Goal: Task Accomplishment & Management: Manage account settings

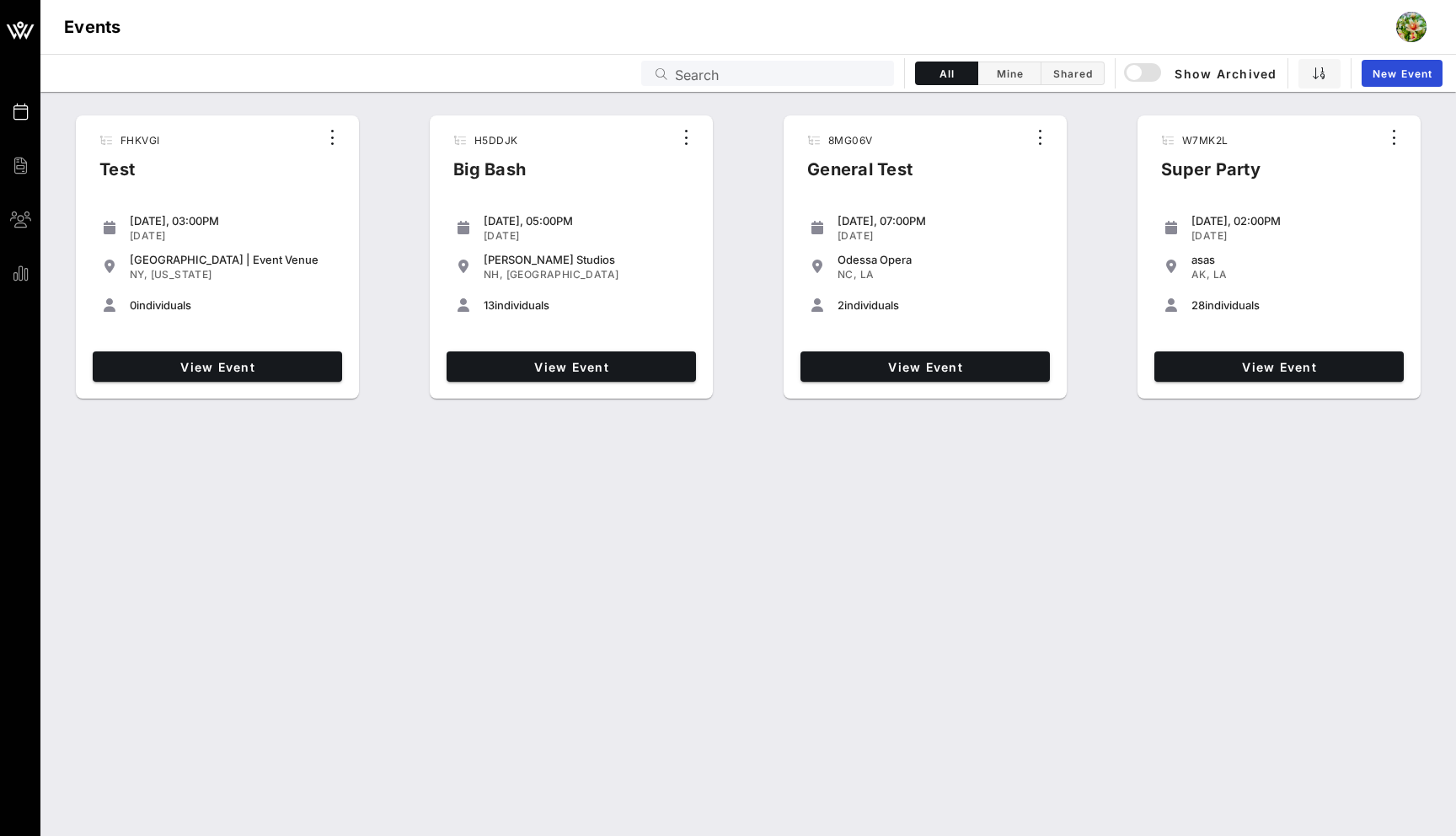
click at [1410, 32] on div at bounding box center [1412, 27] width 31 height 31
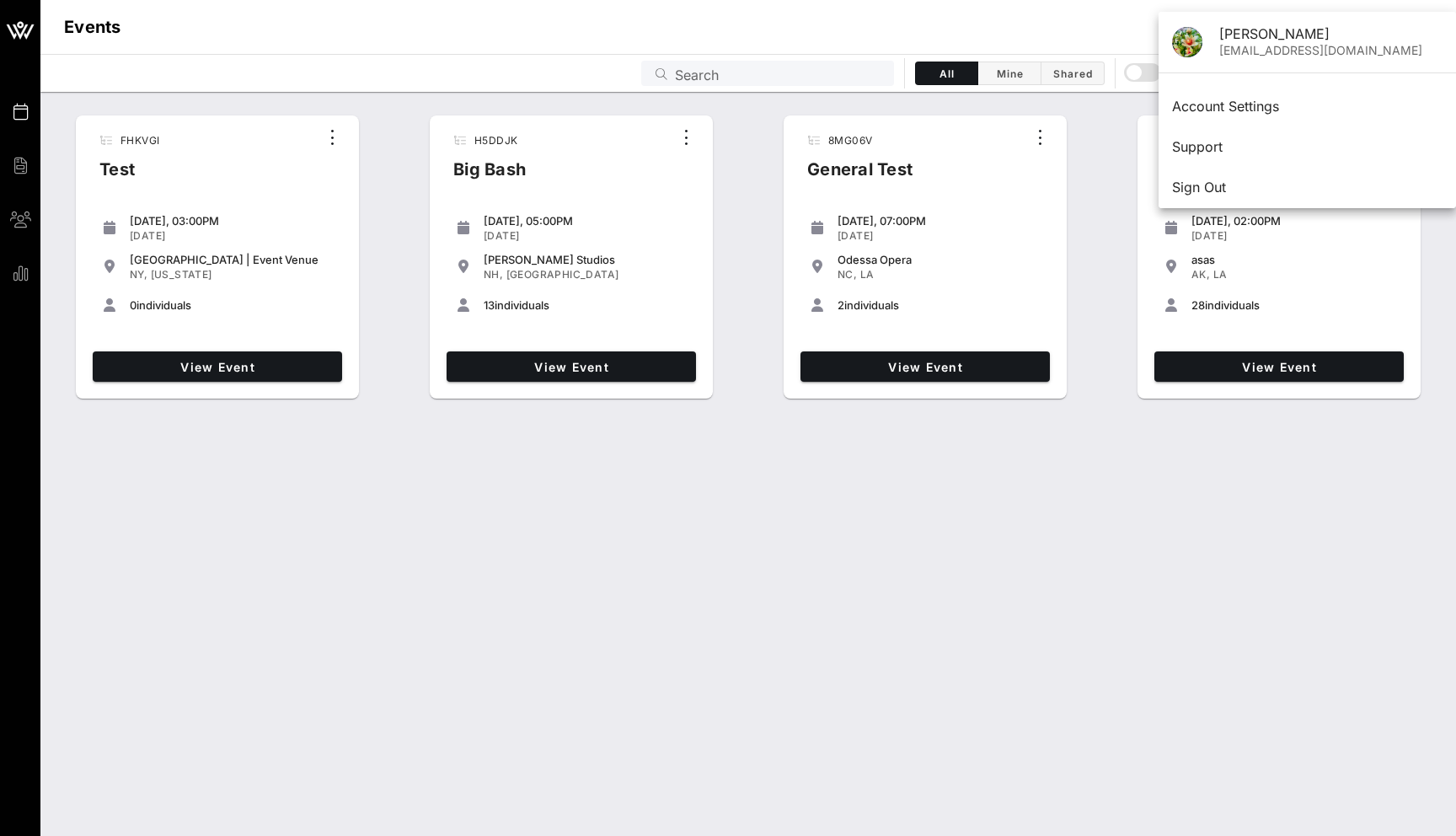
click at [1037, 595] on div "FHKVGI Test [DATE], 03:00PM [DATE] [GEOGRAPHIC_DATA] | Event Venue [GEOGRAPHIC_…" at bounding box center [747, 464] width 1415 height 744
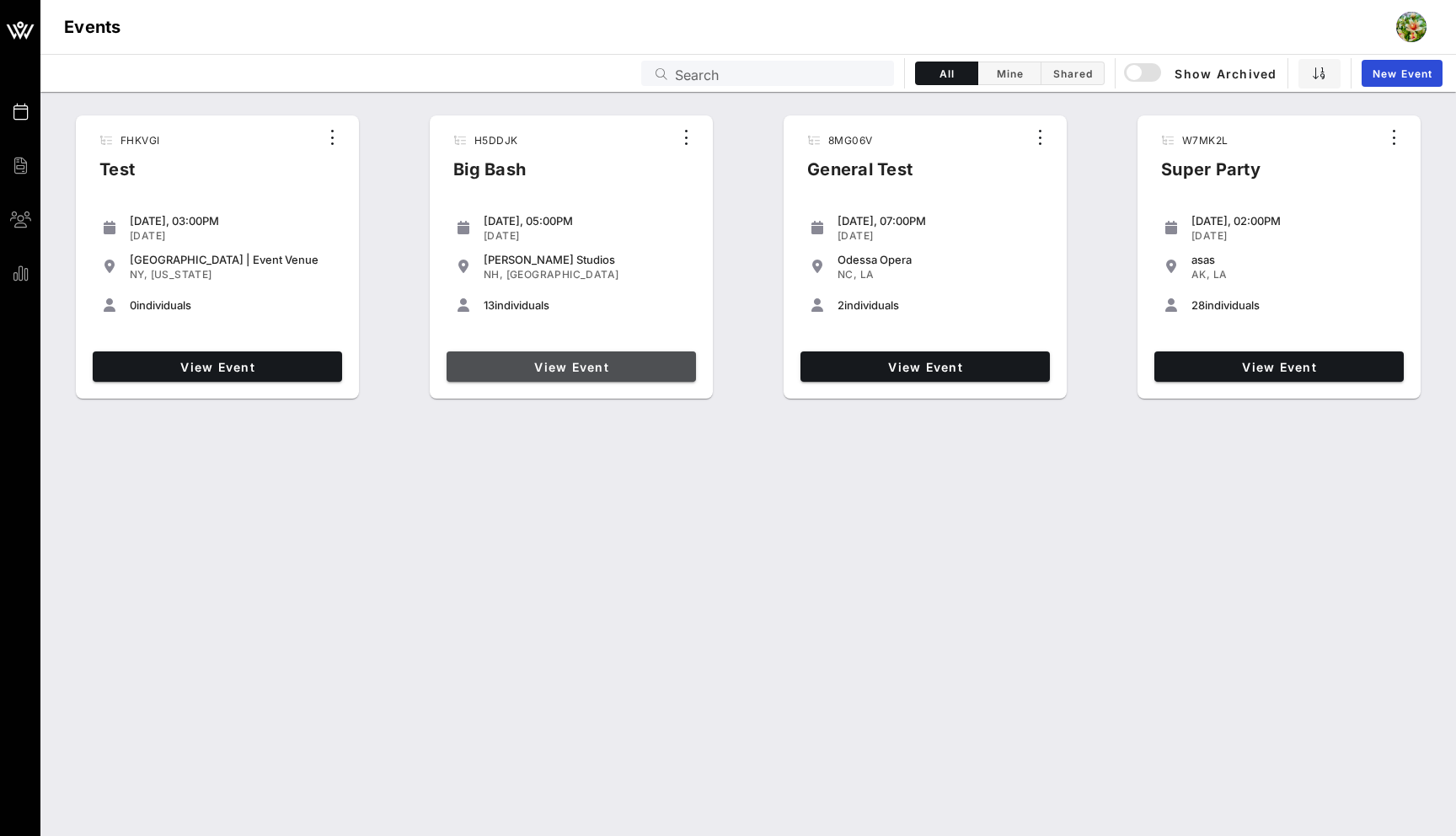
click at [581, 365] on span "View Event" at bounding box center [571, 367] width 236 height 15
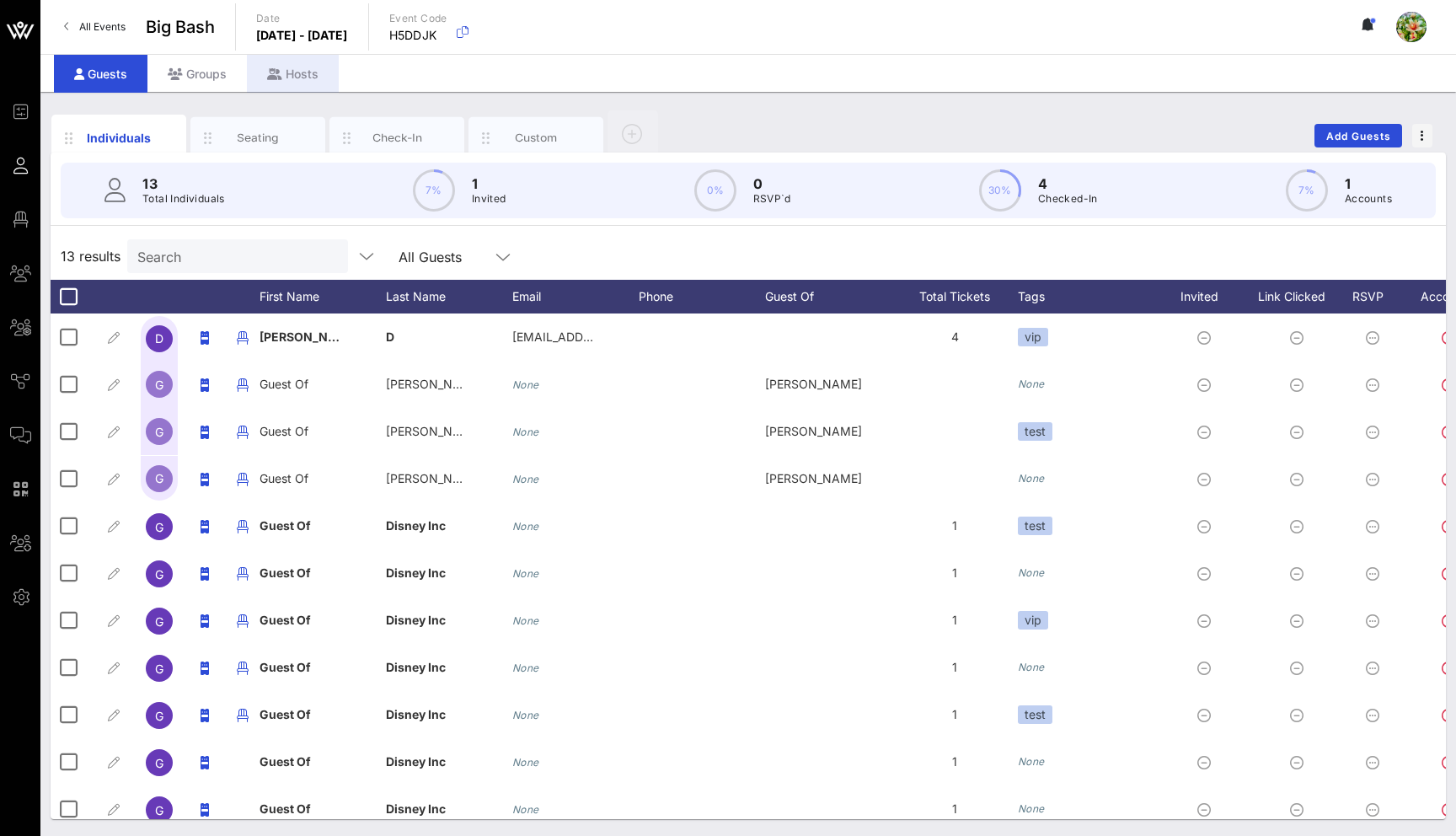
click at [308, 82] on div "Hosts" at bounding box center [293, 73] width 92 height 38
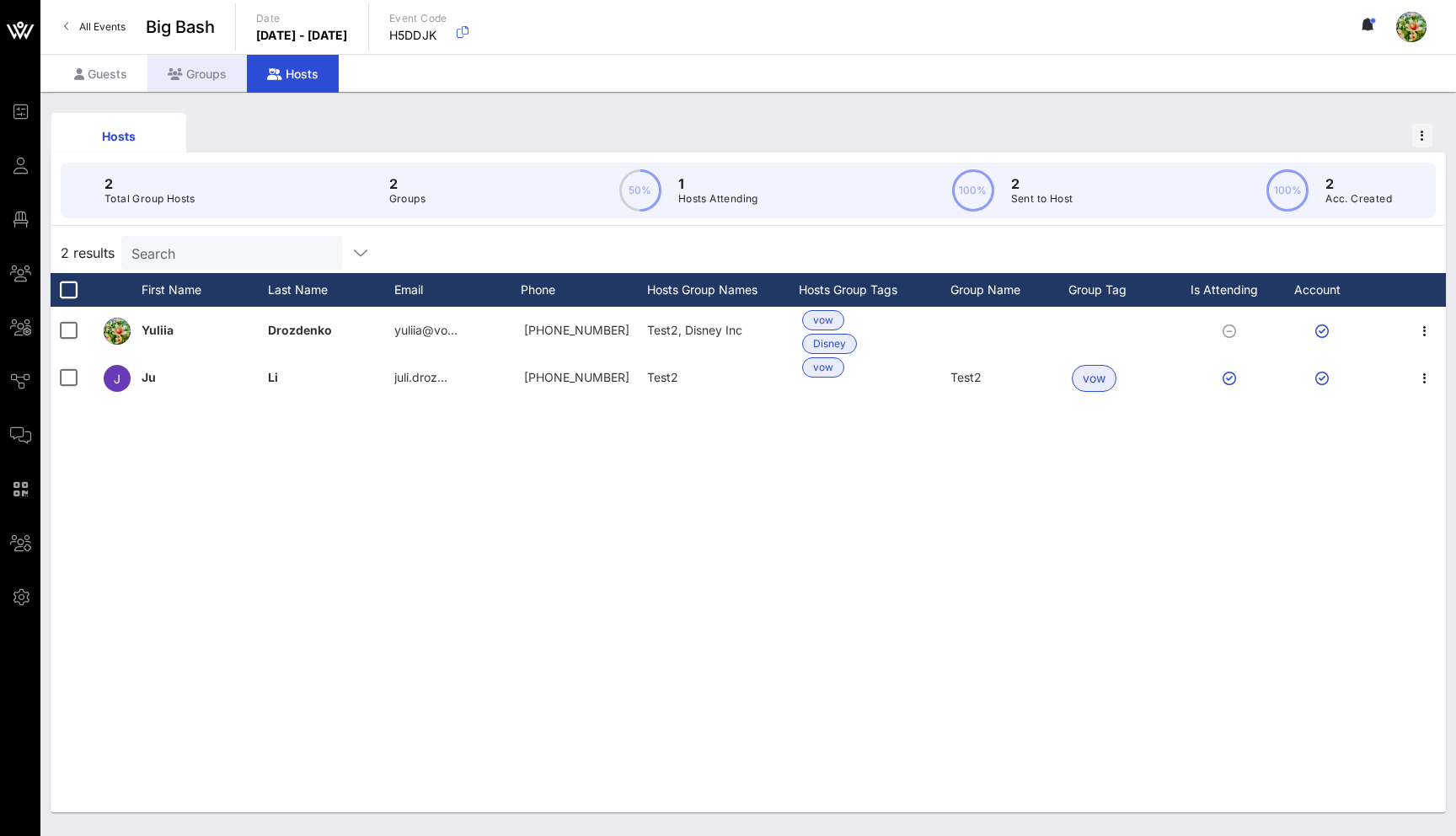
click at [194, 84] on div "Groups" at bounding box center [197, 73] width 100 height 38
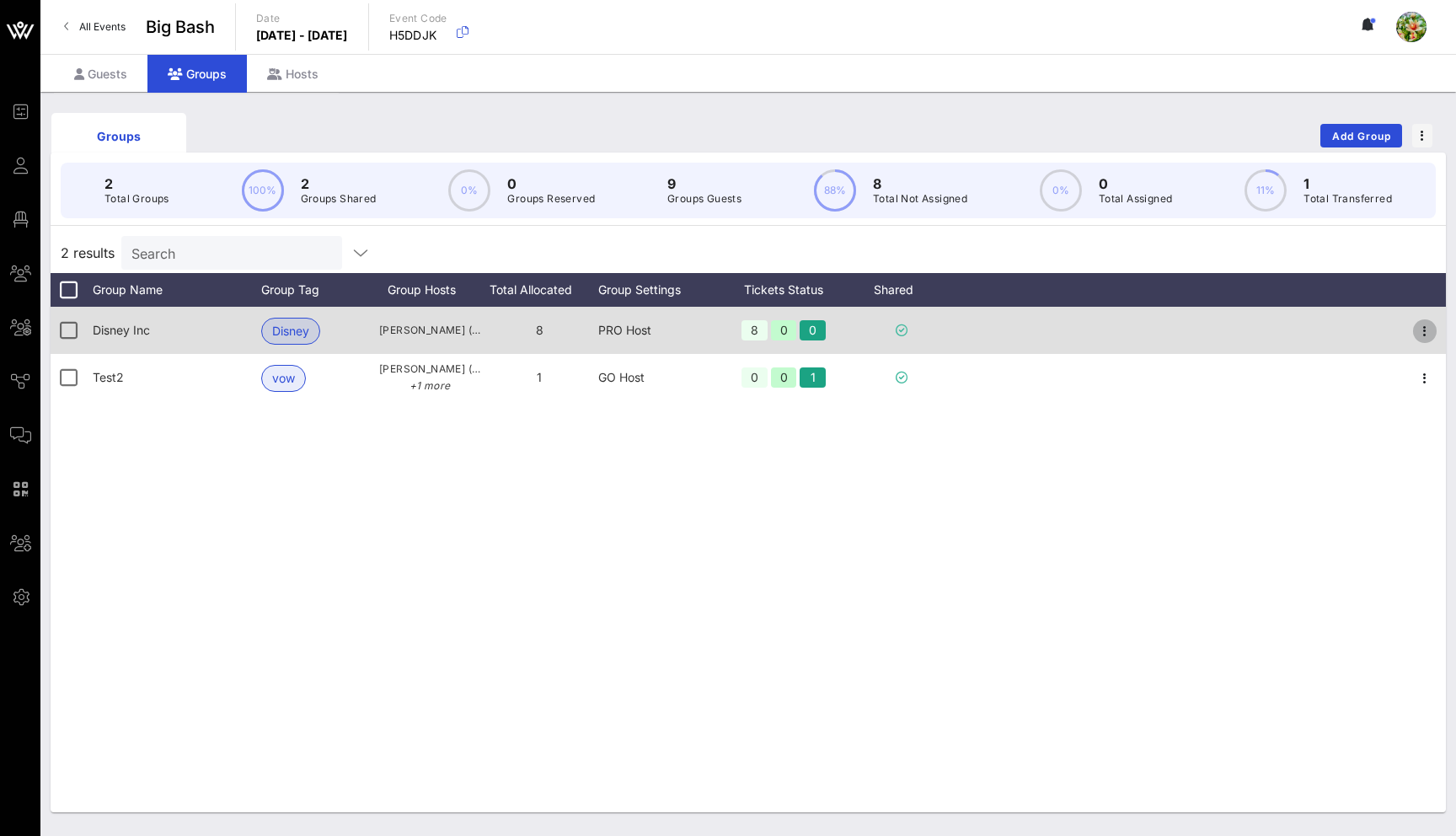
click at [1421, 335] on icon "button" at bounding box center [1424, 331] width 20 height 20
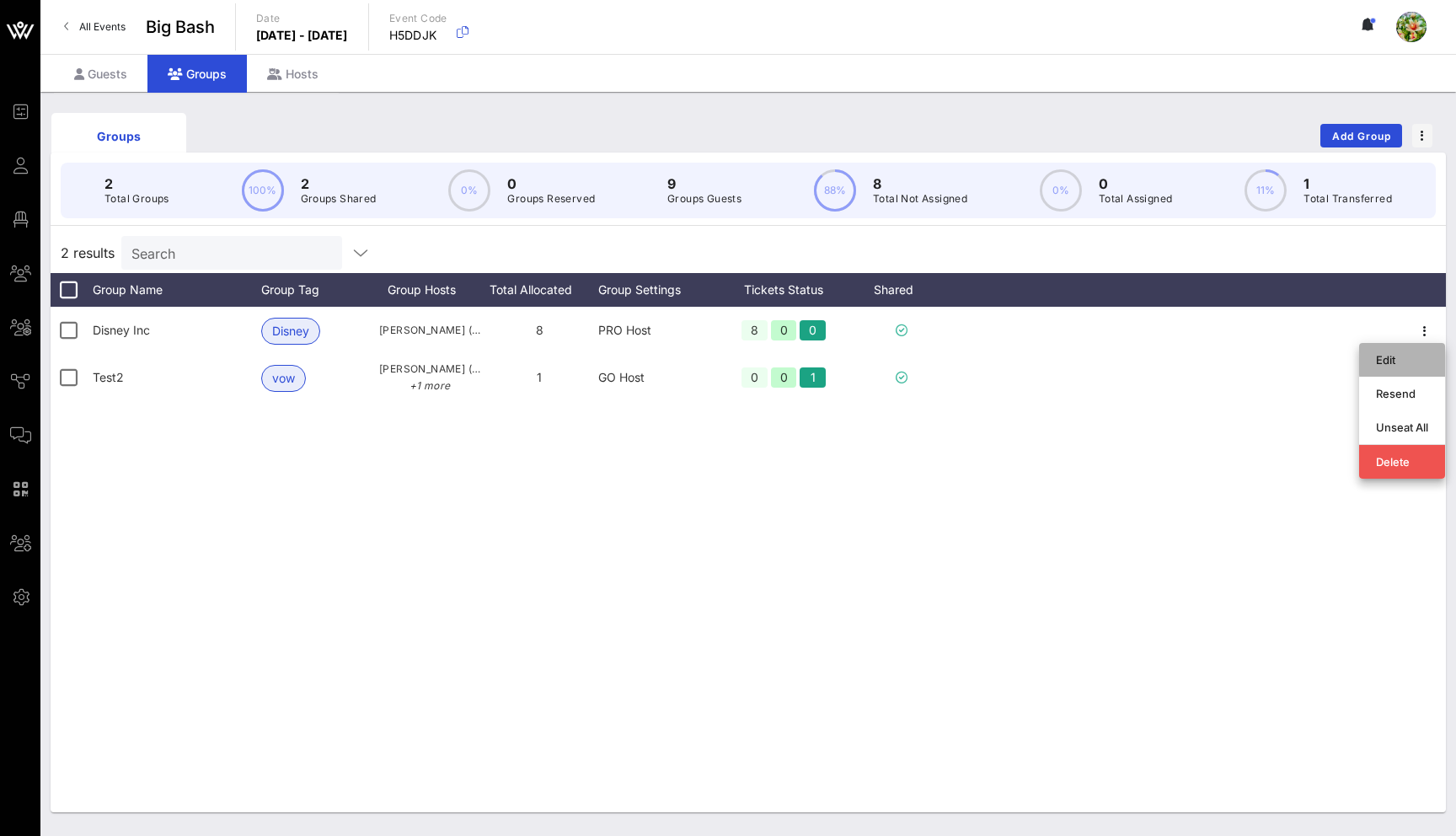
click at [1373, 366] on div "Edit" at bounding box center [1401, 360] width 86 height 34
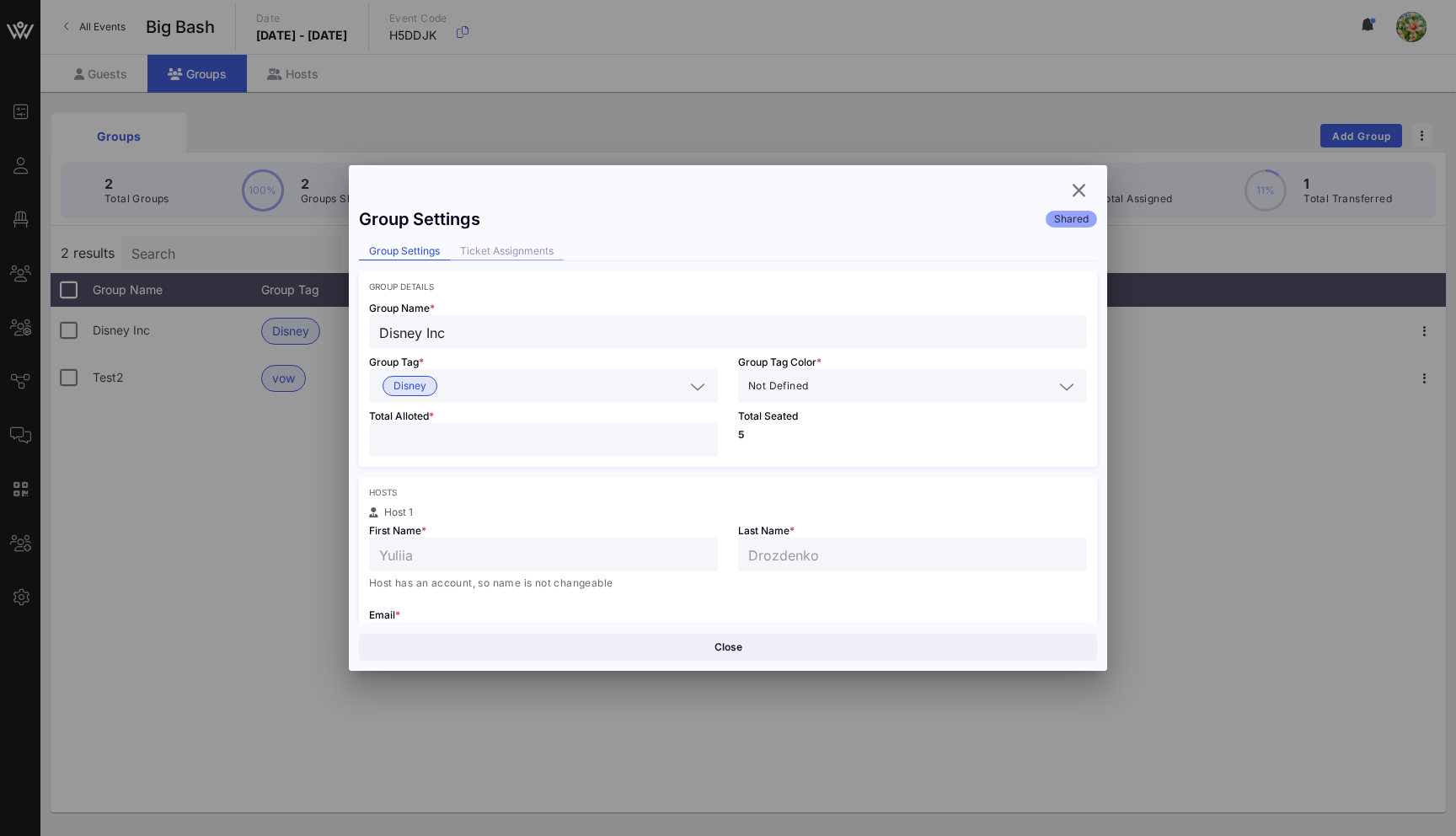
click at [525, 251] on div "Ticket Assignments" at bounding box center [506, 251] width 113 height 18
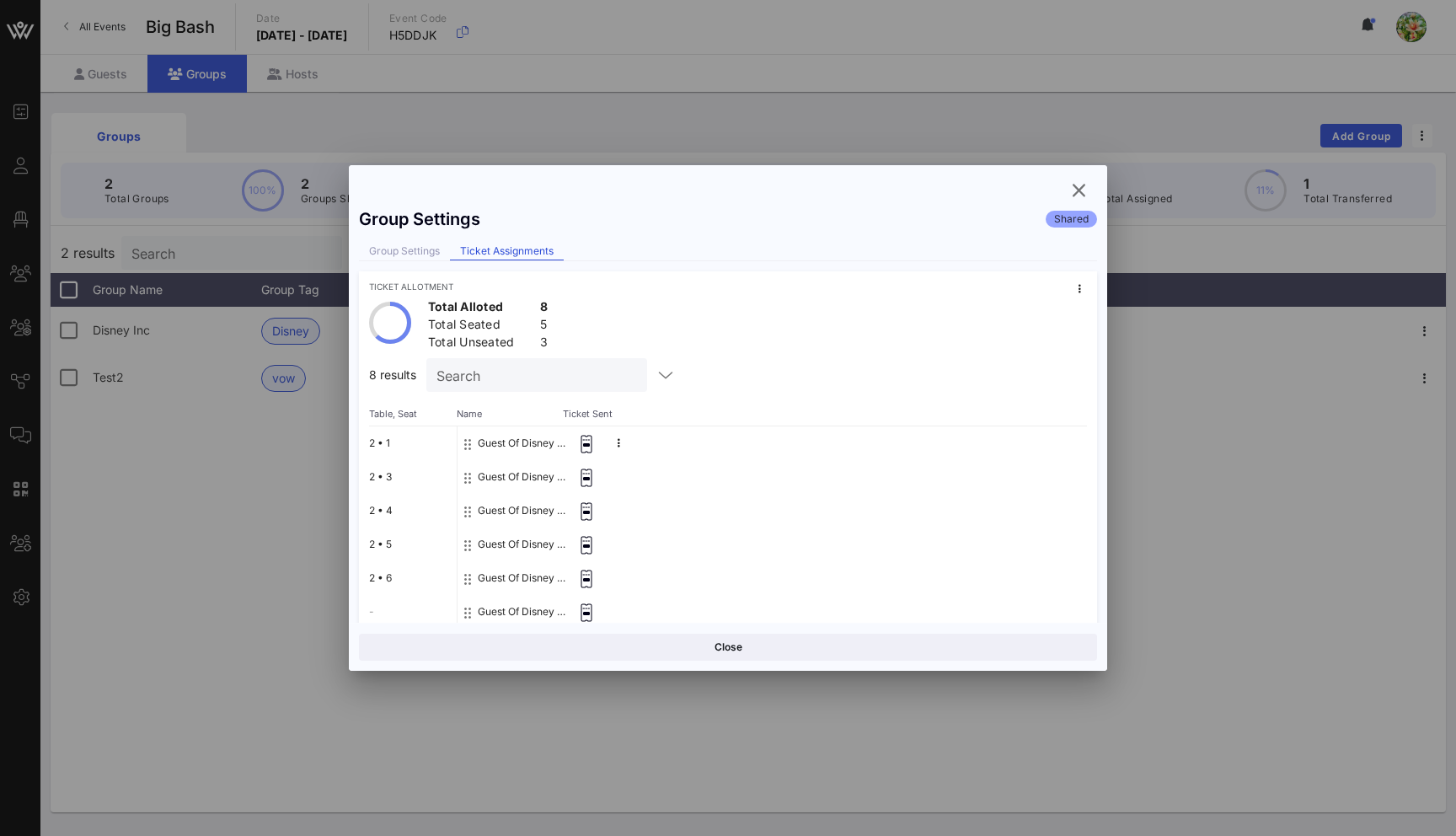
scroll to position [50, 0]
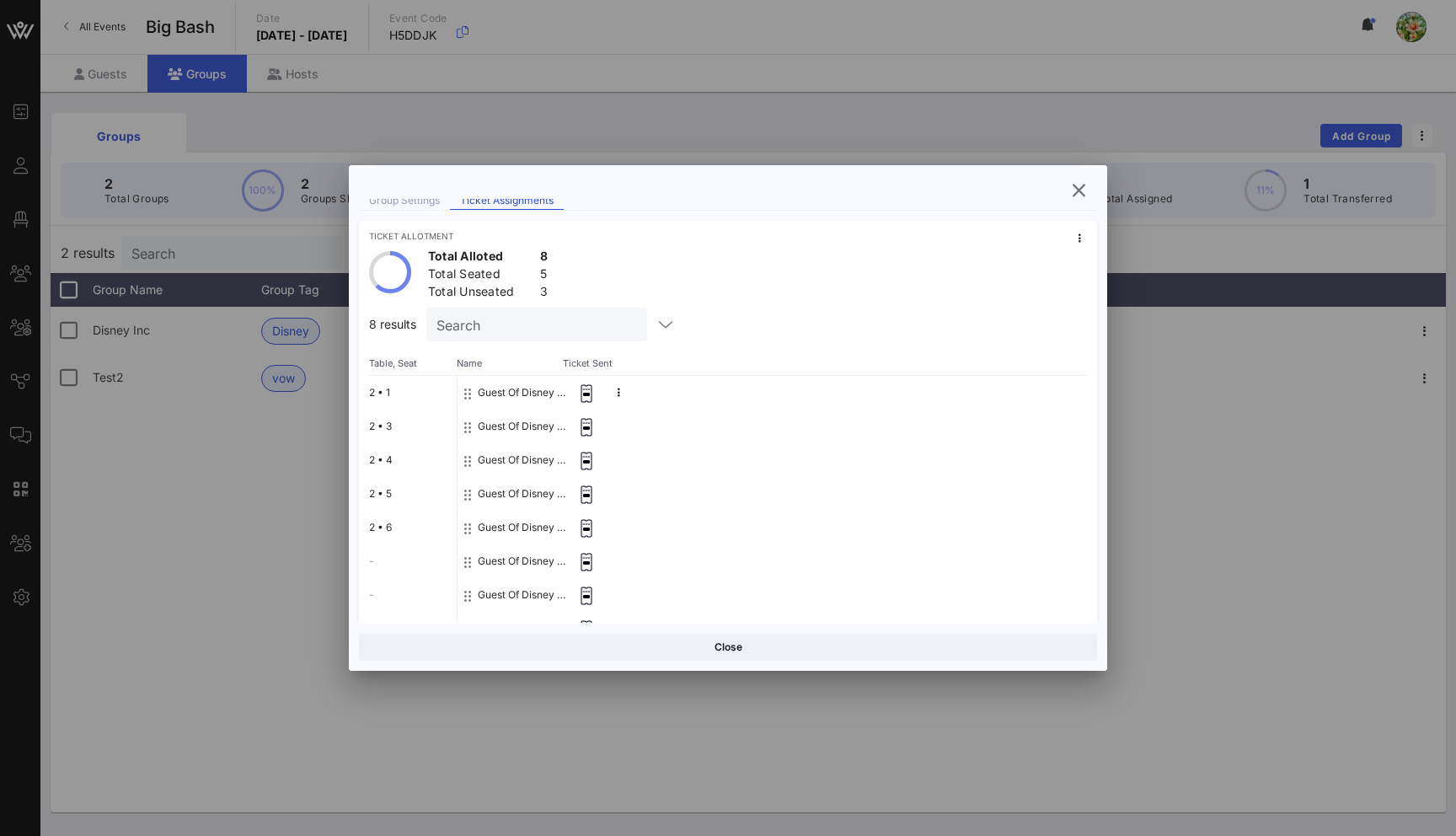
click at [533, 394] on button "Guest Of Disney Inc" at bounding box center [522, 393] width 90 height 34
click at [505, 392] on button "Guest Of Disney Inc" at bounding box center [522, 393] width 90 height 34
click at [586, 392] on rect at bounding box center [586, 393] width 6 height 3
click at [491, 392] on button "Guest Of Disney Inc" at bounding box center [522, 393] width 90 height 34
click at [620, 392] on button at bounding box center [618, 392] width 26 height 26
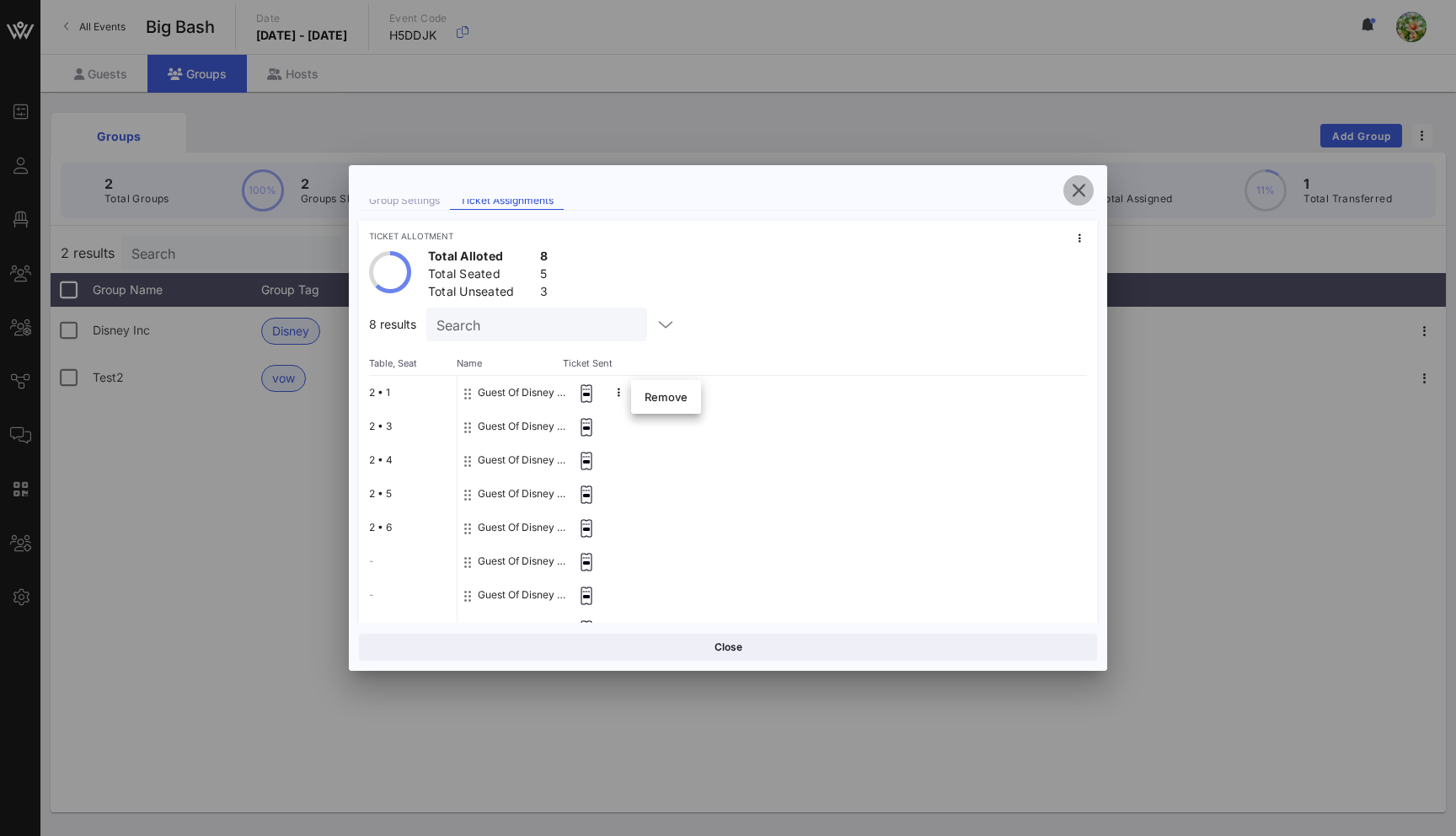
click at [1085, 188] on icon "button" at bounding box center [1078, 190] width 20 height 20
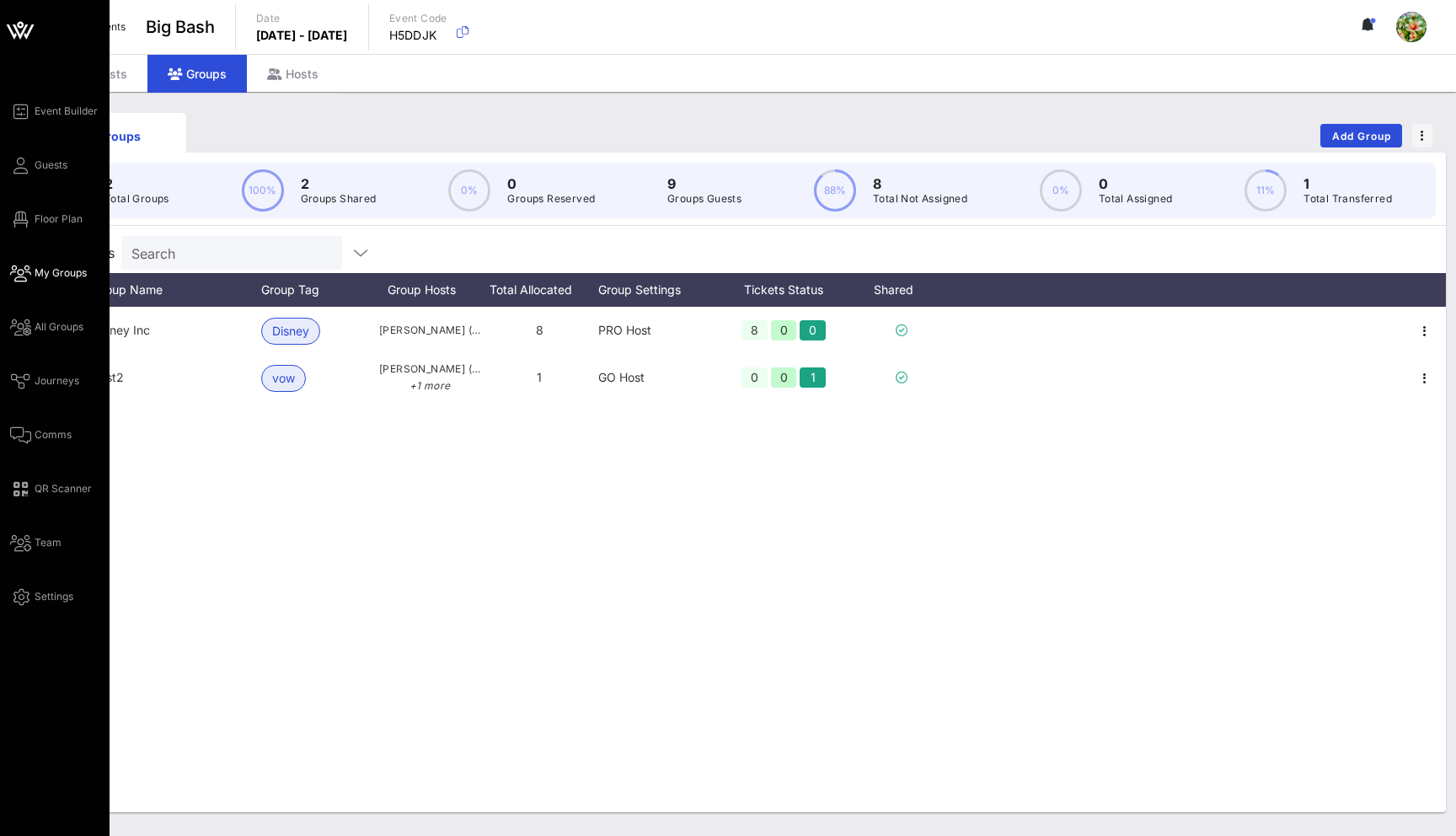
click at [46, 277] on span "My Groups" at bounding box center [60, 273] width 52 height 15
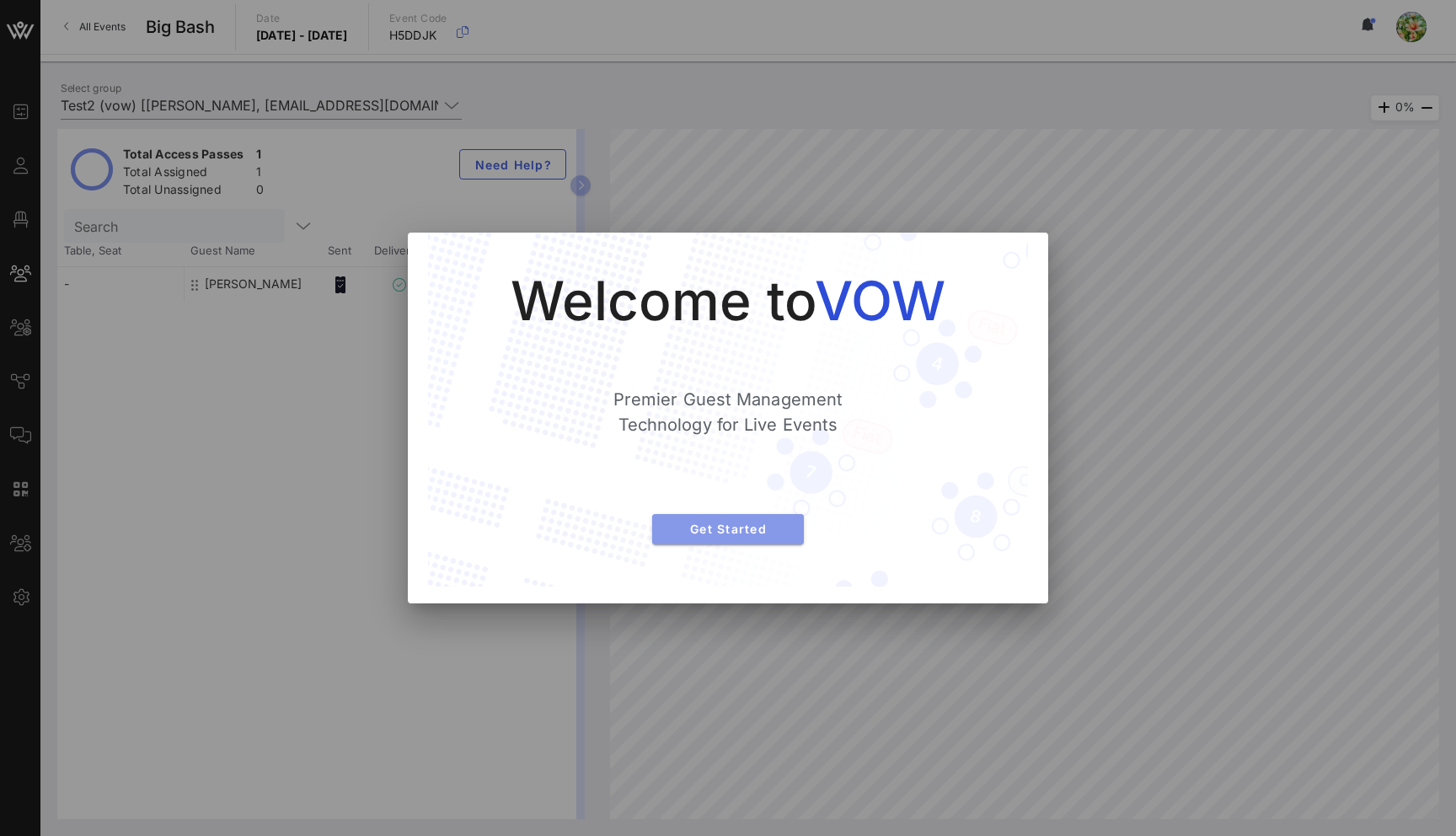
click at [747, 521] on span "Get Started" at bounding box center [728, 528] width 125 height 15
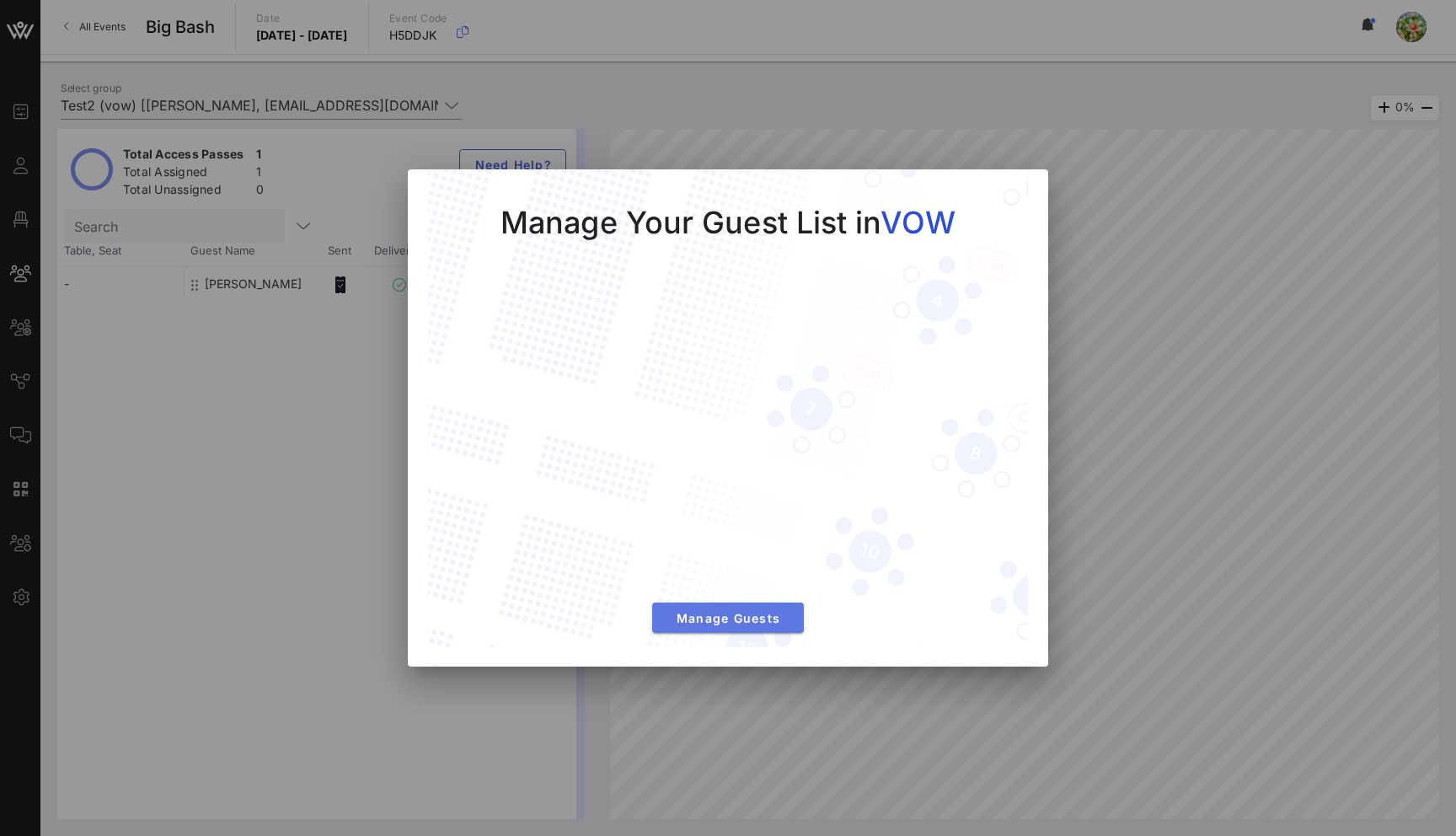
click at [733, 619] on span "Manage Guests" at bounding box center [728, 618] width 125 height 15
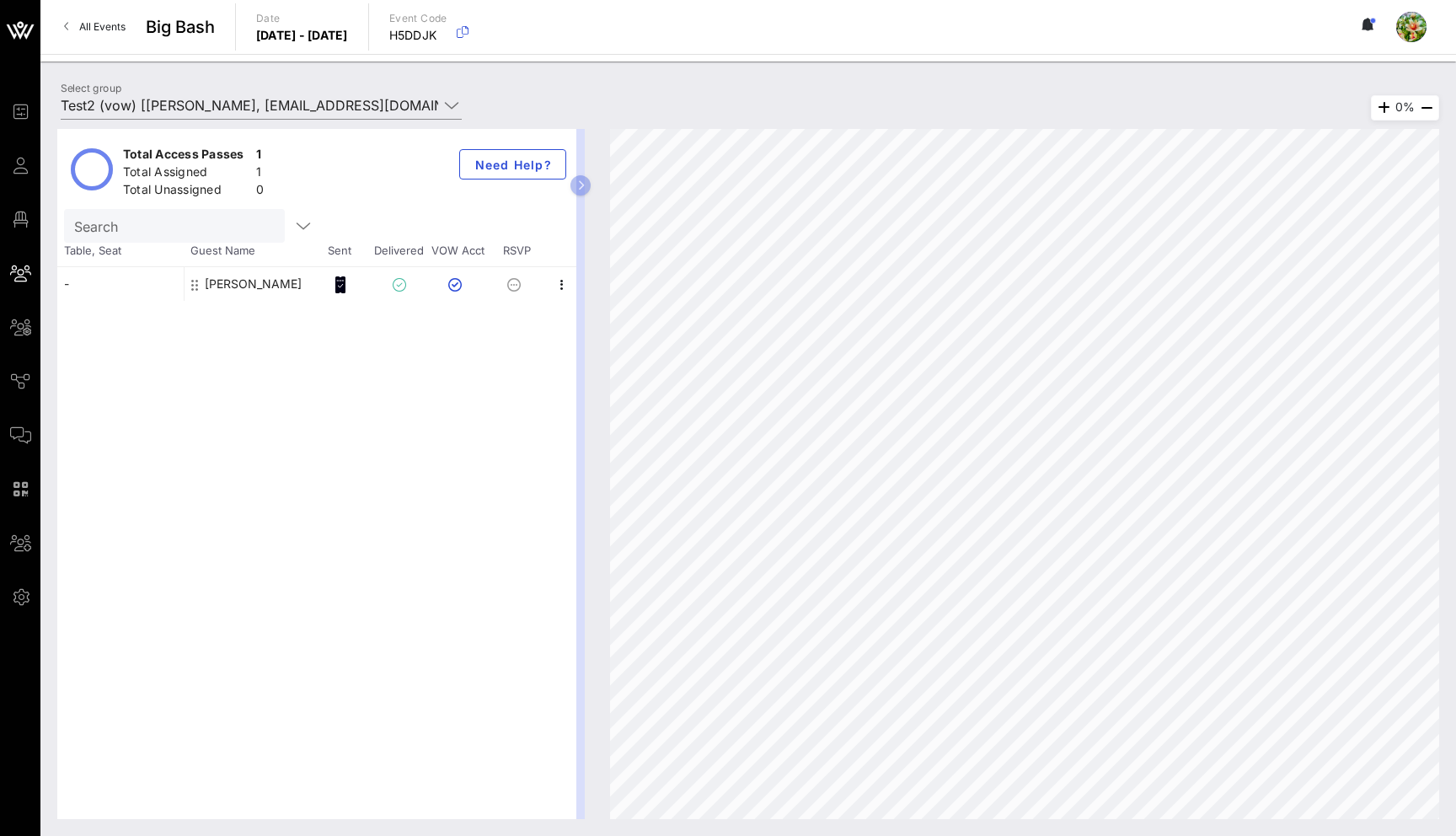
click at [379, 114] on div "Total Access Passes 1 Total Assigned 1 Total Unassigned 0 Need Help? Search Tab…" at bounding box center [747, 473] width 1415 height 723
click at [316, 87] on div "Select group Test2 (vow) [[PERSON_NAME], [EMAIL_ADDRESS][DOMAIN_NAME]]; [Ju Li,…" at bounding box center [261, 109] width 421 height 55
click at [316, 91] on div "Select group Test2 (vow) [[PERSON_NAME], [EMAIL_ADDRESS][DOMAIN_NAME]]; [Ju Li,…" at bounding box center [261, 109] width 421 height 55
click at [310, 106] on input "Test2 (vow) [[PERSON_NAME], [EMAIL_ADDRESS][DOMAIN_NAME]]; [Ju Li, [EMAIL_ADDRE…" at bounding box center [249, 106] width 377 height 27
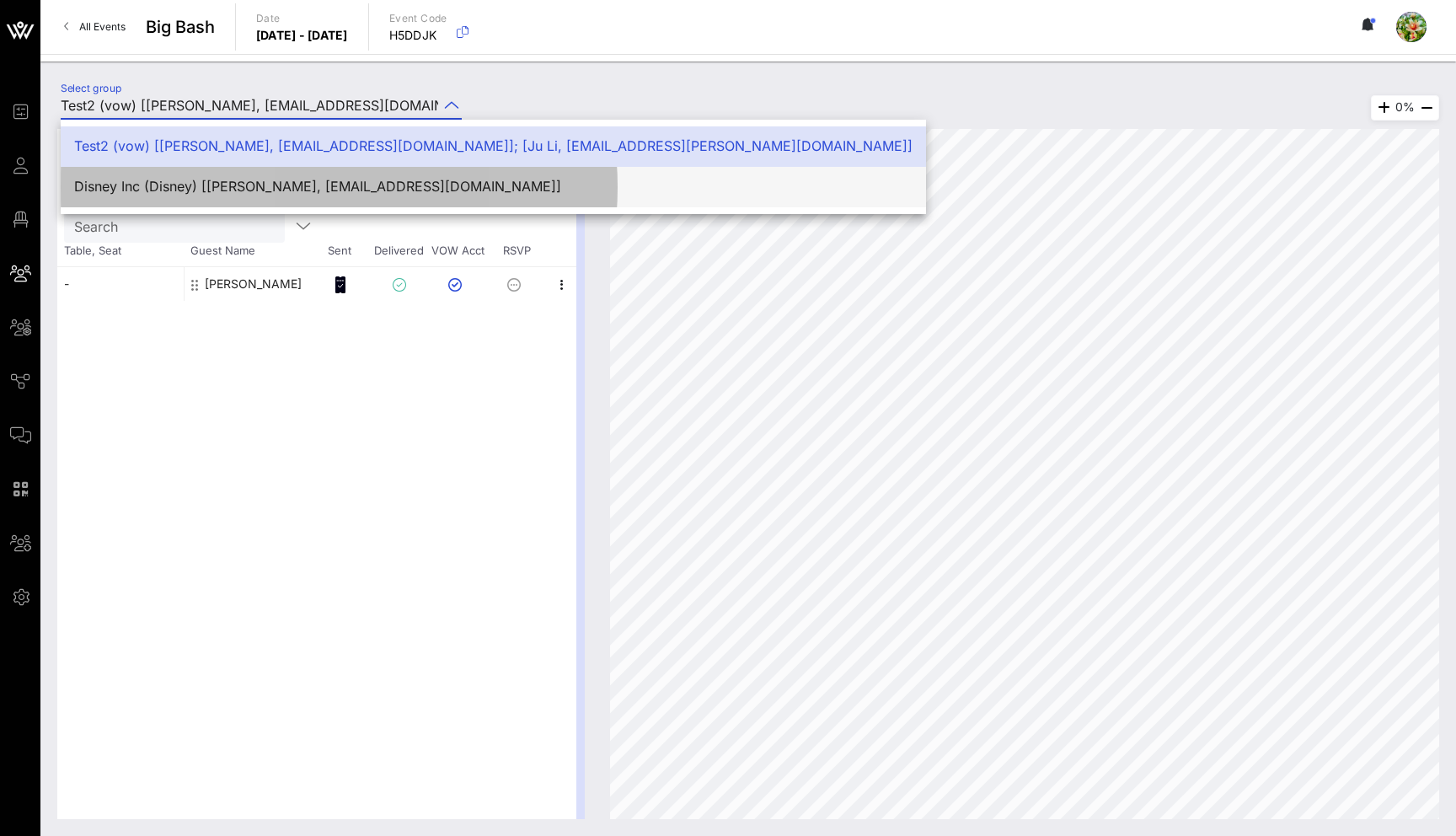
click at [278, 171] on div "Disney Inc (Disney) [[PERSON_NAME], [EMAIL_ADDRESS][DOMAIN_NAME]]" at bounding box center [493, 187] width 838 height 36
type input "Disney Inc (Disney) [[PERSON_NAME], [EMAIL_ADDRESS][DOMAIN_NAME]]"
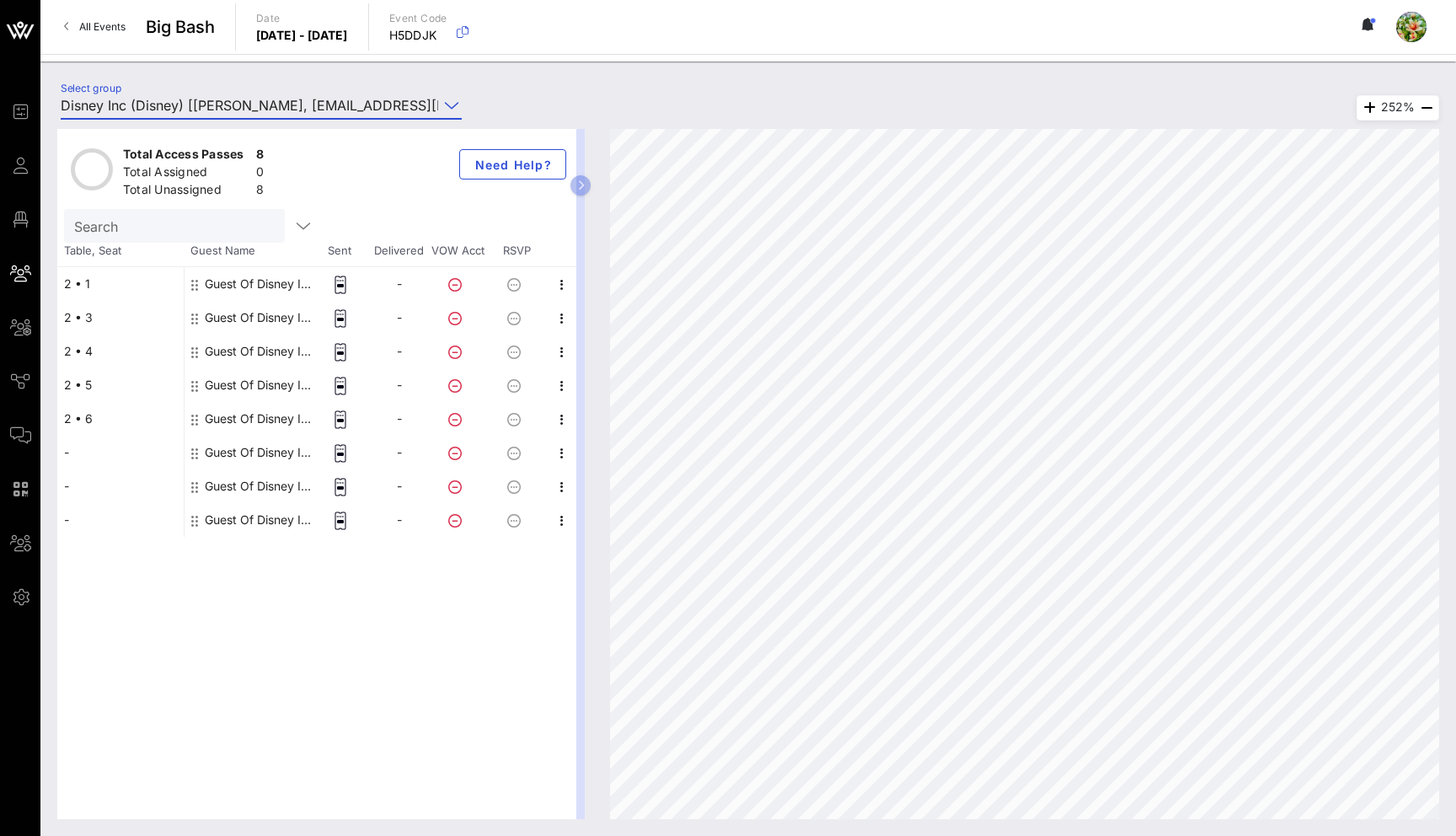
click at [252, 282] on div "Guest Of Disney Inc" at bounding box center [258, 284] width 106 height 34
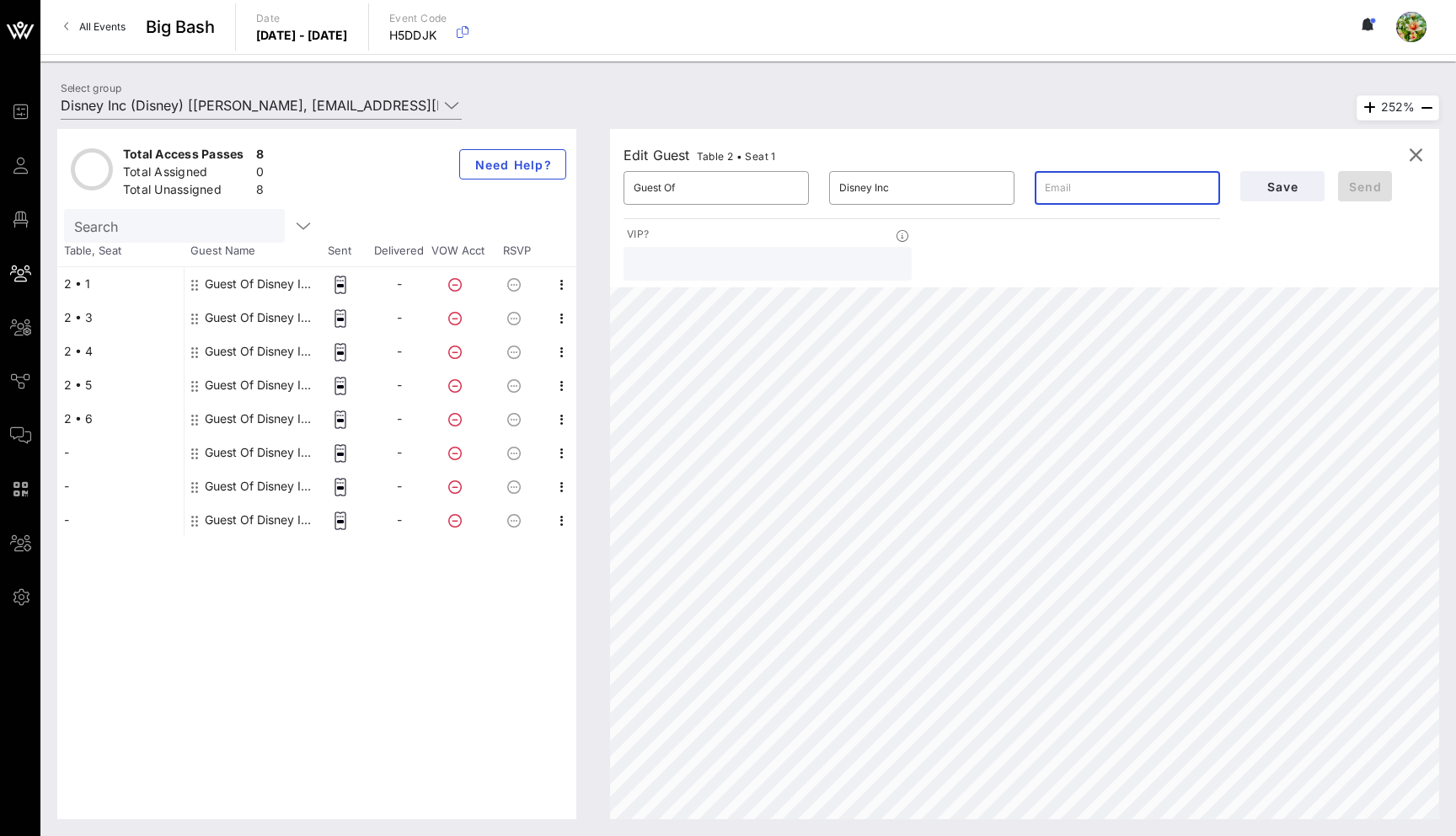
click at [1078, 187] on input "text" at bounding box center [1128, 188] width 165 height 27
type input "[EMAIL_ADDRESS][DOMAIN_NAME]"
click at [925, 170] on div "​ Disney Inc" at bounding box center [921, 188] width 206 height 54
drag, startPoint x: 917, startPoint y: 184, endPoint x: 797, endPoint y: 184, distance: 120.0
click at [797, 184] on div "​ Guest Of ​ Disney Inc ​ [EMAIL_ADDRESS][DOMAIN_NAME]" at bounding box center [921, 188] width 617 height 54
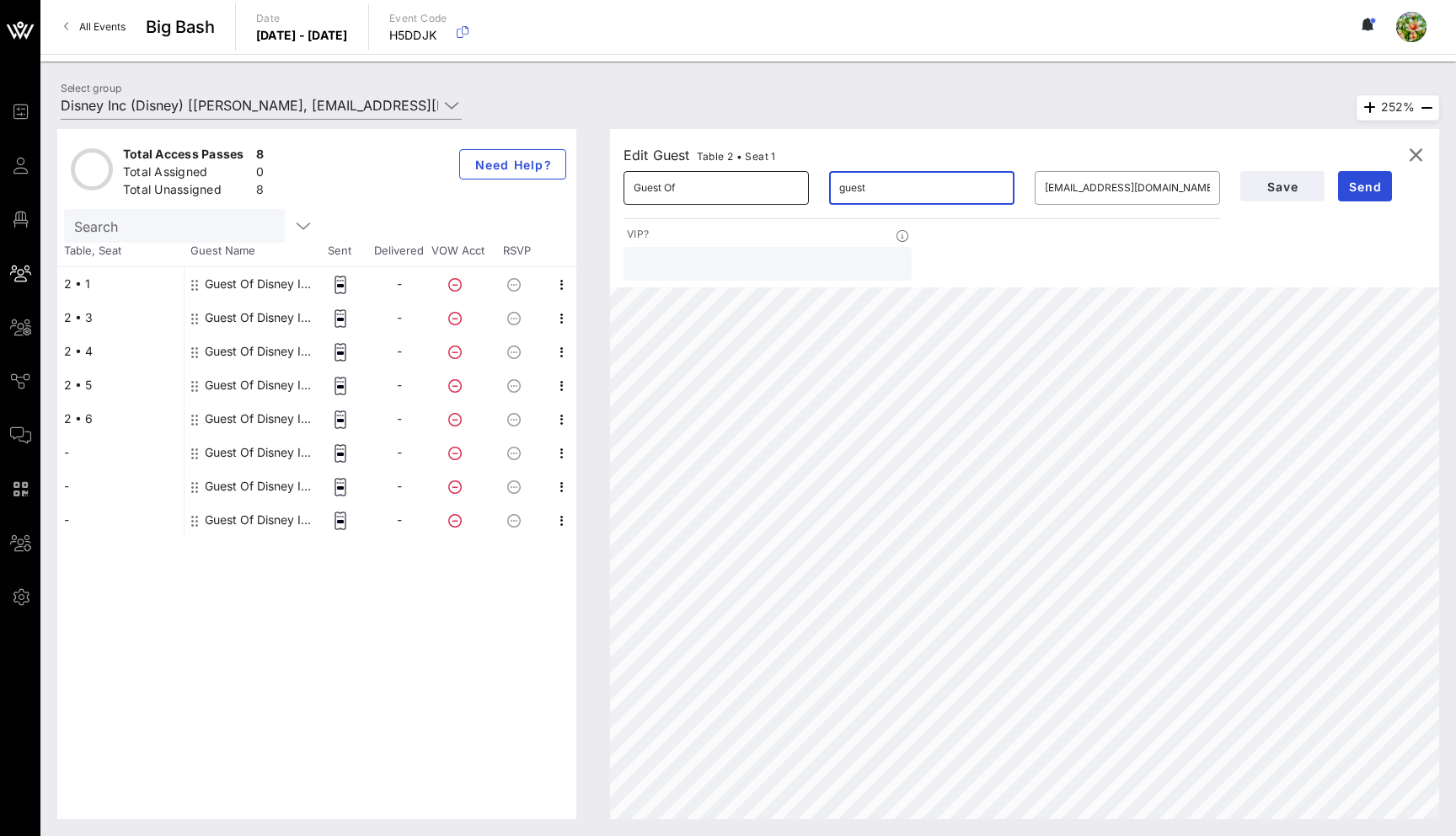
type input "guest"
drag, startPoint x: 690, startPoint y: 182, endPoint x: 625, endPoint y: 179, distance: 65.1
click at [625, 181] on div "​ Guest Of" at bounding box center [716, 189] width 185 height 34
type input "Yuliia"
click at [862, 192] on input "guest" at bounding box center [922, 188] width 165 height 27
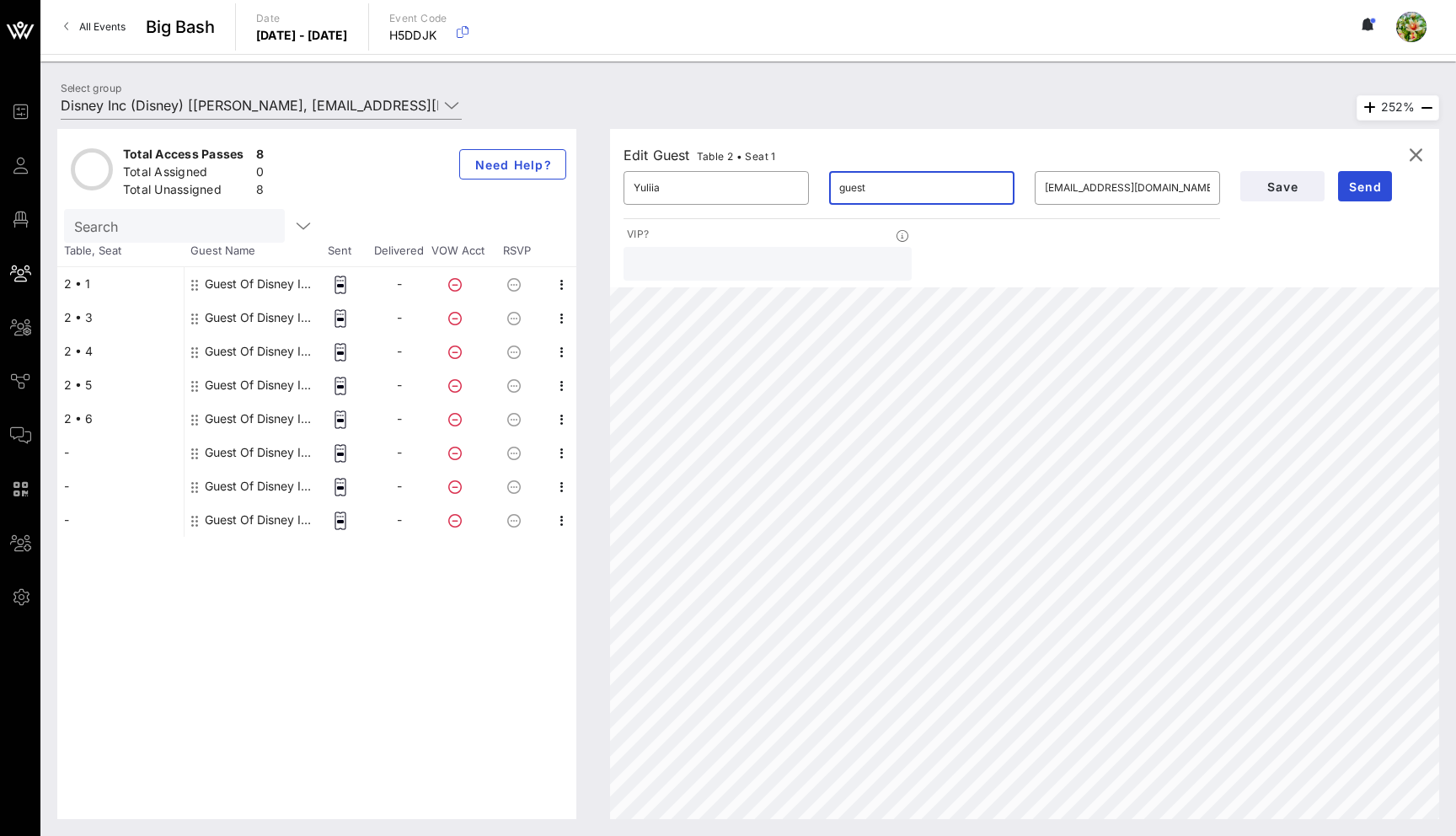
click at [862, 192] on input "guest" at bounding box center [922, 188] width 165 height 27
type input "Dro"
click at [1362, 187] on span "Send" at bounding box center [1364, 186] width 40 height 15
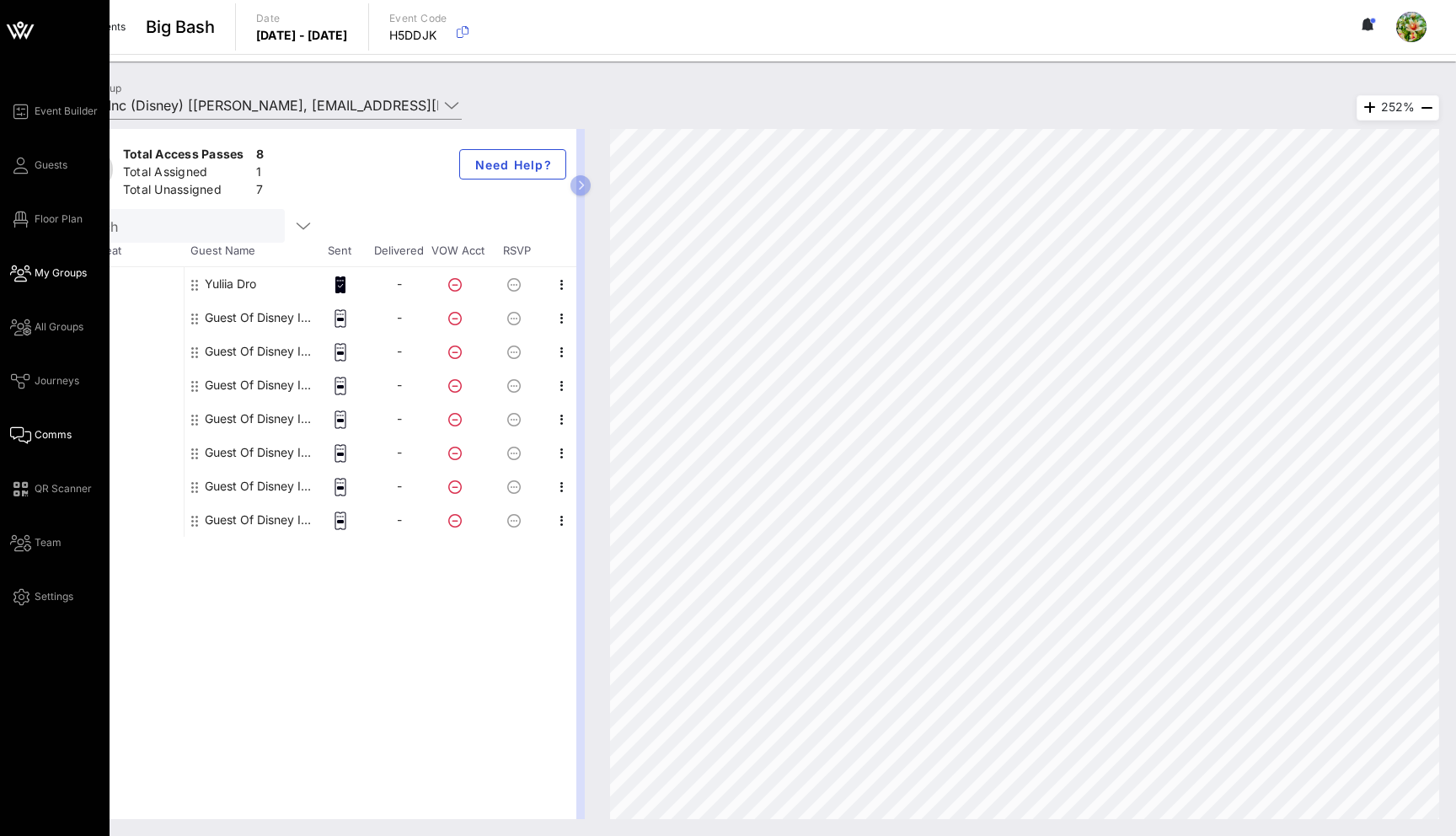
click at [48, 437] on span "Comms" at bounding box center [52, 435] width 37 height 15
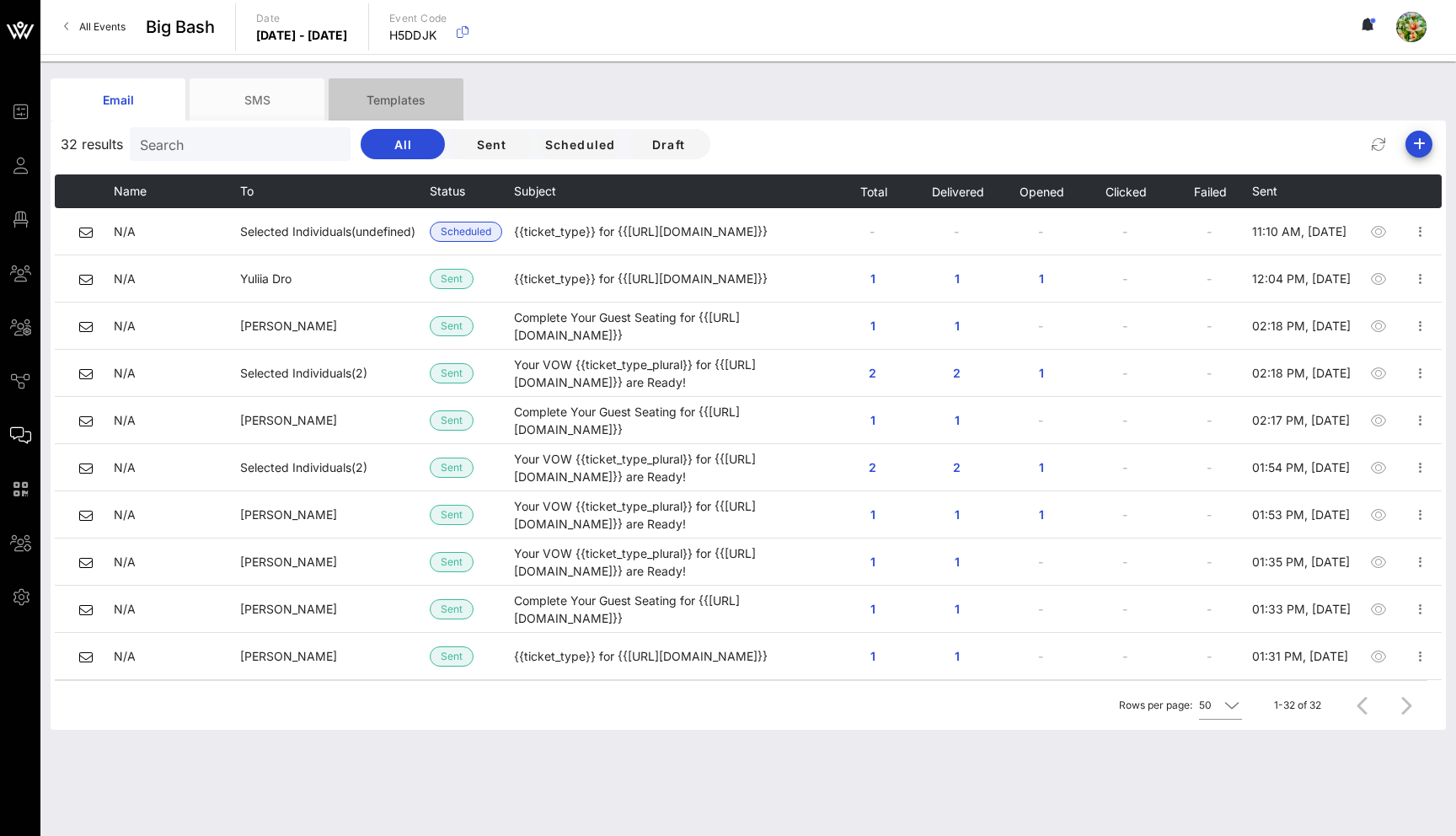
click at [390, 118] on div "Templates" at bounding box center [396, 99] width 135 height 42
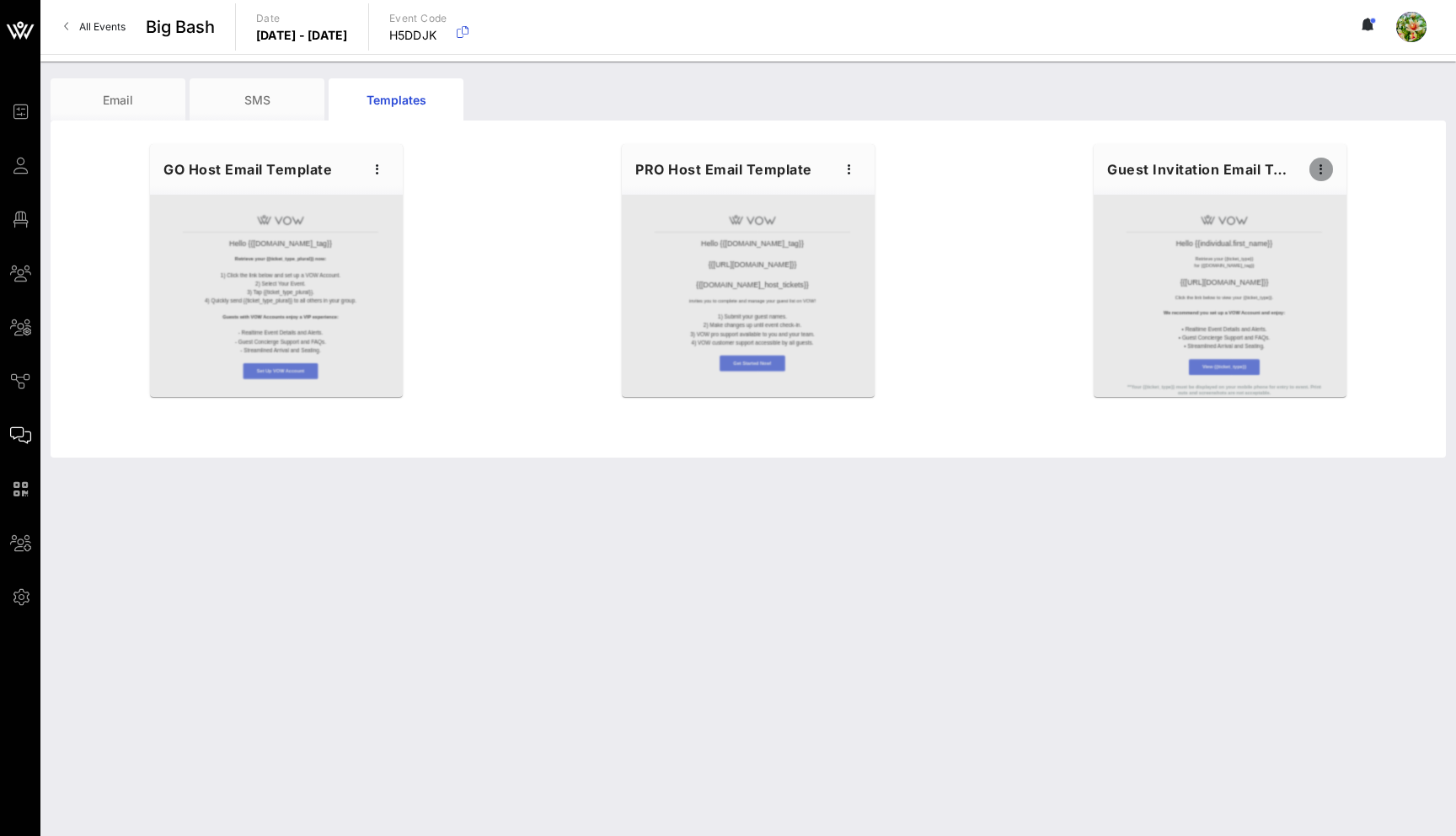
click at [1327, 169] on icon "button" at bounding box center [1321, 170] width 20 height 20
click at [1331, 200] on div "Edit" at bounding box center [1347, 198] width 42 height 14
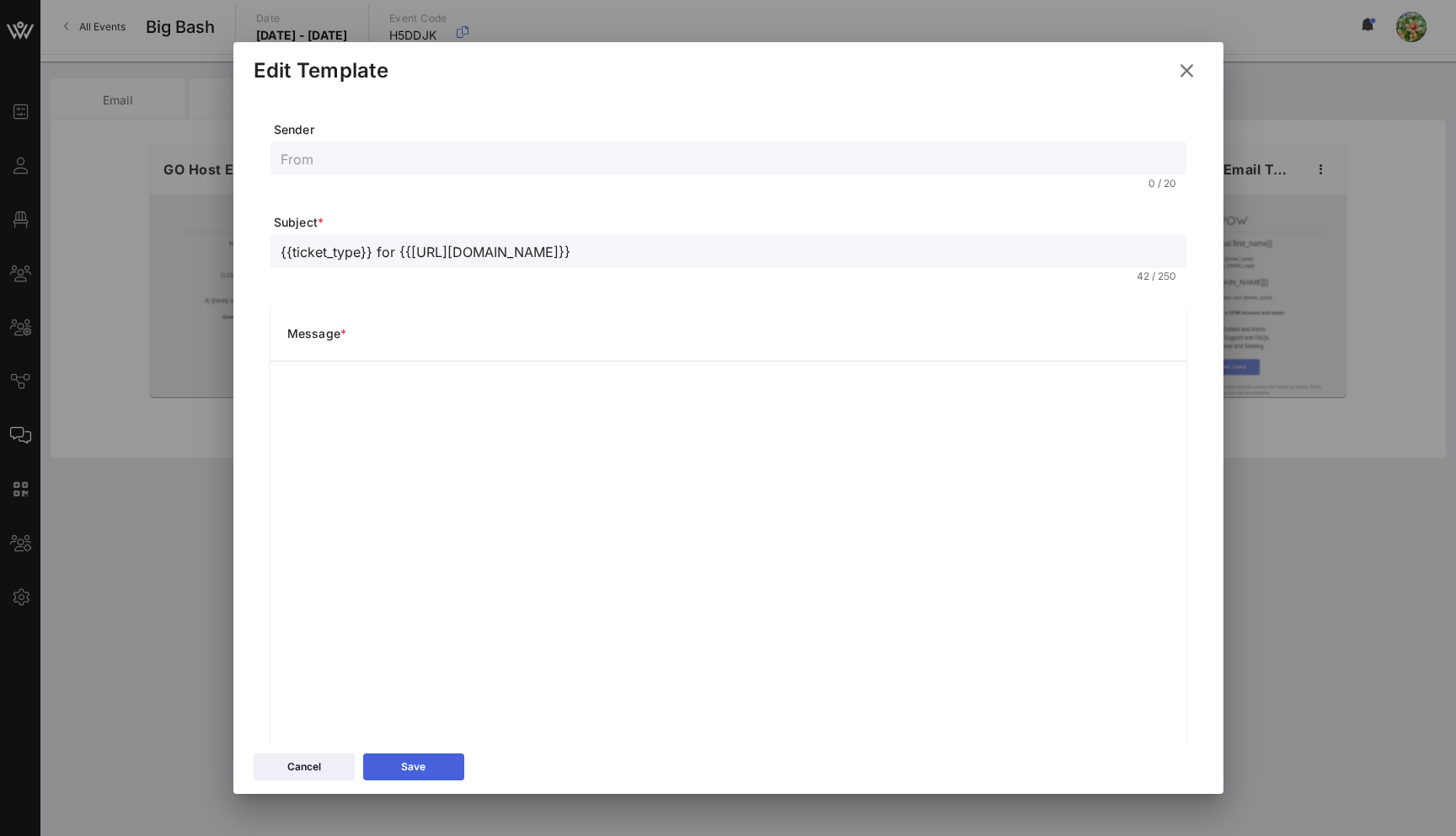
click at [433, 774] on button "Save" at bounding box center [414, 767] width 102 height 27
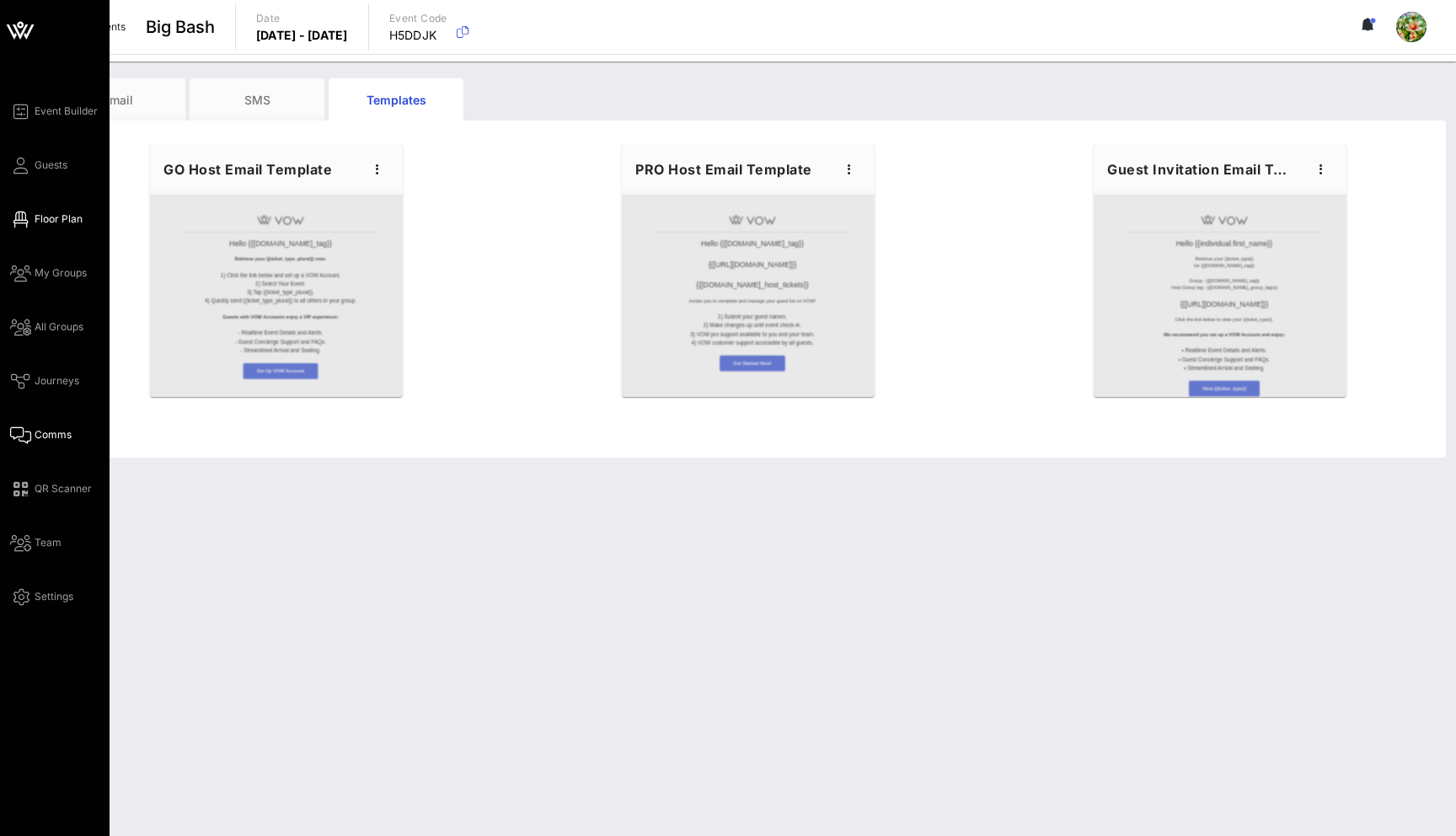
click at [28, 218] on icon at bounding box center [20, 219] width 21 height 3
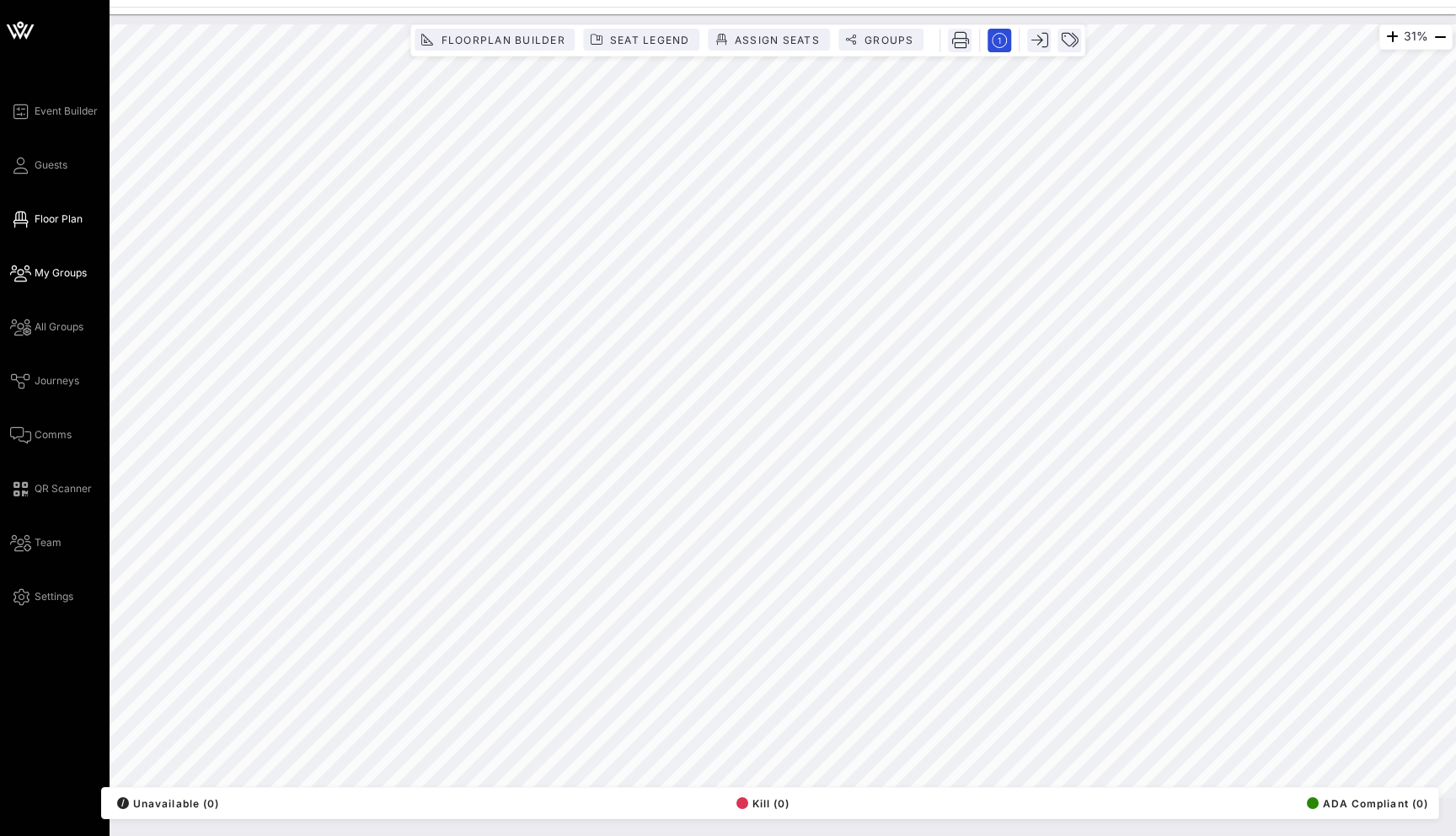
click at [31, 275] on icon at bounding box center [20, 273] width 21 height 3
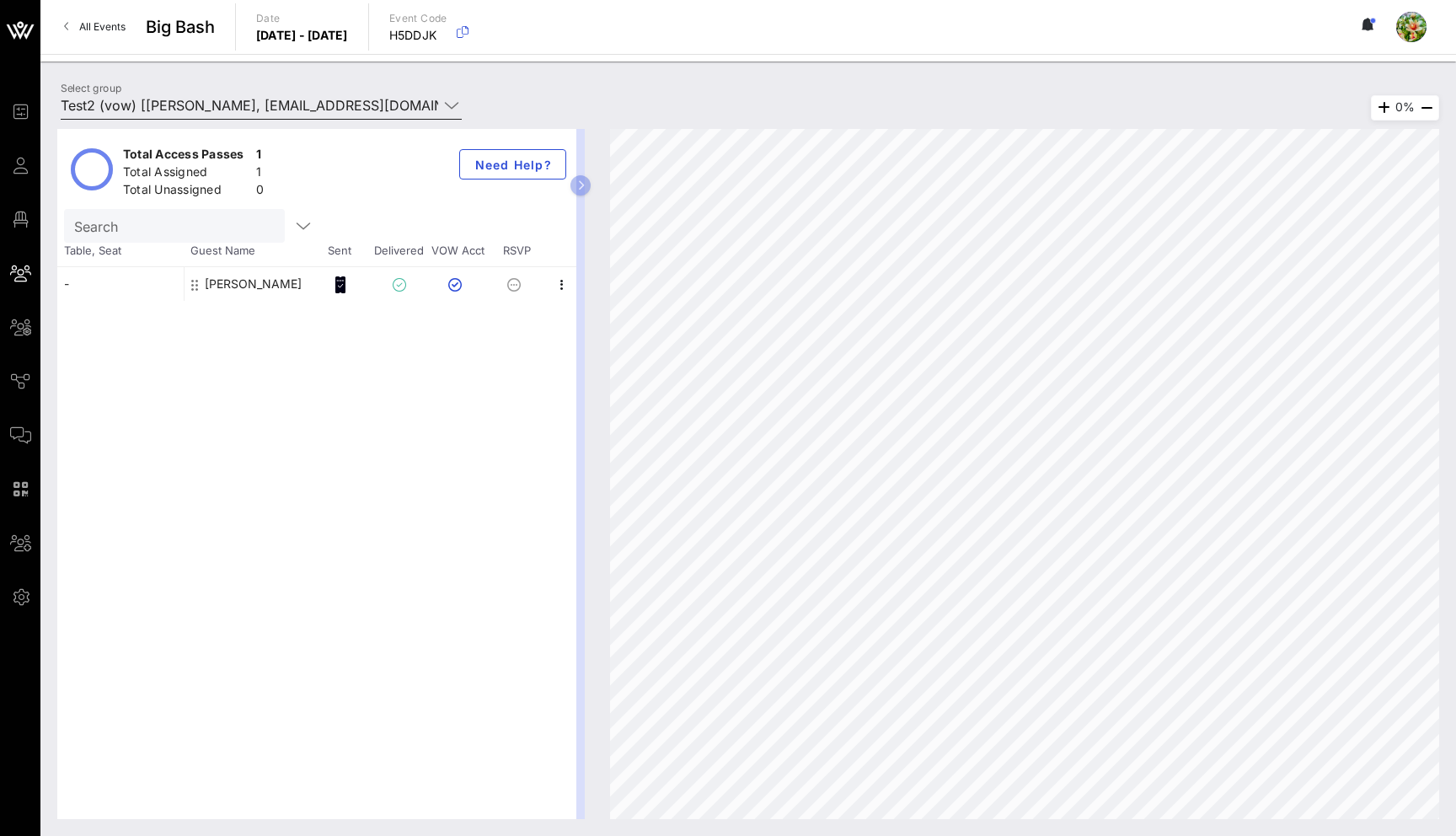
click at [248, 106] on input "Test2 (vow) [[PERSON_NAME], [EMAIL_ADDRESS][DOMAIN_NAME]]; [Ju Li, [EMAIL_ADDRE…" at bounding box center [249, 106] width 377 height 27
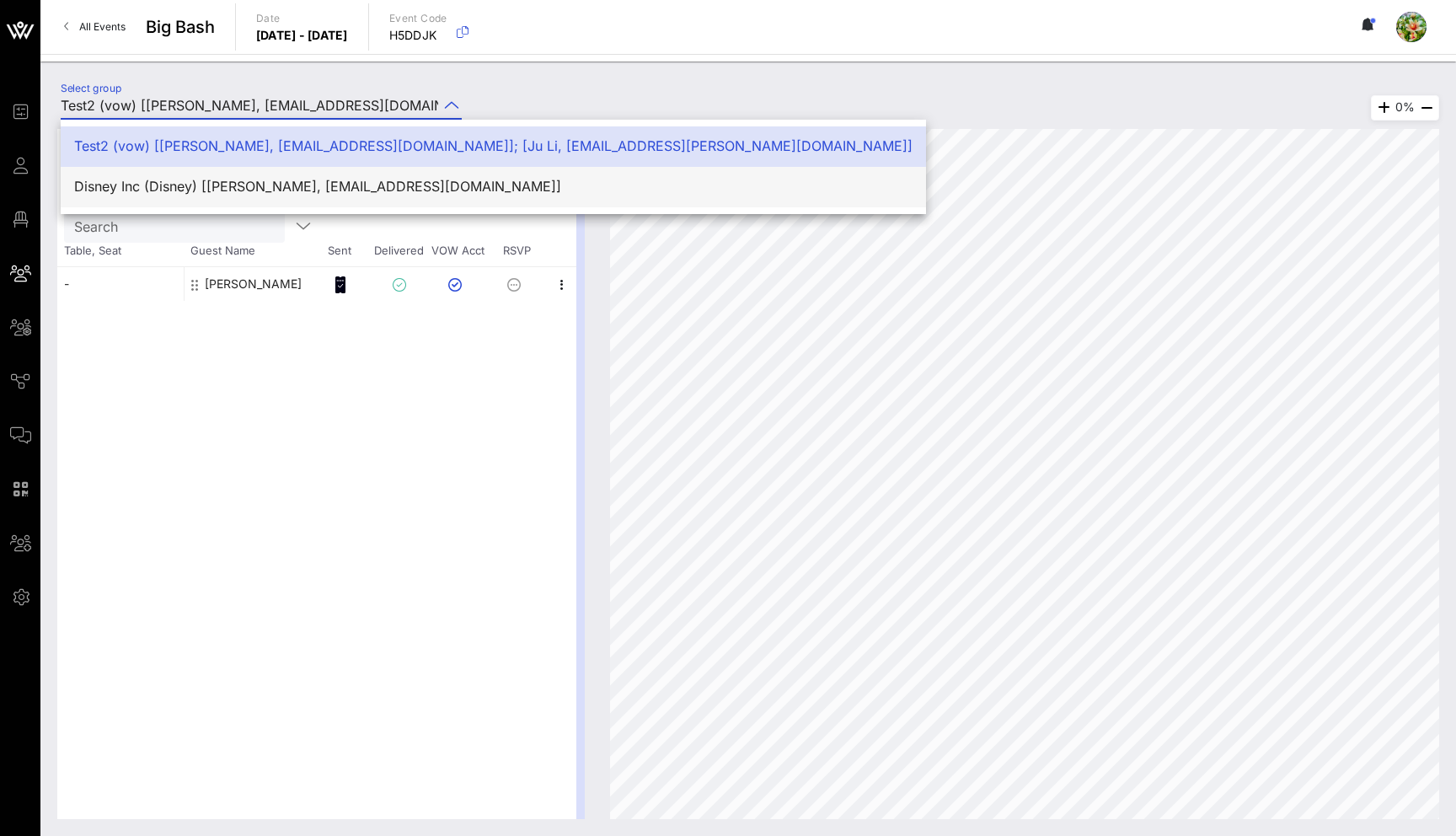
click at [240, 186] on div "Disney Inc (Disney) [[PERSON_NAME], [EMAIL_ADDRESS][DOMAIN_NAME]]" at bounding box center [493, 186] width 838 height 16
type input "Disney Inc (Disney) [[PERSON_NAME], [EMAIL_ADDRESS][DOMAIN_NAME]]"
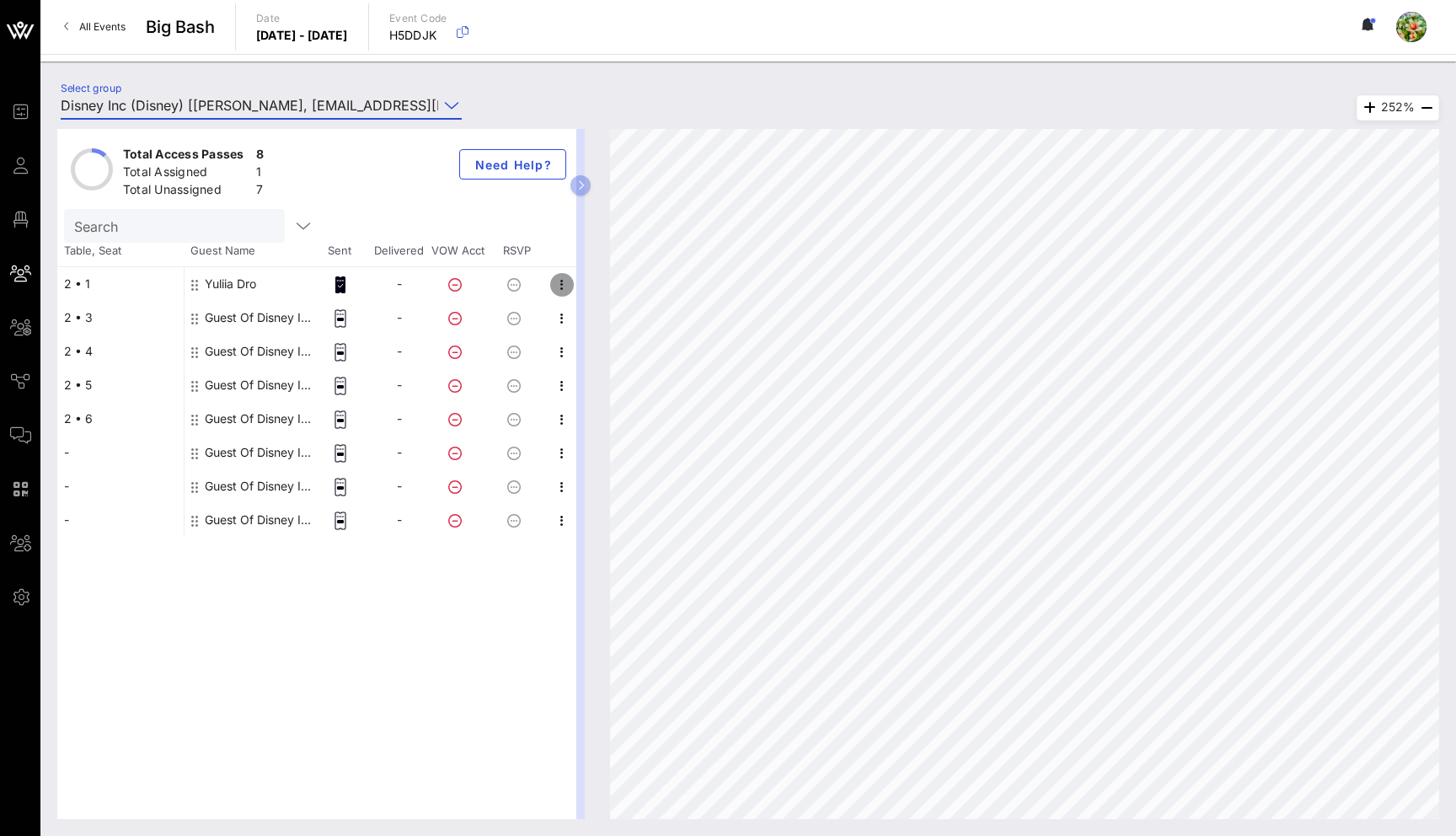
click at [561, 287] on icon "button" at bounding box center [562, 285] width 20 height 20
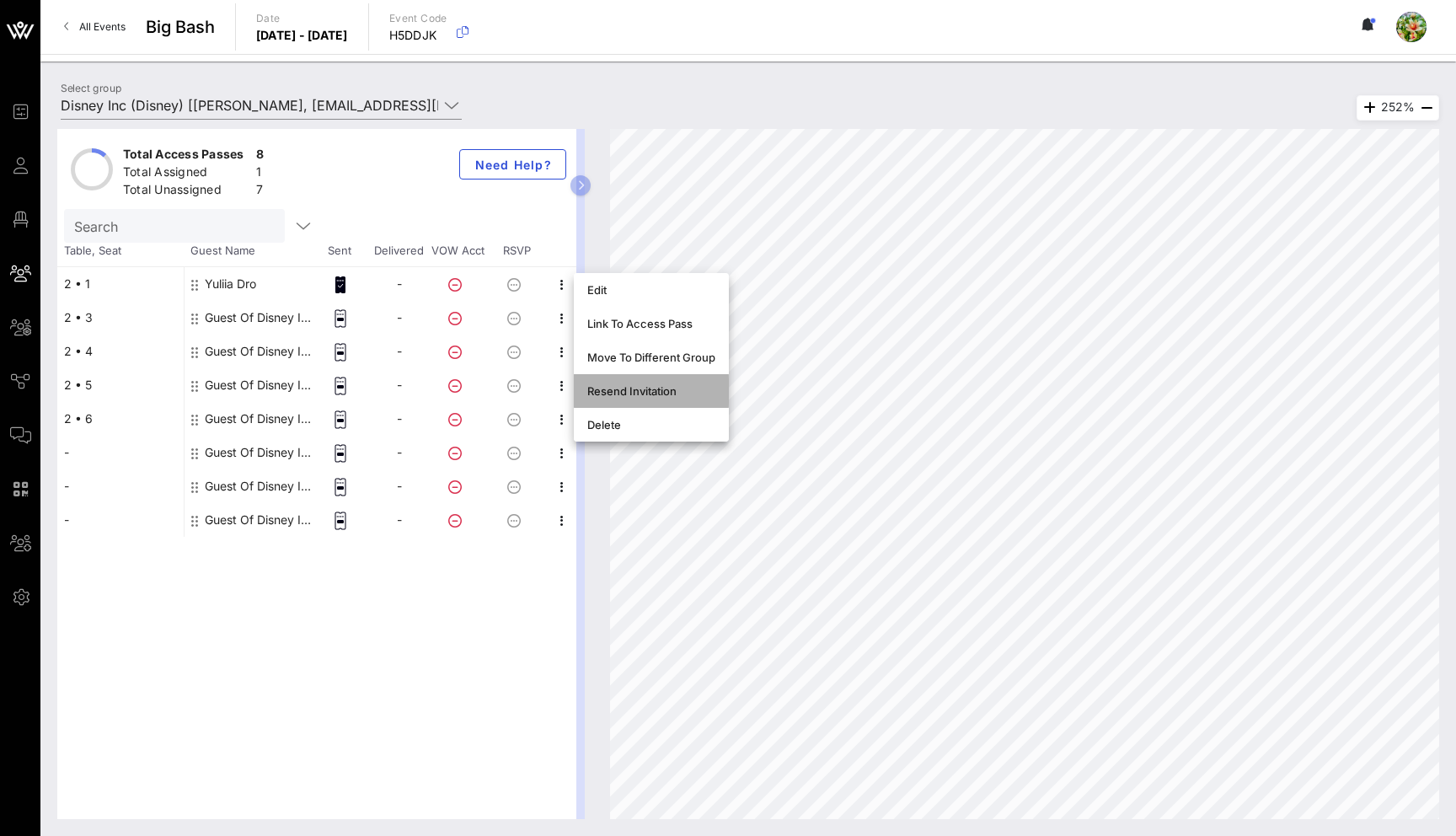
click at [623, 393] on div "Resend Invitation" at bounding box center [651, 391] width 128 height 14
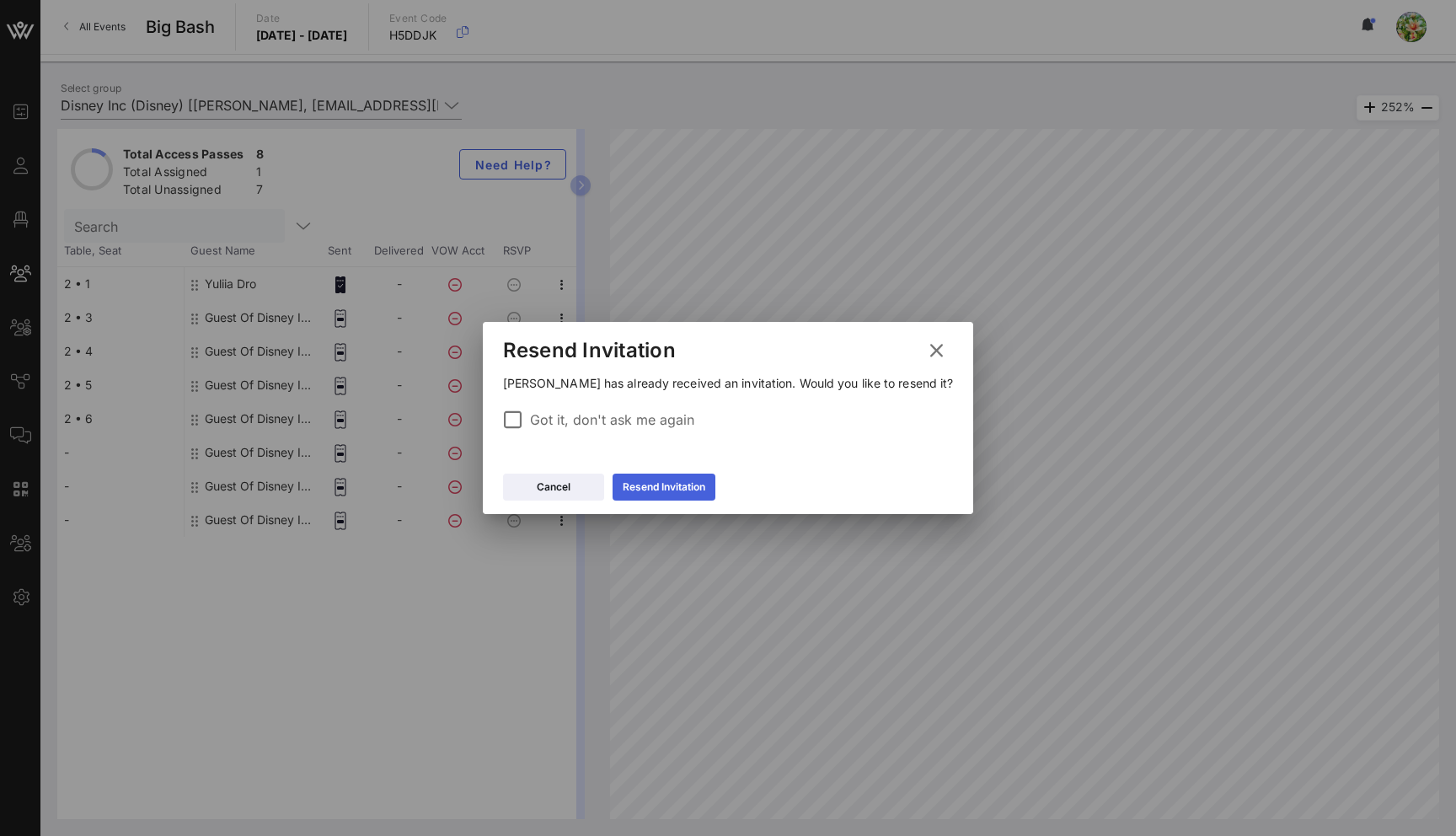
click at [670, 487] on icon at bounding box center [664, 487] width 12 height 10
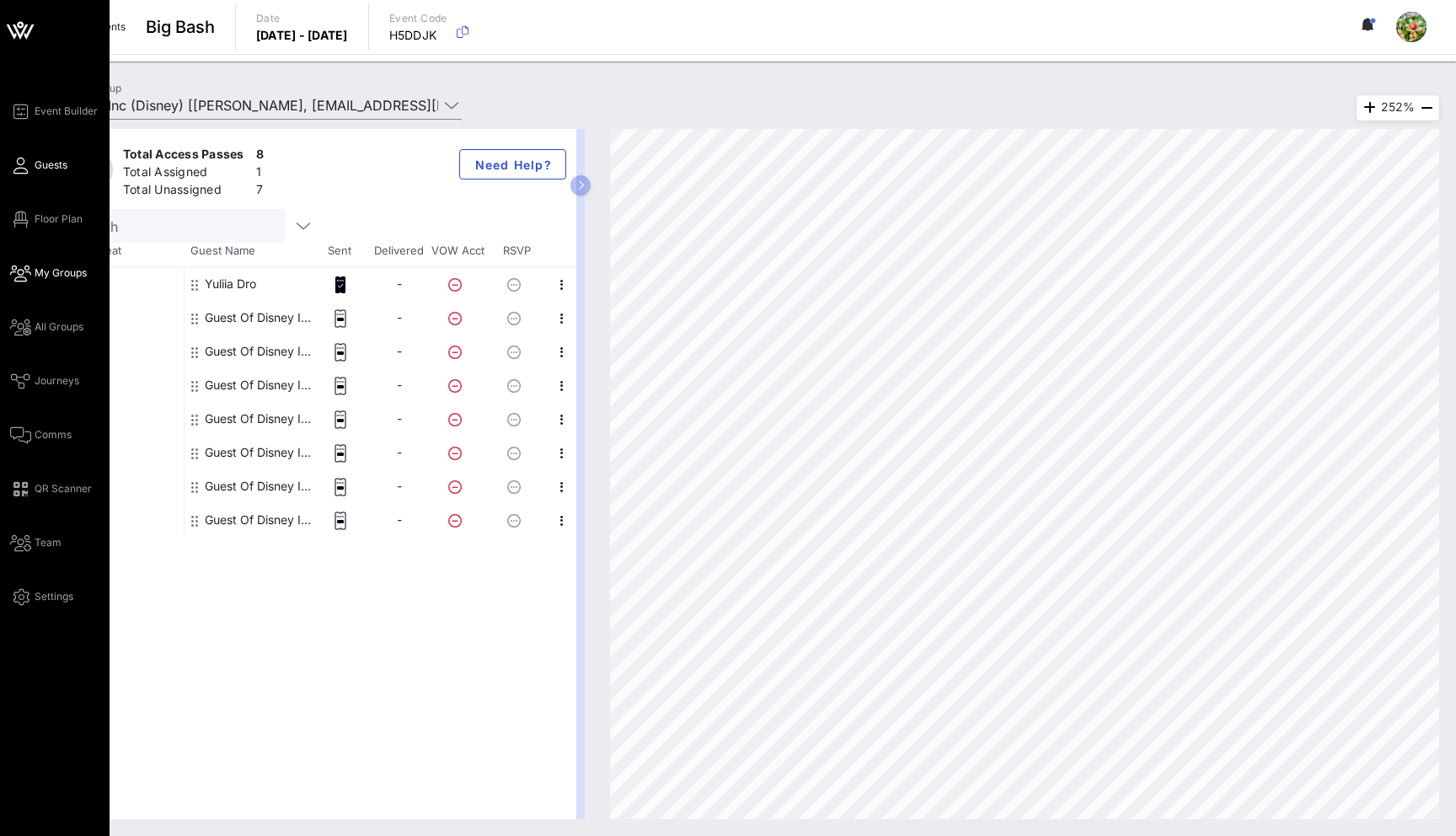
click at [40, 167] on span "Guests" at bounding box center [50, 165] width 33 height 15
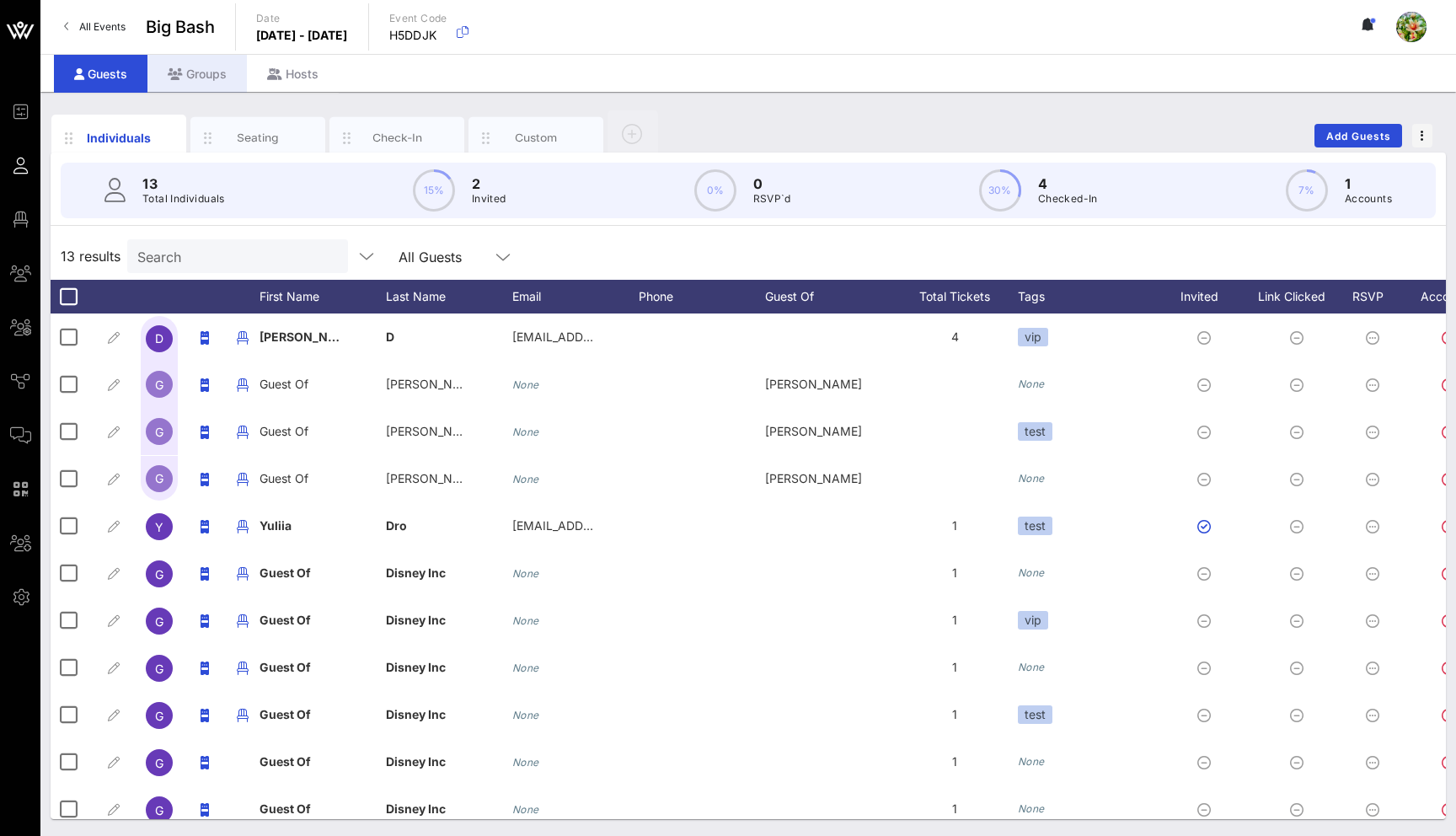
click at [215, 81] on div "Groups" at bounding box center [197, 73] width 100 height 38
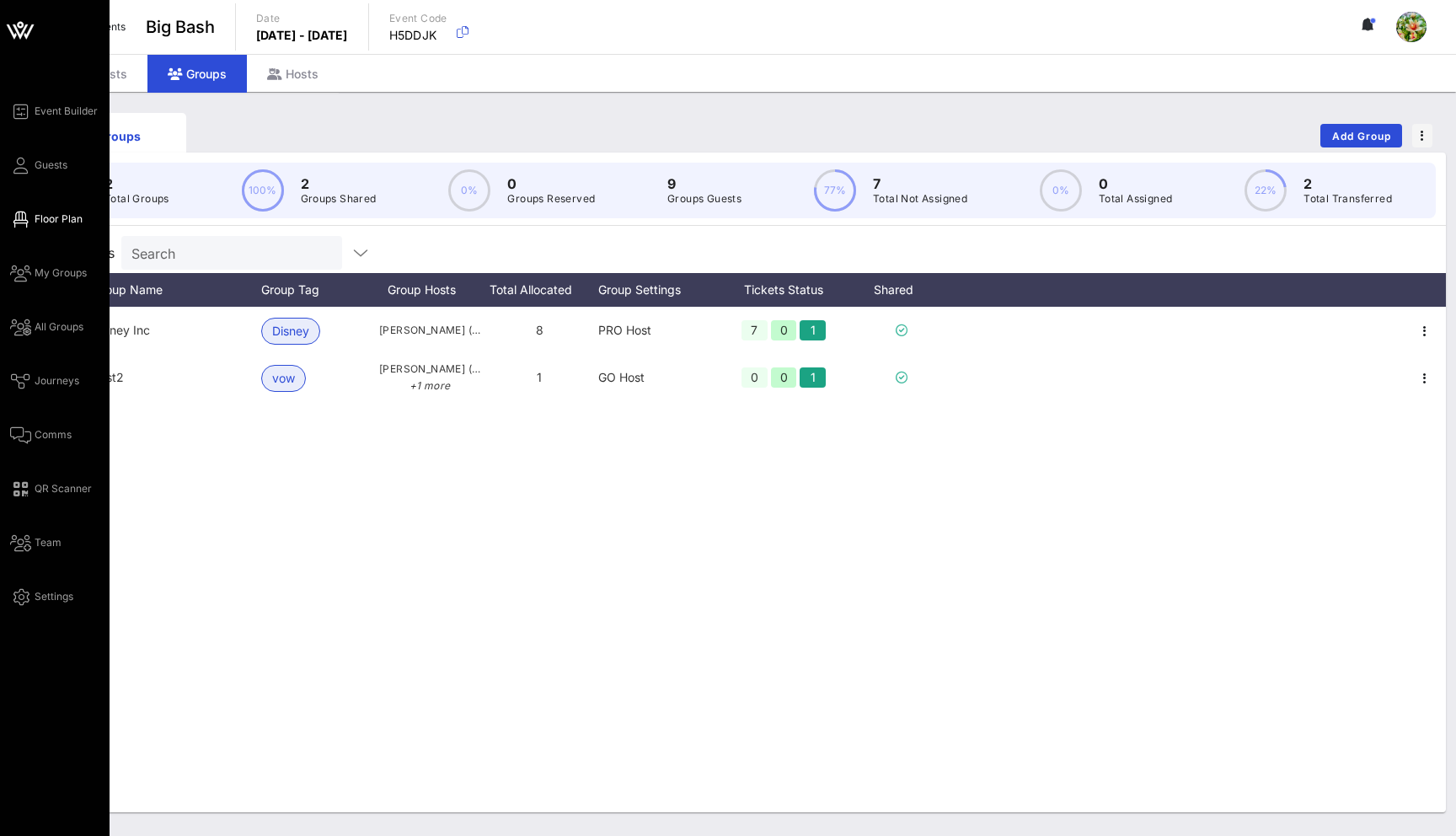
click at [26, 218] on icon at bounding box center [20, 219] width 21 height 3
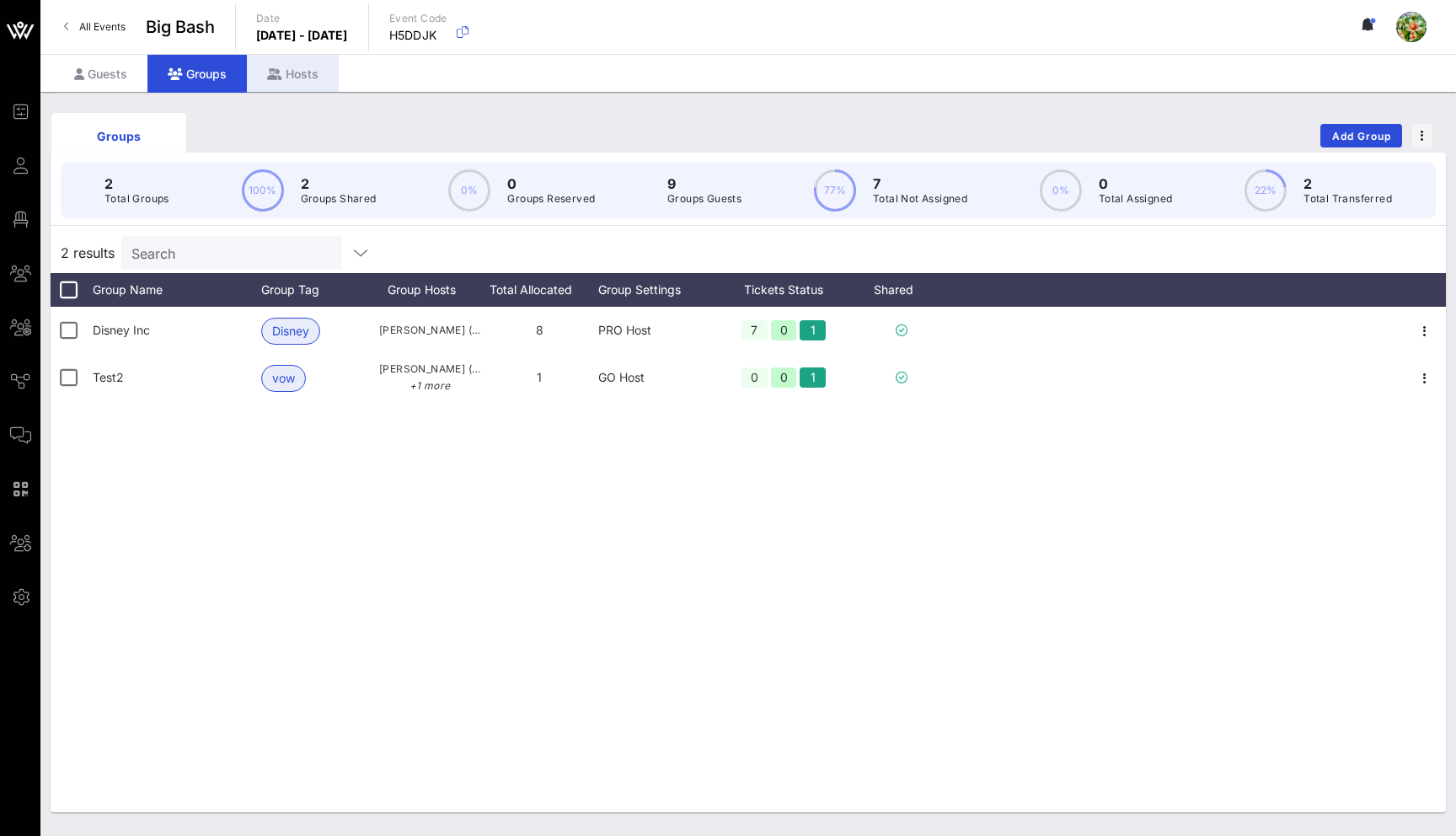
click at [298, 85] on div "Hosts" at bounding box center [293, 73] width 92 height 38
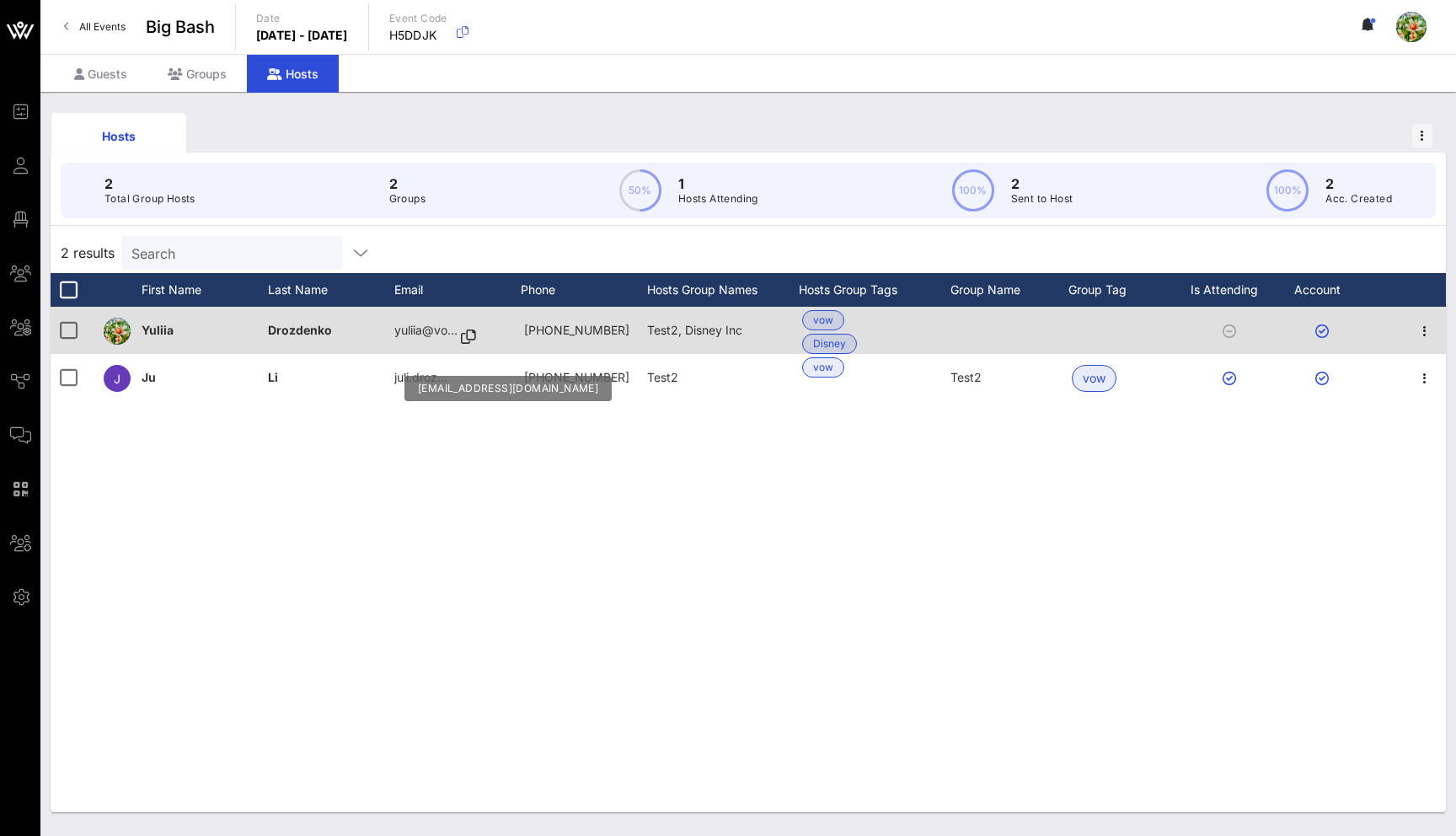
click at [471, 338] on icon at bounding box center [468, 337] width 15 height 2
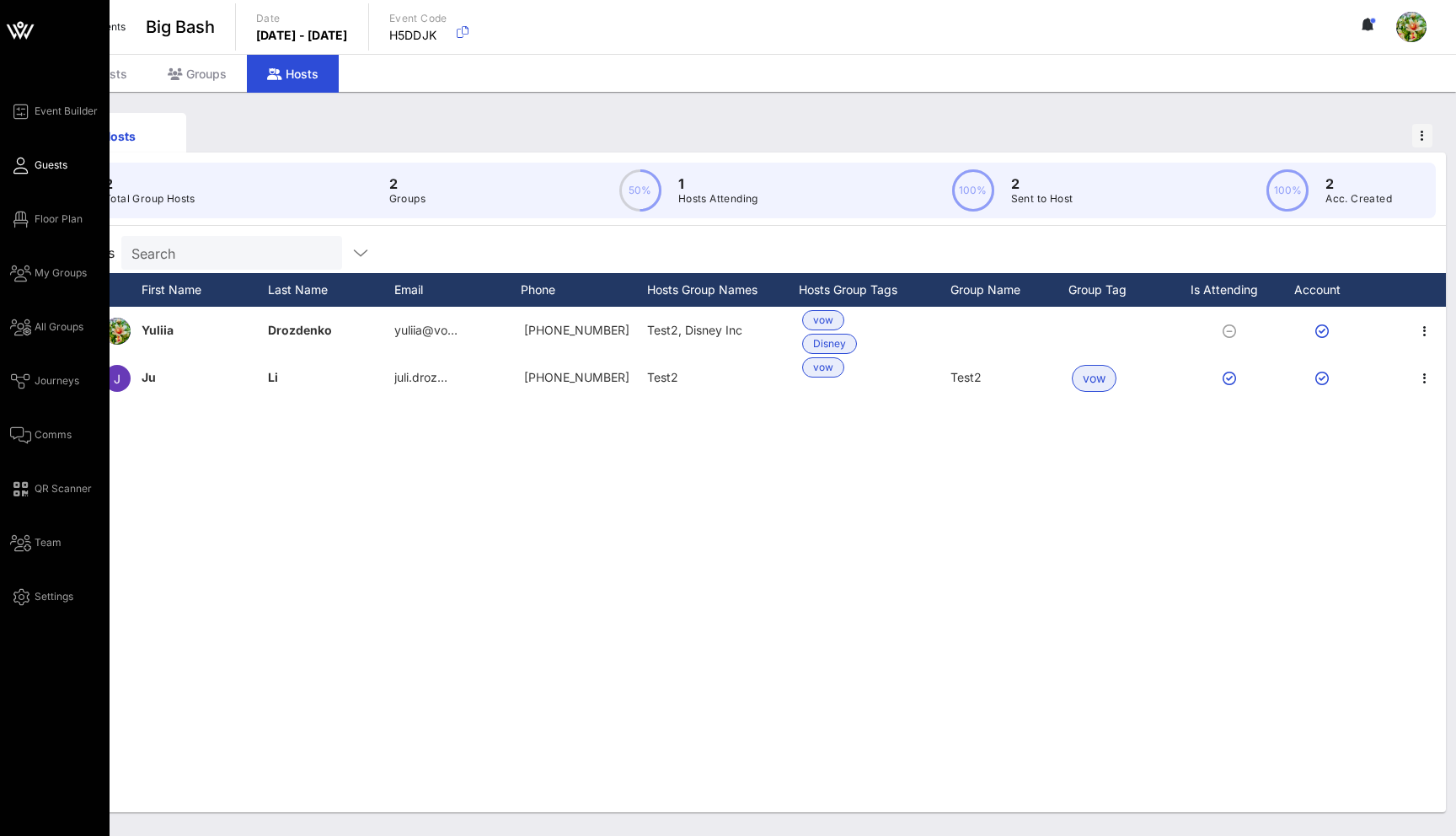
click at [21, 165] on icon at bounding box center [20, 165] width 21 height 3
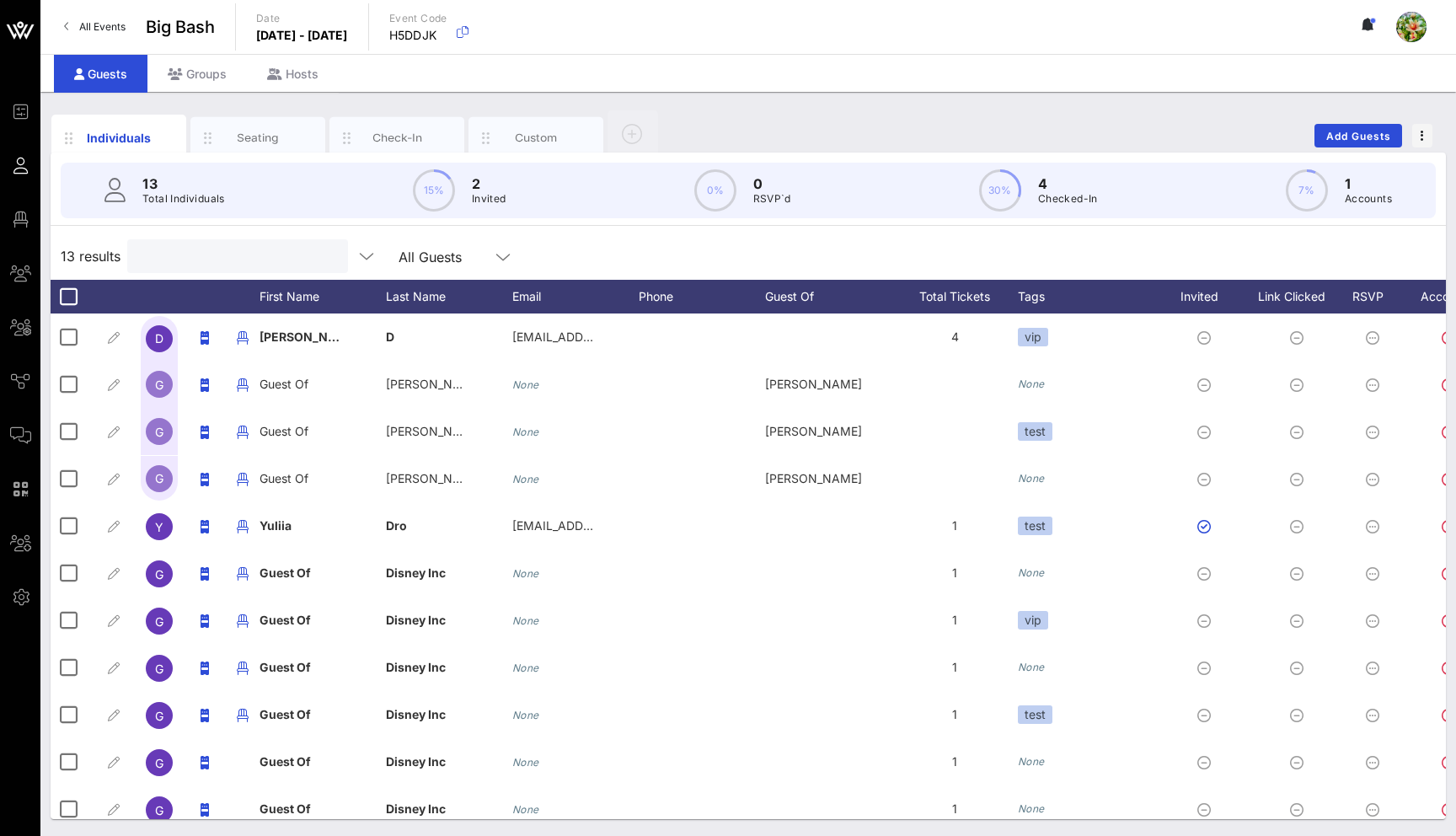
click at [240, 255] on input "text" at bounding box center [235, 256] width 197 height 22
paste input "[EMAIL_ADDRESS][DOMAIN_NAME]"
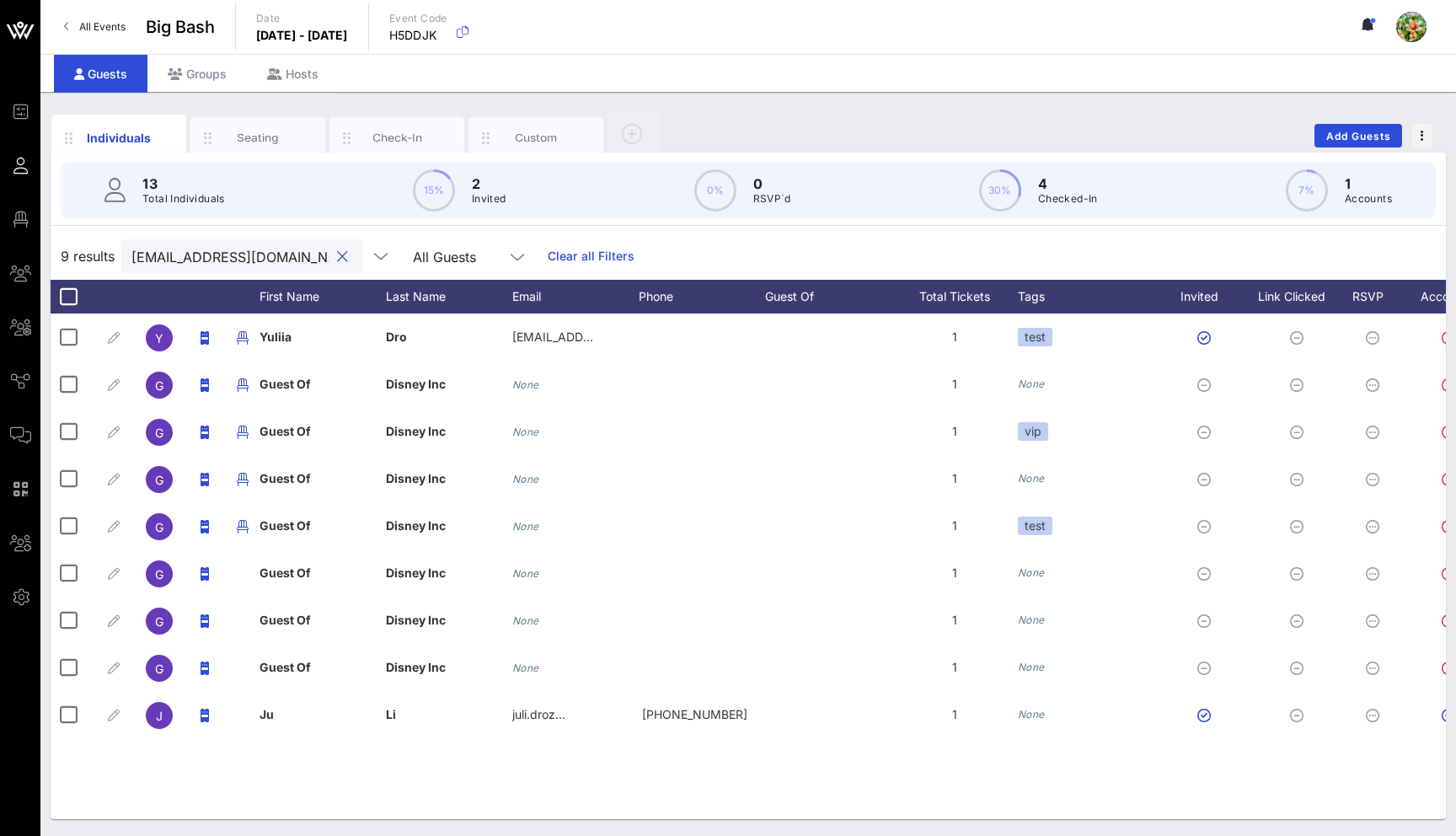
type input "[EMAIL_ADDRESS][DOMAIN_NAME]"
click at [1374, 122] on div "Individuals Seating Check-In Custom Add Guests" at bounding box center [748, 135] width 1395 height 54
click at [1361, 130] on span "Add Guests" at bounding box center [1359, 136] width 67 height 13
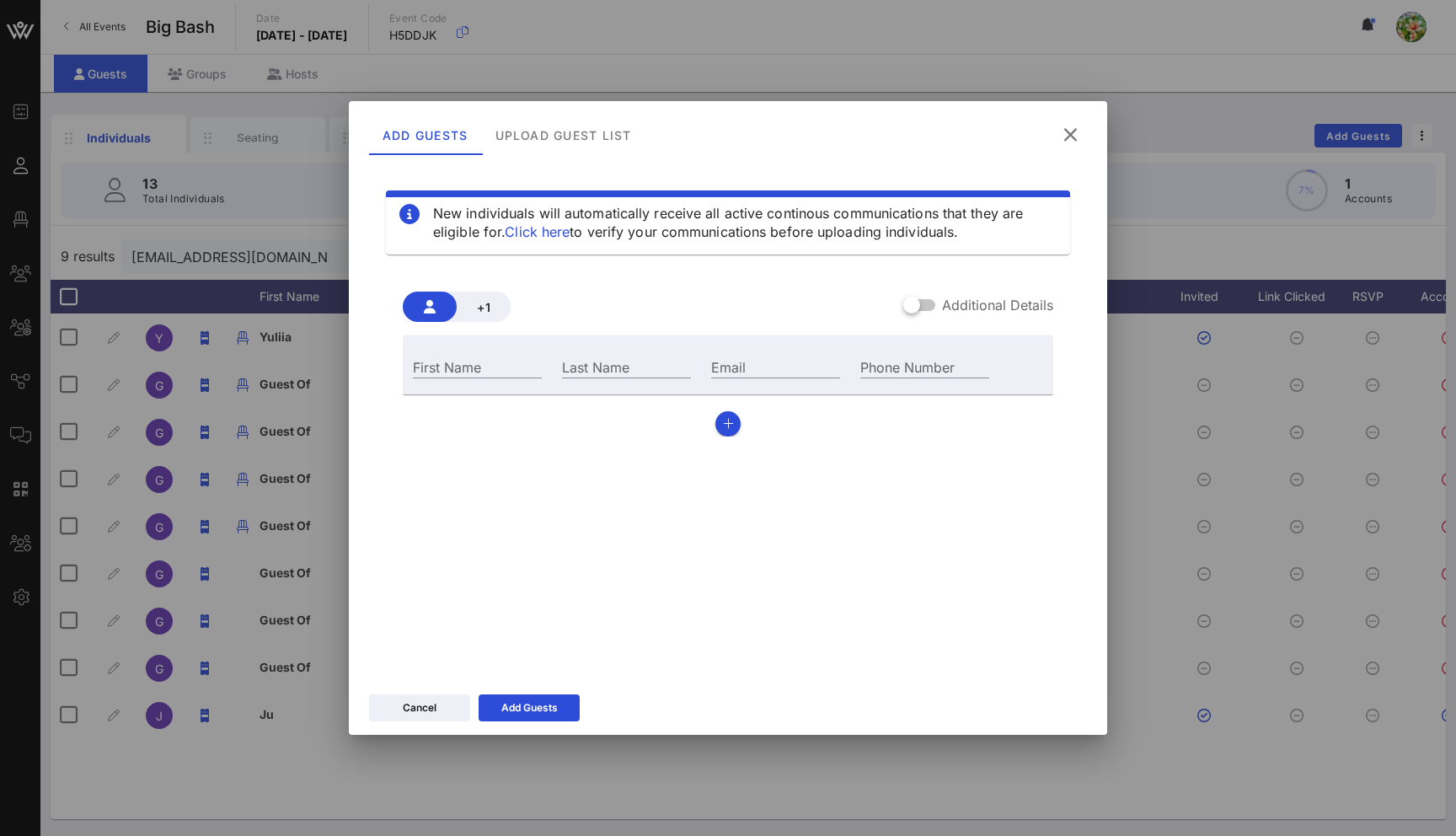
click at [771, 353] on div "Email" at bounding box center [775, 364] width 149 height 45
click at [739, 377] on div "Email" at bounding box center [775, 367] width 129 height 22
paste input "[EMAIL_ADDRESS][DOMAIN_NAME]"
type input "[EMAIL_ADDRESS][DOMAIN_NAME]"
click at [644, 374] on input "Last Name" at bounding box center [626, 367] width 129 height 22
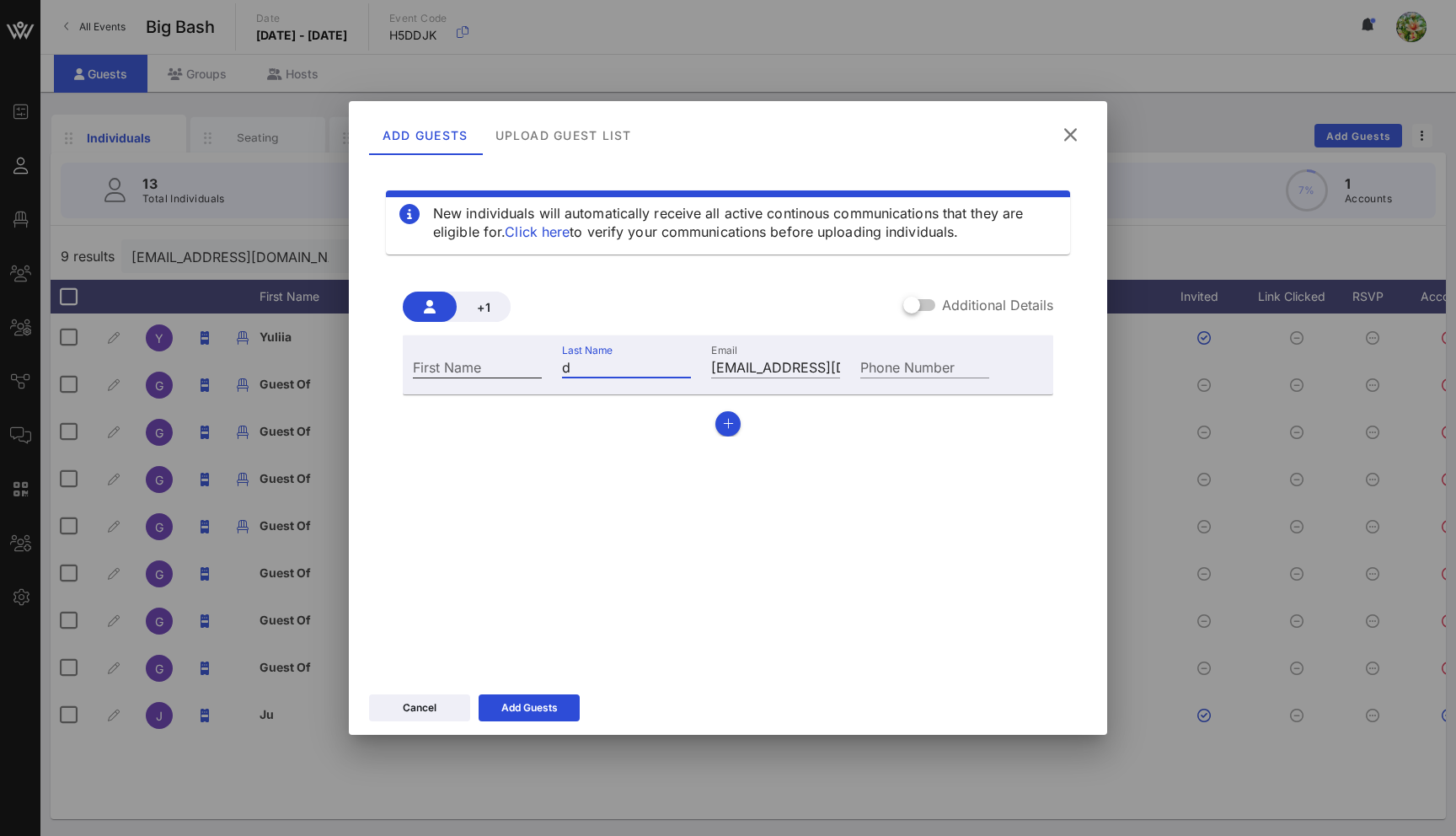
type input "d"
click at [496, 366] on input "First Name" at bounding box center [477, 367] width 129 height 22
type input "d"
click at [542, 707] on div "Add Guests" at bounding box center [530, 708] width 56 height 17
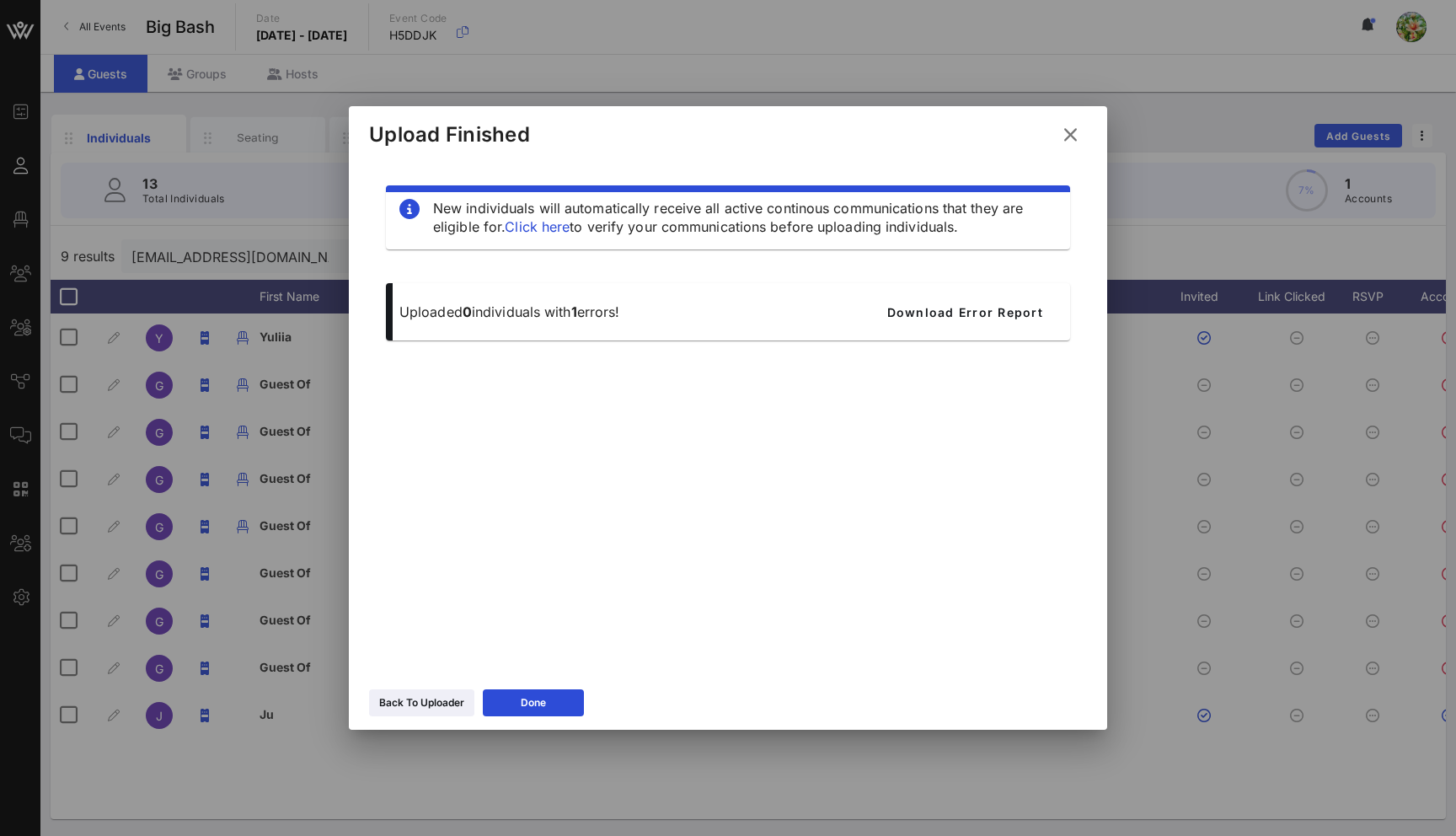
click at [1064, 130] on icon at bounding box center [1070, 134] width 24 height 21
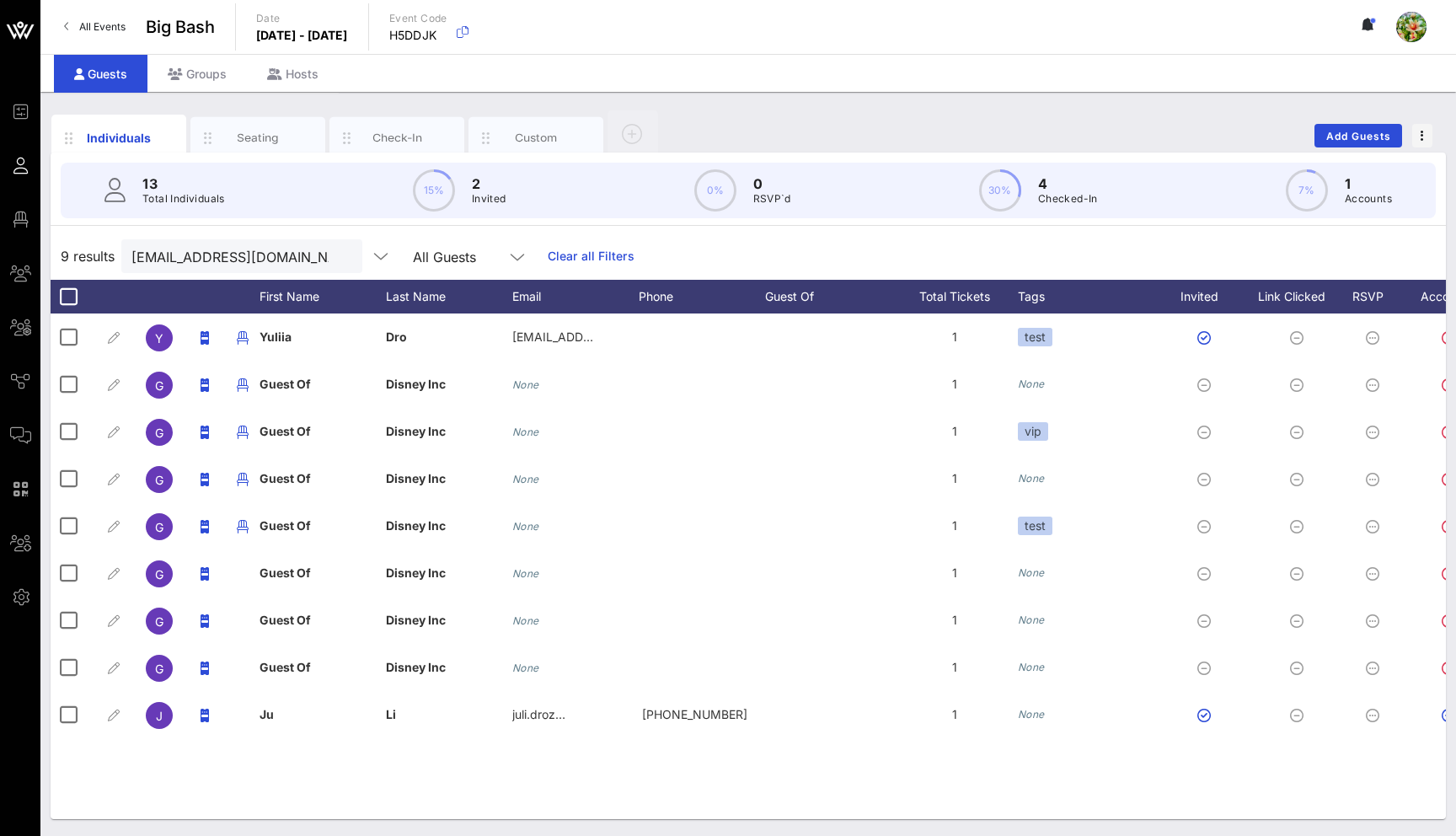
click at [778, 103] on div "Individuals Seating Check-In Custom Add Guests 13 Total Individuals 15% 2 Invit…" at bounding box center [747, 464] width 1415 height 744
click at [712, 126] on div "Individuals Seating Check-In Custom Add Guests" at bounding box center [748, 135] width 1395 height 54
click at [123, 19] on link "All Events" at bounding box center [95, 27] width 82 height 27
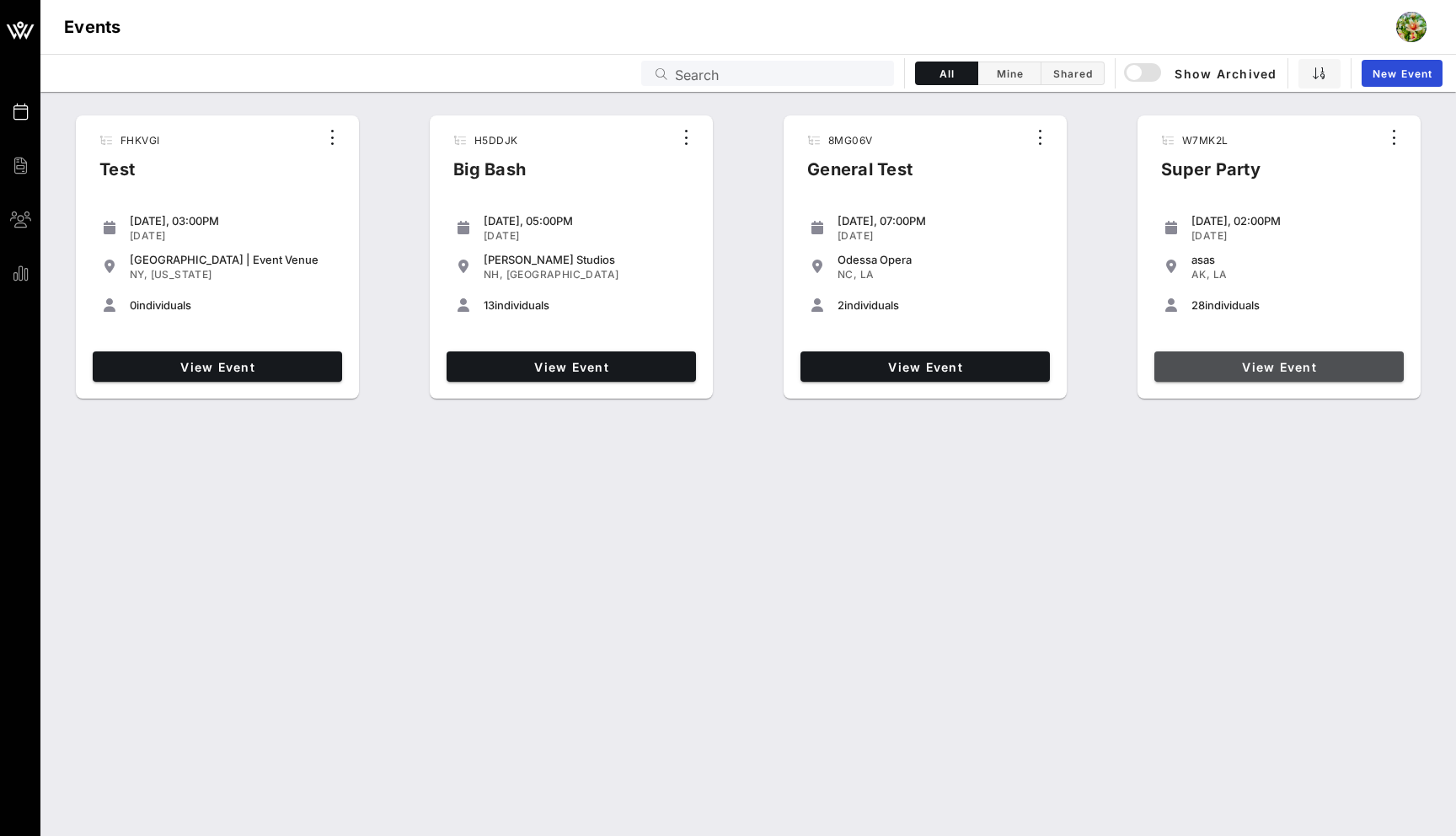
click at [1233, 365] on span "View Event" at bounding box center [1279, 367] width 236 height 15
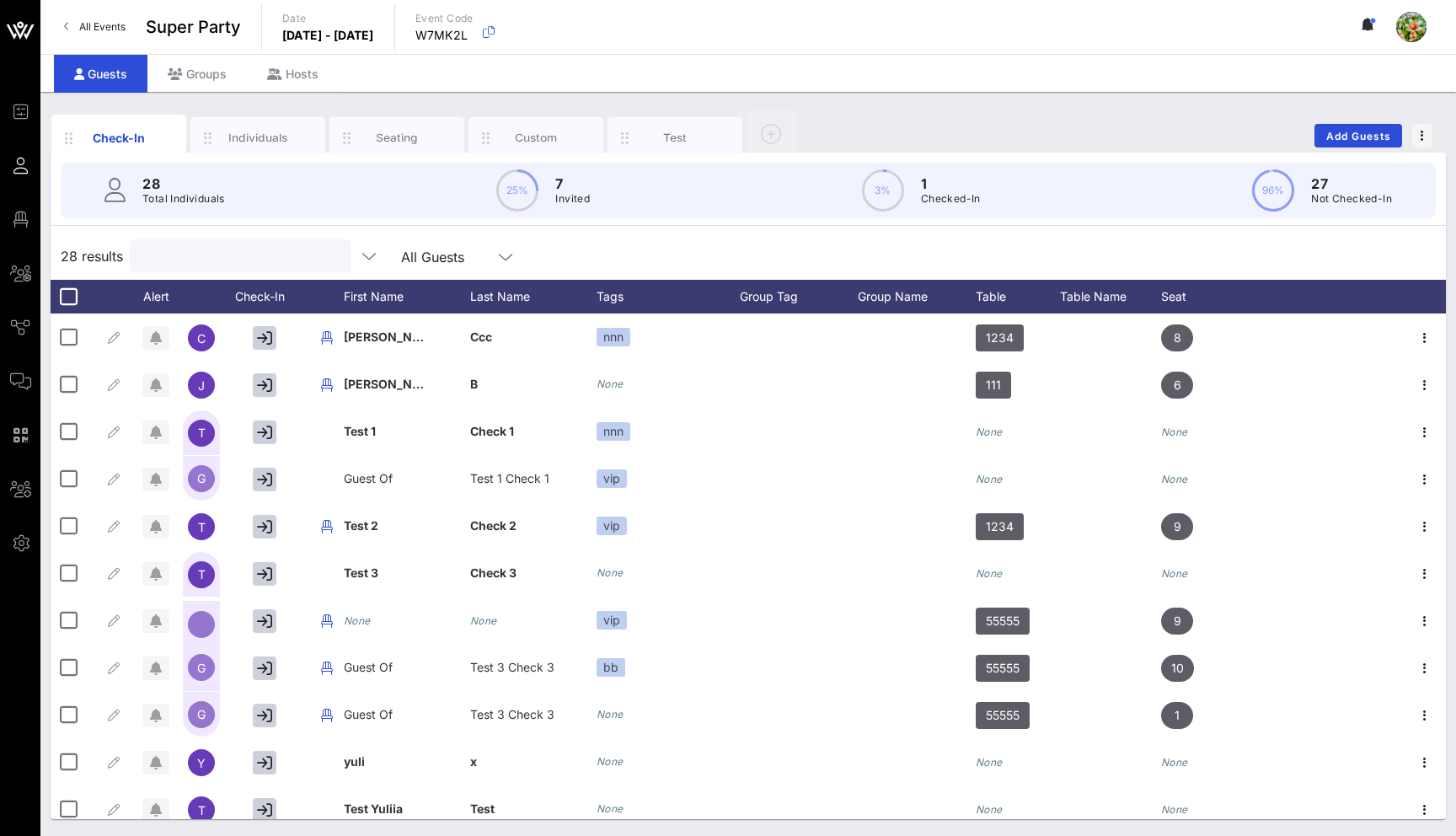
click at [261, 261] on input "text" at bounding box center [238, 256] width 197 height 22
paste input "[URL][DOMAIN_NAME]"
type input "[URL][DOMAIN_NAME]"
click at [259, 258] on input "text" at bounding box center [238, 256] width 197 height 22
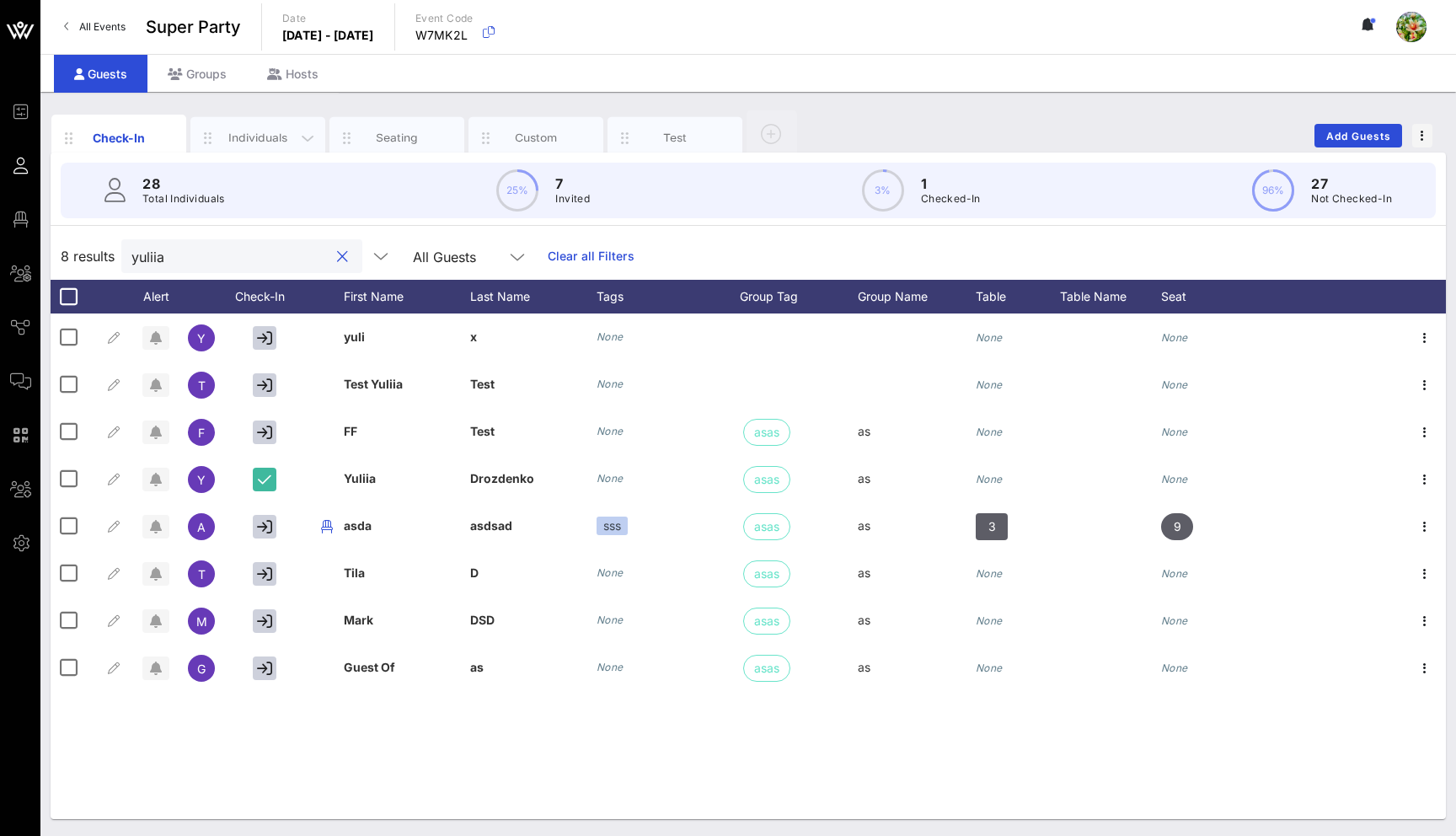
type input "yuliia"
click at [260, 142] on div "Individuals" at bounding box center [258, 137] width 75 height 16
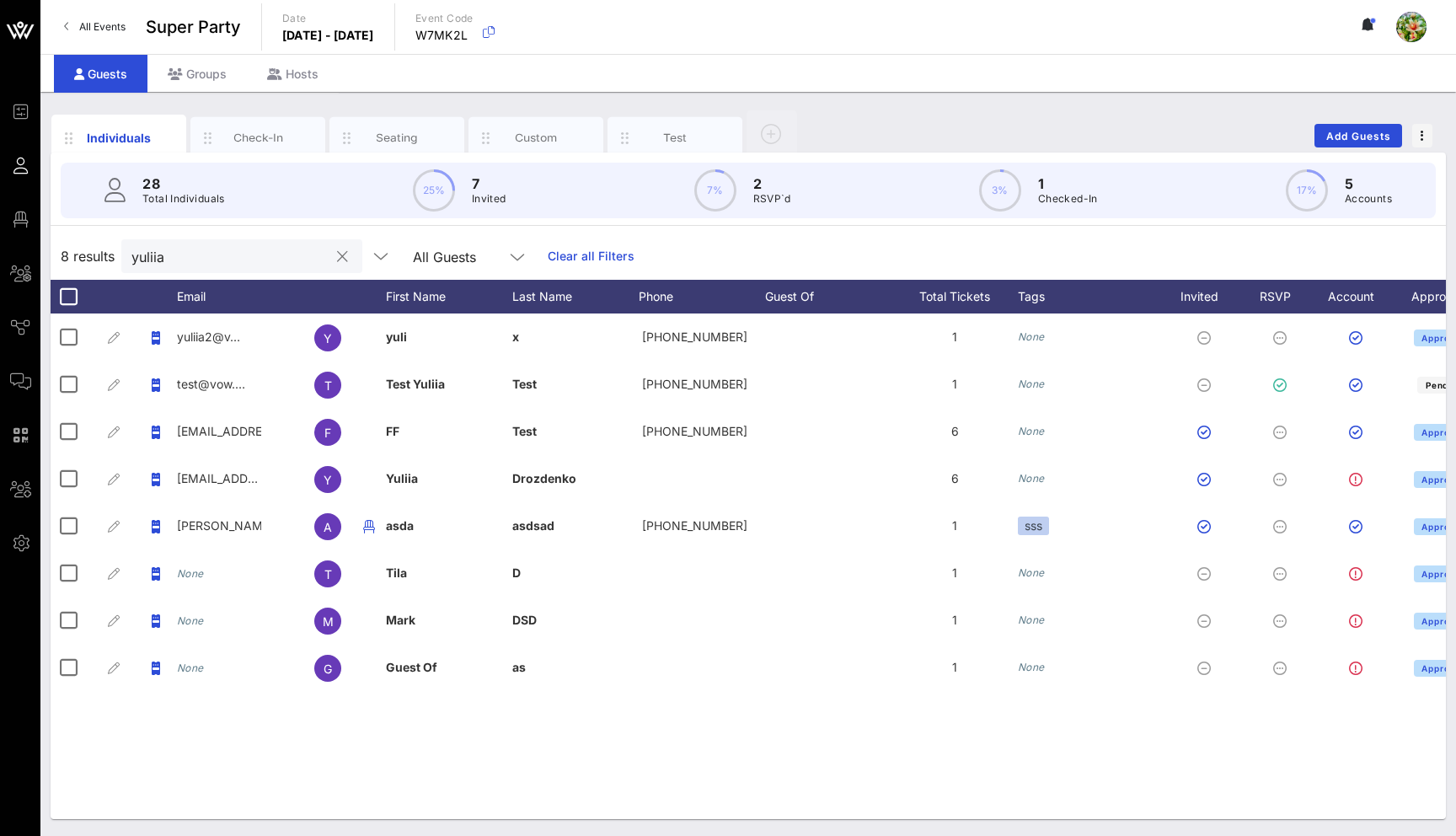
click at [140, 264] on input "yuliia" at bounding box center [229, 256] width 197 height 22
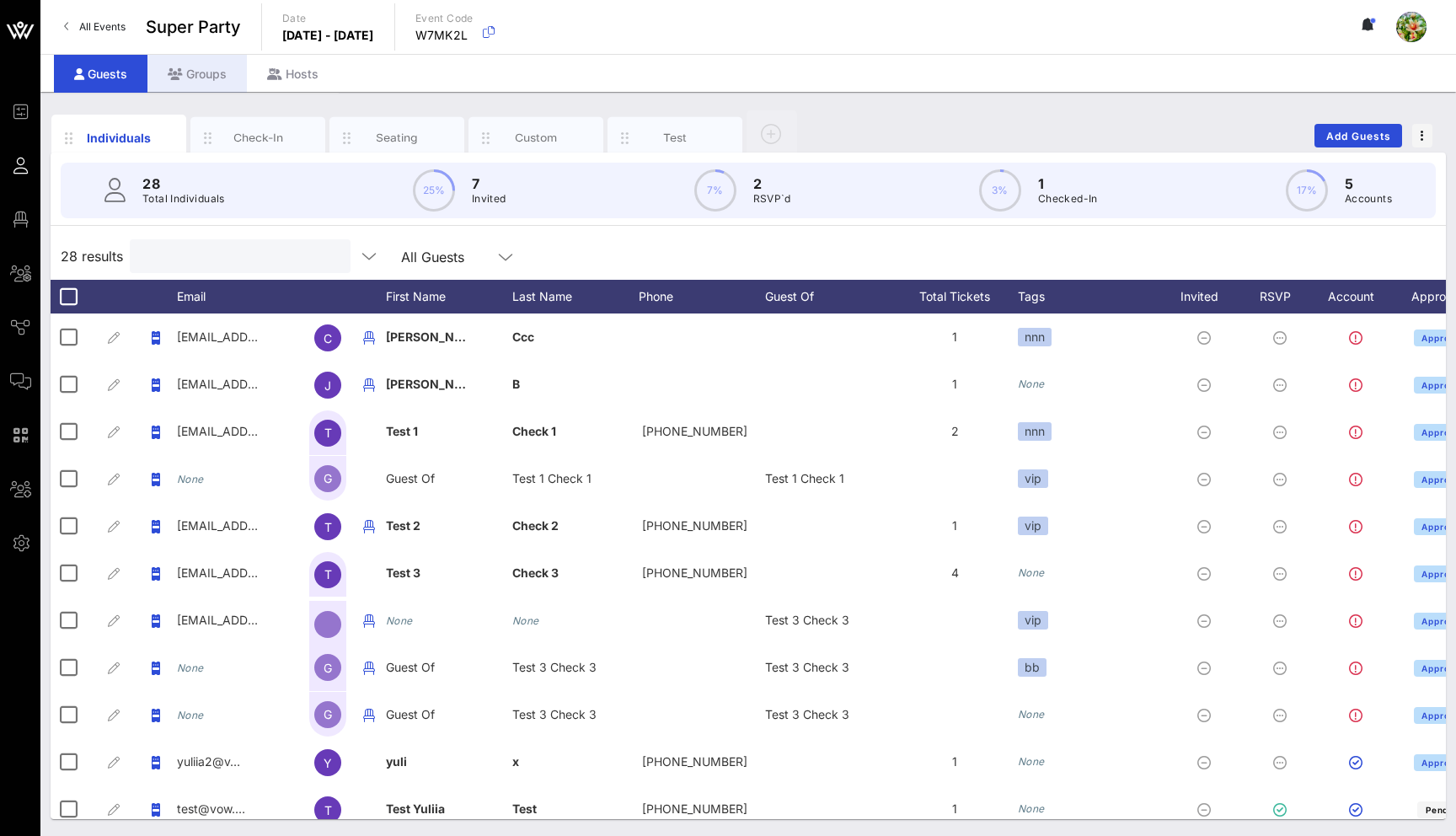
click at [196, 65] on div "Groups" at bounding box center [197, 73] width 100 height 38
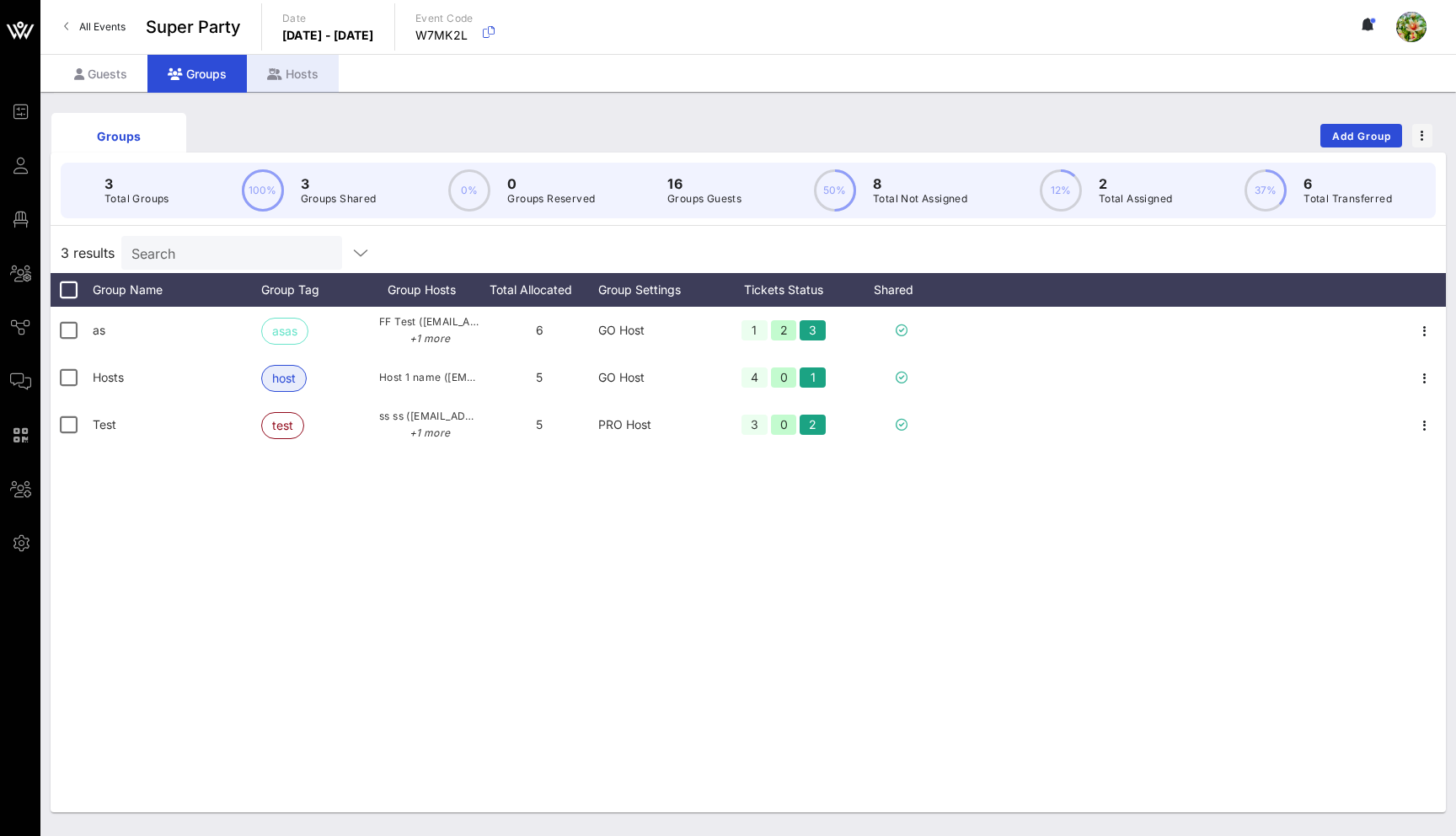
click at [296, 69] on div "Hosts" at bounding box center [293, 73] width 92 height 38
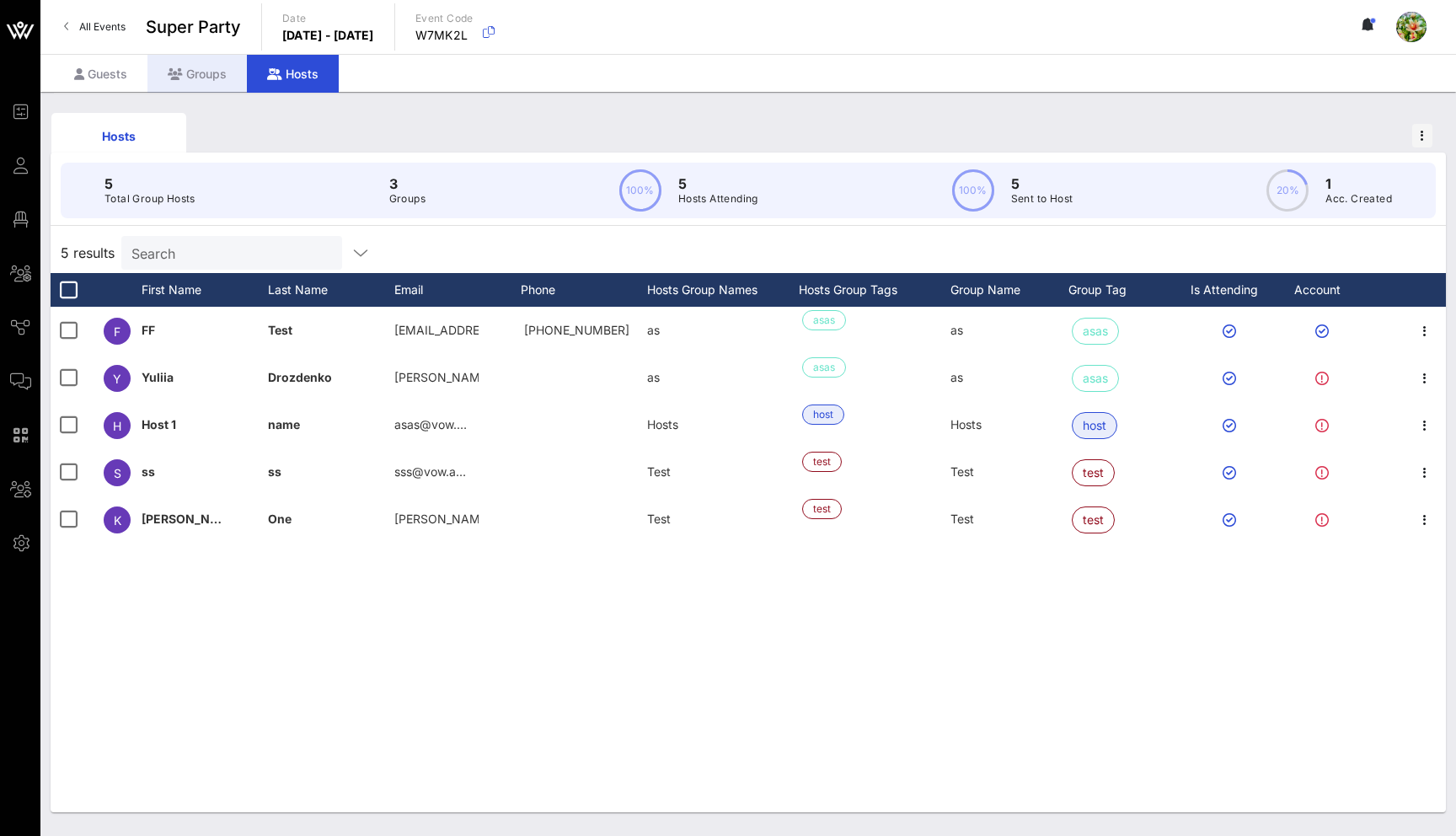
click at [165, 88] on div "Groups" at bounding box center [197, 73] width 100 height 38
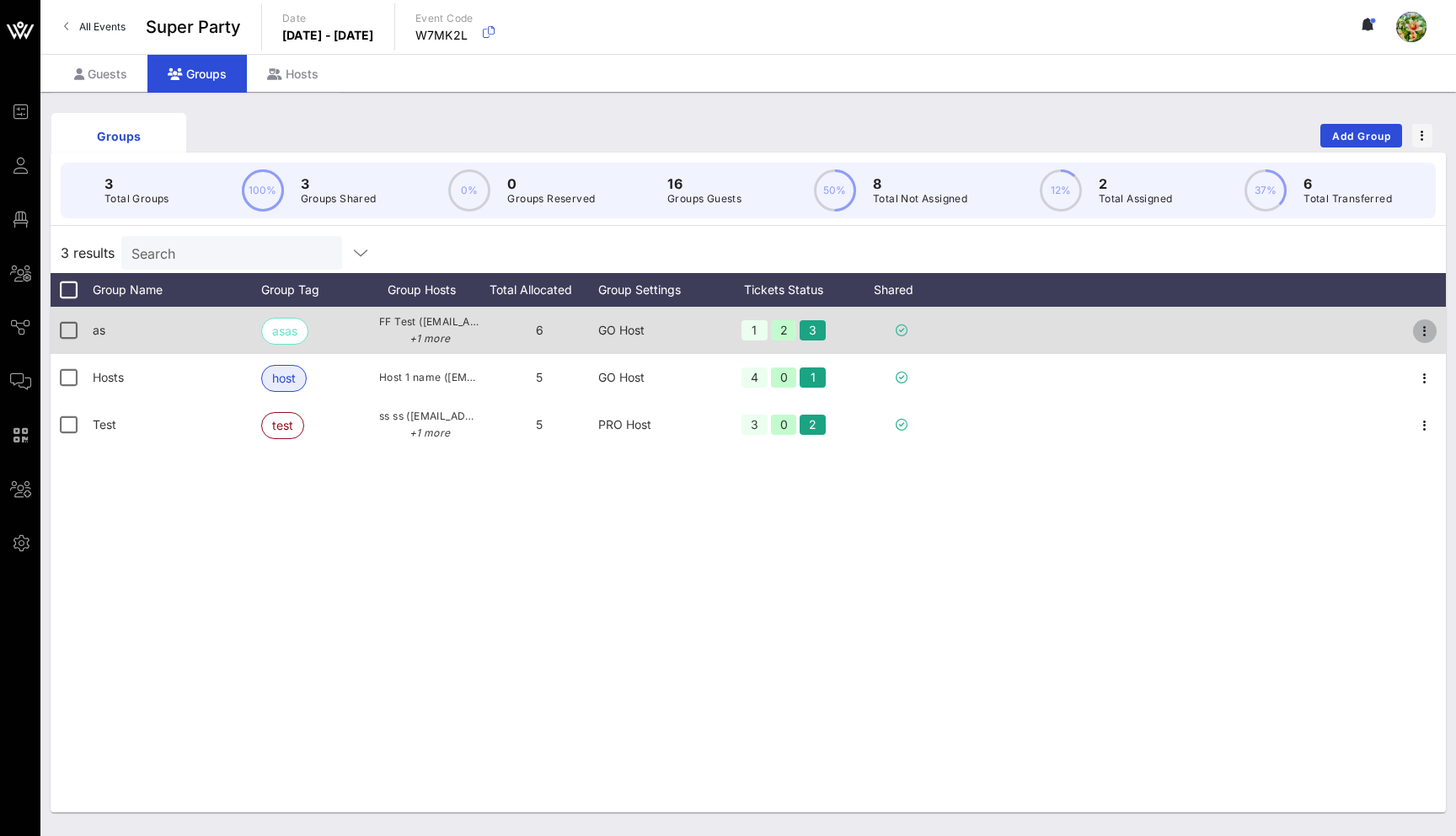
click at [1419, 336] on icon "button" at bounding box center [1424, 331] width 20 height 20
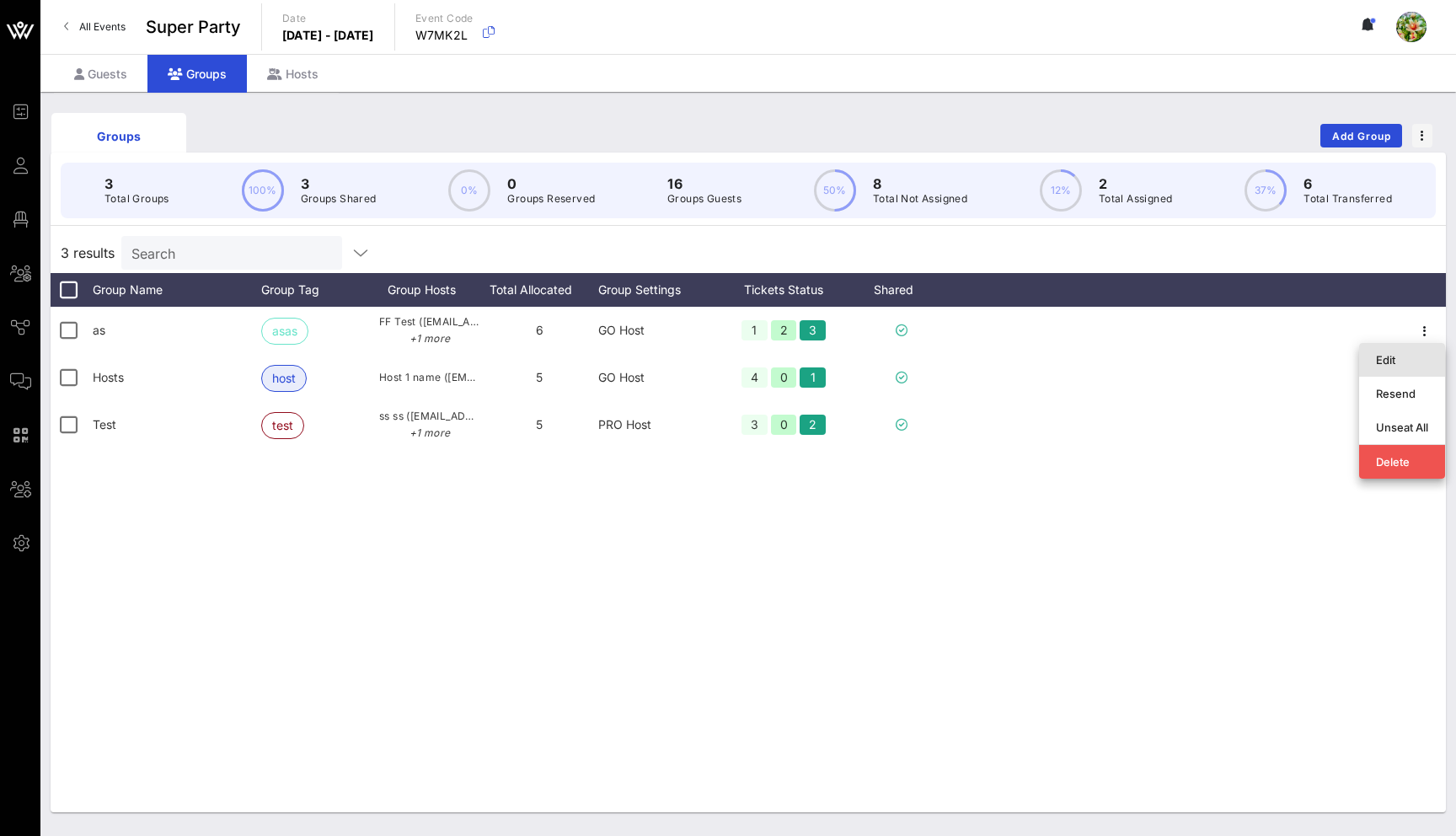
click at [1392, 369] on div "Edit" at bounding box center [1401, 360] width 52 height 27
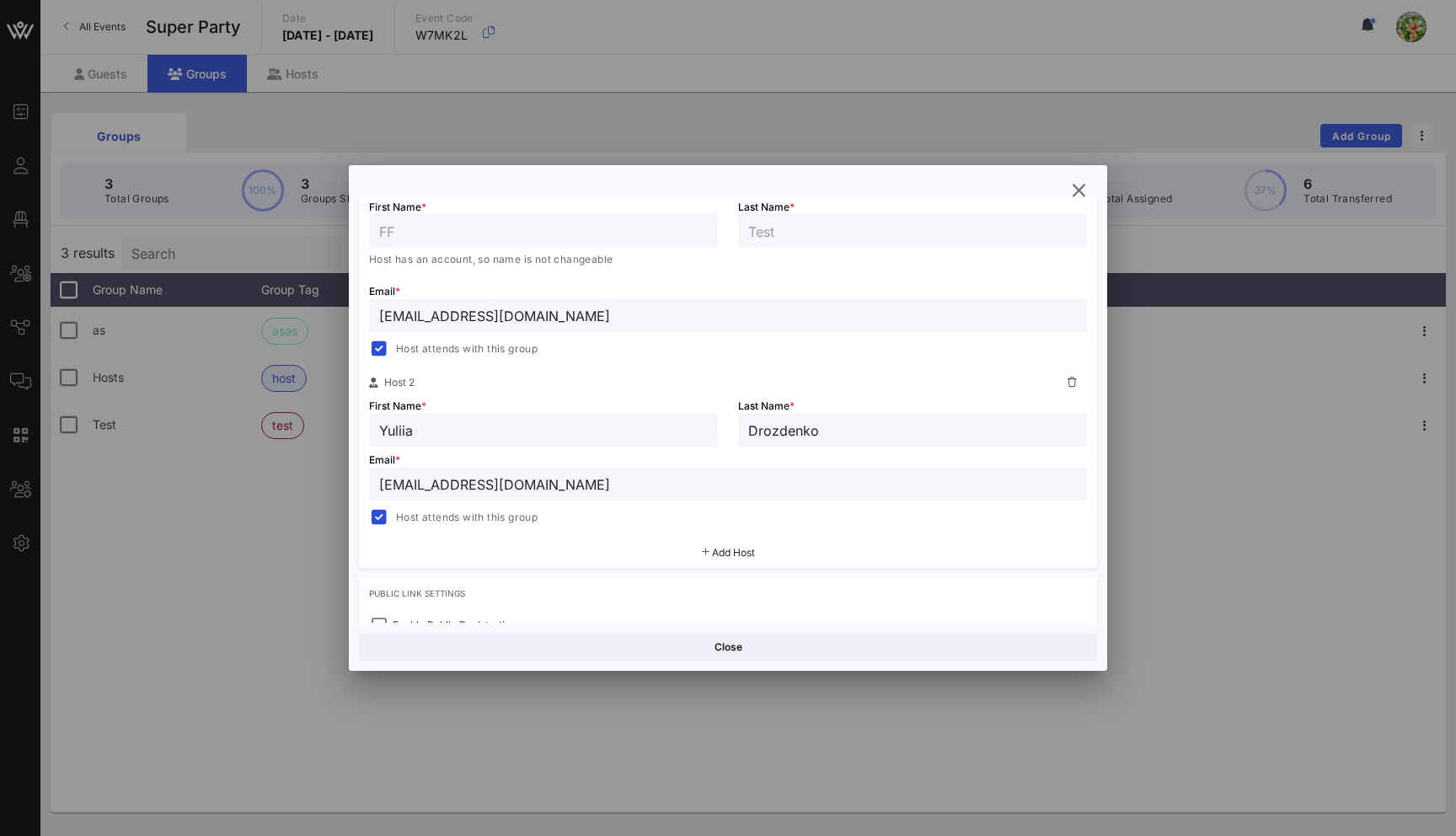
scroll to position [334, 0]
drag, startPoint x: 484, startPoint y: 316, endPoint x: 316, endPoint y: 316, distance: 168.0
click at [316, 316] on div "Event Builder Guests Floor Plan All Groups Journeys Comms QR Scanner Team Setti…" at bounding box center [728, 441] width 1456 height 883
paste input "[URL][DOMAIN_NAME]"
click at [380, 313] on input "[EMAIL_ADDRESS][DOMAIN_NAME]" at bounding box center [728, 315] width 698 height 22
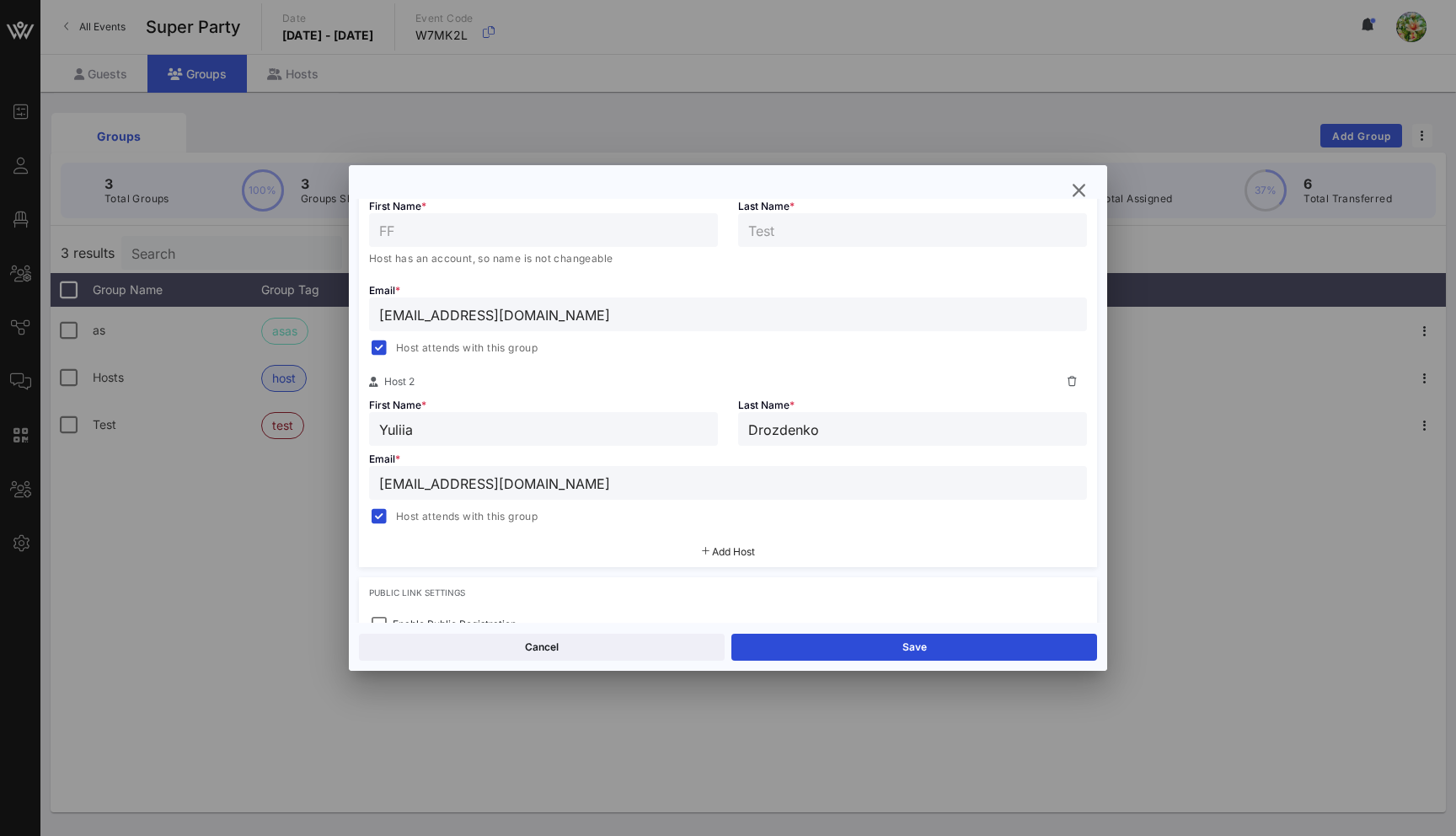
click at [380, 313] on input "[EMAIL_ADDRESS][DOMAIN_NAME]" at bounding box center [728, 315] width 698 height 22
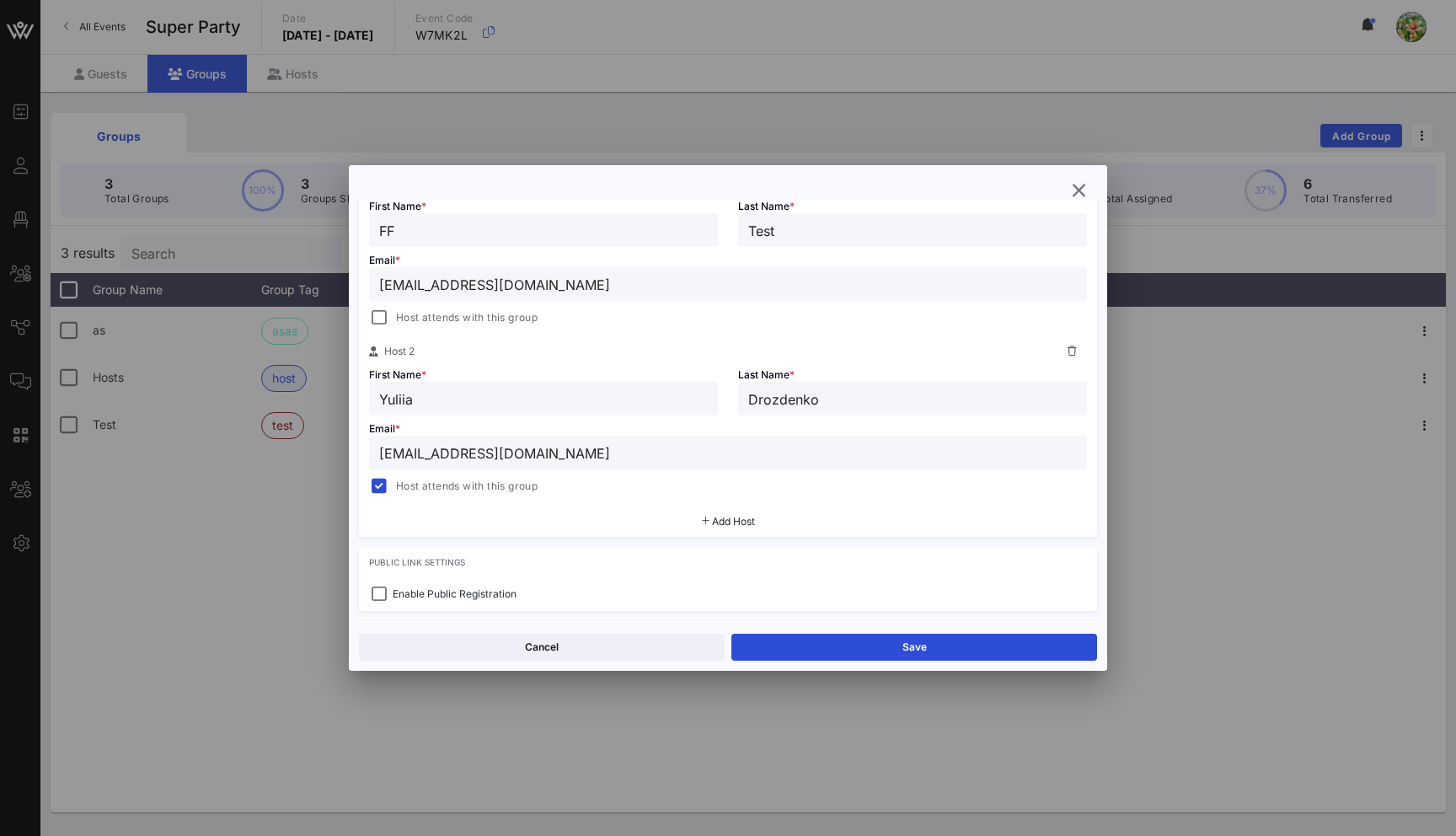
type input "[EMAIL_ADDRESS][DOMAIN_NAME]"
type input "Yuliia"
type input "Drozdenko"
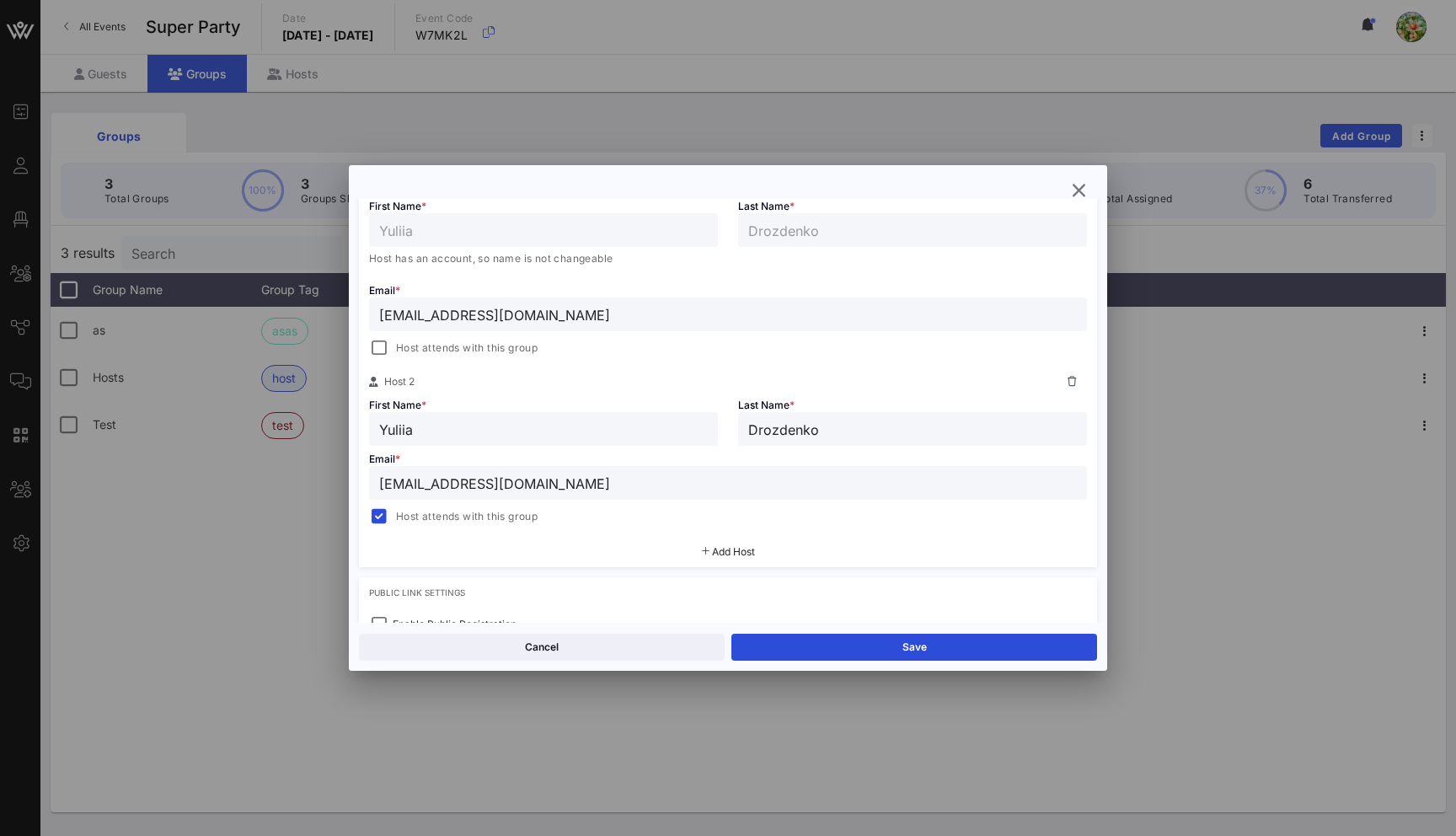
drag, startPoint x: 531, startPoint y: 322, endPoint x: 374, endPoint y: 314, distance: 157.2
click at [374, 314] on div "[EMAIL_ADDRESS][DOMAIN_NAME]" at bounding box center [728, 315] width 718 height 34
click at [965, 652] on button "Save" at bounding box center [914, 647] width 366 height 27
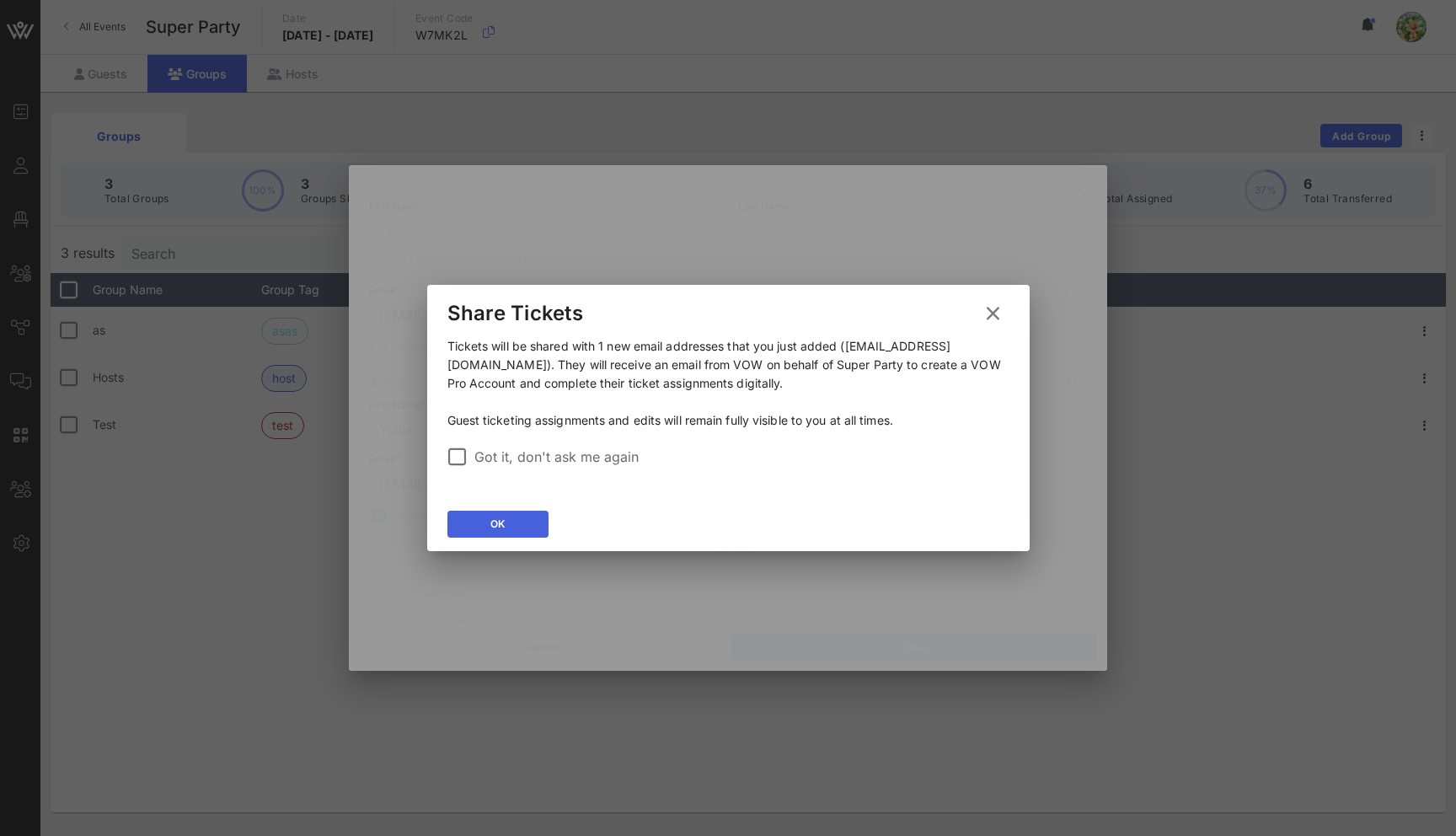
click at [524, 522] on button "OK" at bounding box center [497, 525] width 102 height 27
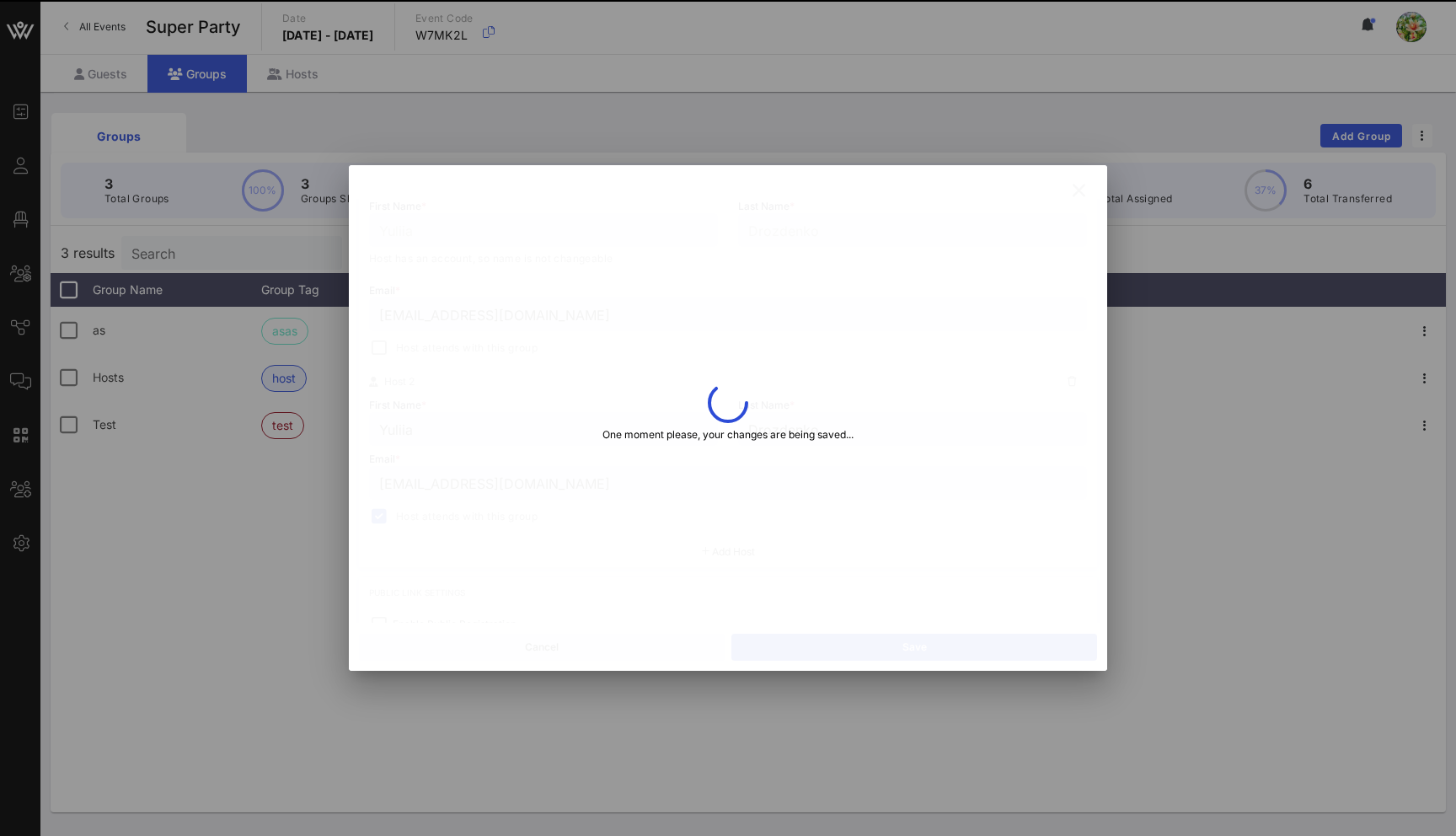
type input "[EMAIL_ADDRESS][DOMAIN_NAME]"
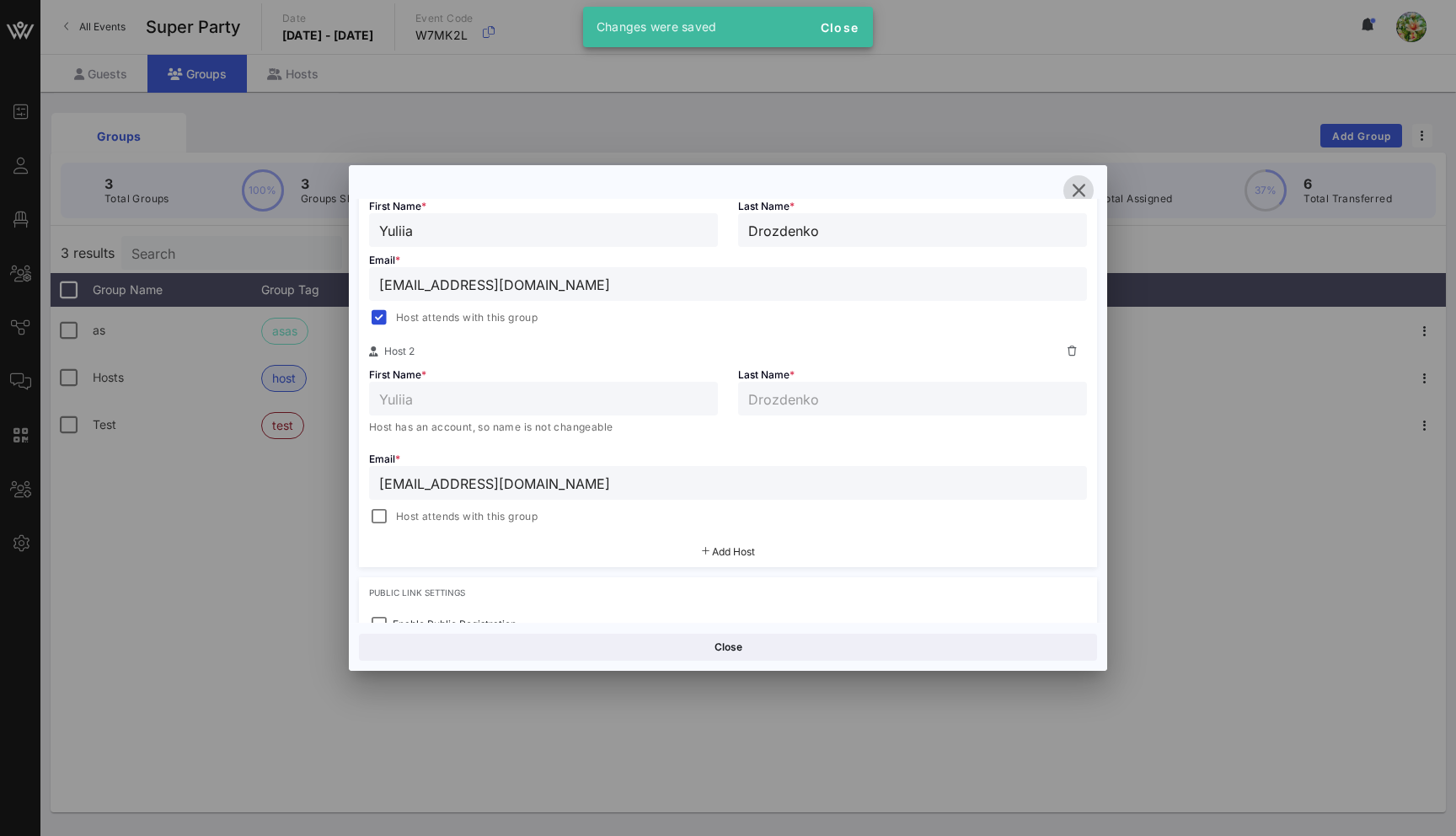
click at [1078, 191] on icon "button" at bounding box center [1078, 190] width 20 height 20
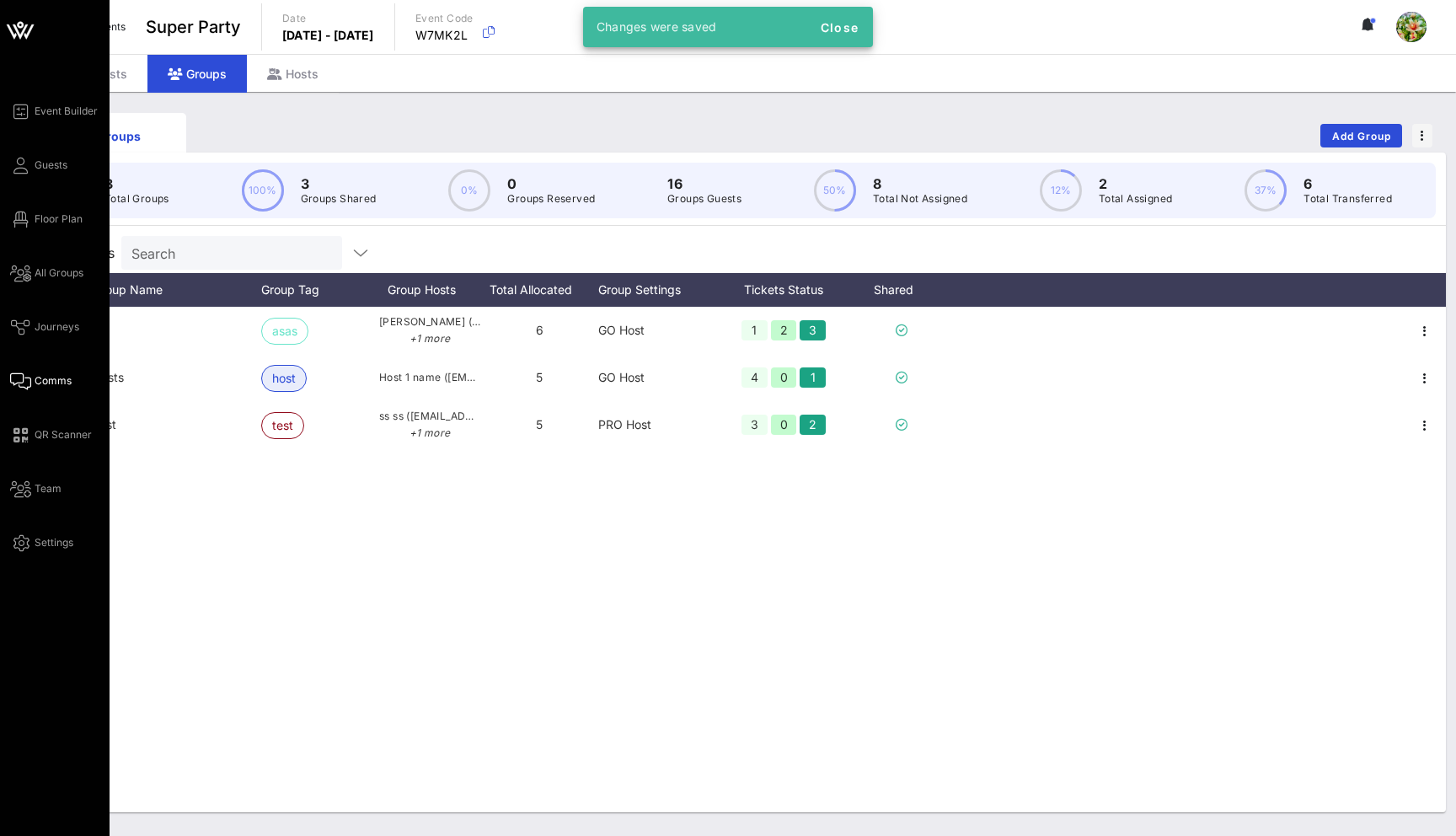
click at [23, 382] on icon at bounding box center [20, 380] width 21 height 3
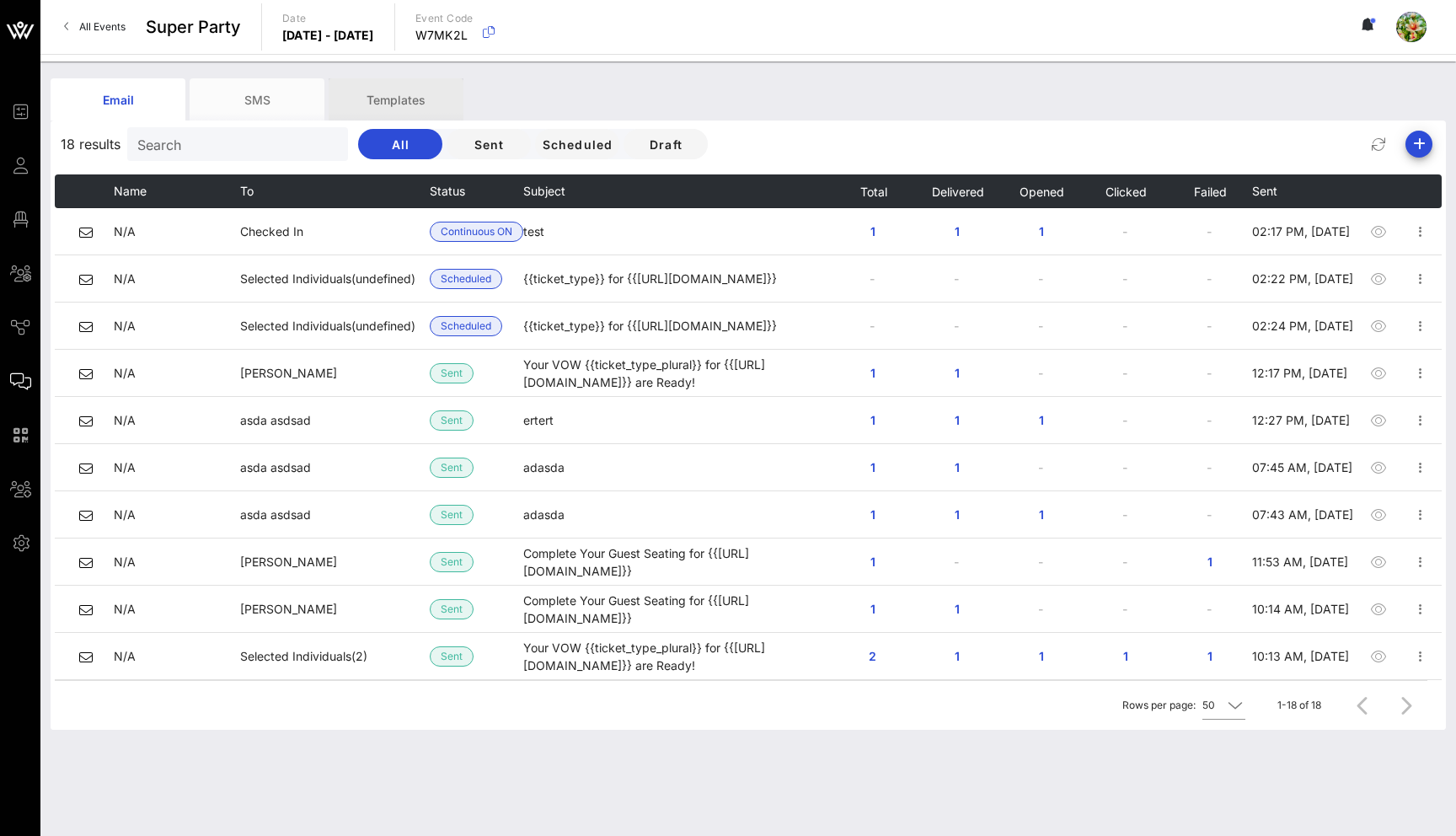
click at [429, 99] on div "Templates" at bounding box center [396, 99] width 135 height 42
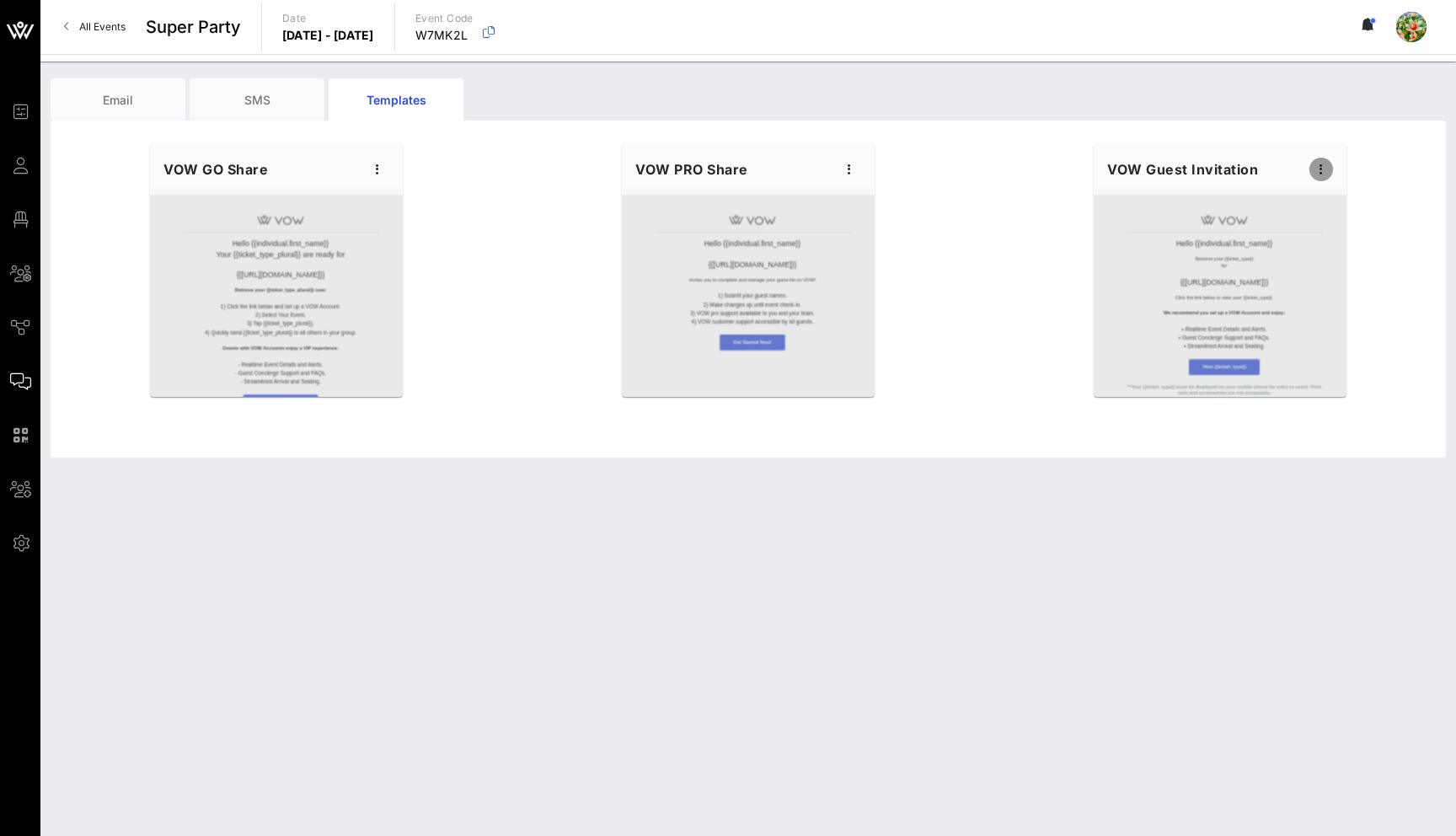
click at [1323, 165] on icon "button" at bounding box center [1321, 170] width 20 height 20
click at [1332, 193] on div "Edit" at bounding box center [1347, 198] width 42 height 14
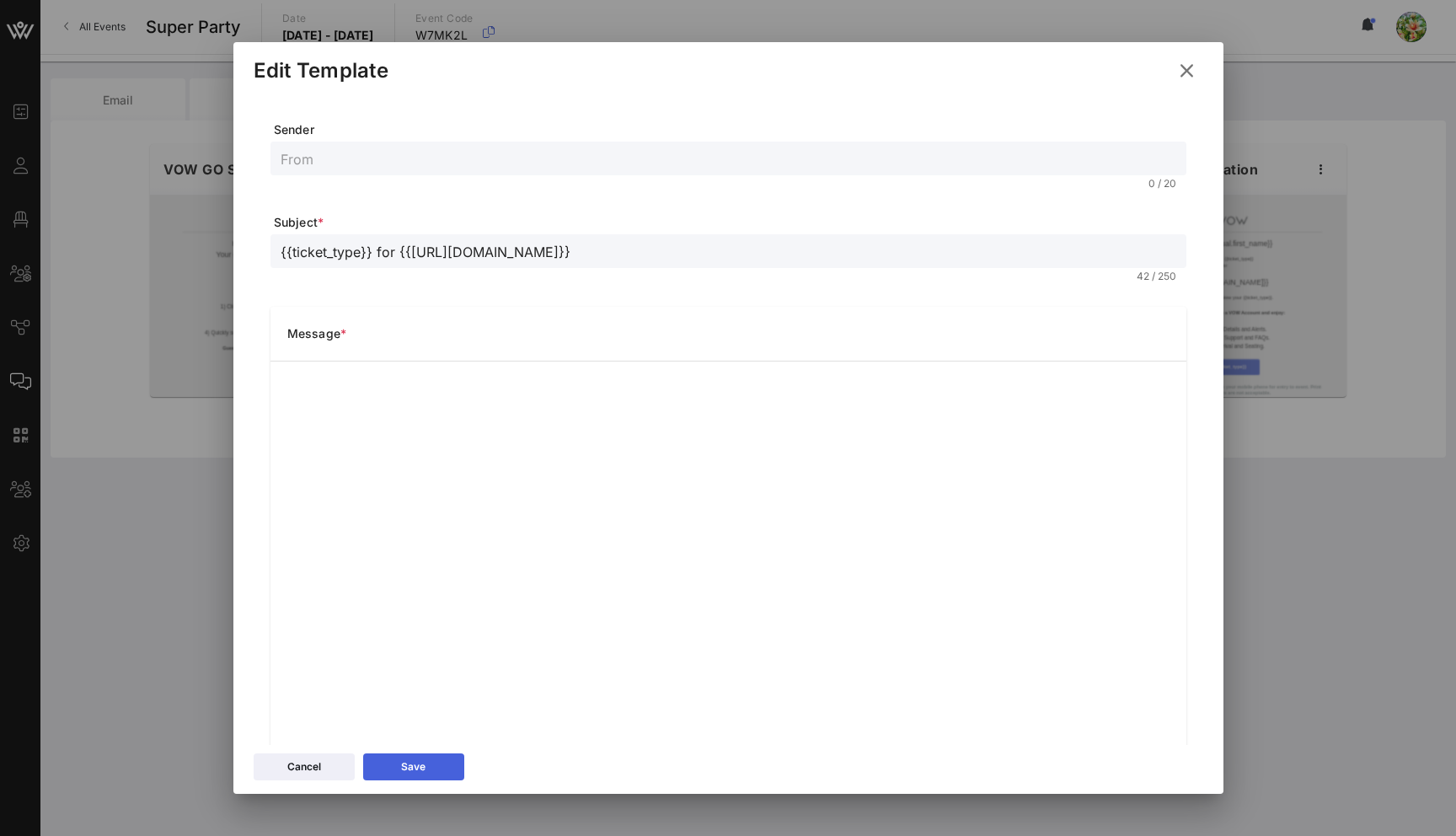
click at [429, 765] on button "Save" at bounding box center [414, 767] width 102 height 27
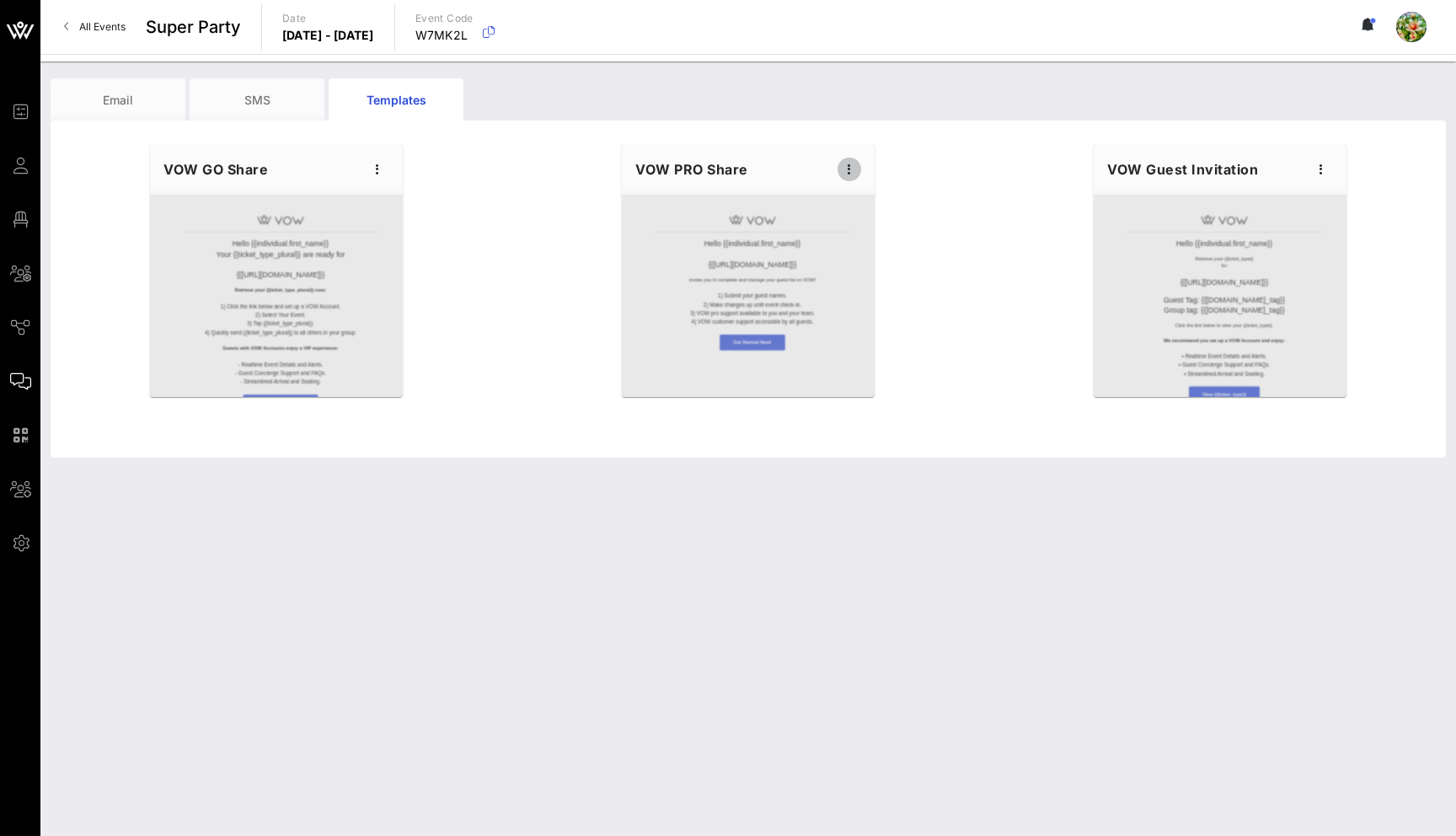
click at [854, 168] on icon "button" at bounding box center [850, 170] width 20 height 20
click at [868, 201] on div "Edit" at bounding box center [875, 198] width 42 height 14
type input "Complete Your Guest Seating for {{[URL][DOMAIN_NAME]}}"
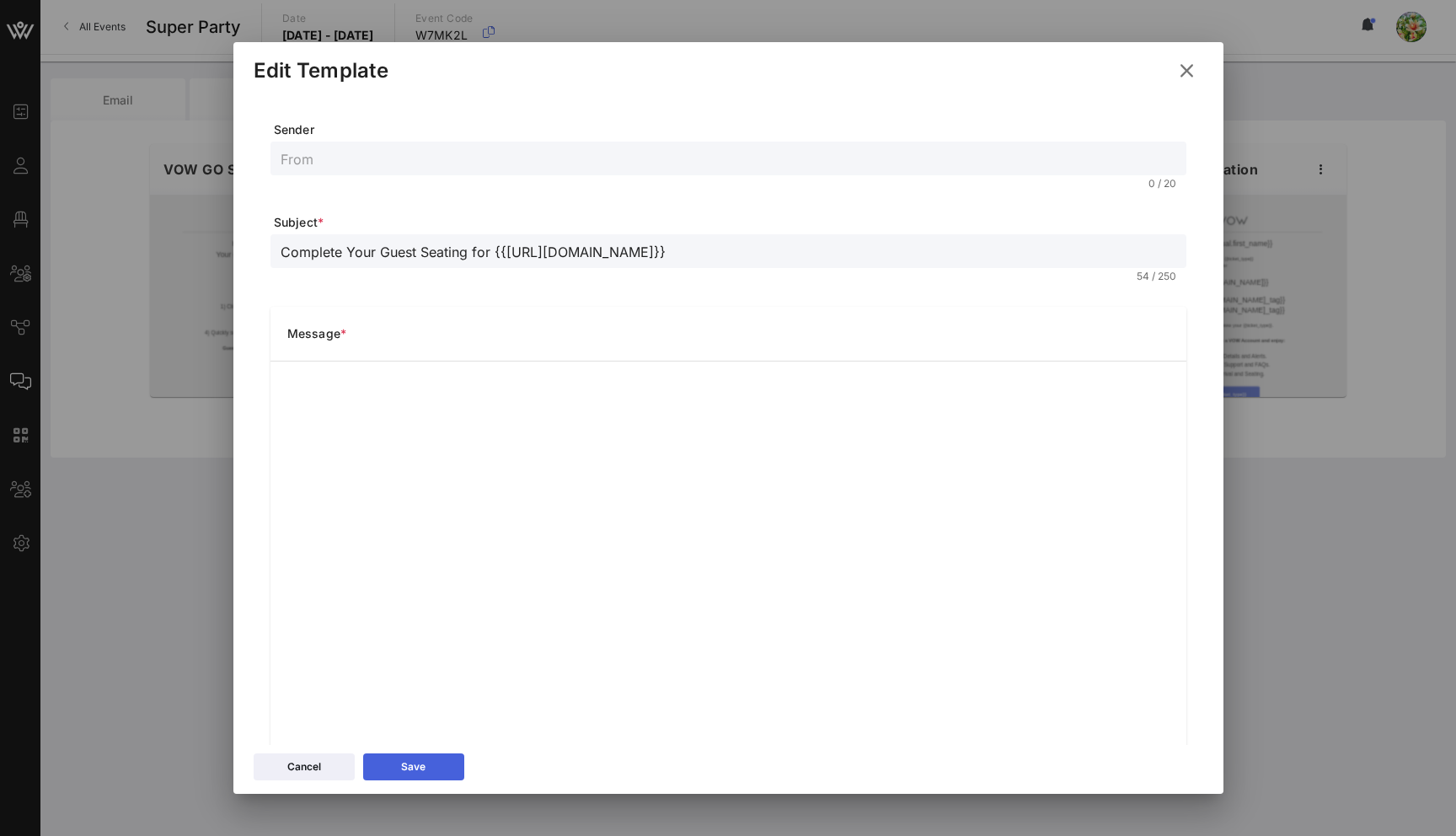
click at [421, 773] on div "Save" at bounding box center [413, 767] width 25 height 17
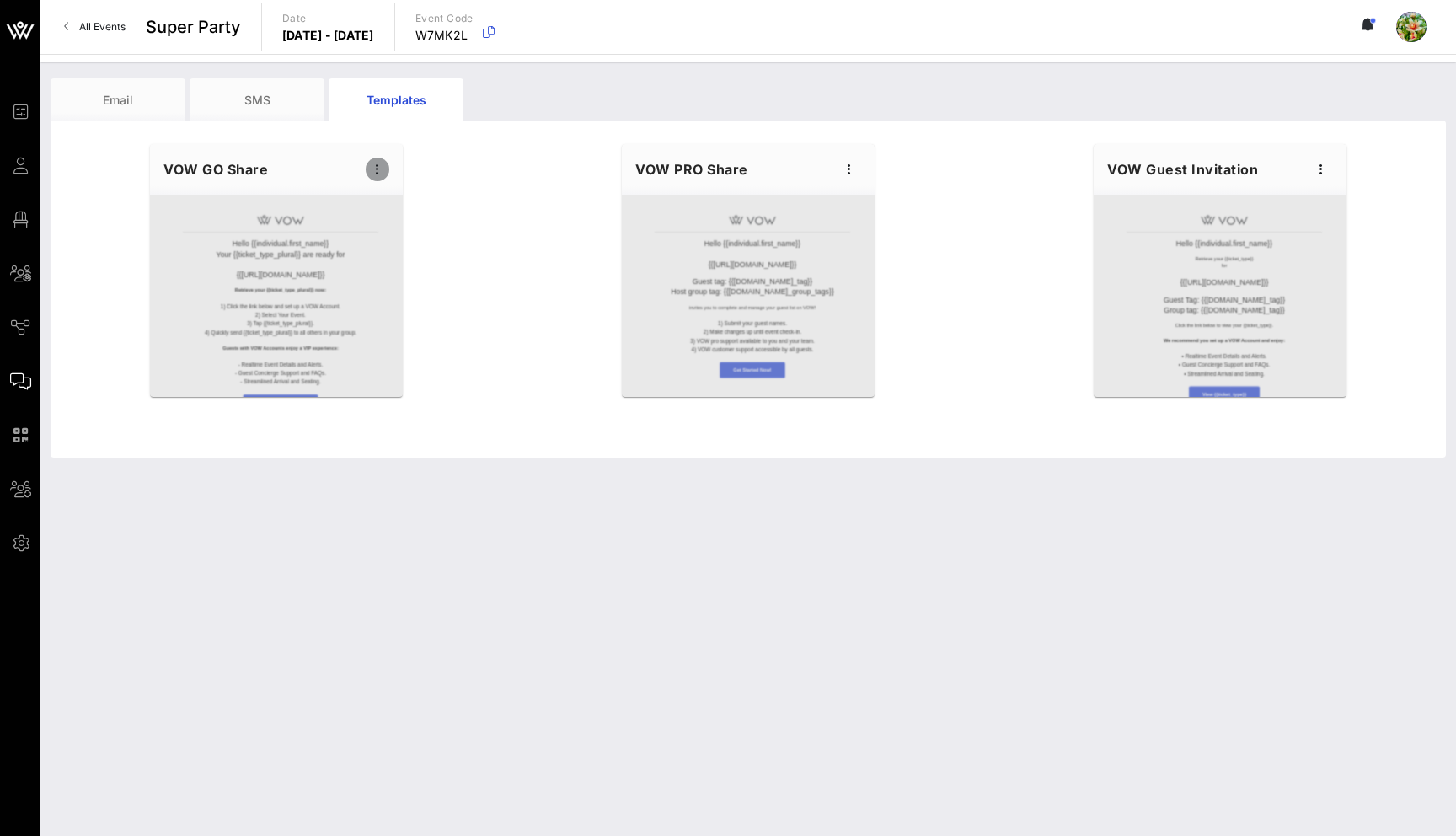
click at [378, 167] on icon "button" at bounding box center [378, 170] width 20 height 20
click at [419, 197] on div "Edit" at bounding box center [403, 198] width 42 height 14
type input "Your VOW {{ticket_type_plural}} for {{[URL][DOMAIN_NAME]}} are Ready!"
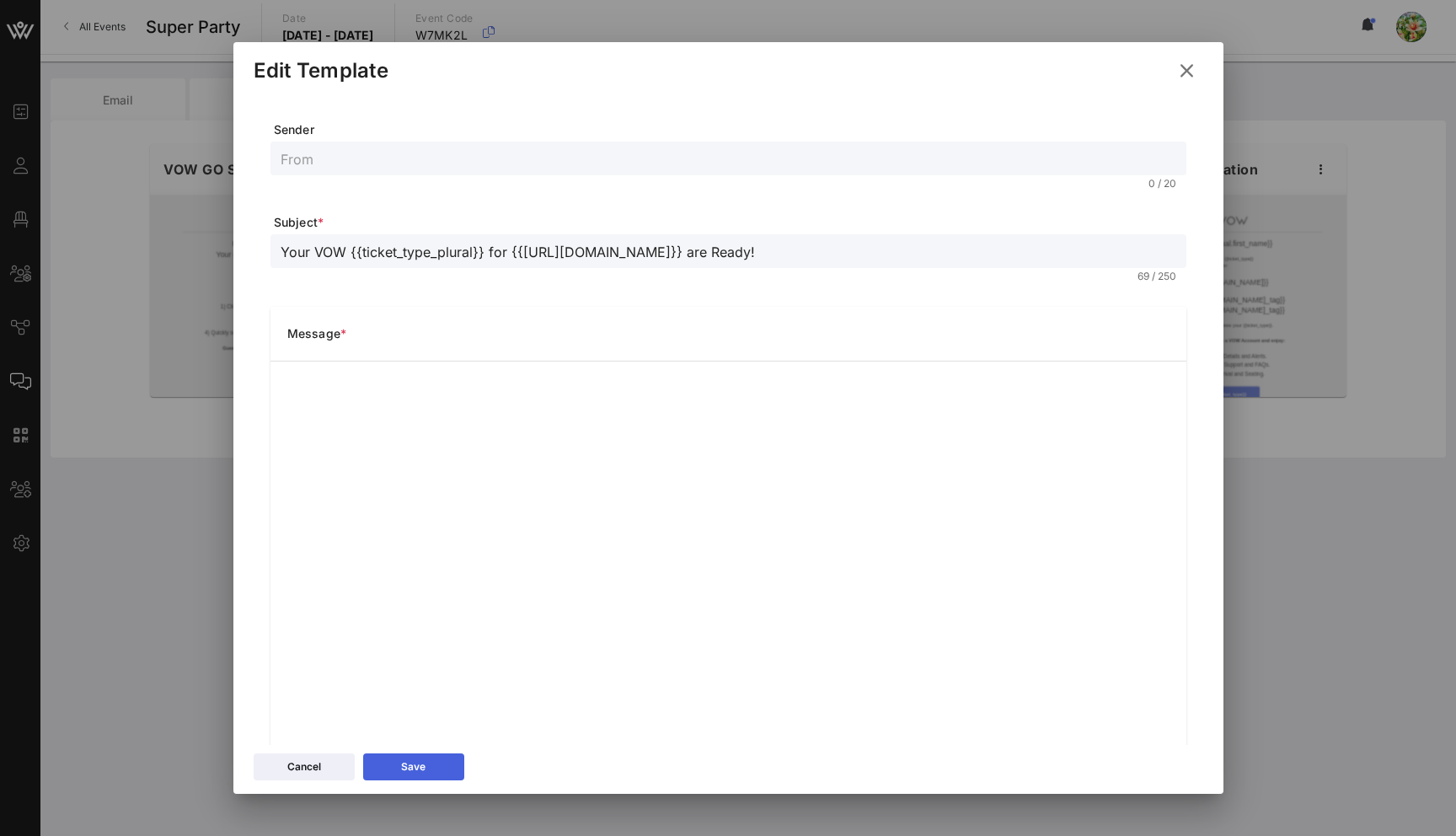
click at [426, 766] on button "Save" at bounding box center [414, 767] width 102 height 27
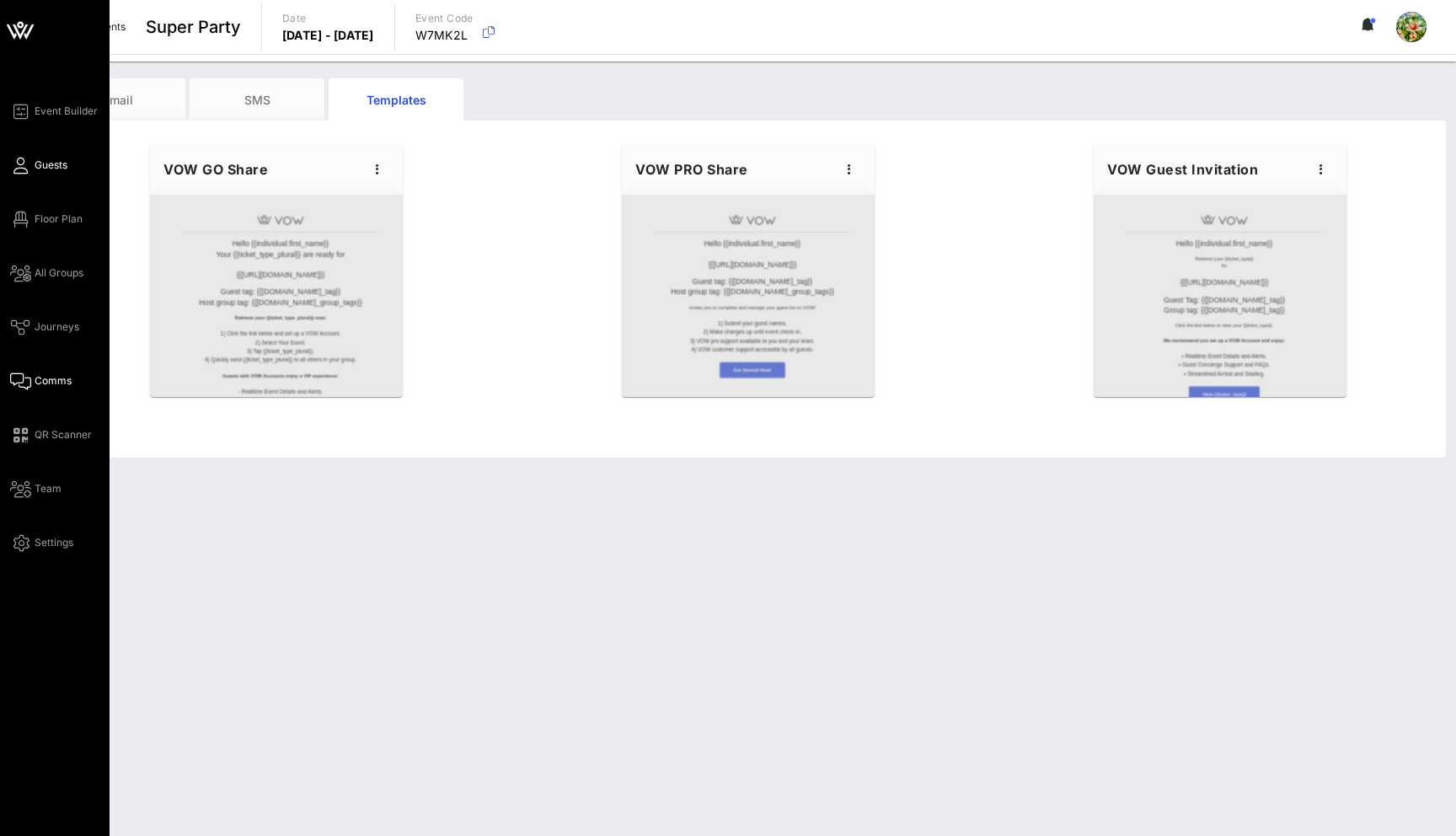
click at [34, 165] on link "Guests" at bounding box center [38, 165] width 57 height 20
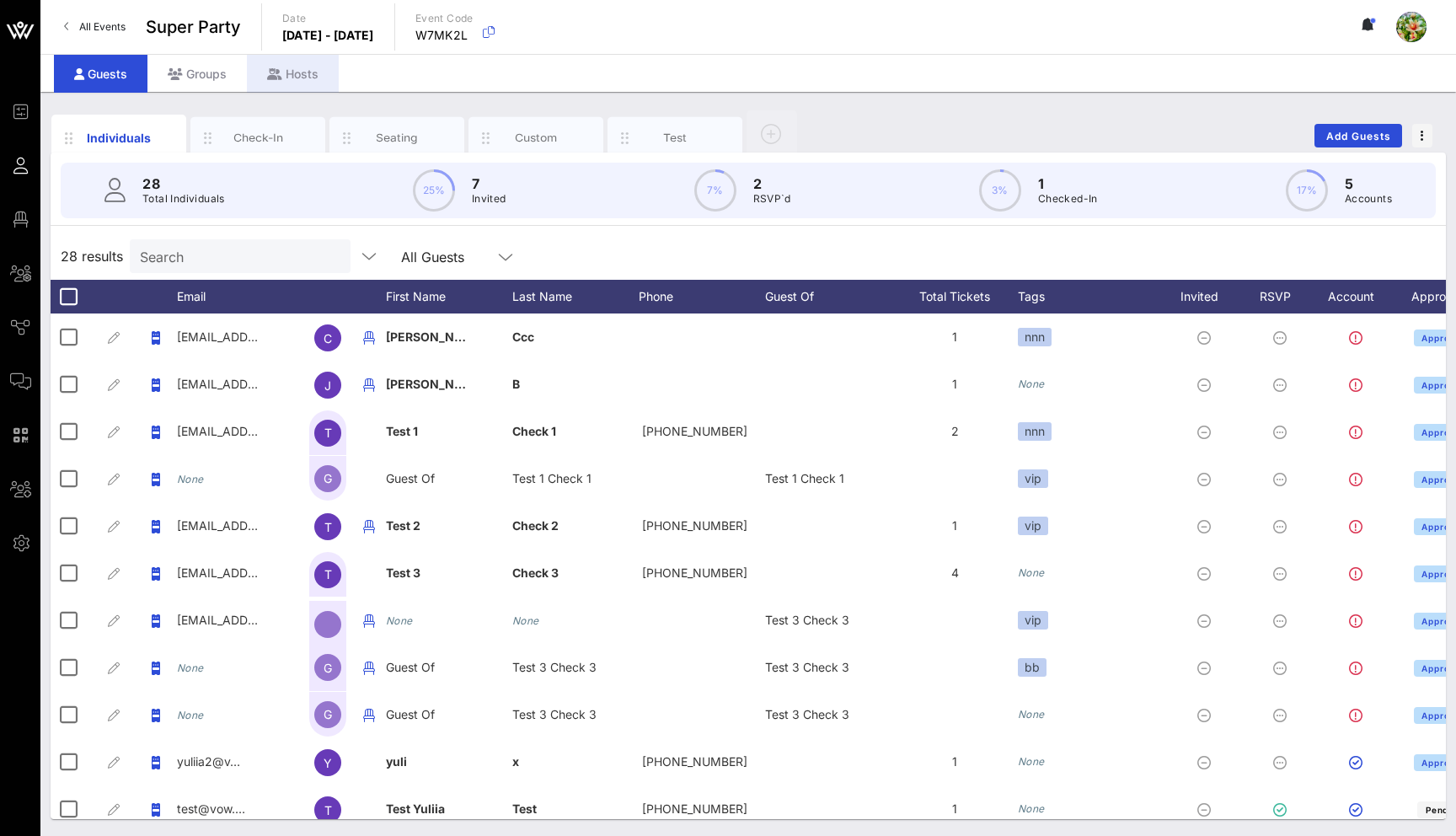
click at [317, 78] on div "Hosts" at bounding box center [293, 73] width 92 height 38
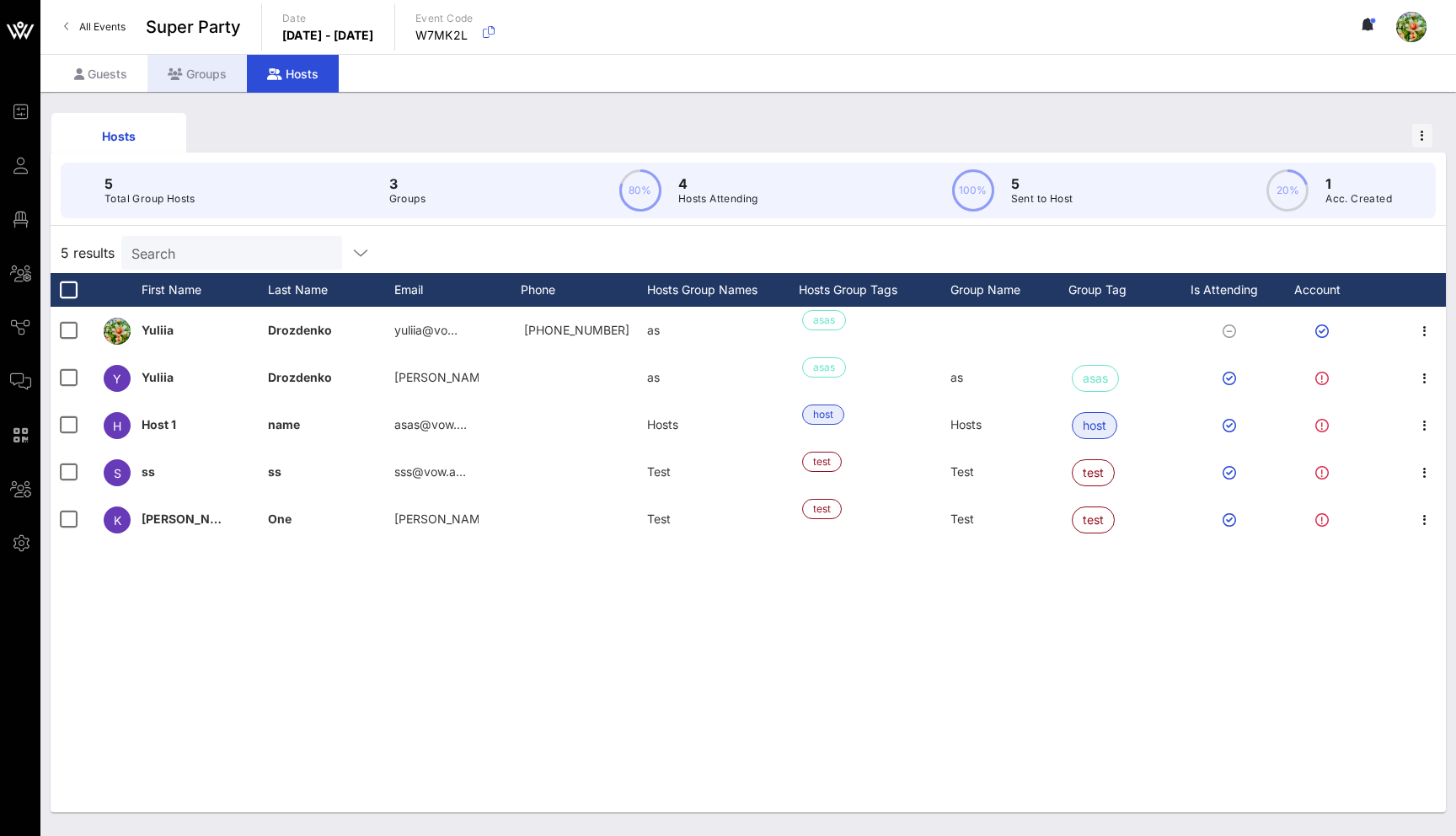
click at [220, 76] on div "Groups" at bounding box center [197, 73] width 100 height 38
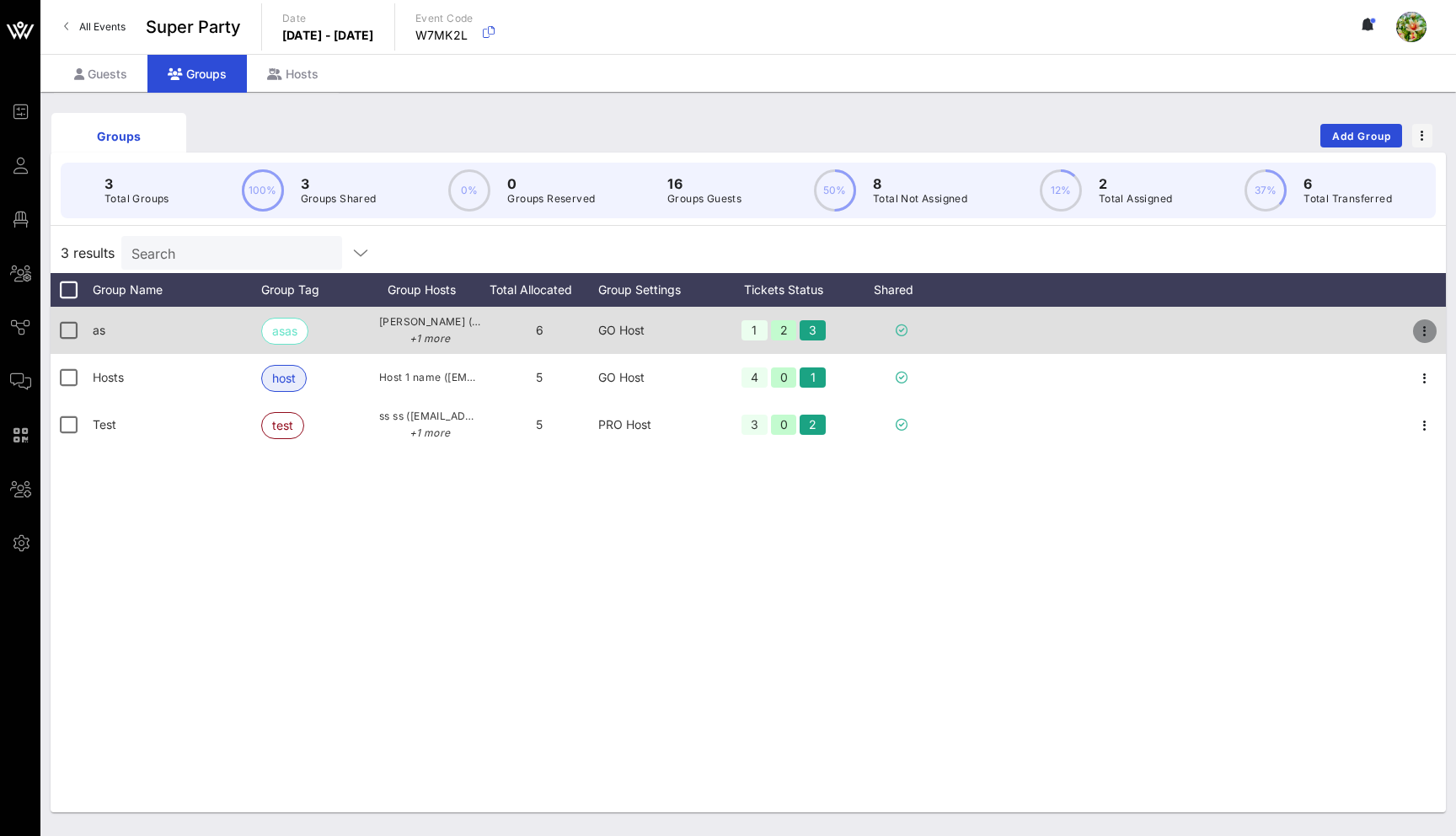
click at [1423, 332] on icon "button" at bounding box center [1424, 331] width 20 height 20
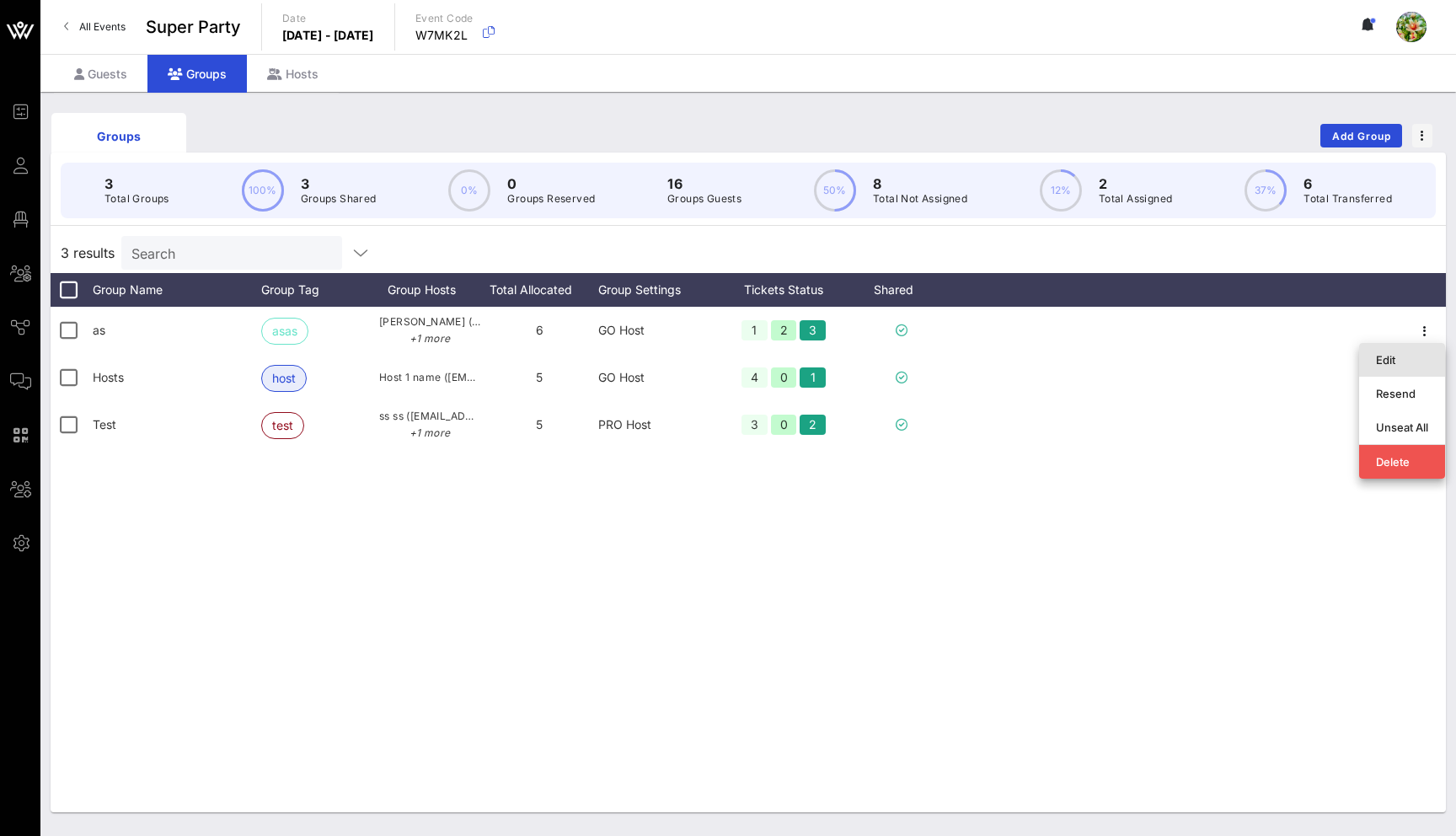
click at [1401, 359] on div "Edit" at bounding box center [1401, 360] width 52 height 14
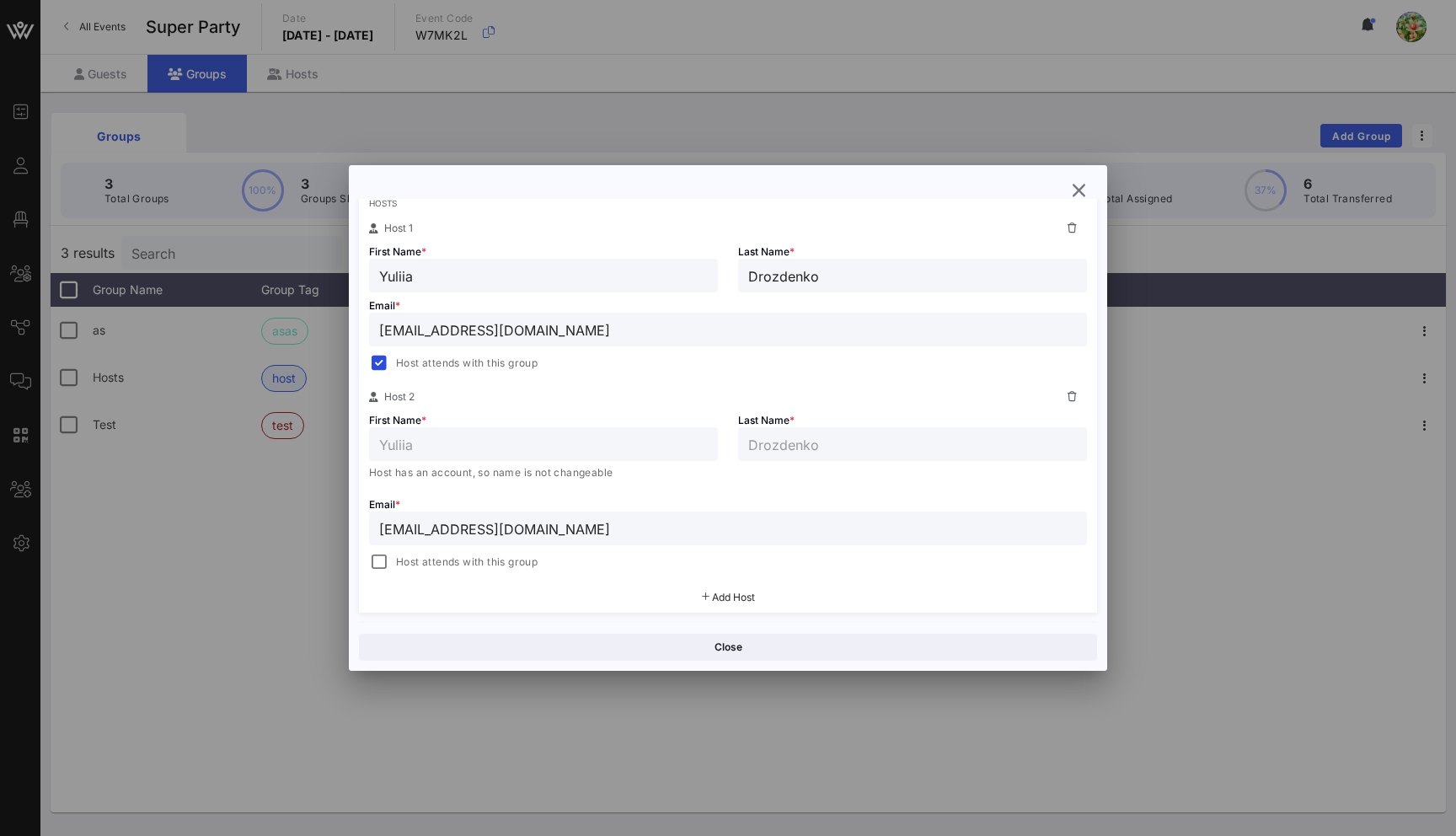
scroll to position [346, 0]
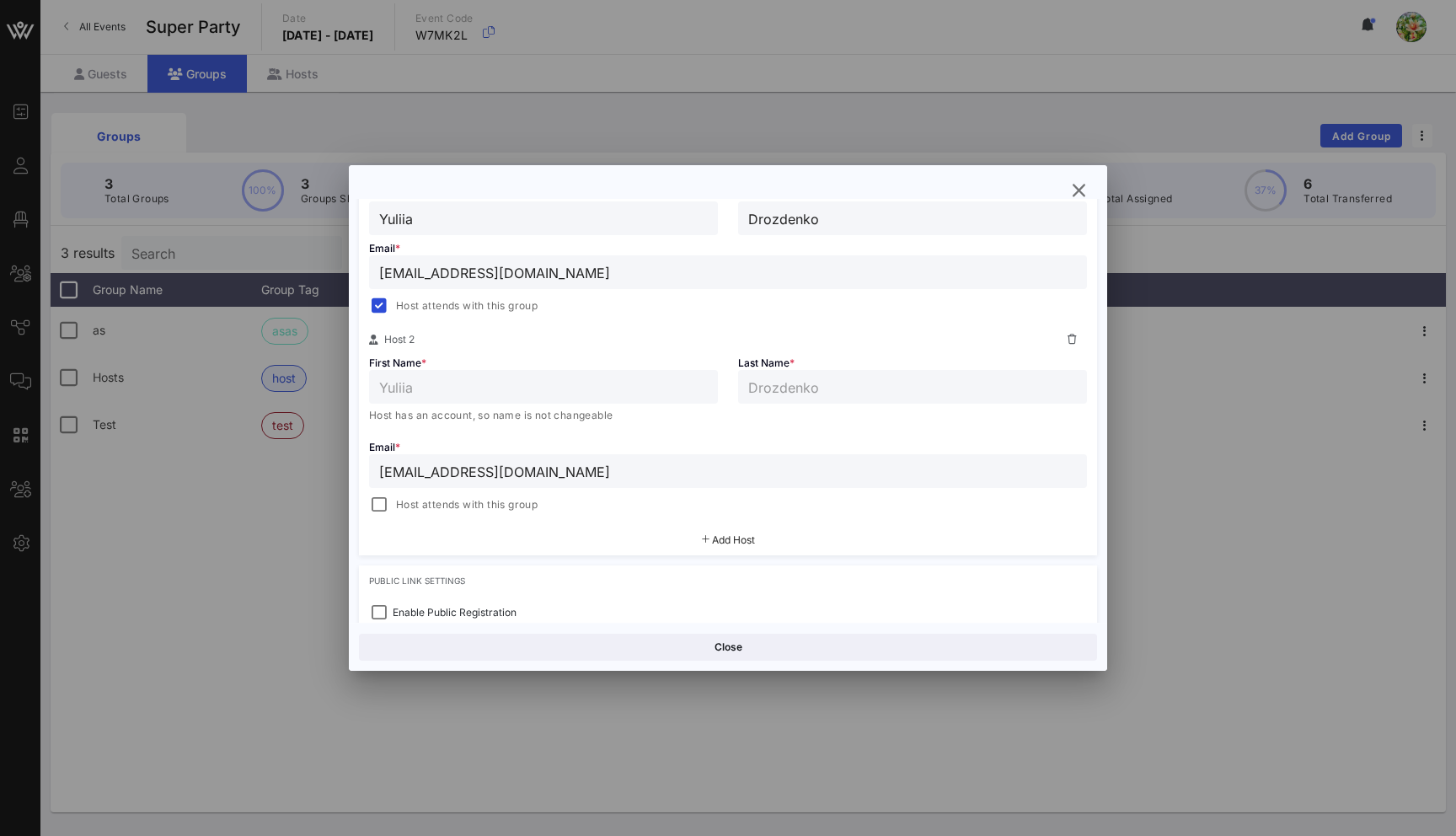
click at [413, 471] on input "[EMAIL_ADDRESS][DOMAIN_NAME]" at bounding box center [728, 471] width 698 height 22
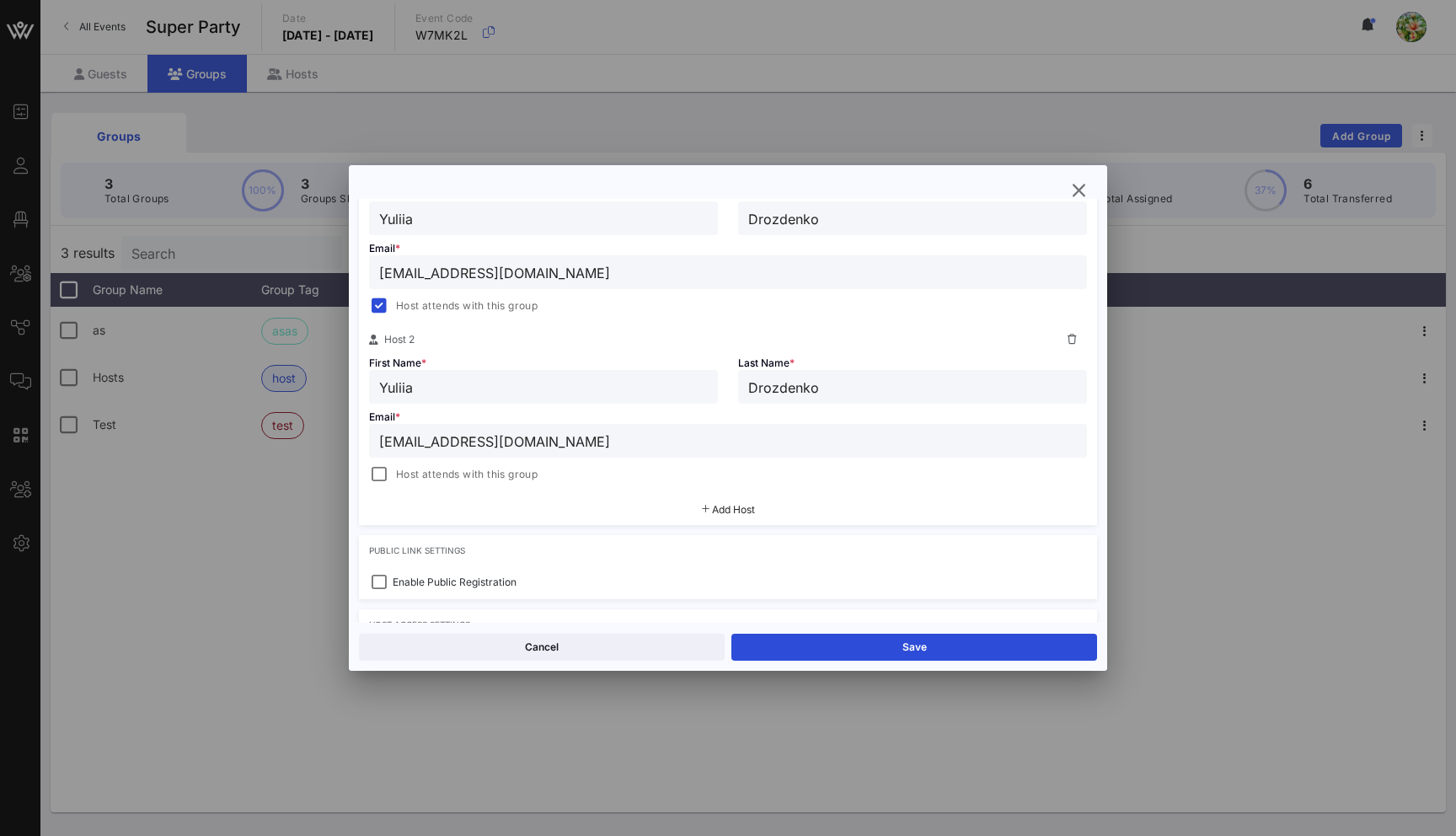
type input "[EMAIL_ADDRESS][DOMAIN_NAME]"
type input "Host 1"
type input "name"
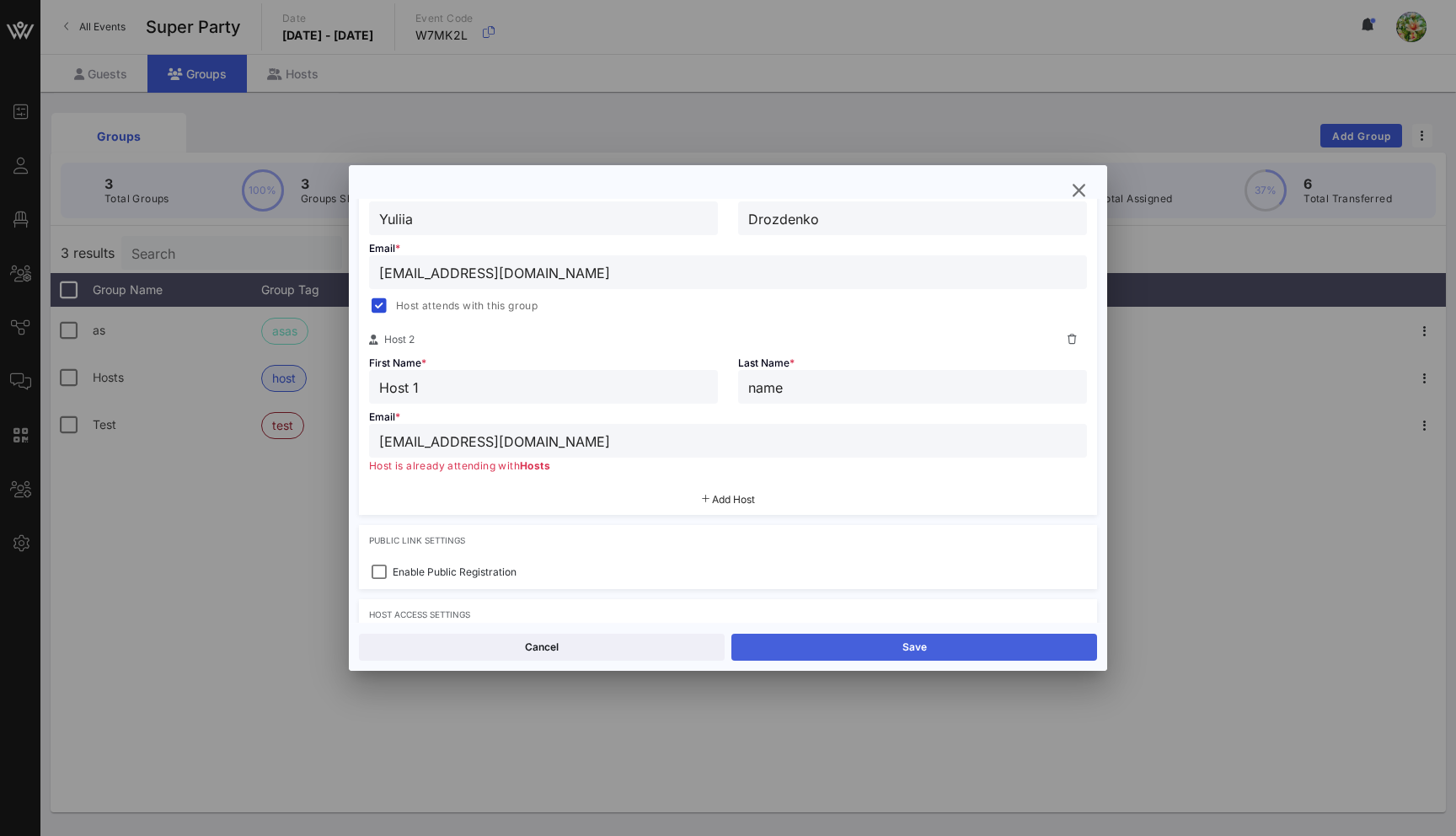
type input "[EMAIL_ADDRESS][DOMAIN_NAME]"
click at [874, 647] on button "Save" at bounding box center [914, 647] width 366 height 27
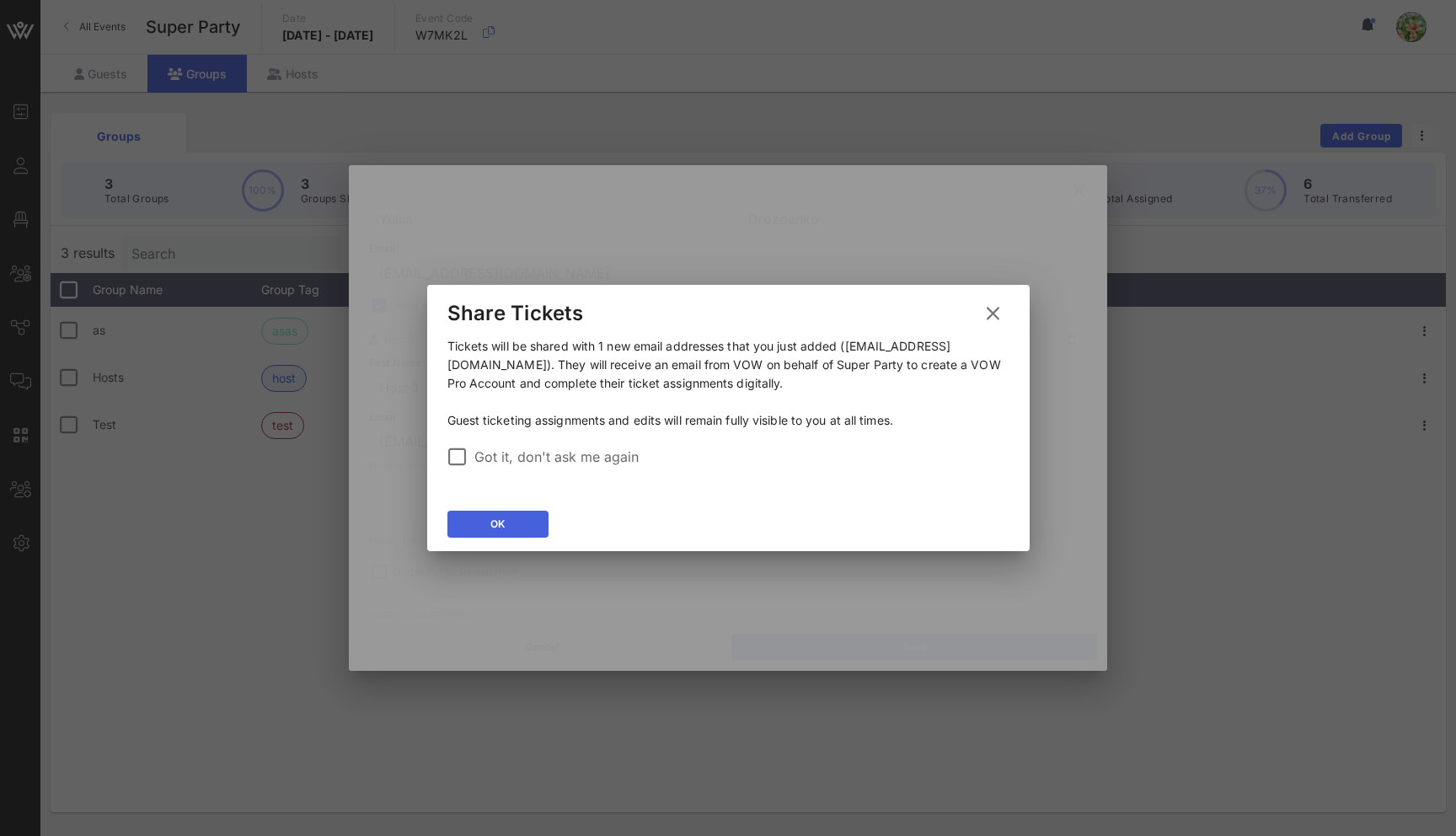
click at [517, 524] on button "OK" at bounding box center [497, 525] width 102 height 27
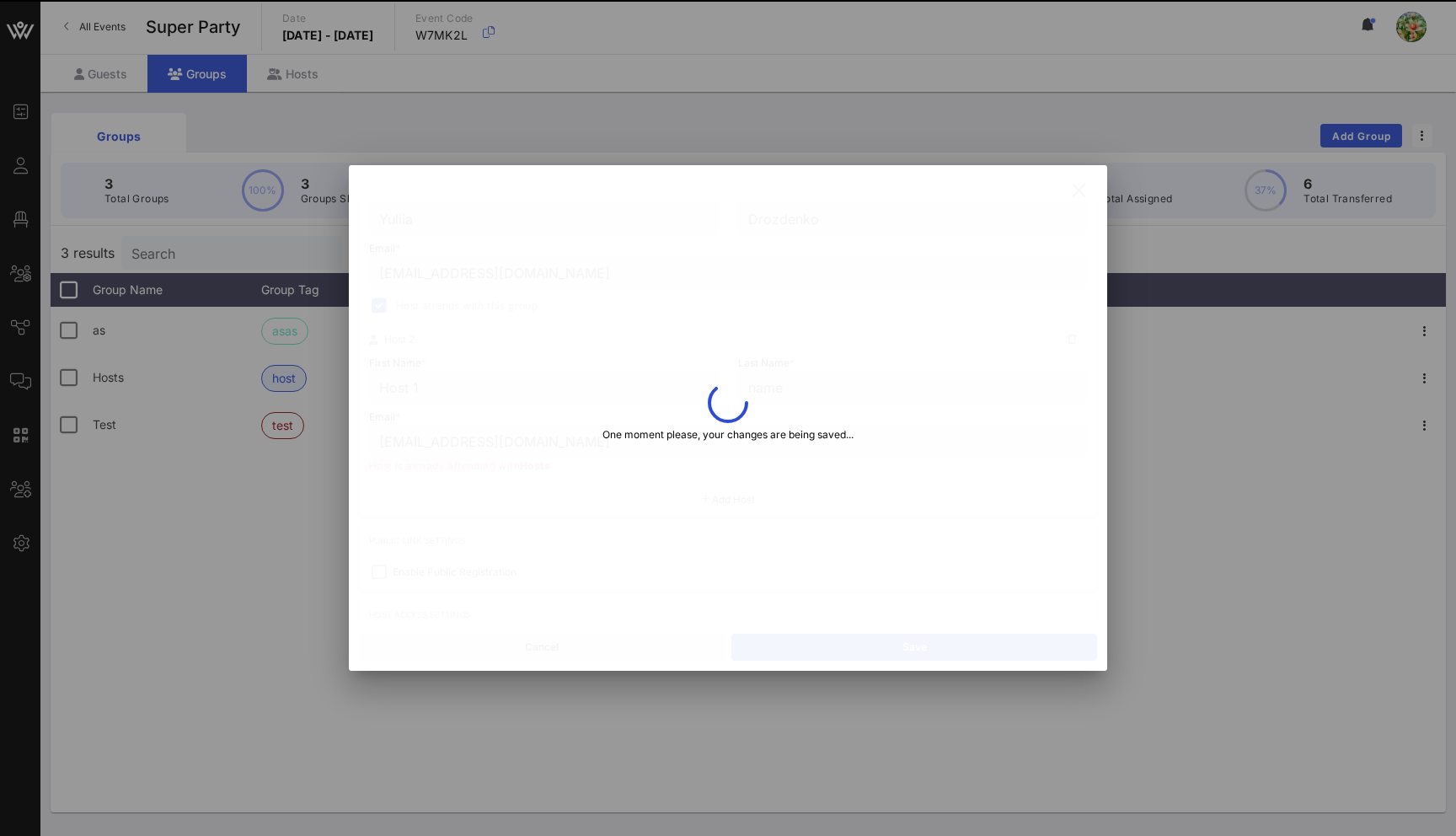
type input "Host 1"
type input "name"
type input "[EMAIL_ADDRESS][DOMAIN_NAME]"
type input "Yuliia"
type input "Drozdenko"
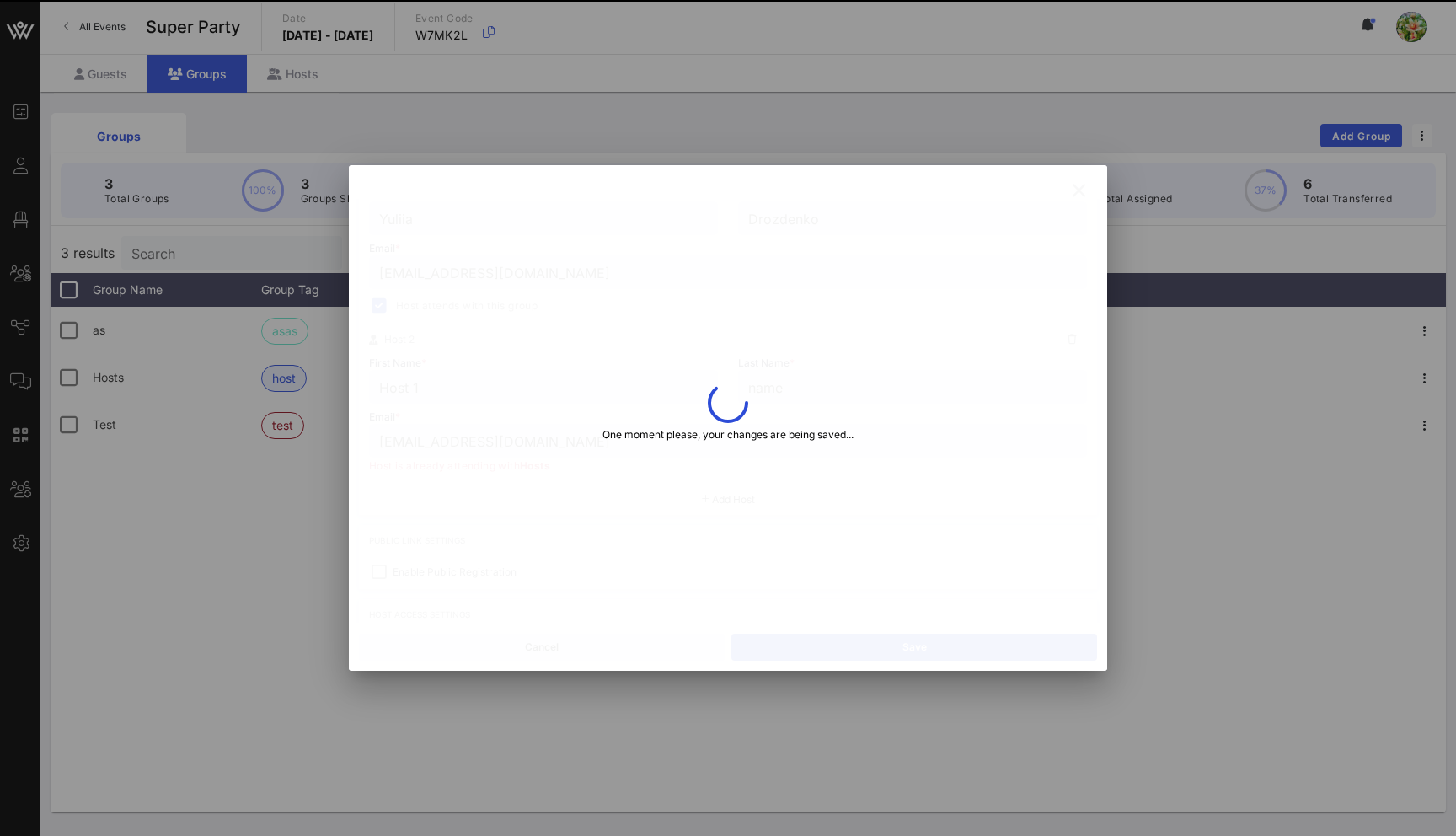
type input "[EMAIL_ADDRESS][DOMAIN_NAME]"
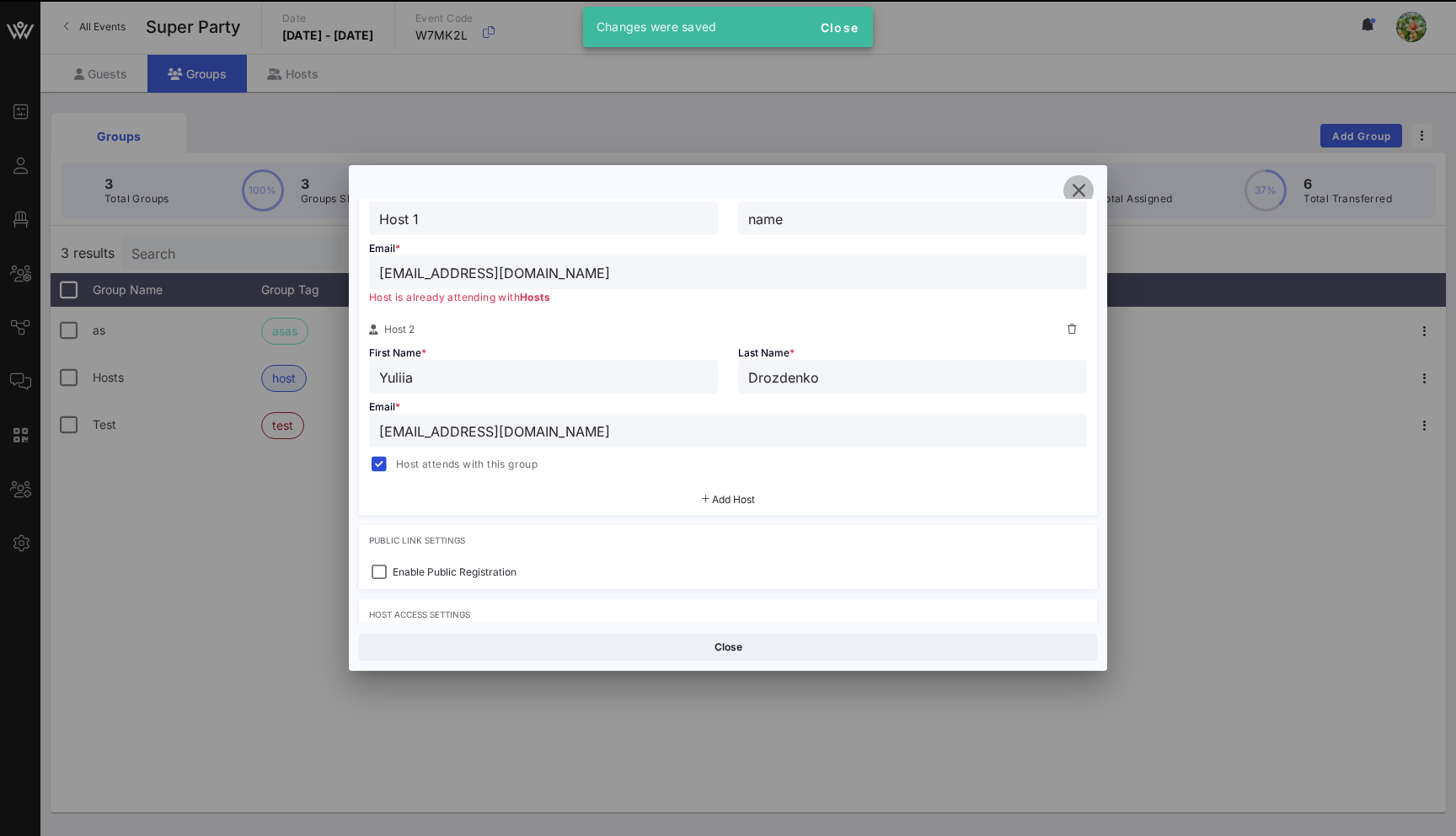
click at [1077, 189] on icon "button" at bounding box center [1078, 190] width 20 height 20
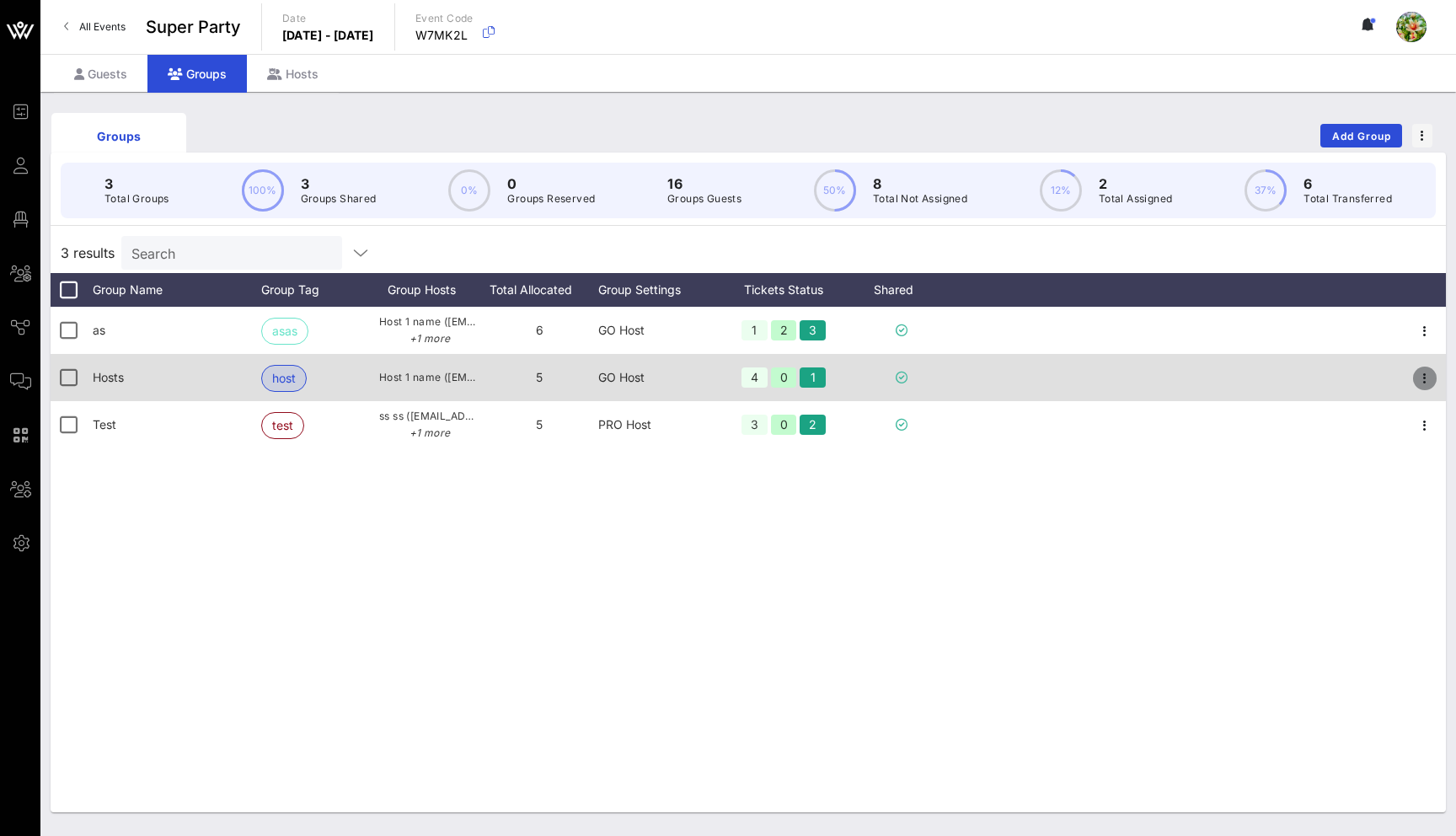
click at [1423, 376] on icon "button" at bounding box center [1424, 379] width 20 height 20
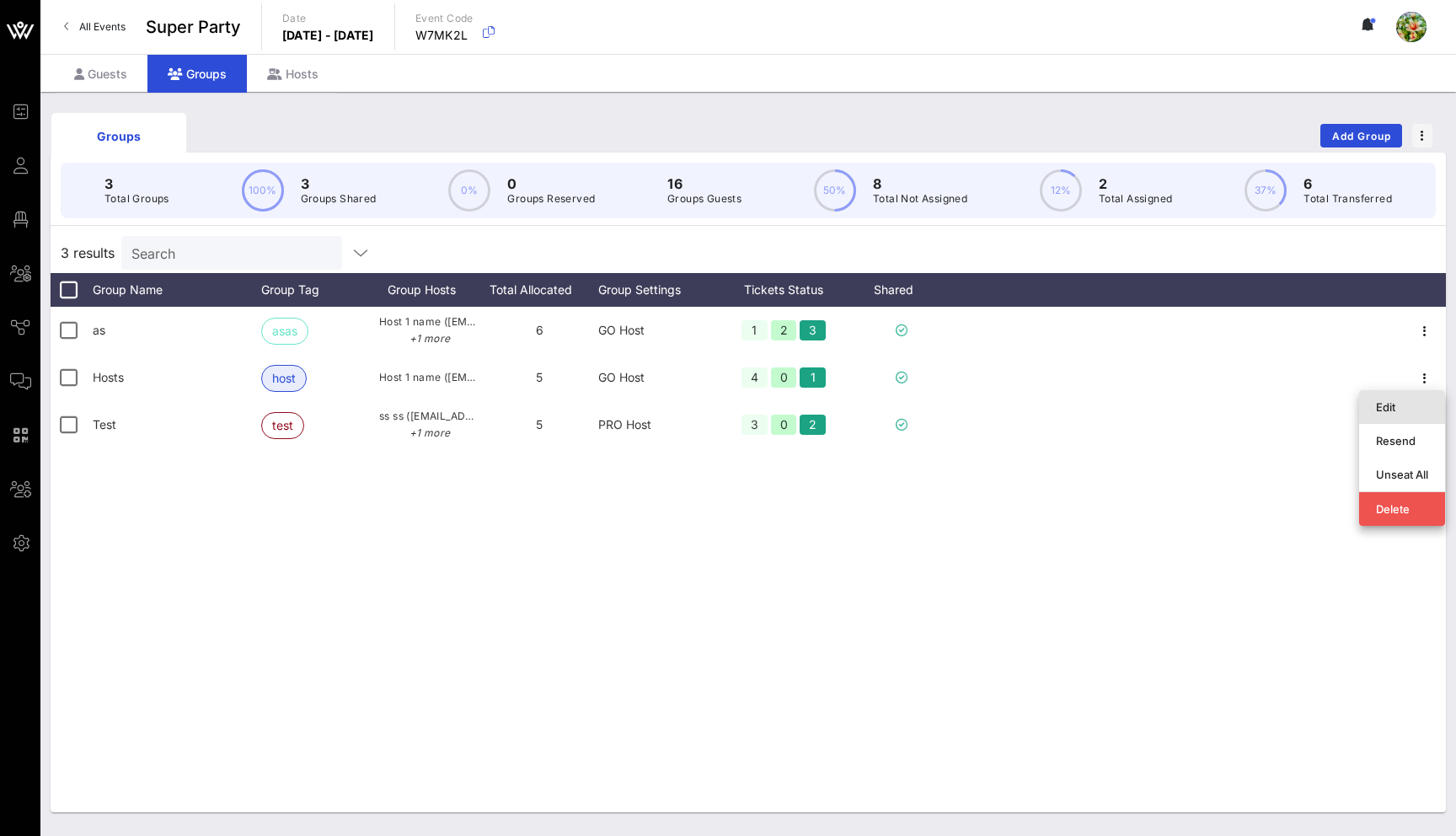
click at [1404, 409] on div "Edit" at bounding box center [1401, 407] width 52 height 14
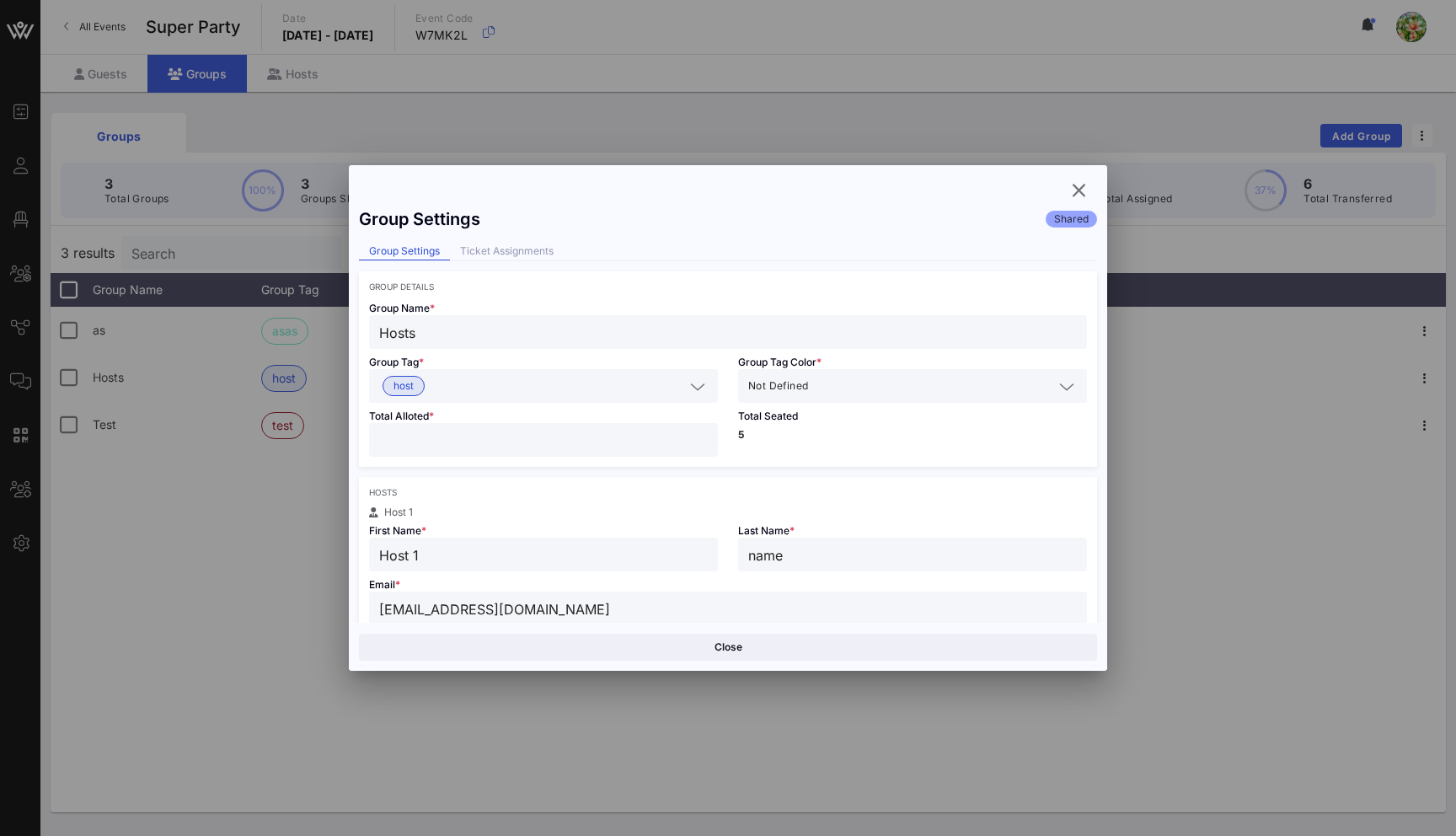
click at [473, 387] on input "text" at bounding box center [558, 386] width 252 height 22
type input "Host_tag"
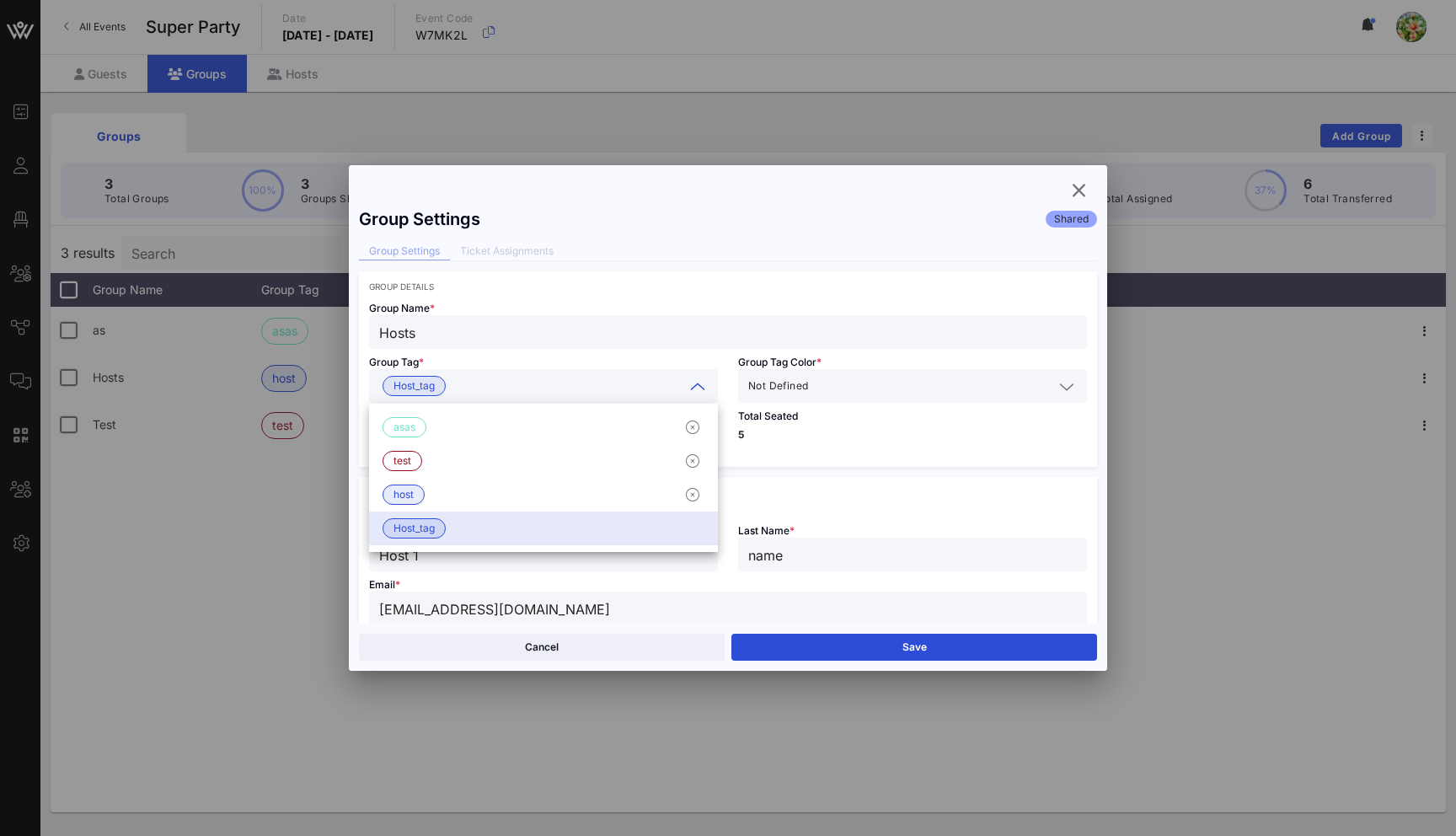
click at [748, 304] on div "Group Name * Hosts" at bounding box center [728, 320] width 738 height 57
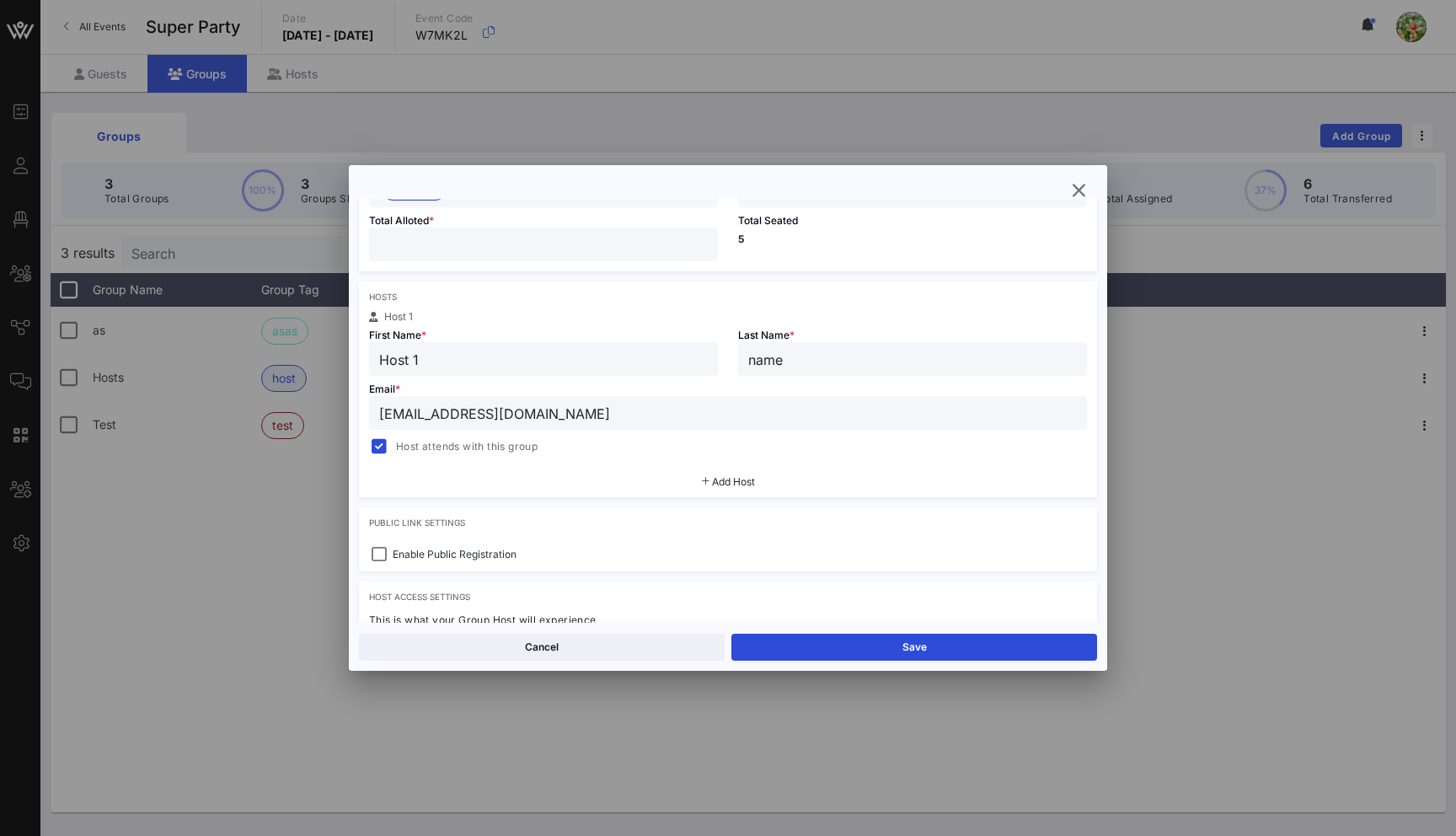
scroll to position [199, 0]
drag, startPoint x: 407, startPoint y: 413, endPoint x: 359, endPoint y: 413, distance: 48.0
click at [359, 413] on div "Email * [EMAIL_ADDRESS][DOMAIN_NAME] Host attends with this group" at bounding box center [728, 413] width 738 height 81
type input "[EMAIL_ADDRESS][DOMAIN_NAME]"
click at [892, 660] on div "Cancel Save" at bounding box center [728, 647] width 758 height 48
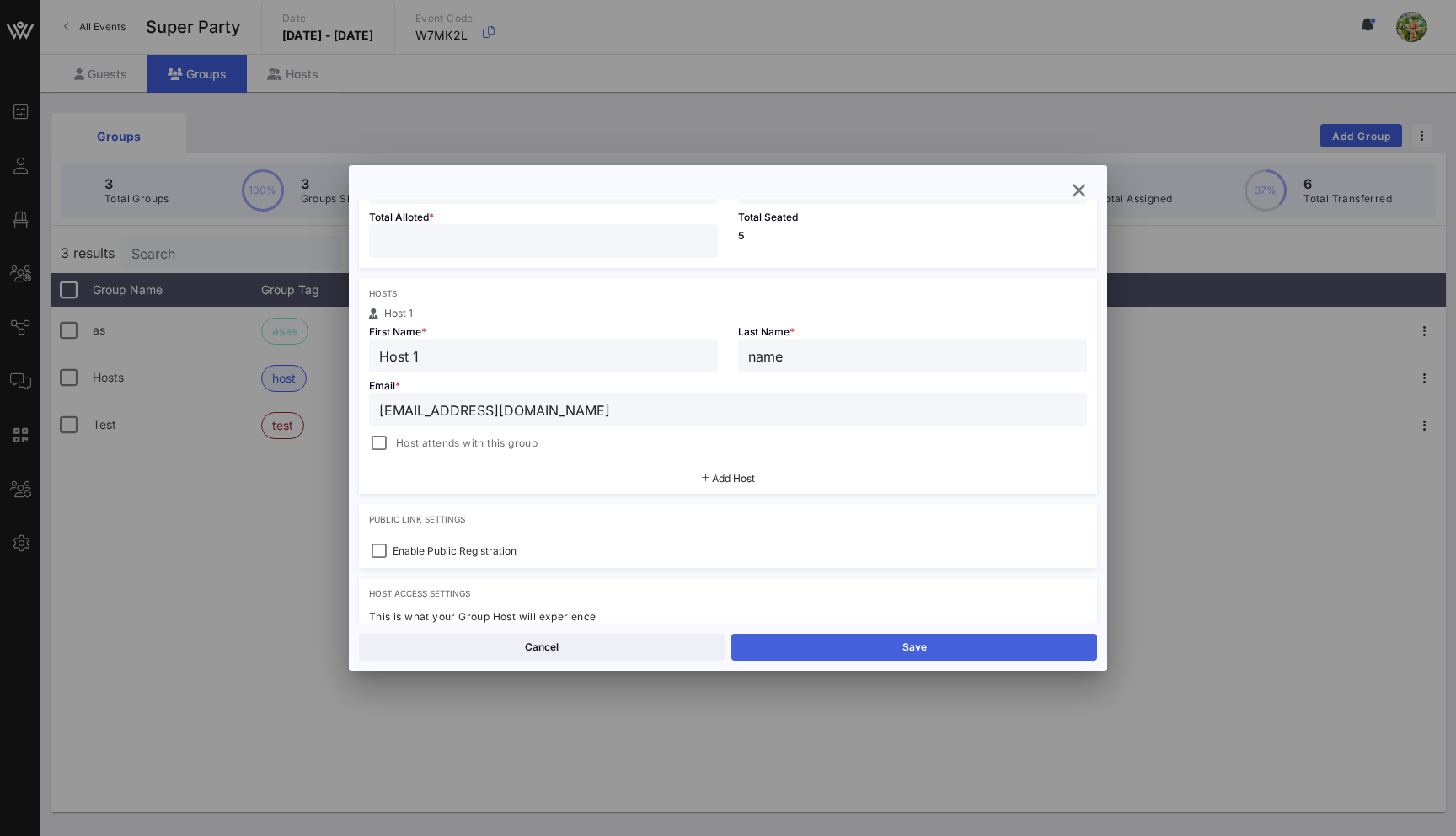
click at [887, 652] on button "Save" at bounding box center [914, 647] width 366 height 27
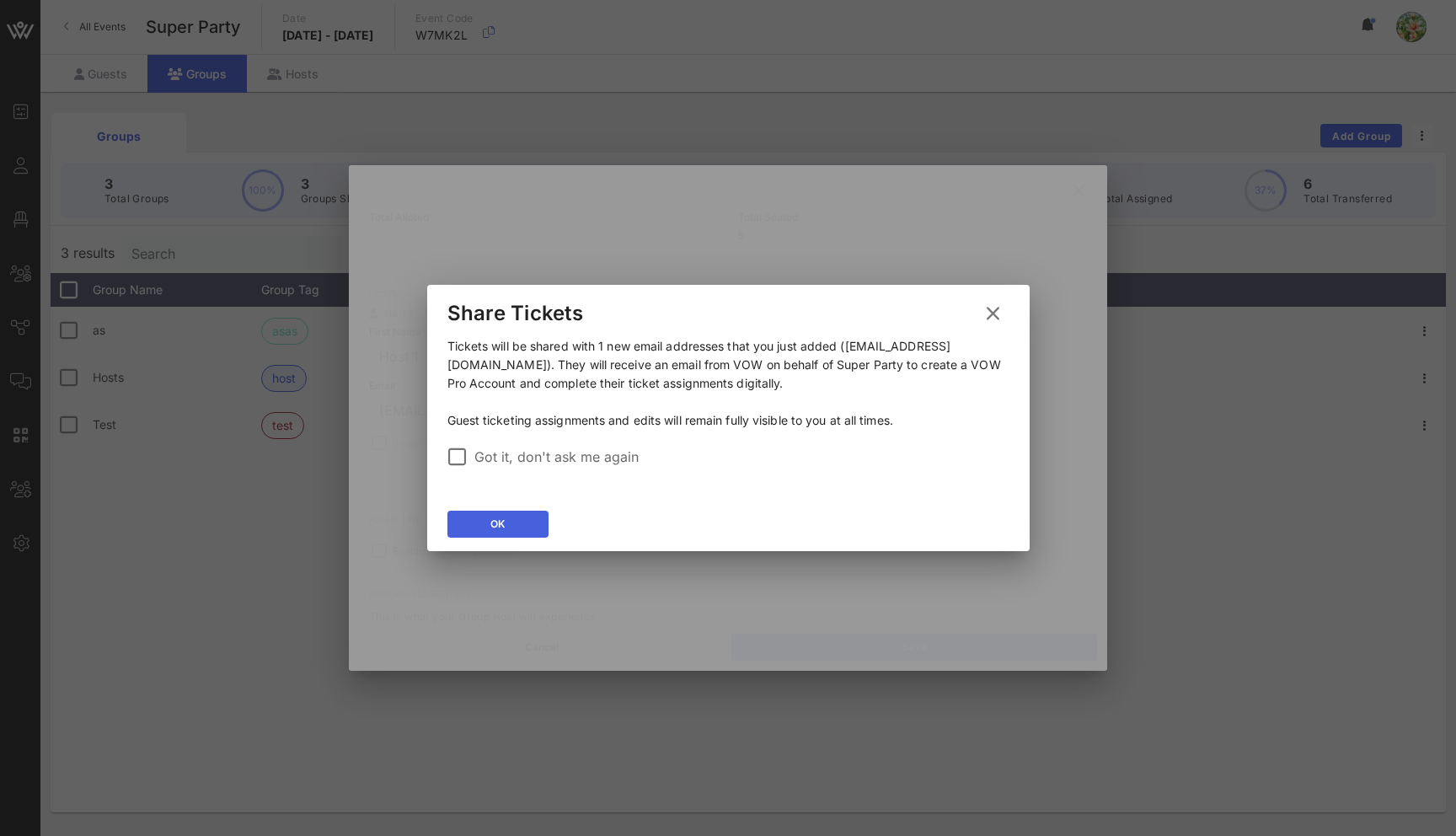
click at [513, 525] on button "OK" at bounding box center [497, 525] width 102 height 27
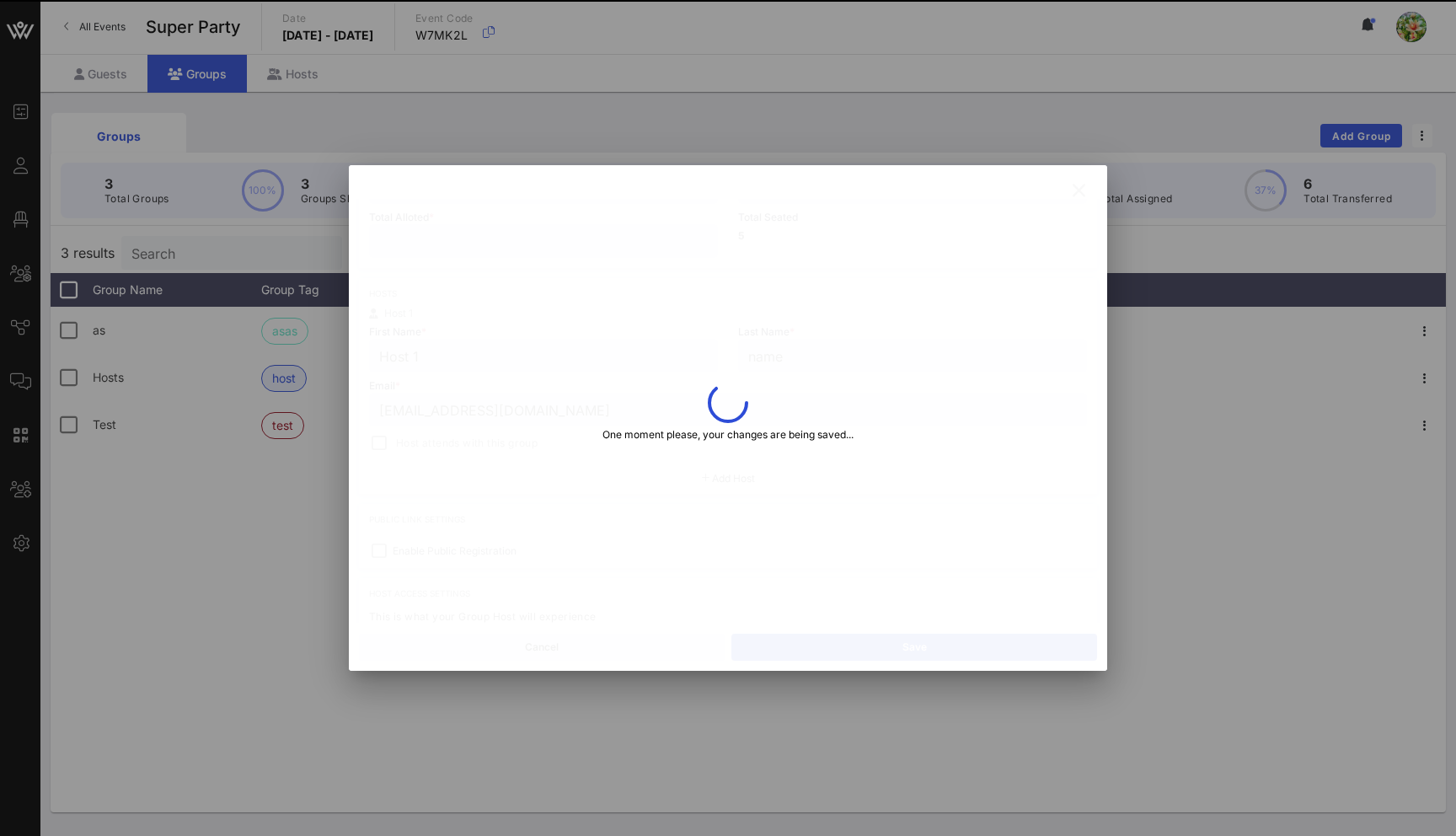
type input "Yuliia"
type input "Drozdenko"
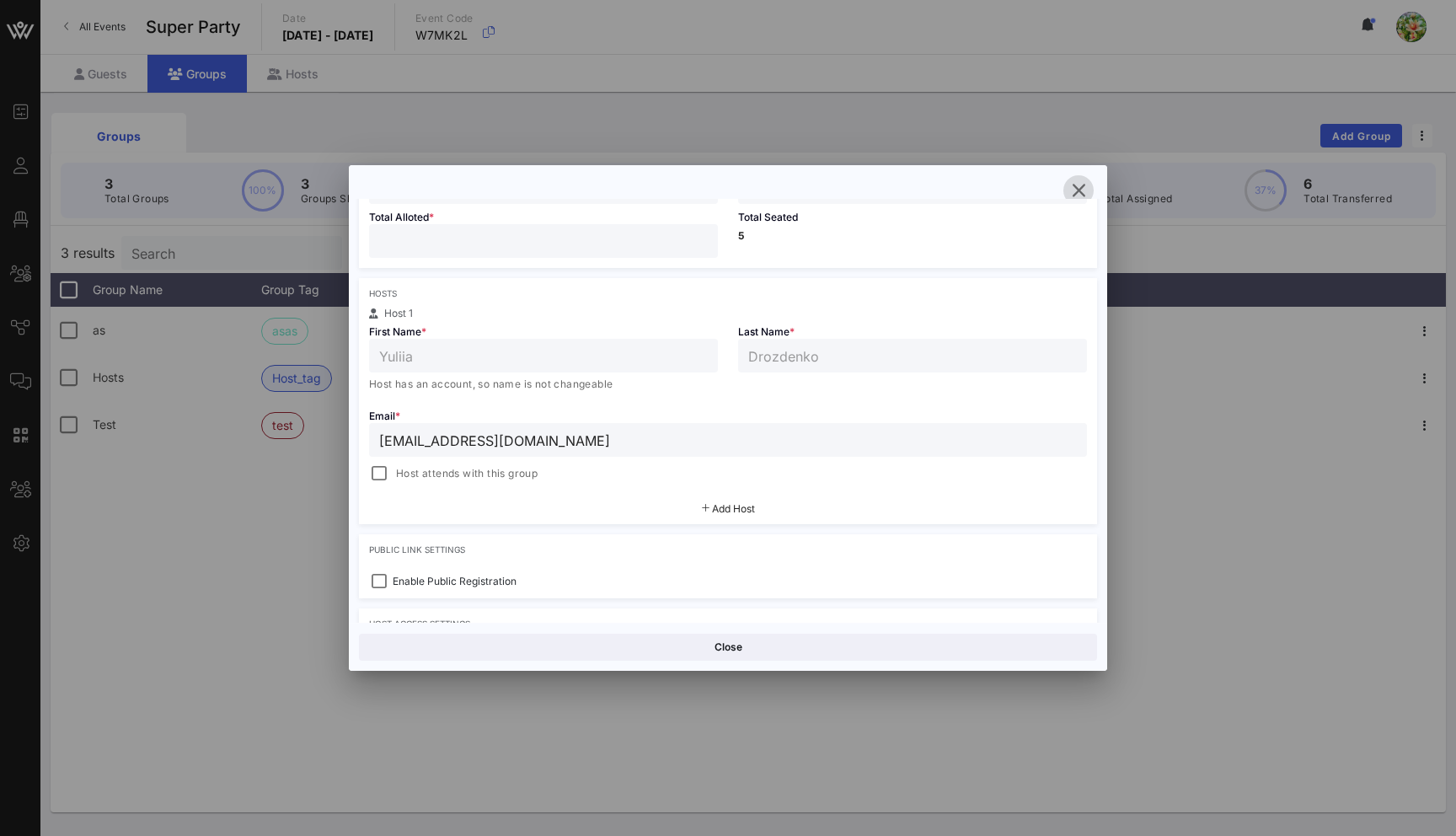
click at [1084, 191] on icon "button" at bounding box center [1078, 190] width 20 height 20
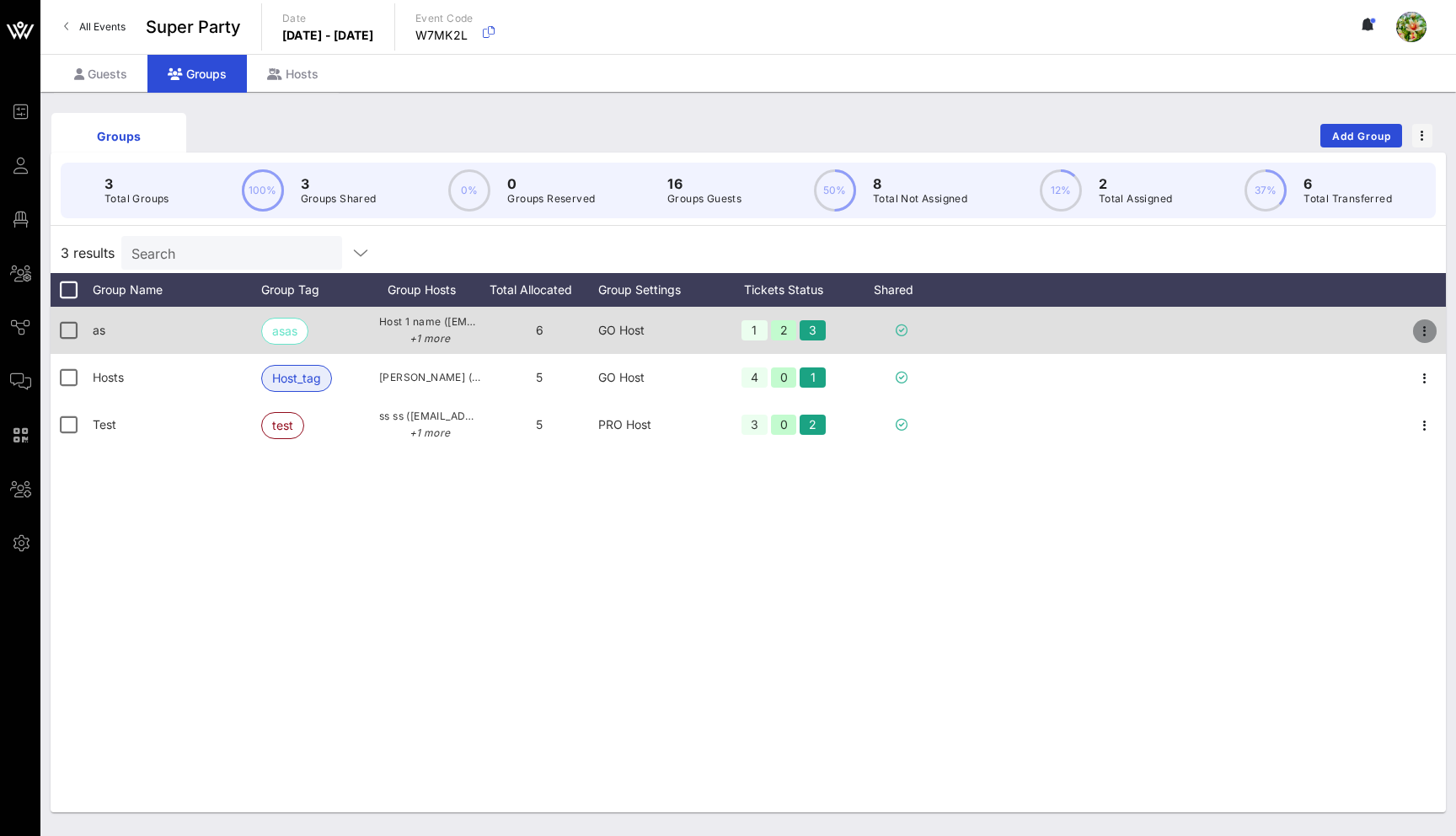
click at [1419, 333] on icon "button" at bounding box center [1424, 331] width 20 height 20
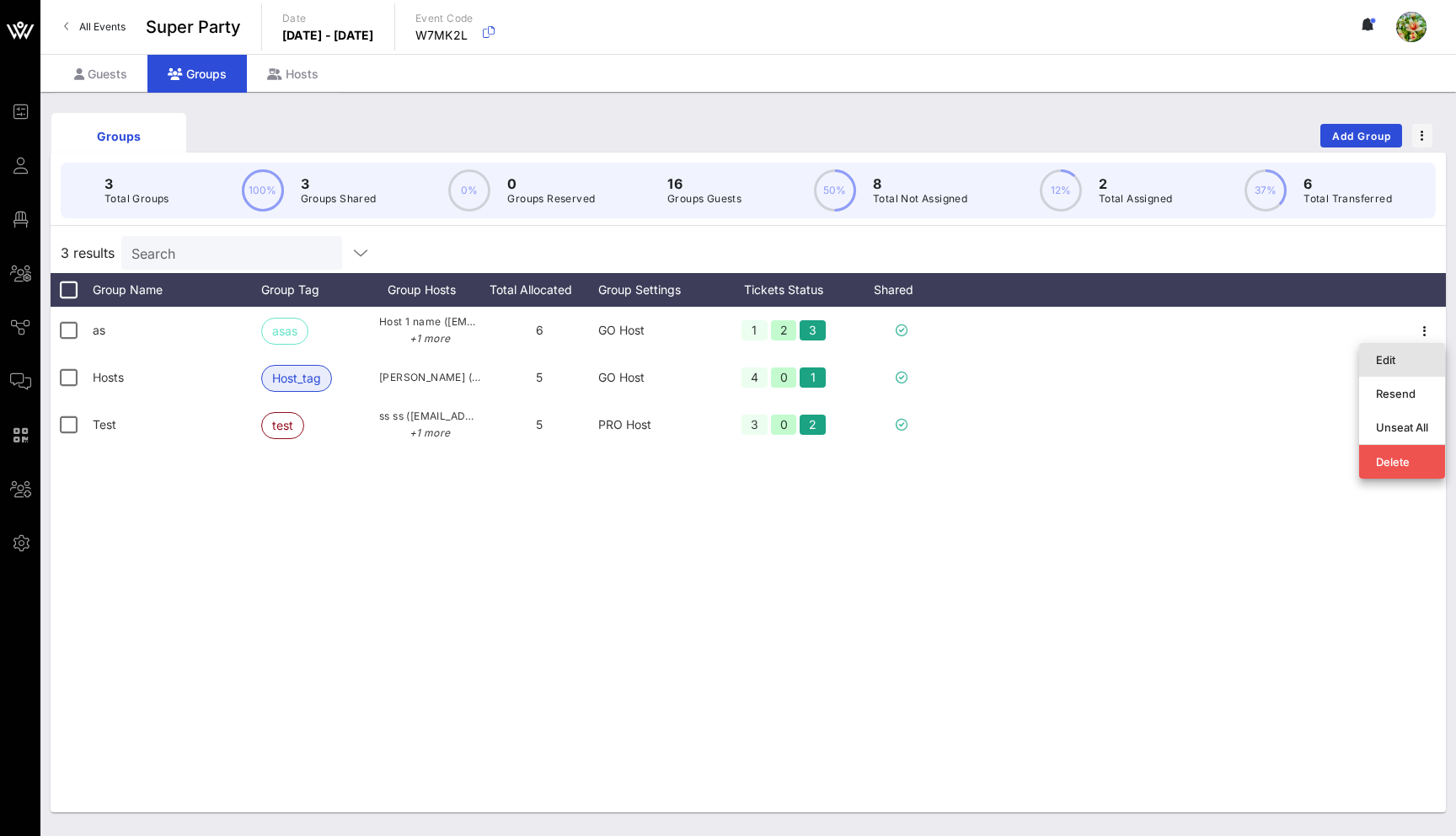
click at [1407, 357] on div "Edit" at bounding box center [1401, 360] width 52 height 14
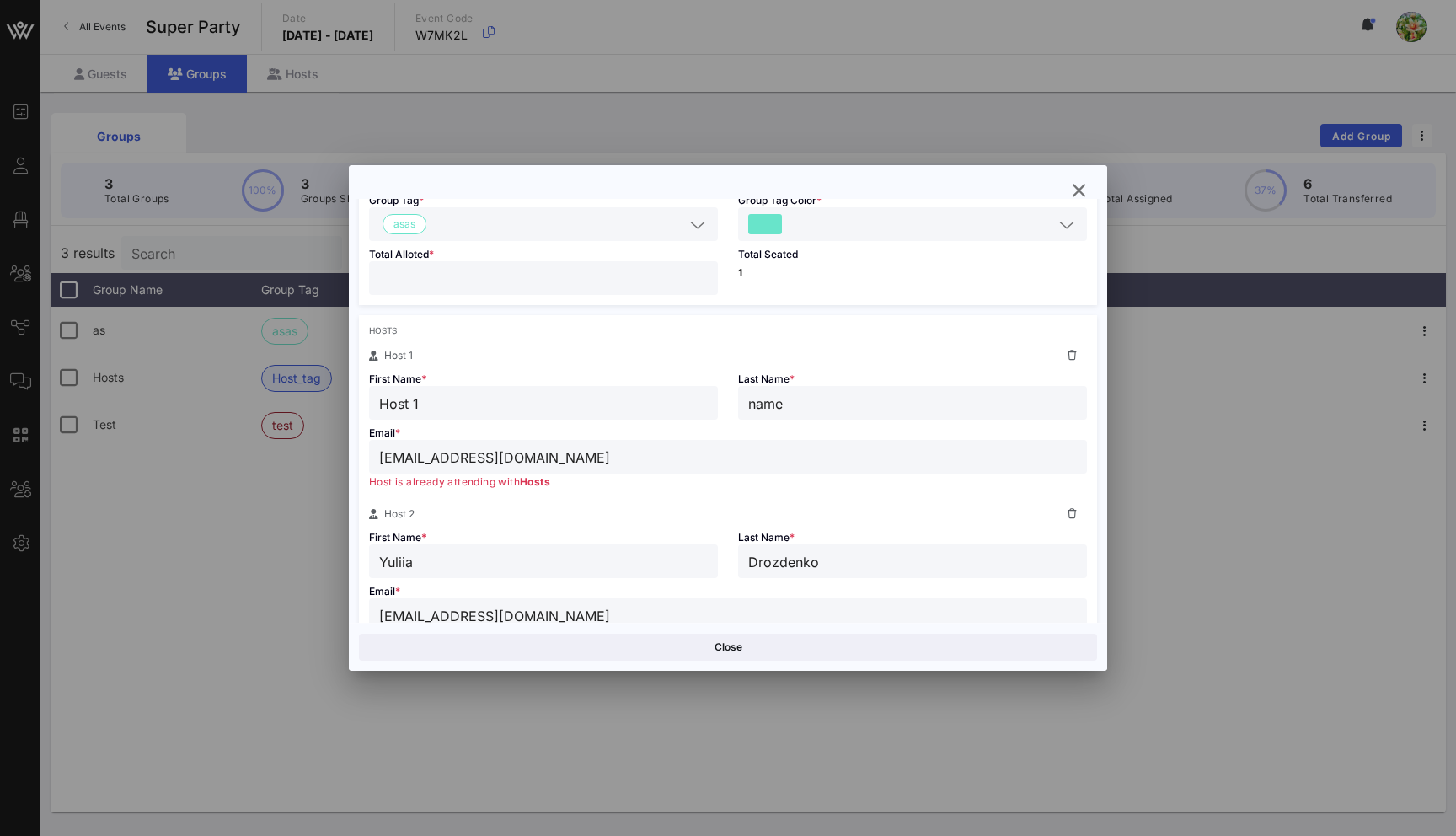
scroll to position [172, 0]
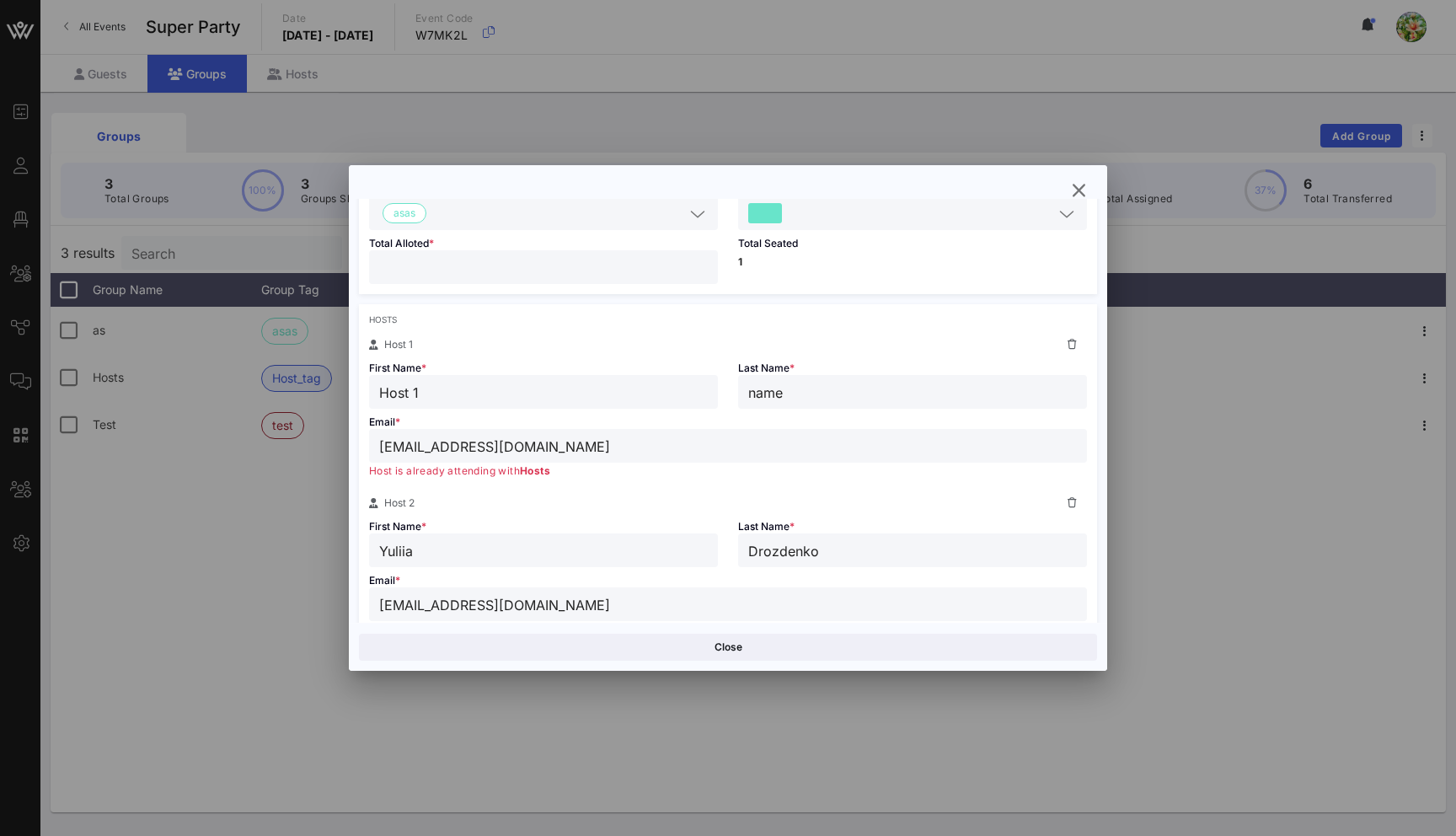
drag, startPoint x: 406, startPoint y: 617, endPoint x: 363, endPoint y: 428, distance: 193.8
click at [363, 427] on div "Email * [EMAIL_ADDRESS][DOMAIN_NAME] Host is already attending with Hosts" at bounding box center [728, 444] width 738 height 71
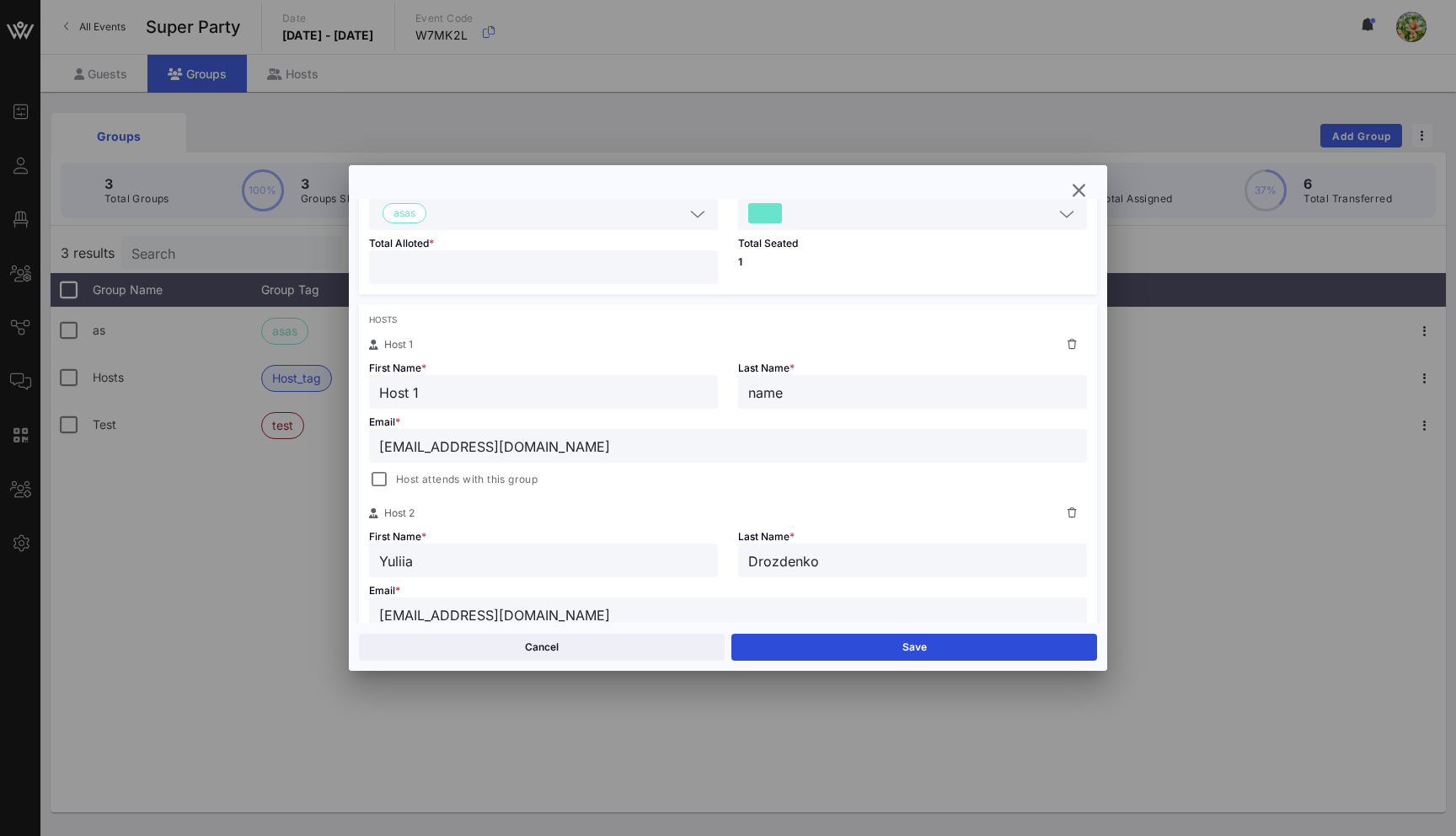
type input "[EMAIL_ADDRESS][DOMAIN_NAME]"
type input "Yuliia"
type input "Drozdenko"
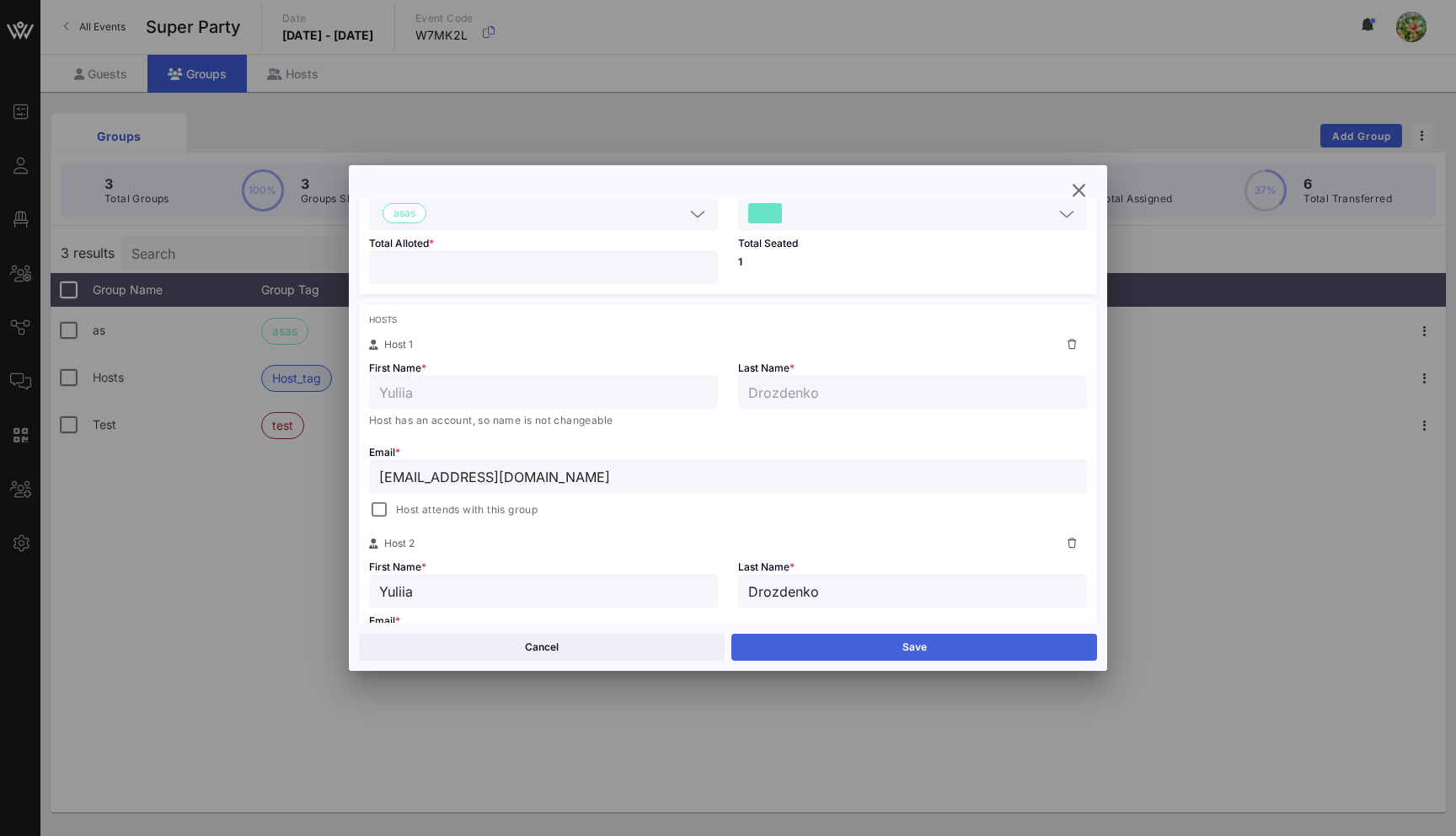
click at [861, 652] on button "Save" at bounding box center [914, 647] width 366 height 27
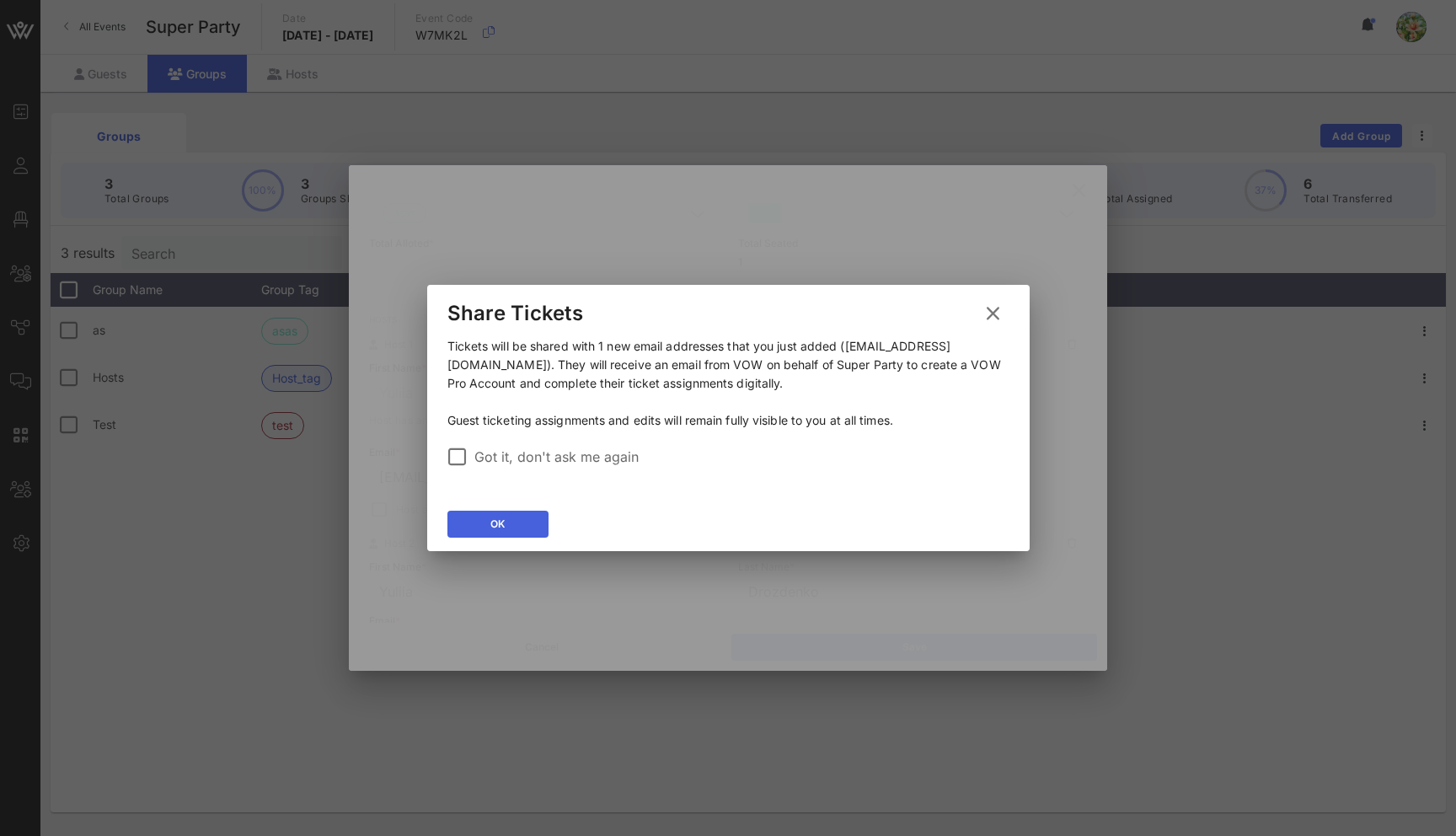
click at [496, 520] on icon at bounding box center [497, 523] width 13 height 11
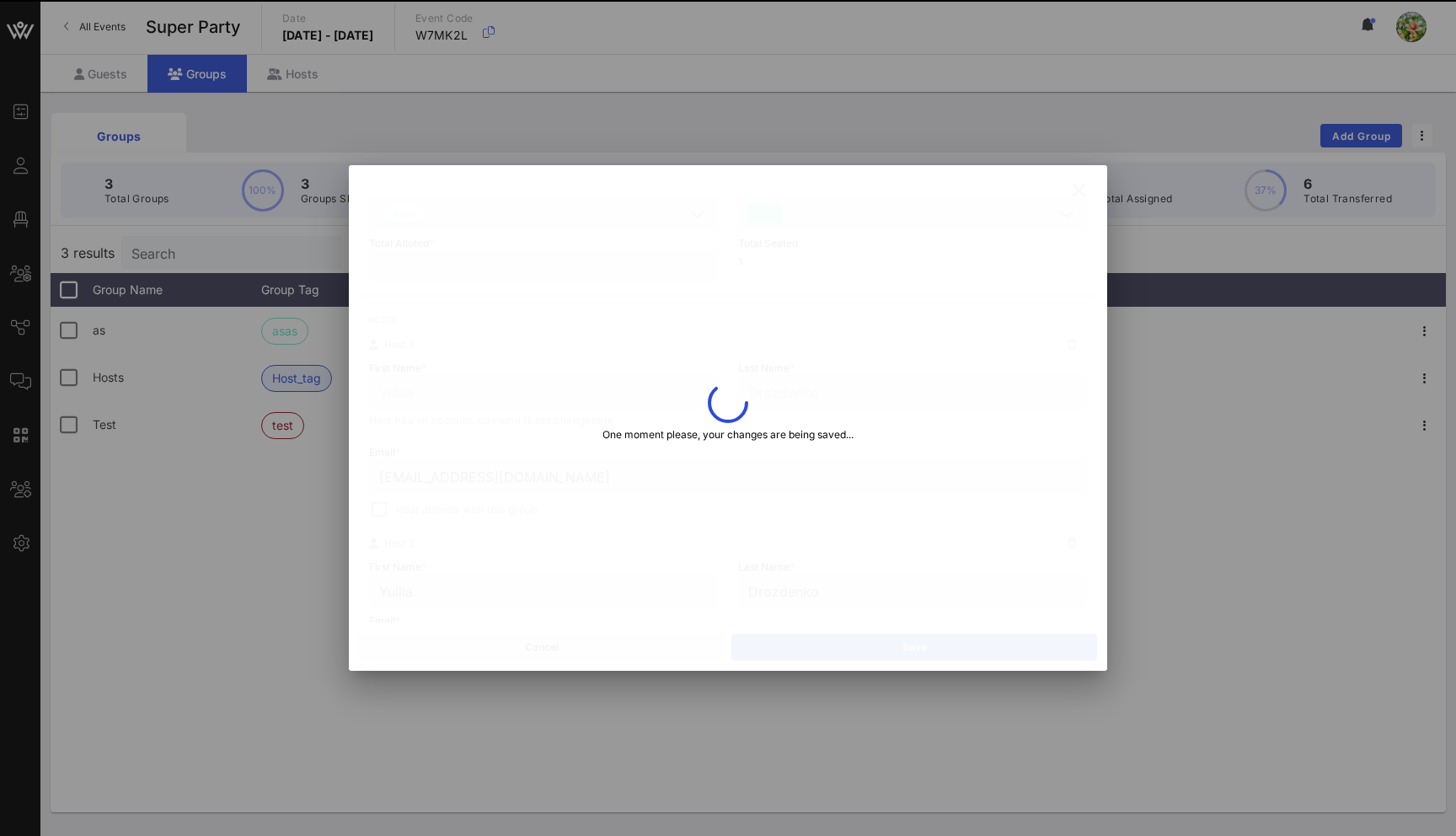
type input "[EMAIL_ADDRESS][DOMAIN_NAME]"
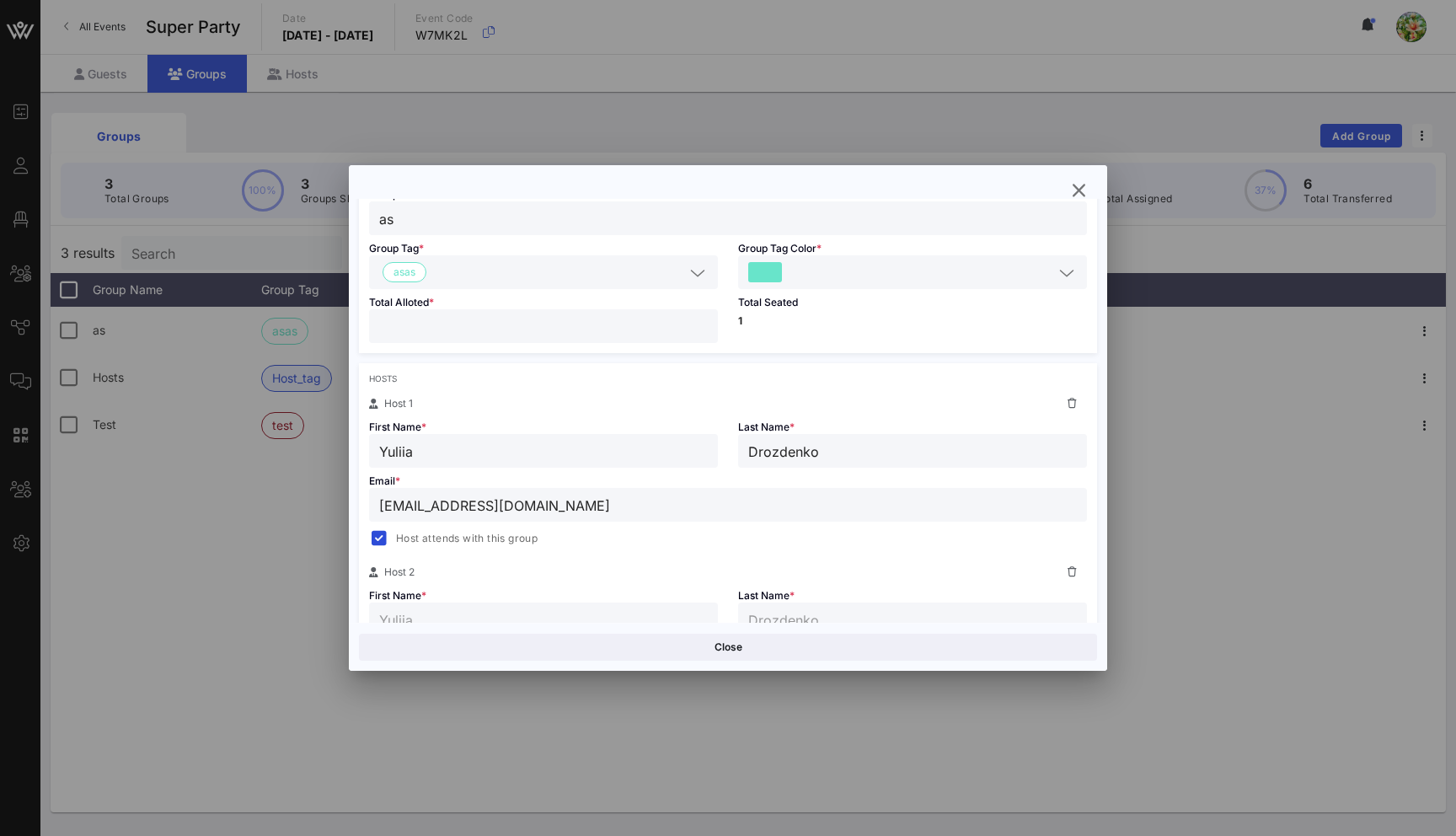
scroll to position [0, 0]
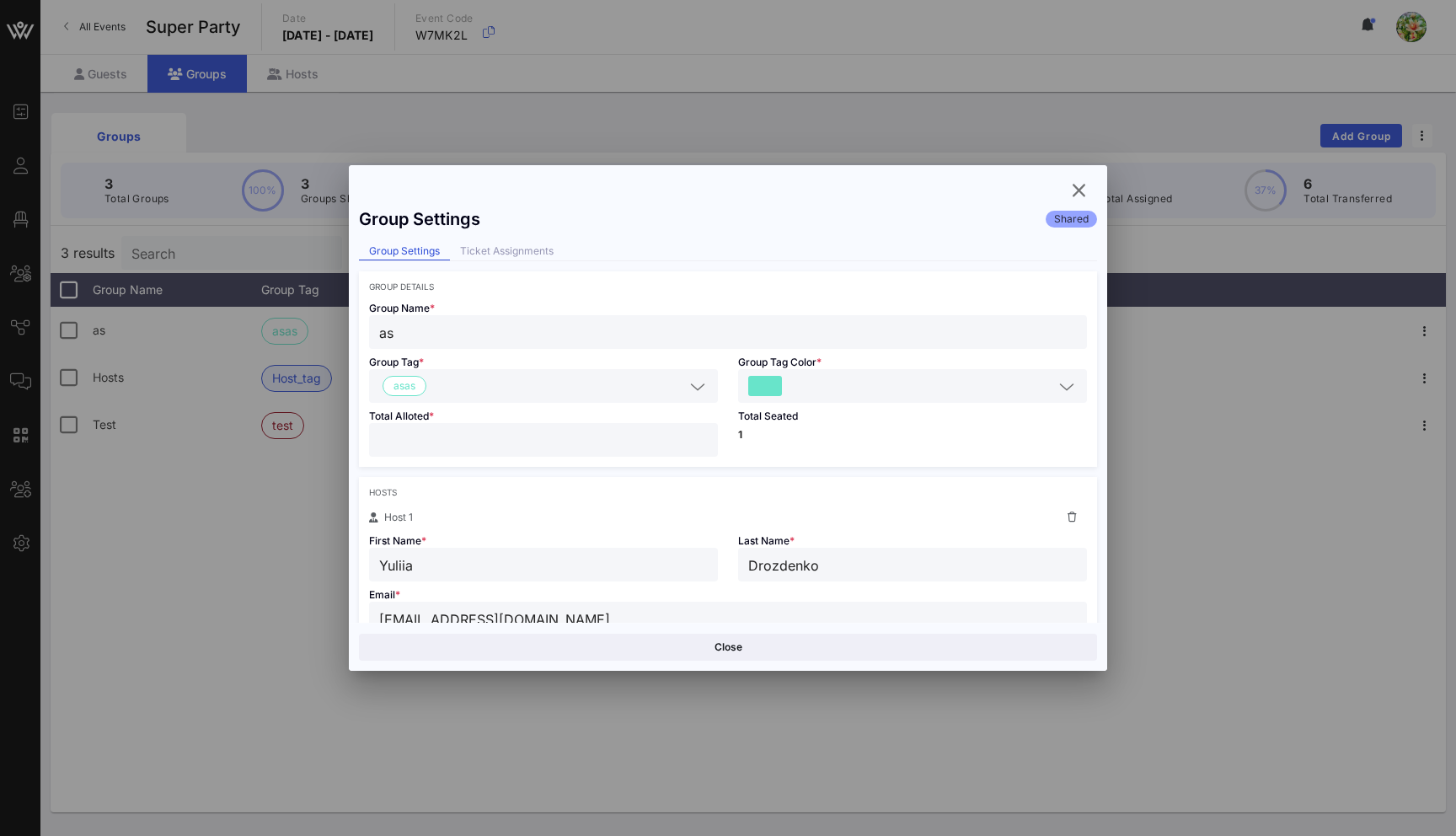
click at [523, 375] on input "text" at bounding box center [559, 386] width 251 height 22
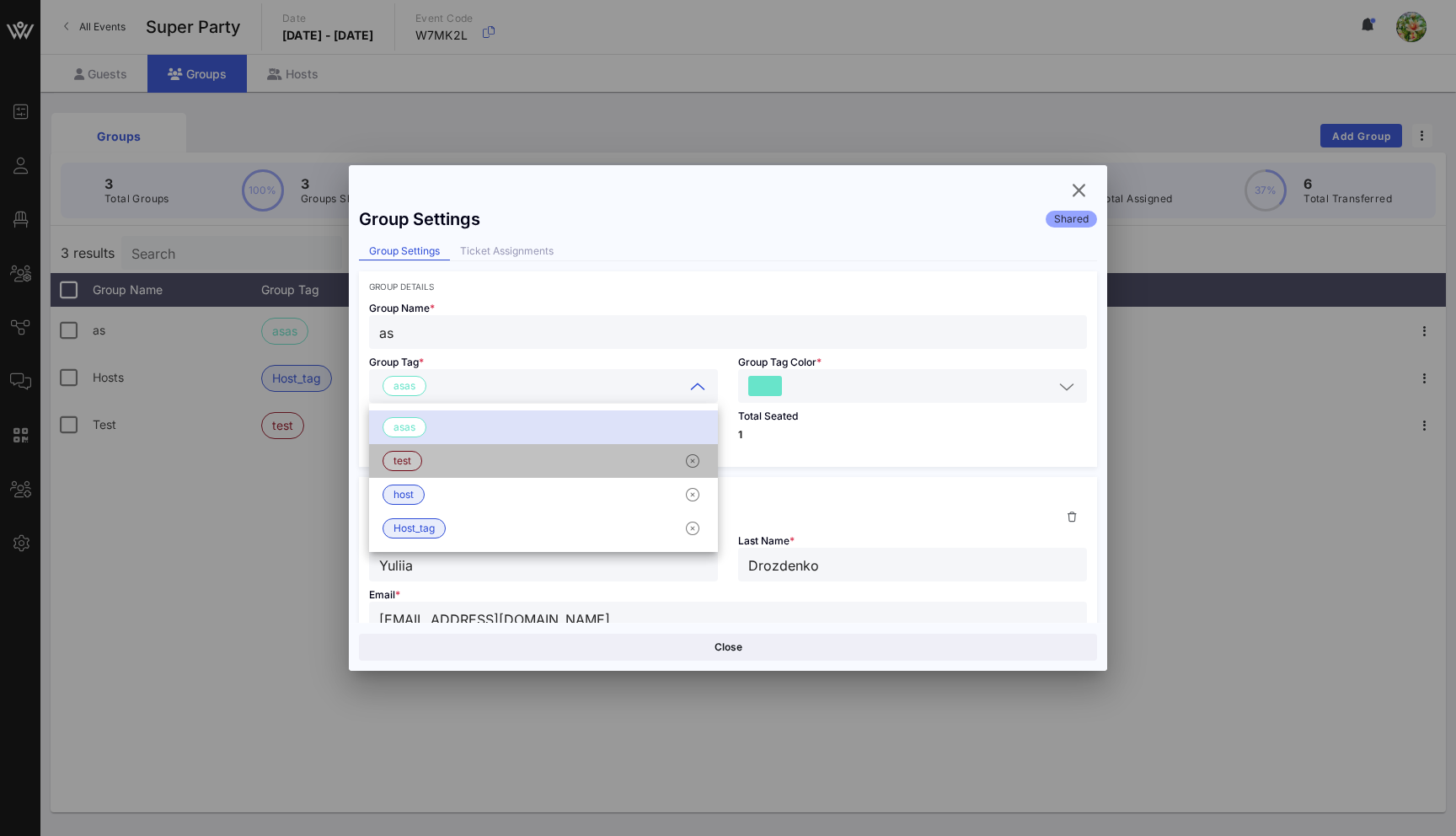
click at [486, 461] on div "test" at bounding box center [543, 462] width 349 height 34
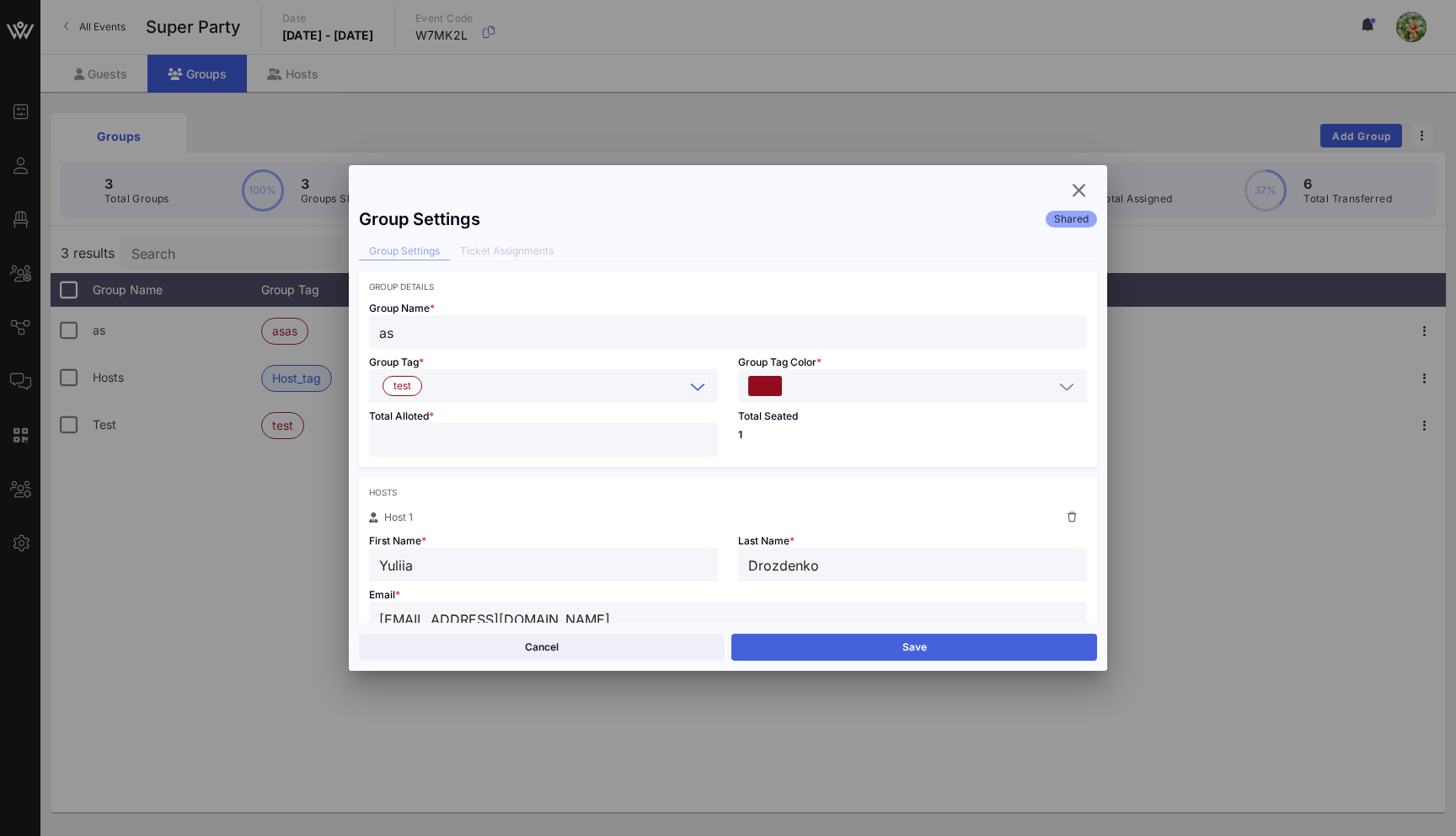
click at [899, 649] on button "Save" at bounding box center [914, 647] width 366 height 27
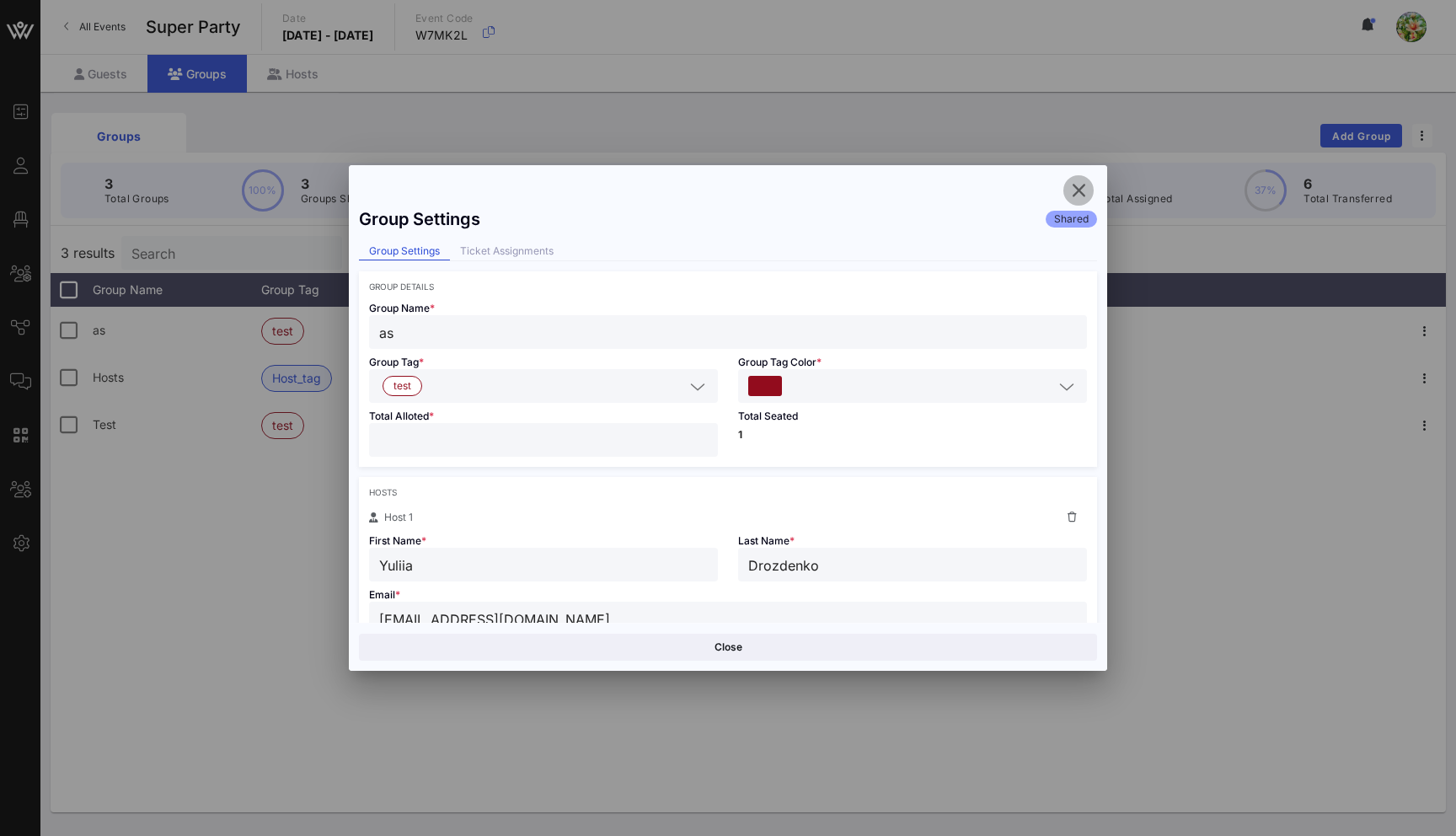
click at [1075, 187] on icon "button" at bounding box center [1078, 190] width 20 height 20
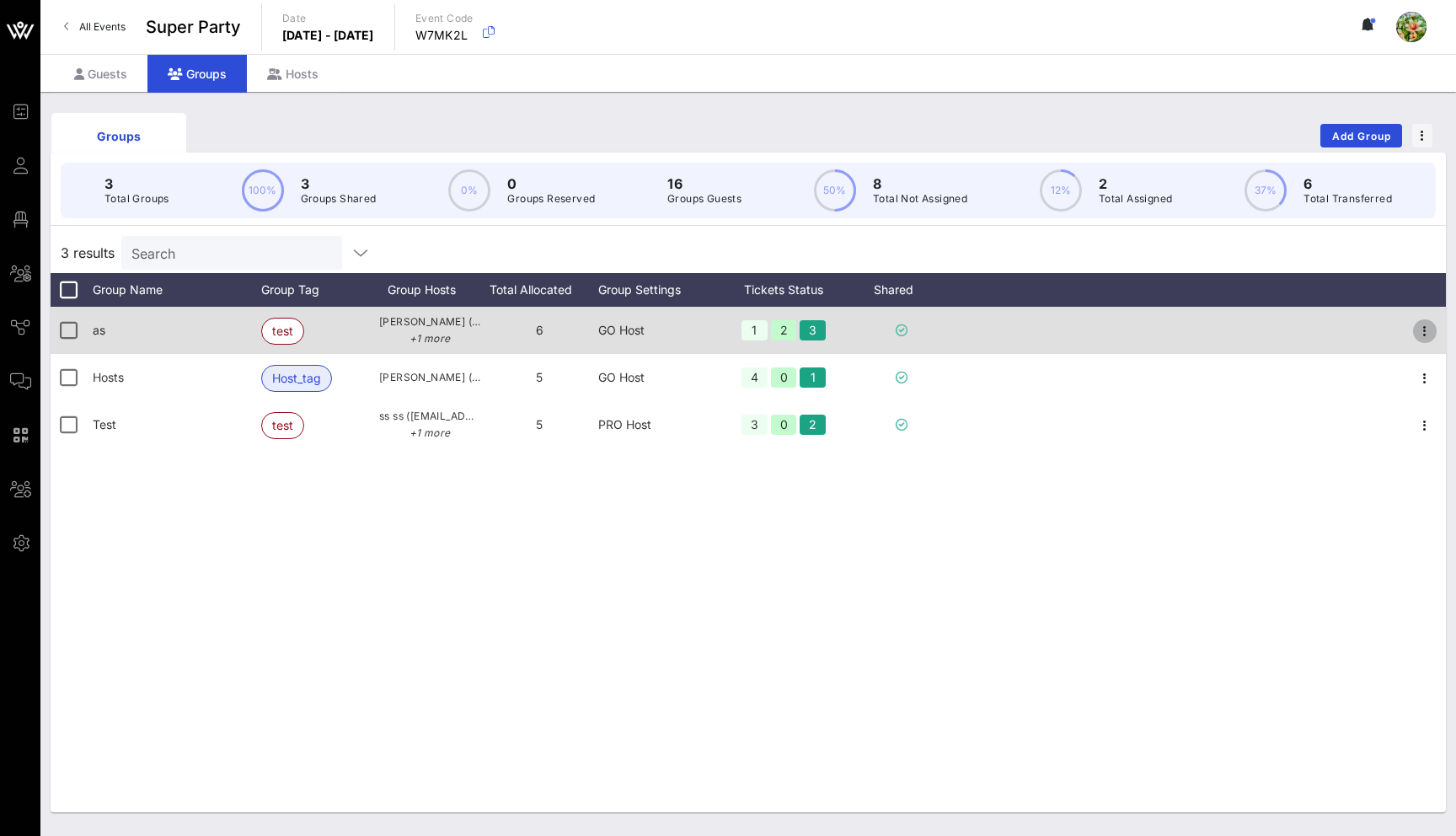
click at [1425, 323] on icon "button" at bounding box center [1424, 331] width 20 height 20
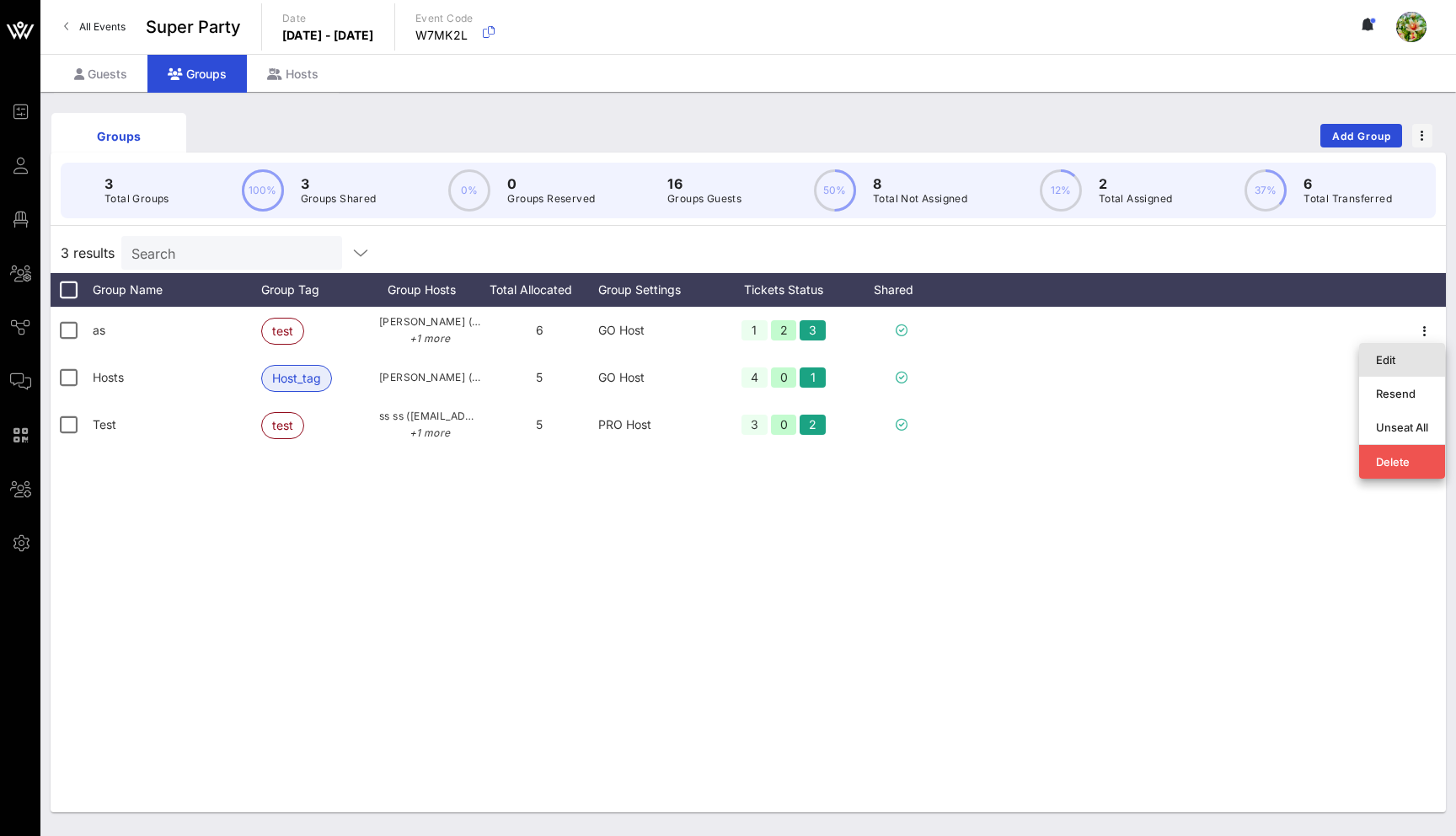
click at [1397, 358] on div "Edit" at bounding box center [1401, 360] width 52 height 14
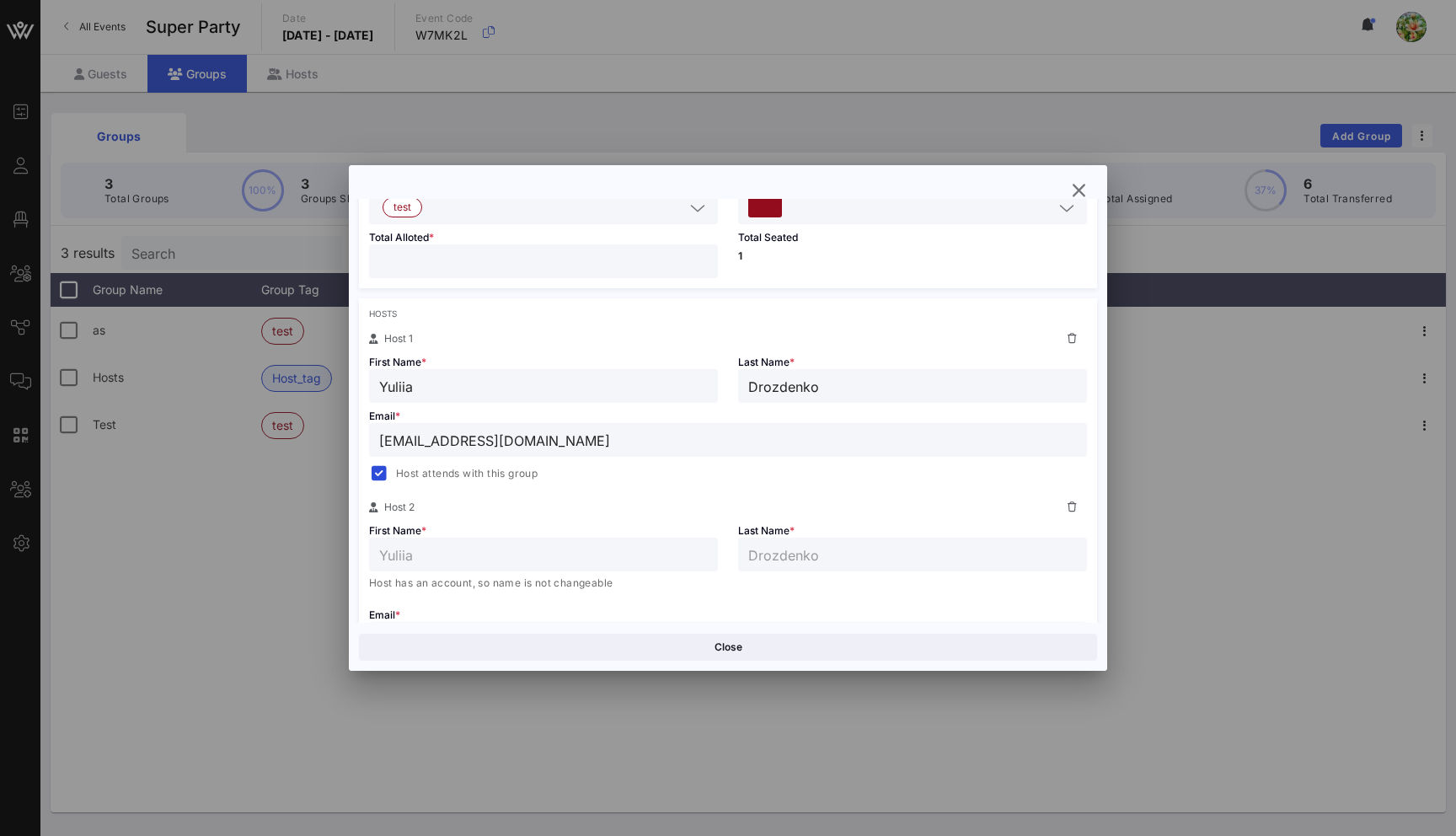
scroll to position [119, 0]
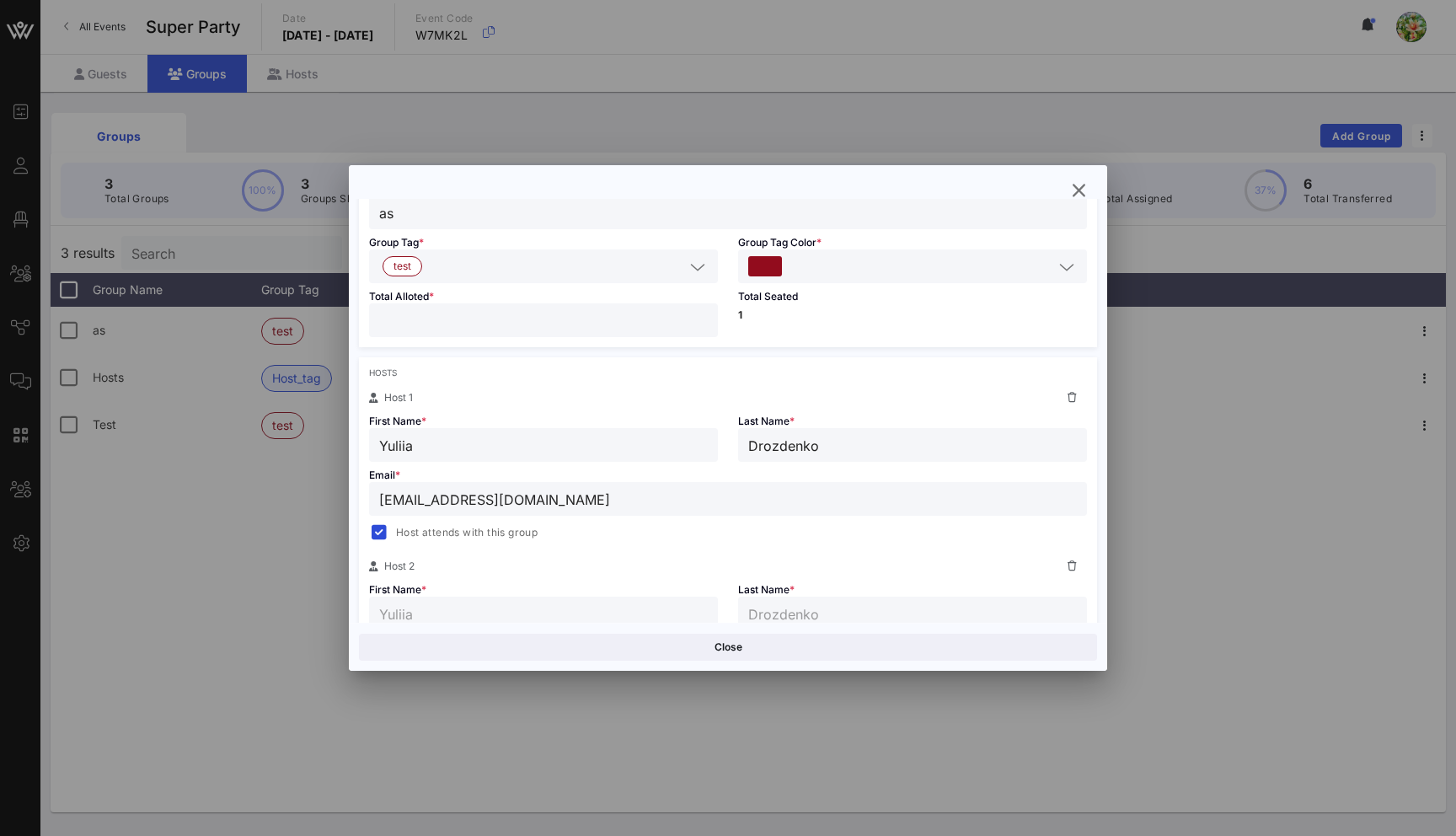
click at [460, 270] on input "text" at bounding box center [556, 266] width 255 height 22
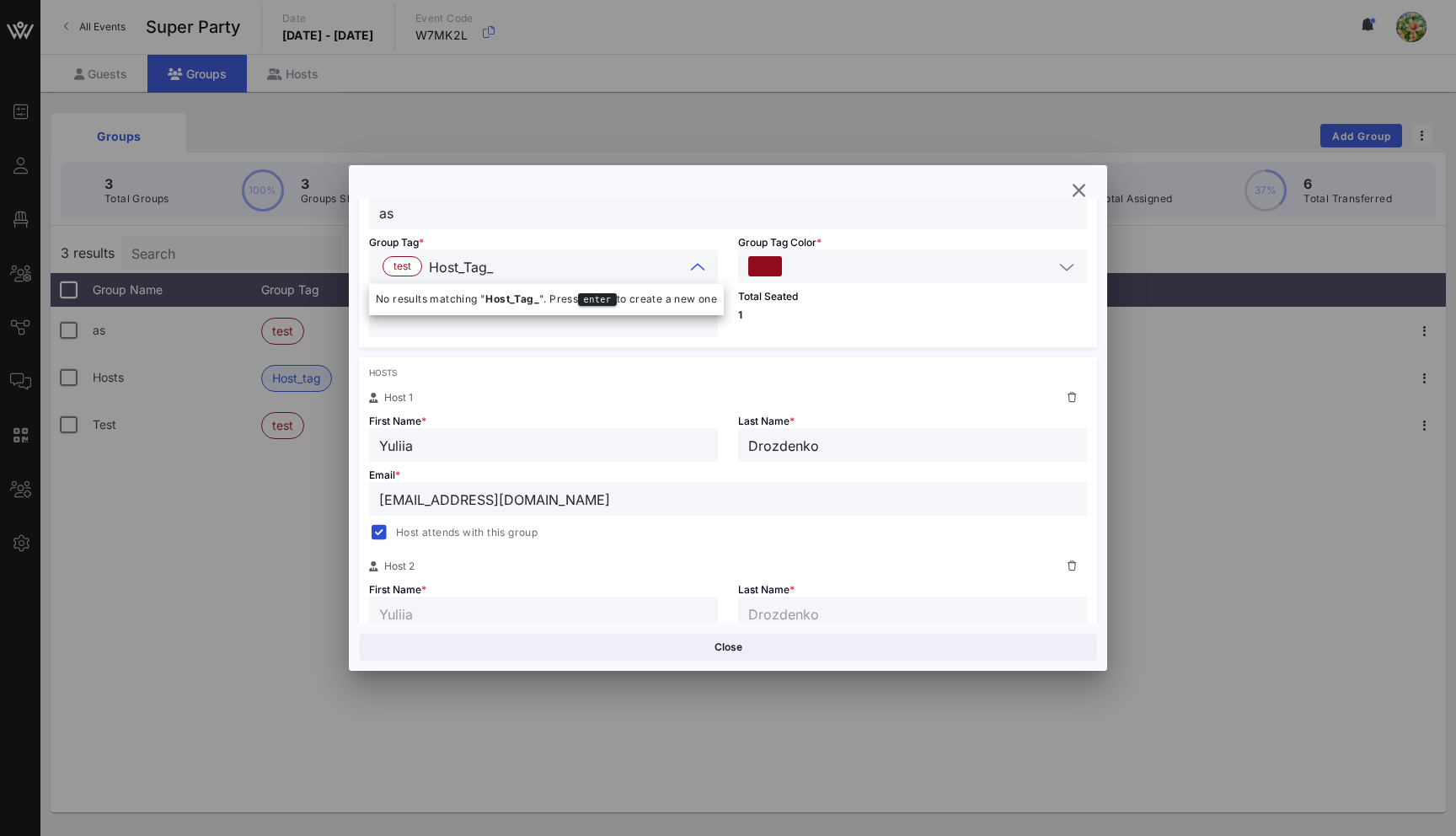
type input "Host_Tag_2"
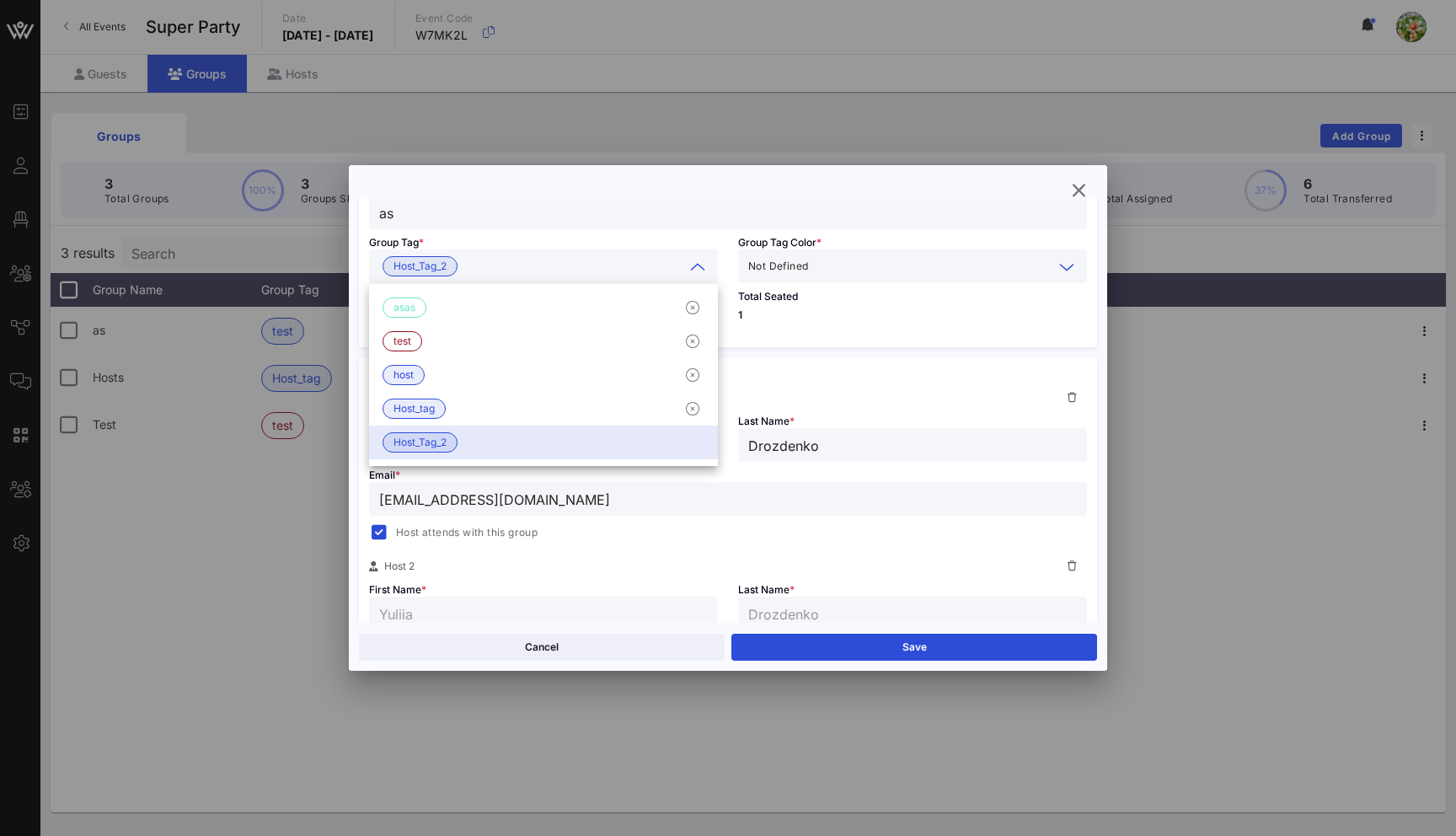
click at [845, 264] on input "text" at bounding box center [931, 266] width 241 height 22
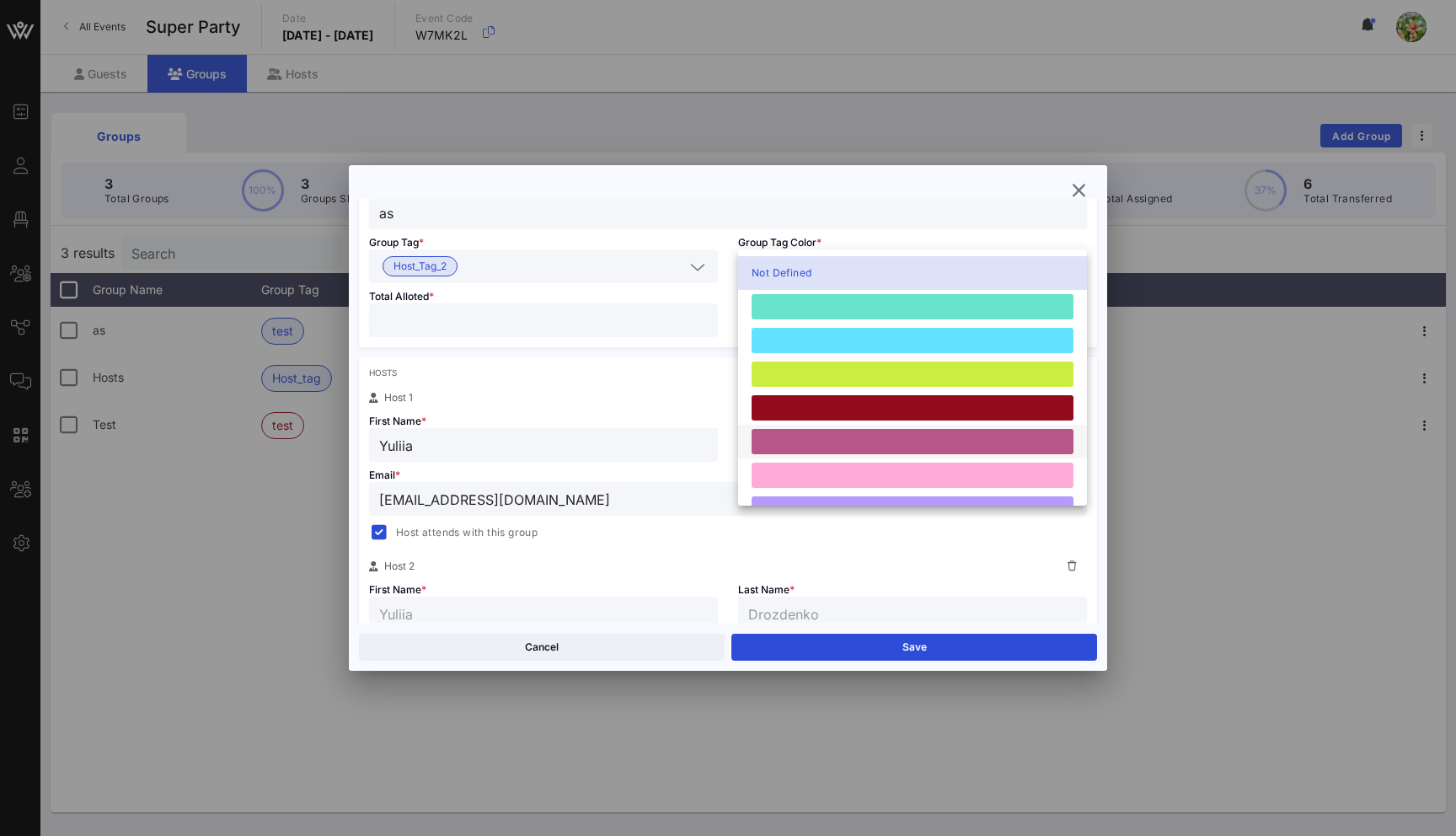
click at [825, 441] on div at bounding box center [912, 442] width 322 height 26
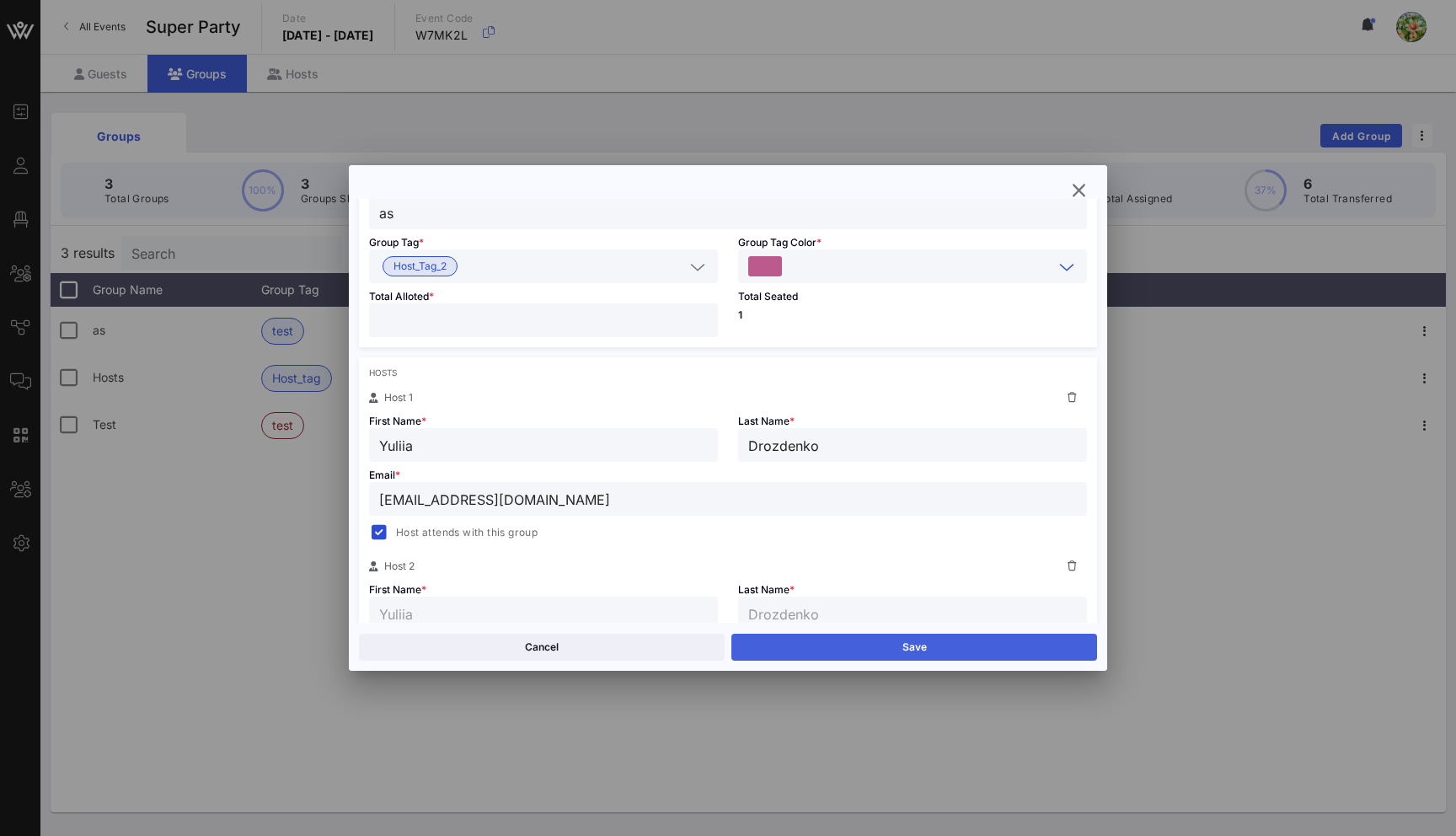
click at [833, 649] on button "Save" at bounding box center [914, 647] width 366 height 27
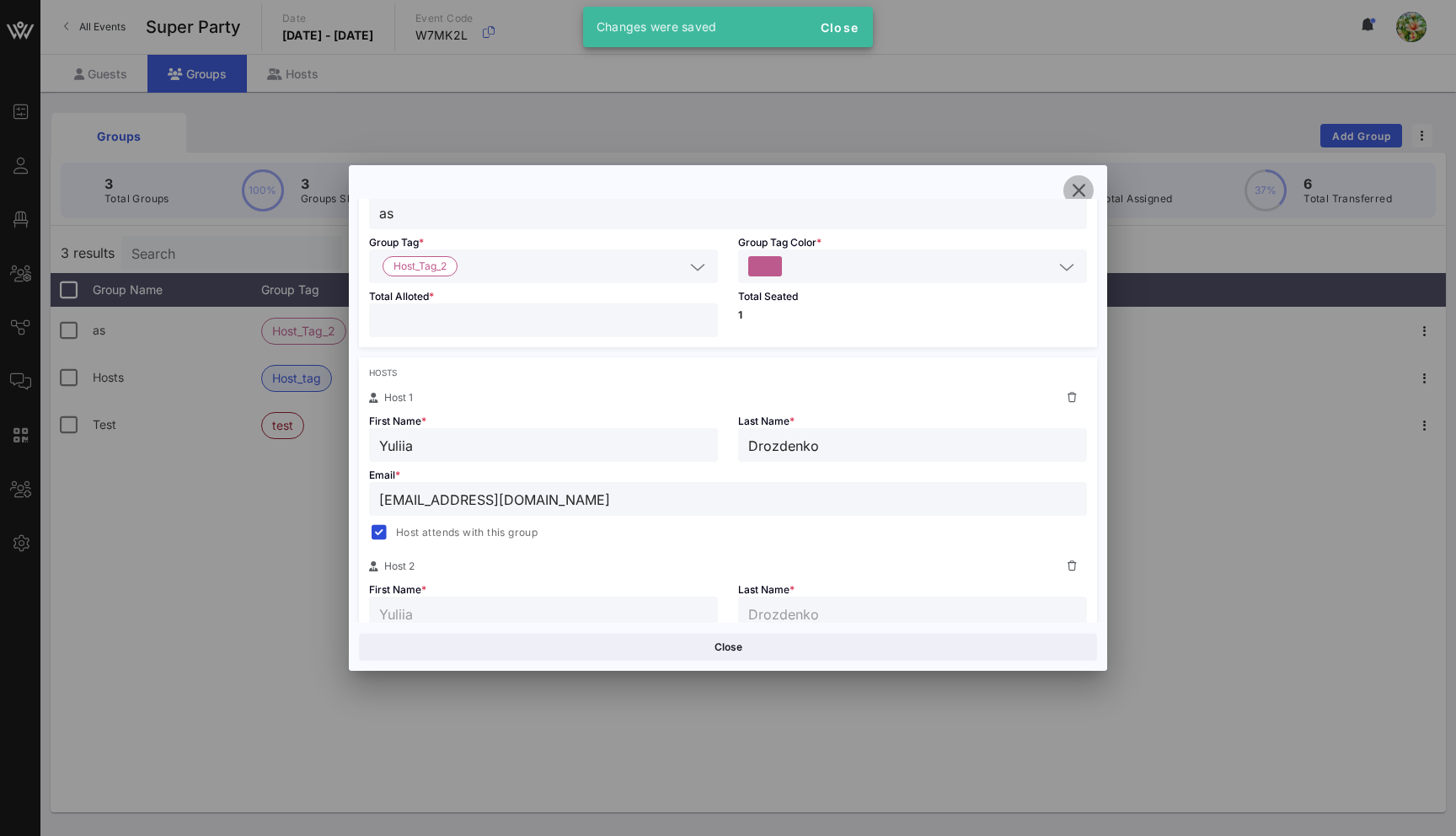
click at [1080, 189] on icon "button" at bounding box center [1078, 190] width 20 height 20
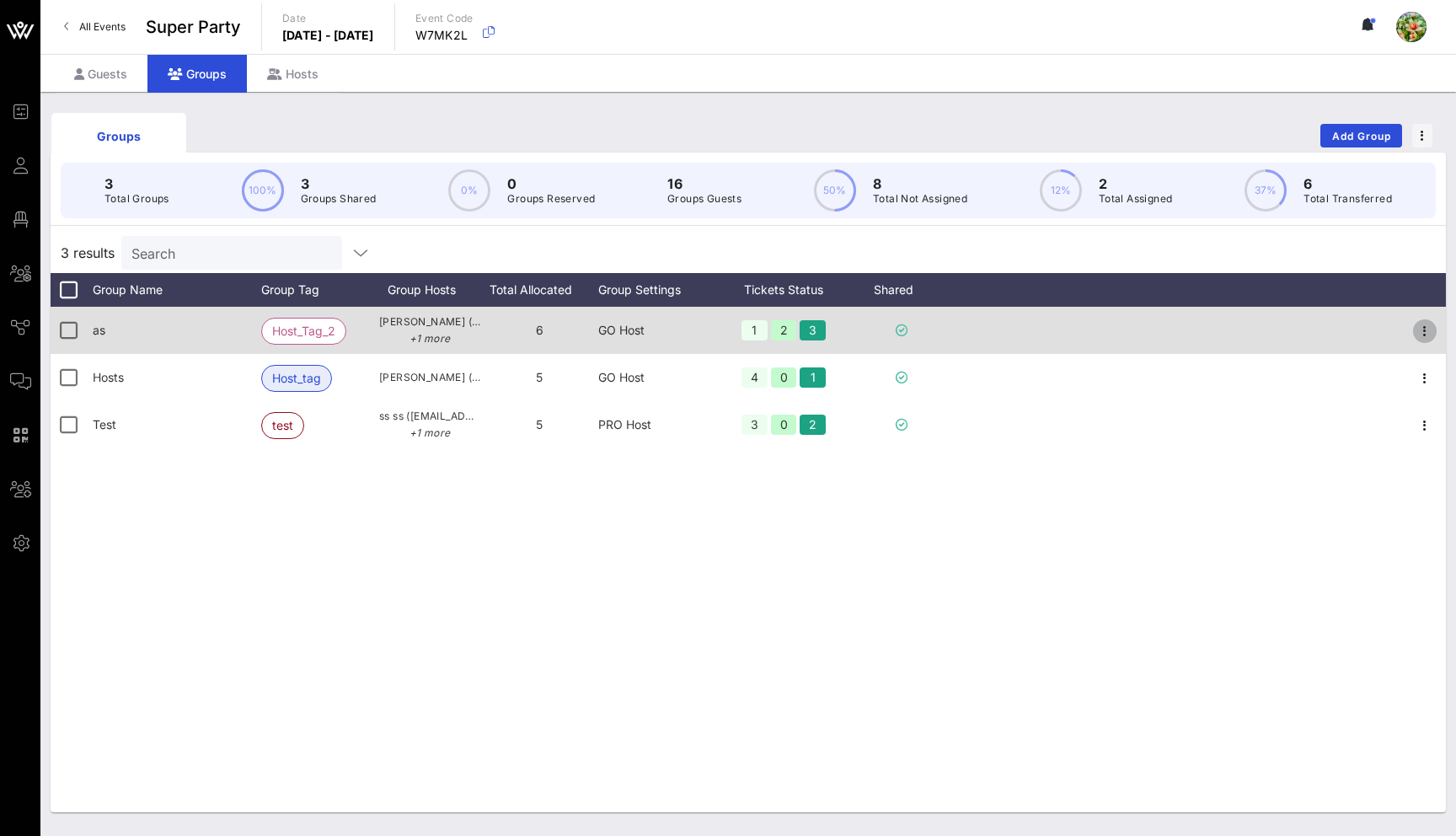
click at [1430, 330] on icon "button" at bounding box center [1424, 331] width 20 height 20
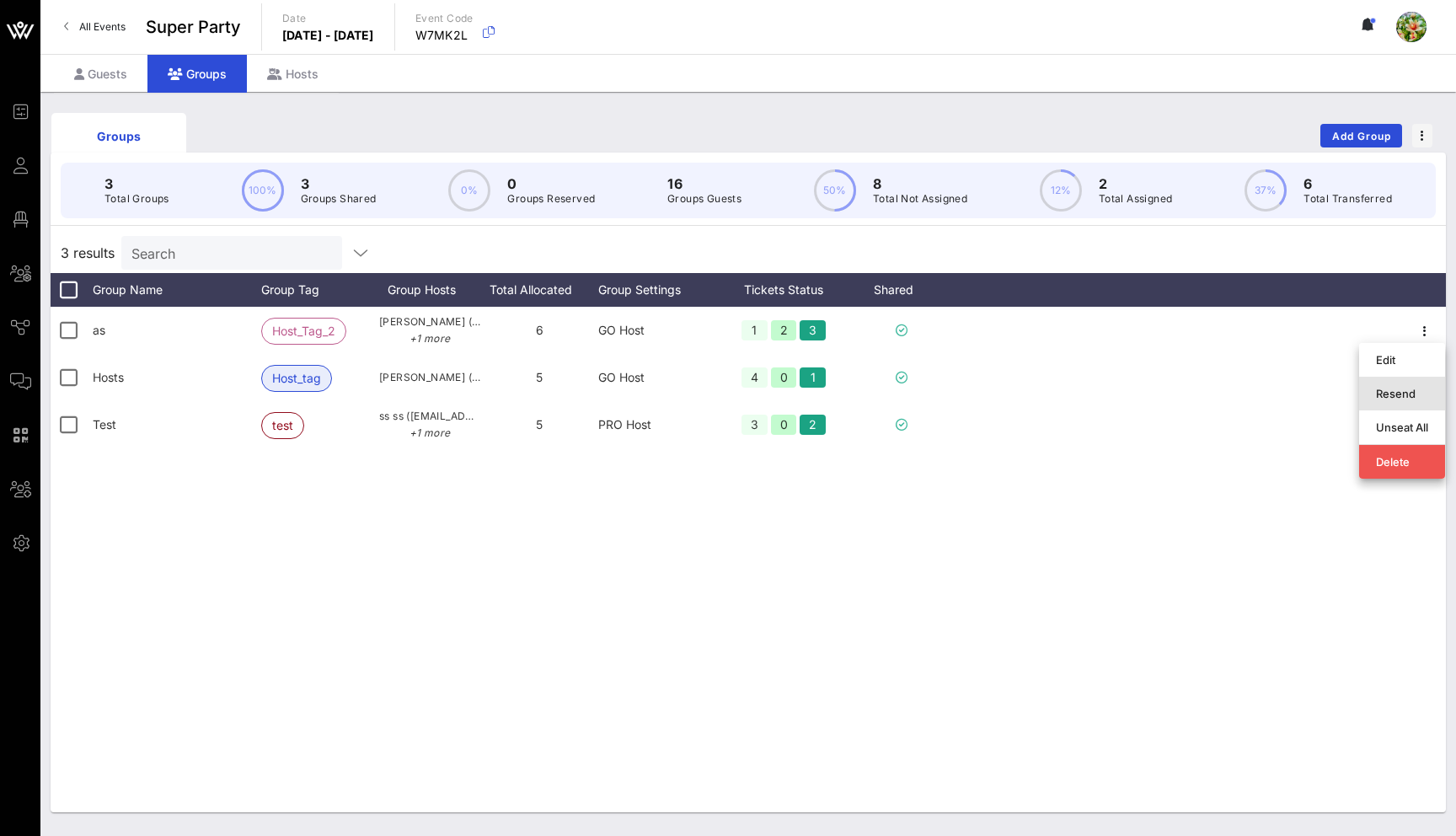
click at [1396, 388] on div "Resend" at bounding box center [1401, 393] width 52 height 14
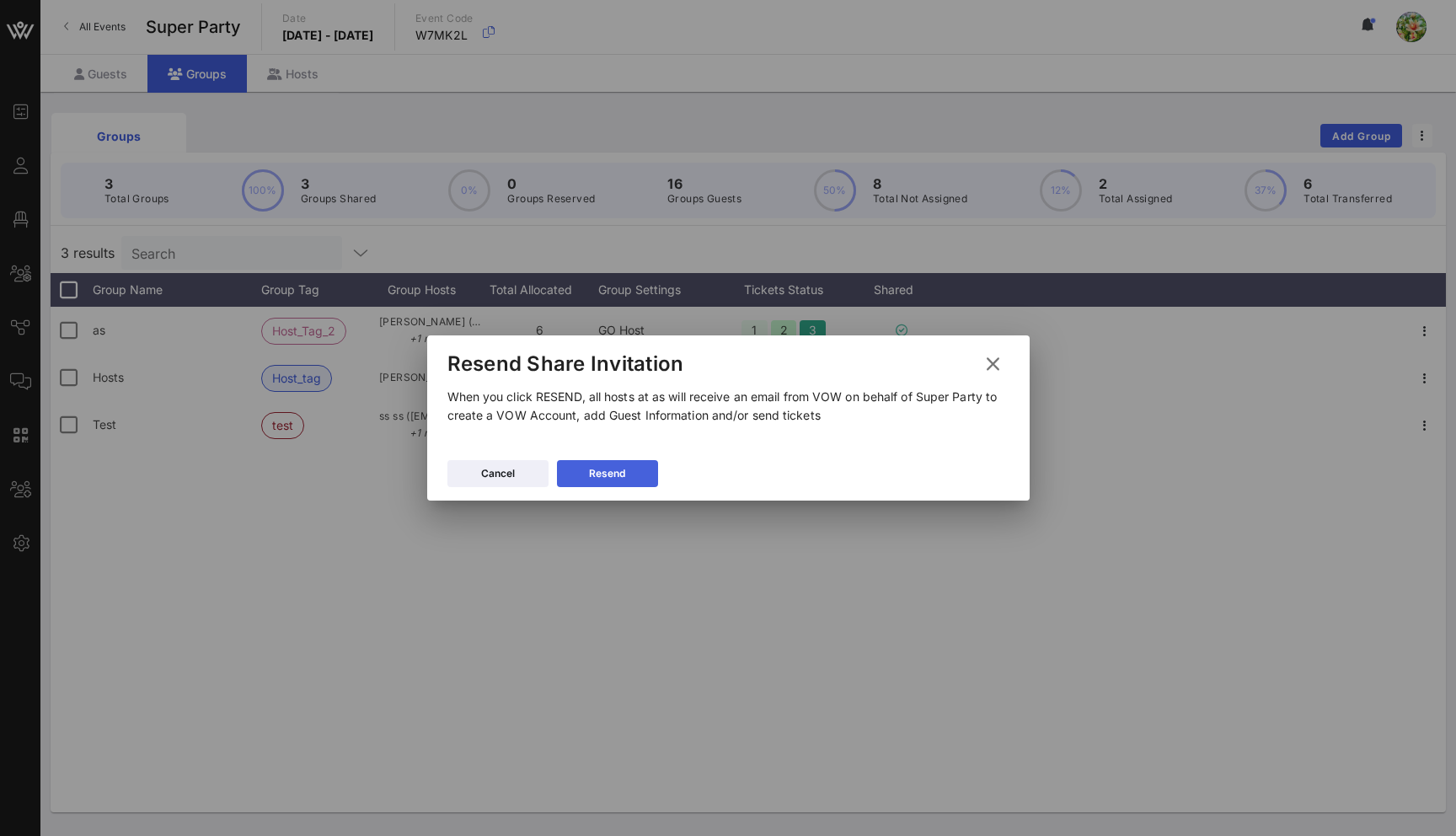
click at [576, 478] on button "Resend" at bounding box center [607, 473] width 102 height 27
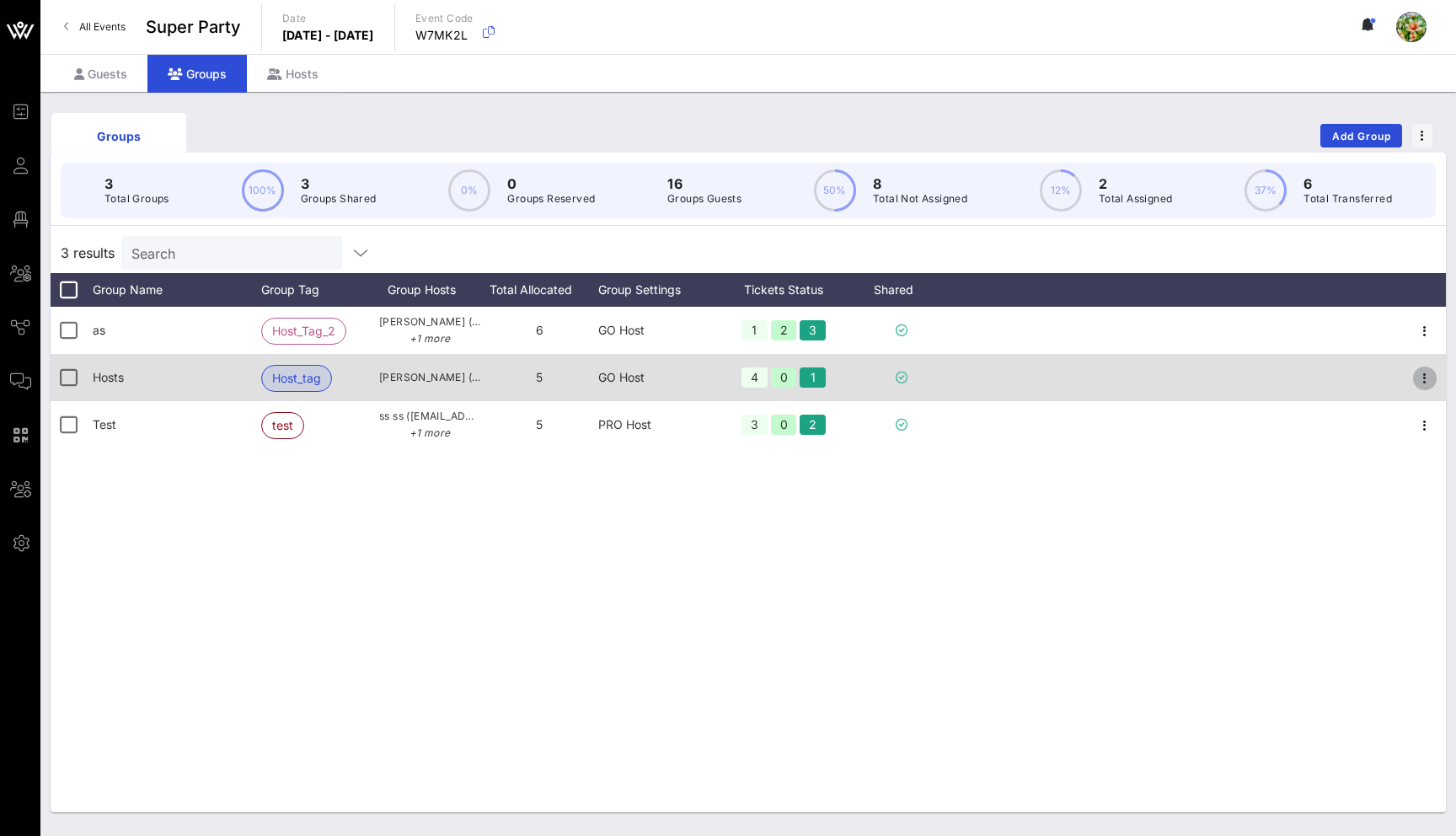
click at [1423, 381] on icon "button" at bounding box center [1424, 379] width 20 height 20
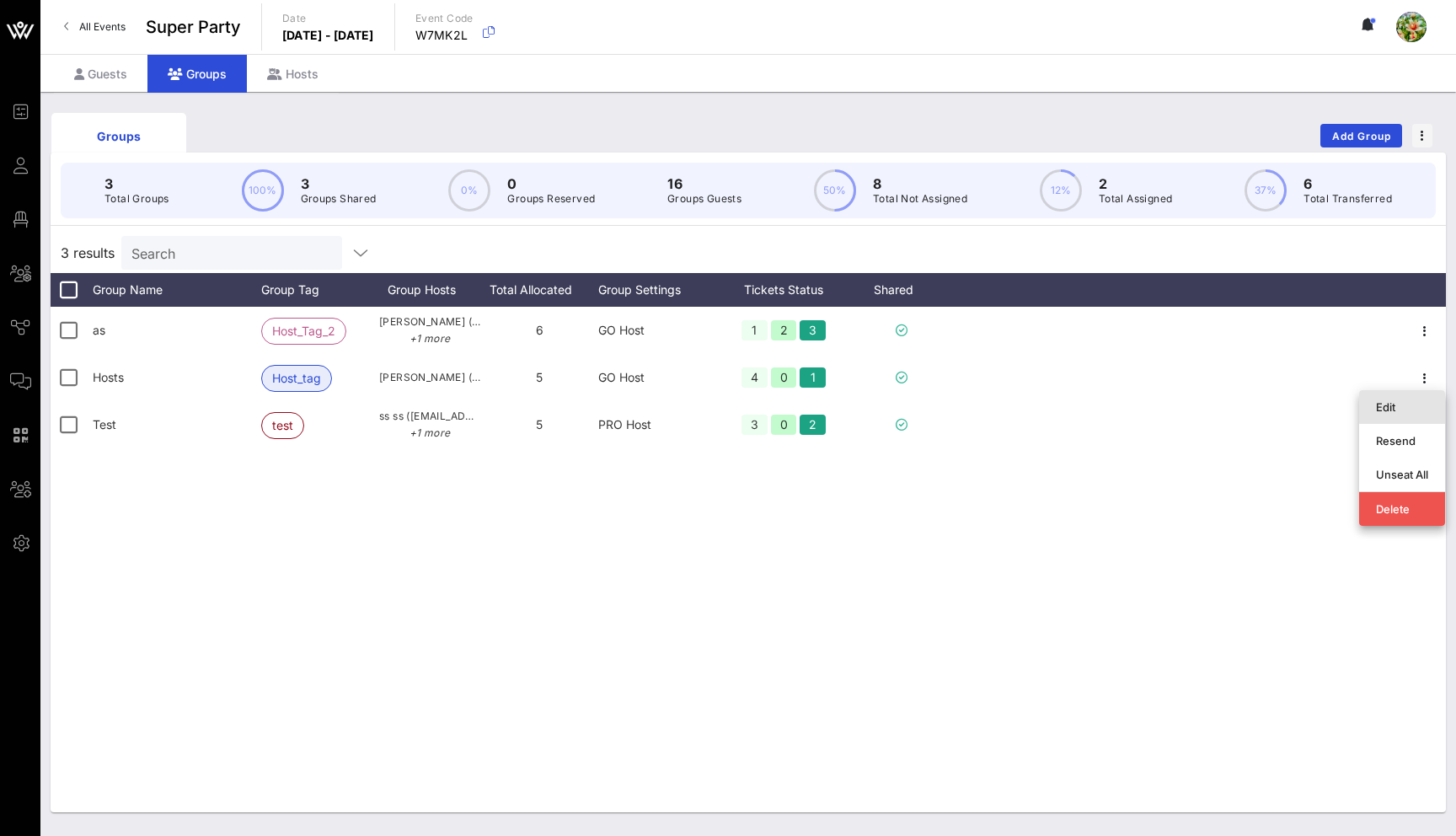
click at [1405, 407] on div "Edit" at bounding box center [1401, 407] width 52 height 14
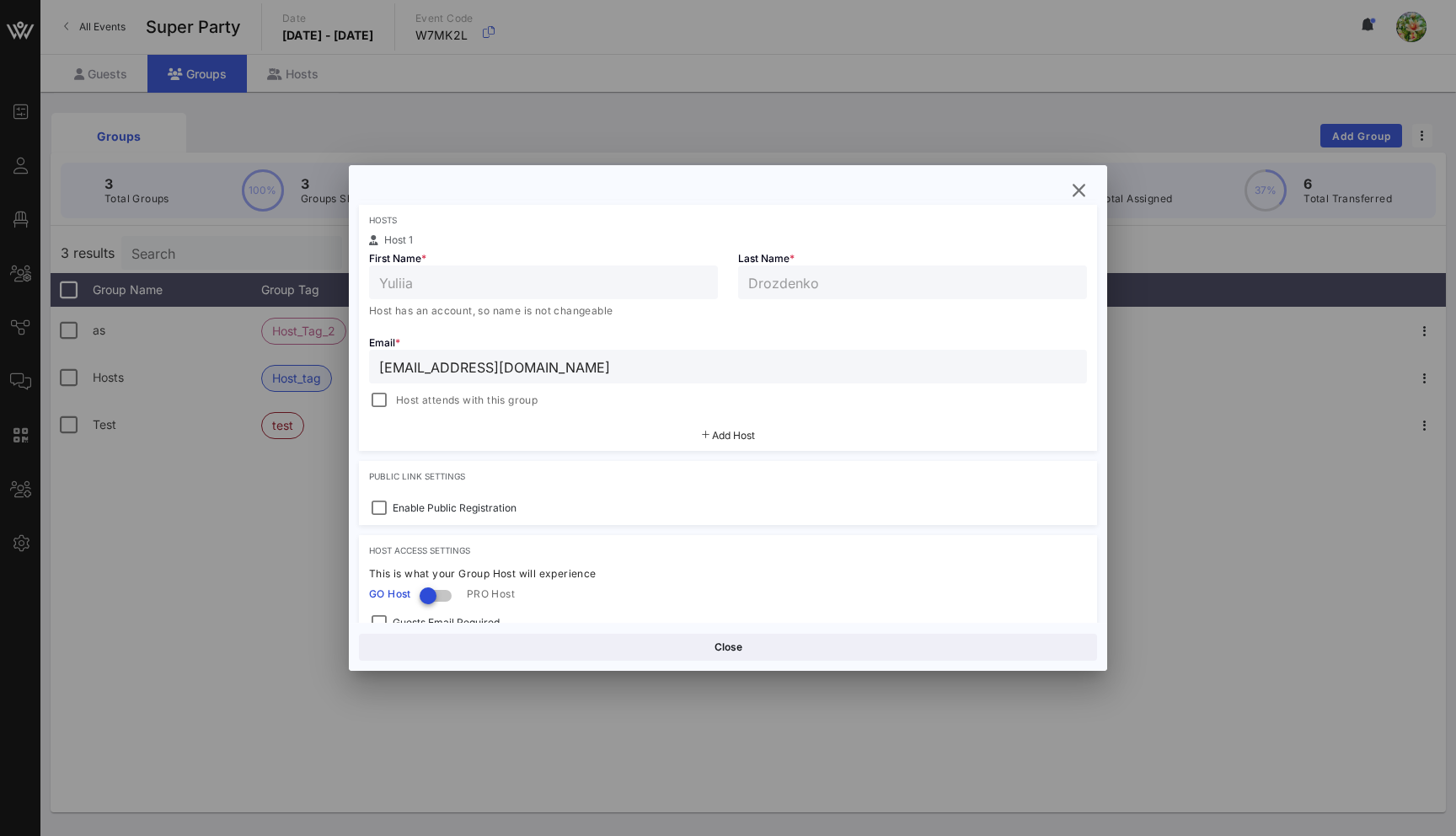
scroll to position [281, 0]
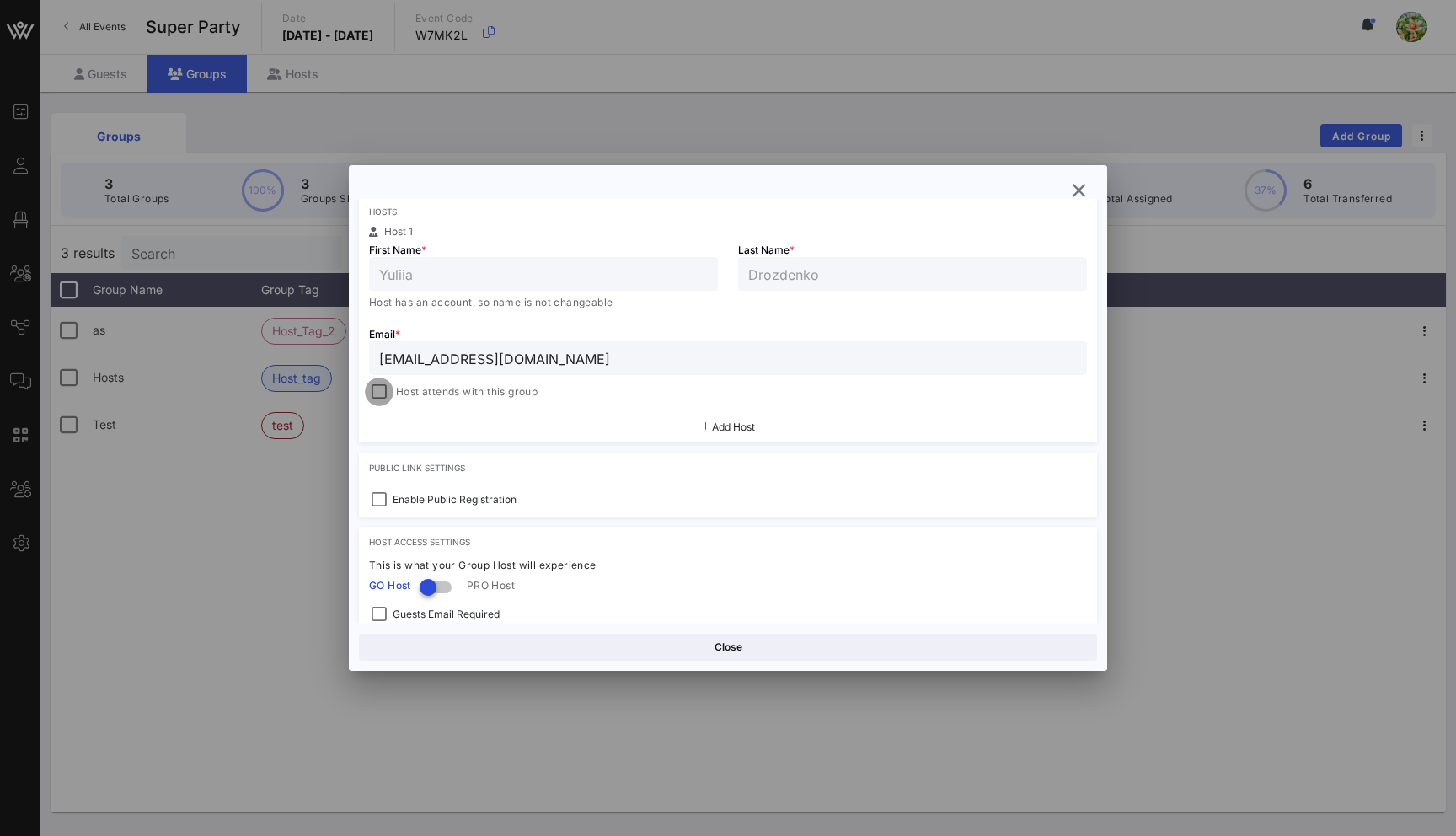
click at [379, 389] on div at bounding box center [380, 392] width 24 height 24
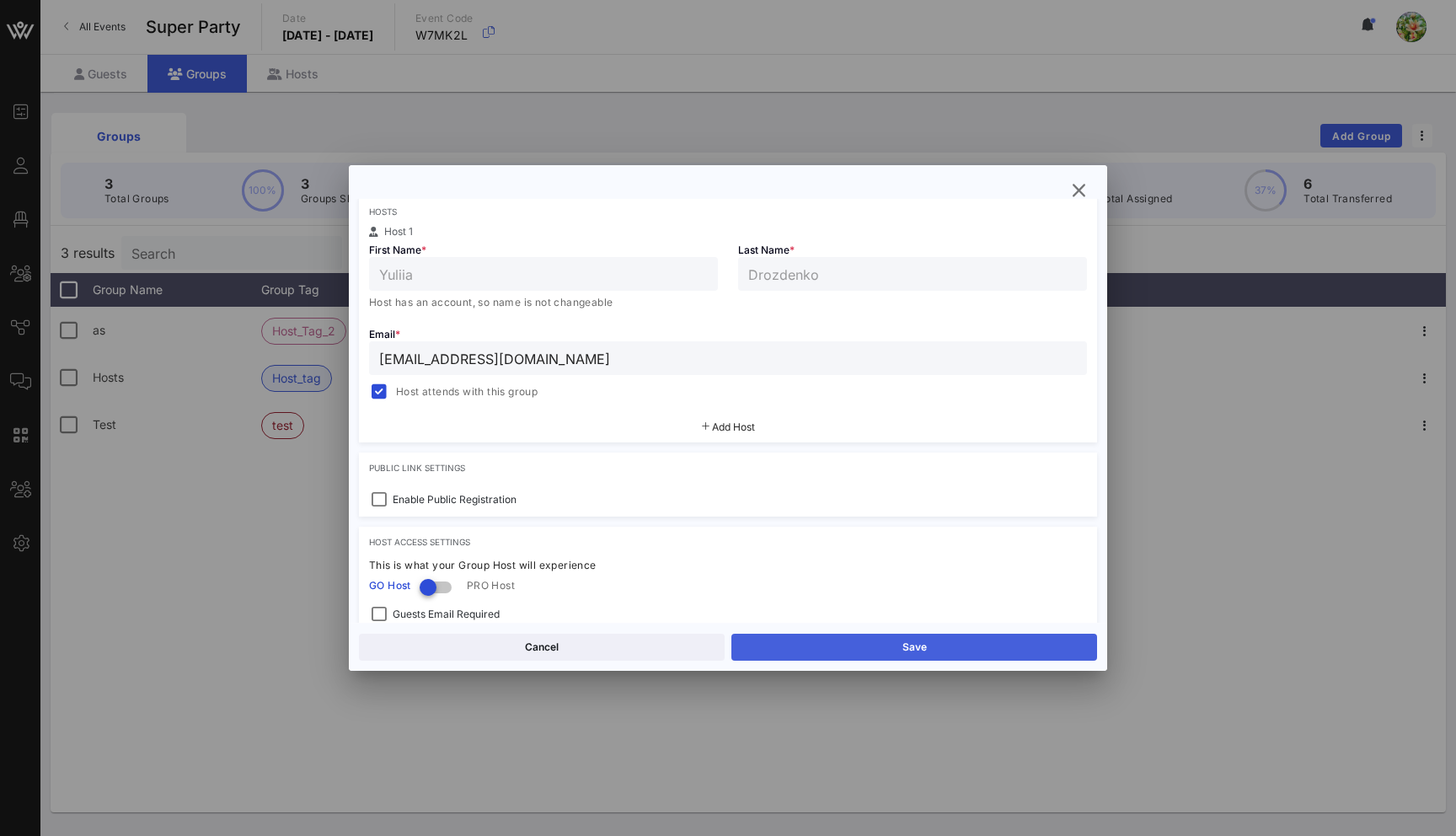
click at [911, 656] on button "Save" at bounding box center [914, 647] width 366 height 27
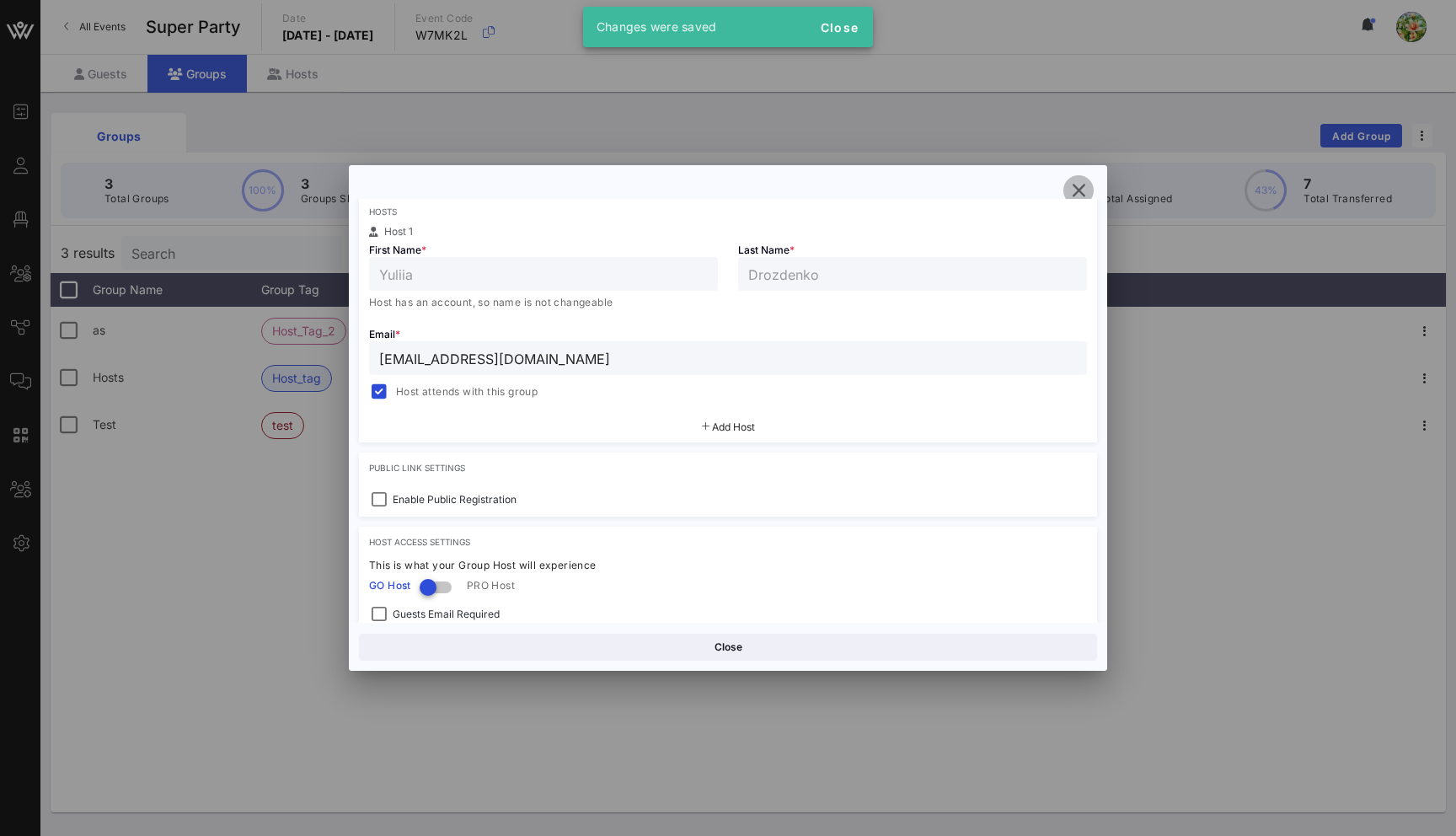
click at [1082, 192] on icon "button" at bounding box center [1078, 190] width 20 height 20
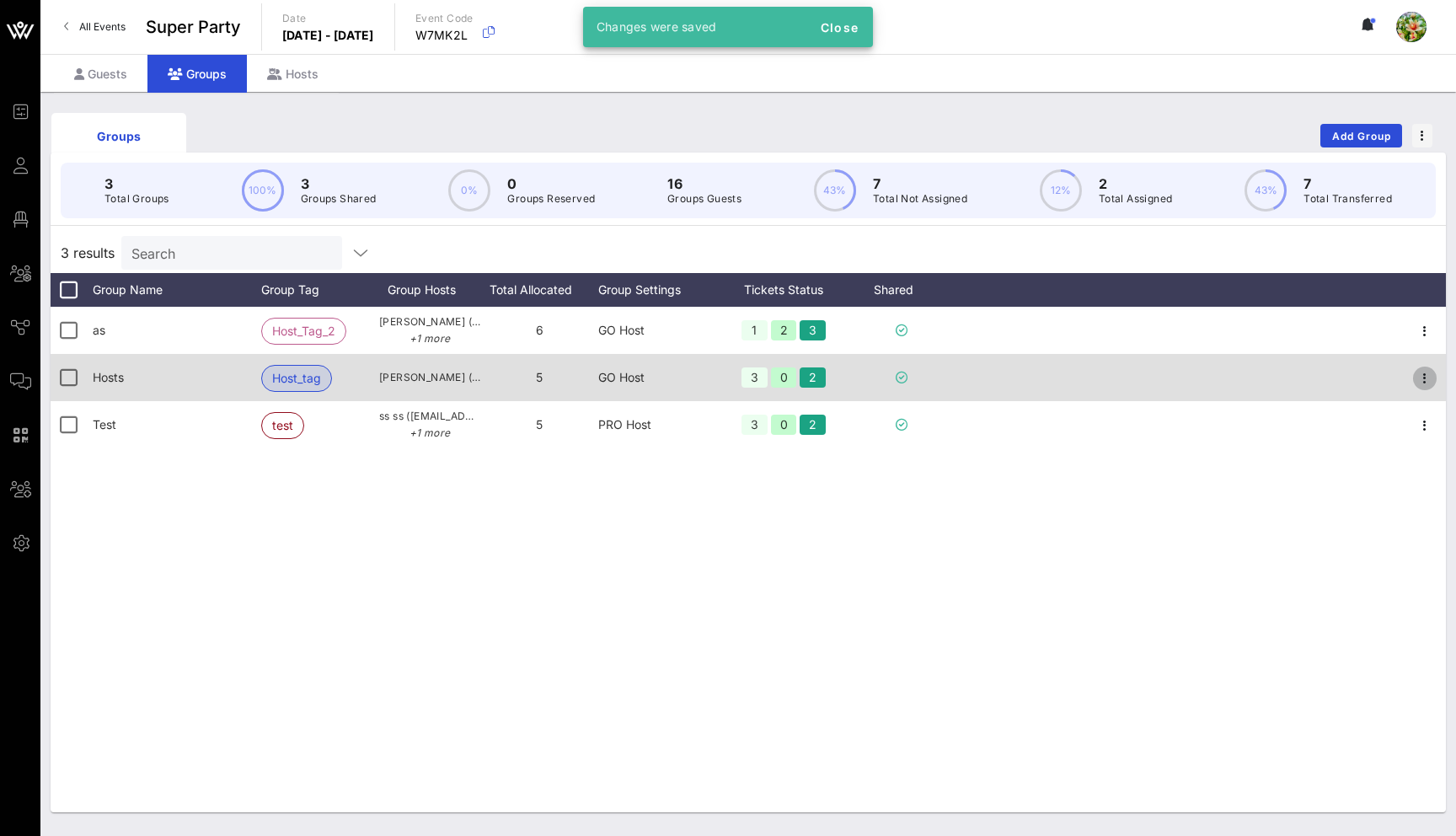
click at [1424, 379] on icon "button" at bounding box center [1424, 379] width 20 height 20
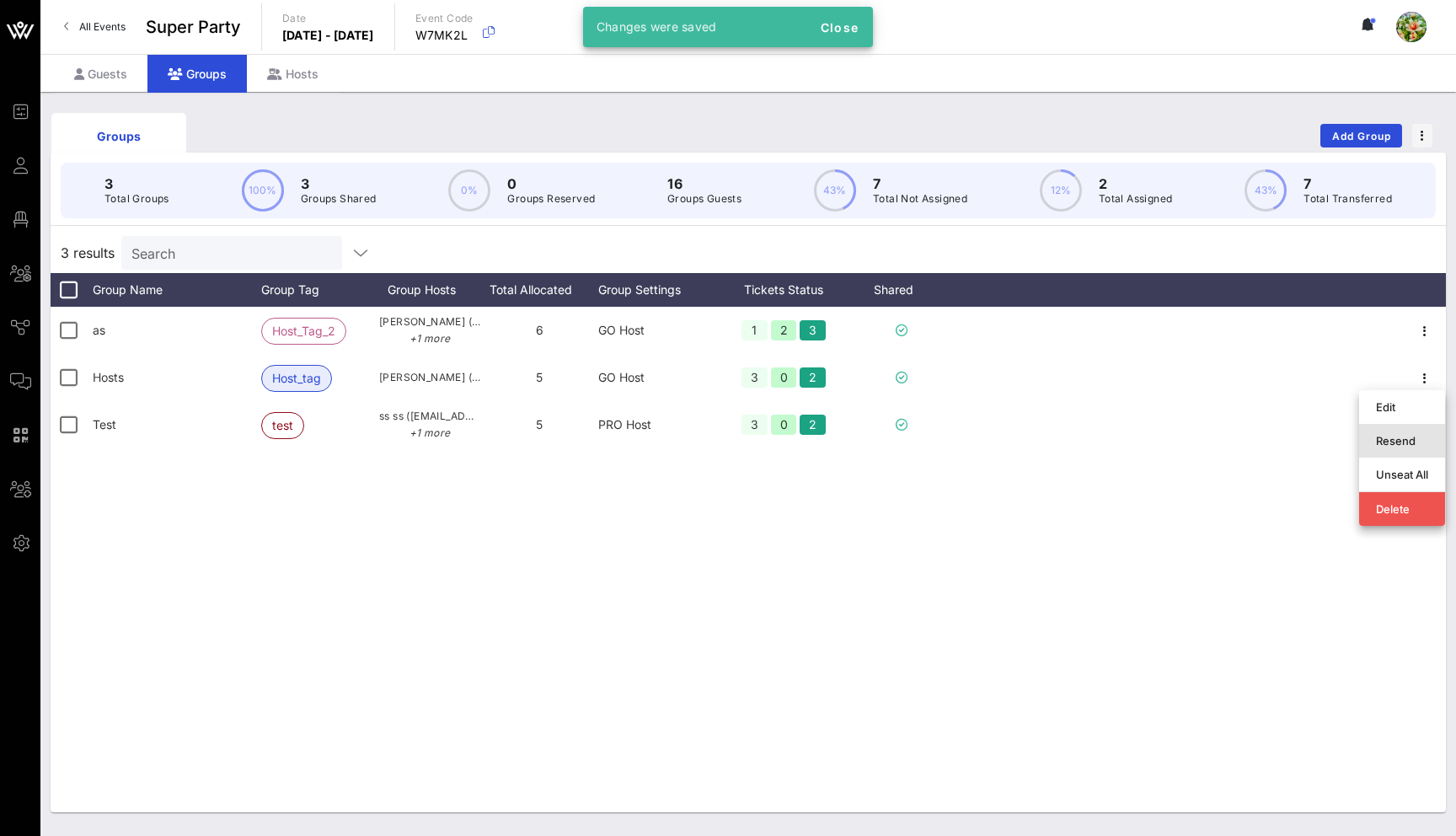
click at [1415, 438] on div "Resend" at bounding box center [1401, 441] width 52 height 14
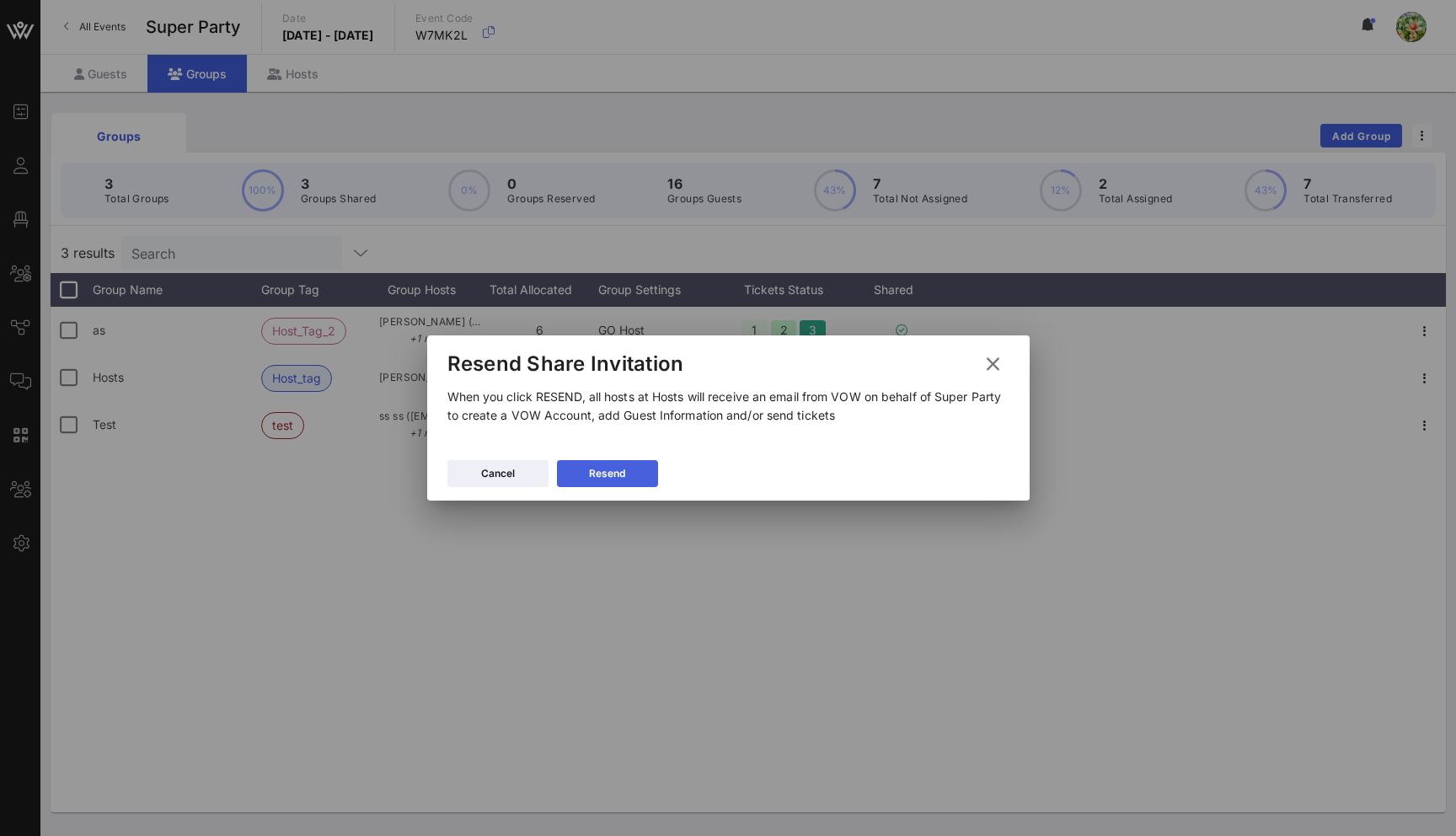
click at [592, 484] on button "Resend" at bounding box center [607, 473] width 102 height 27
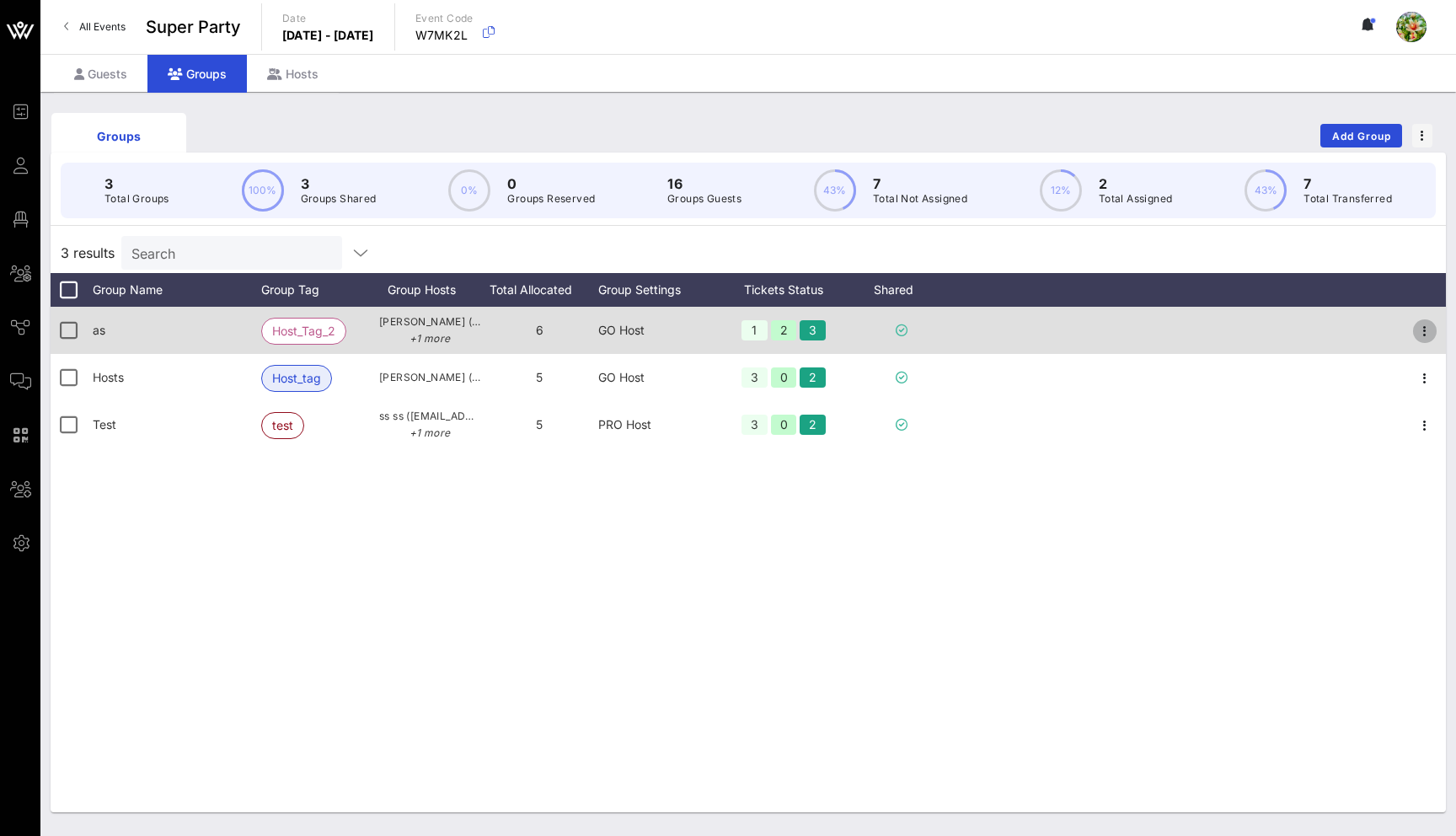
click at [1430, 328] on icon "button" at bounding box center [1424, 331] width 20 height 20
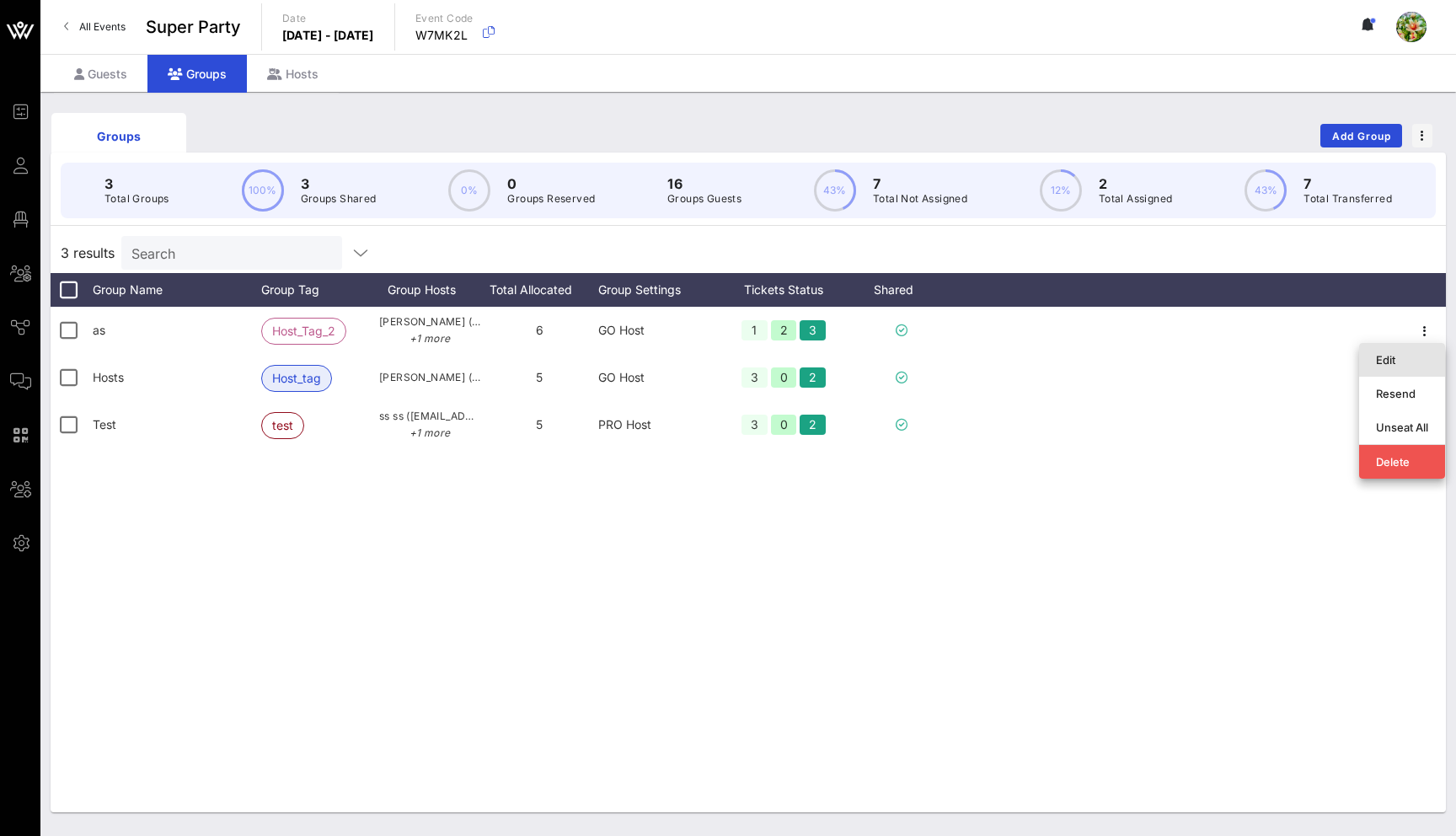
click at [1395, 350] on div "Edit" at bounding box center [1401, 360] width 52 height 27
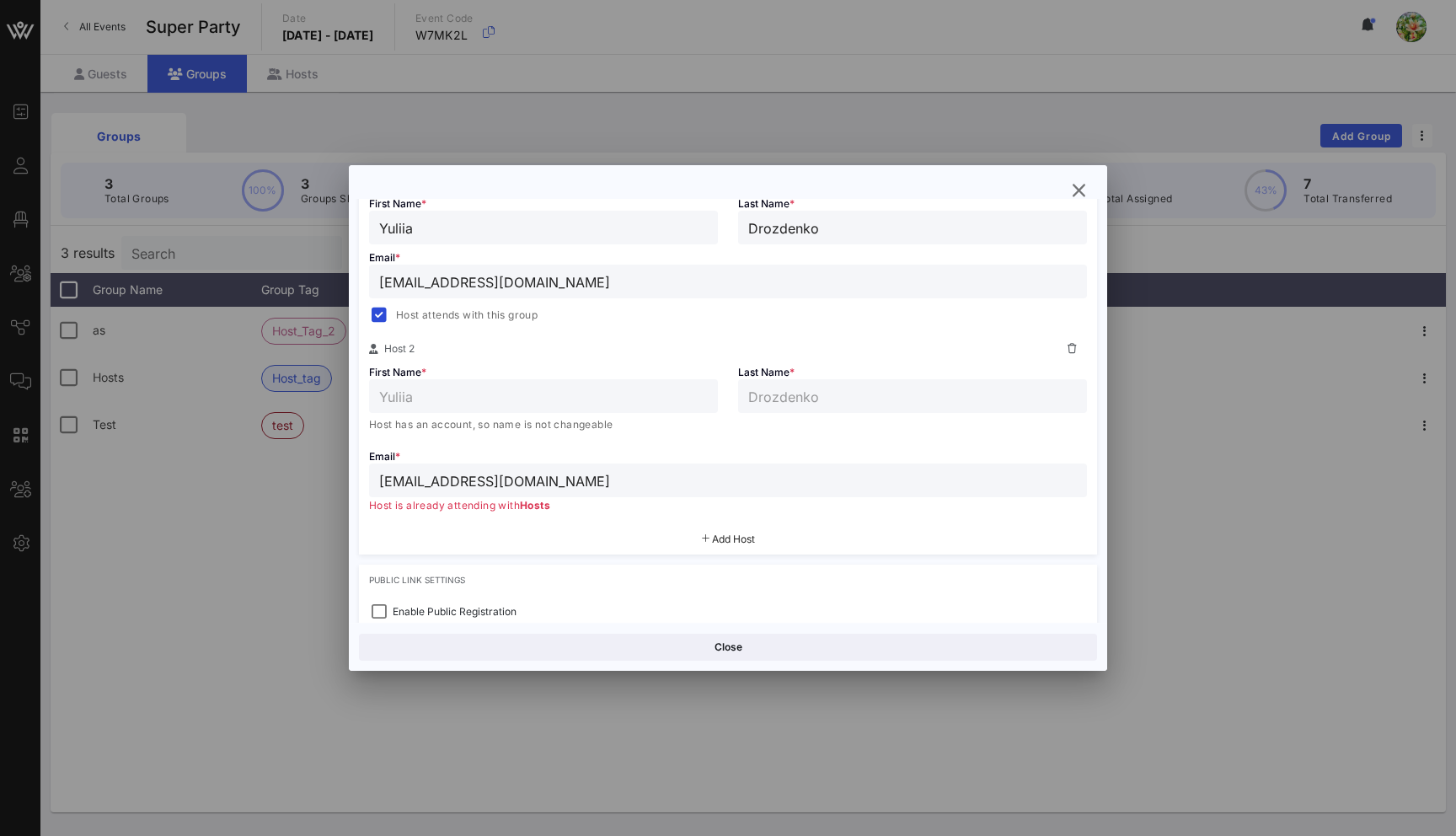
scroll to position [347, 0]
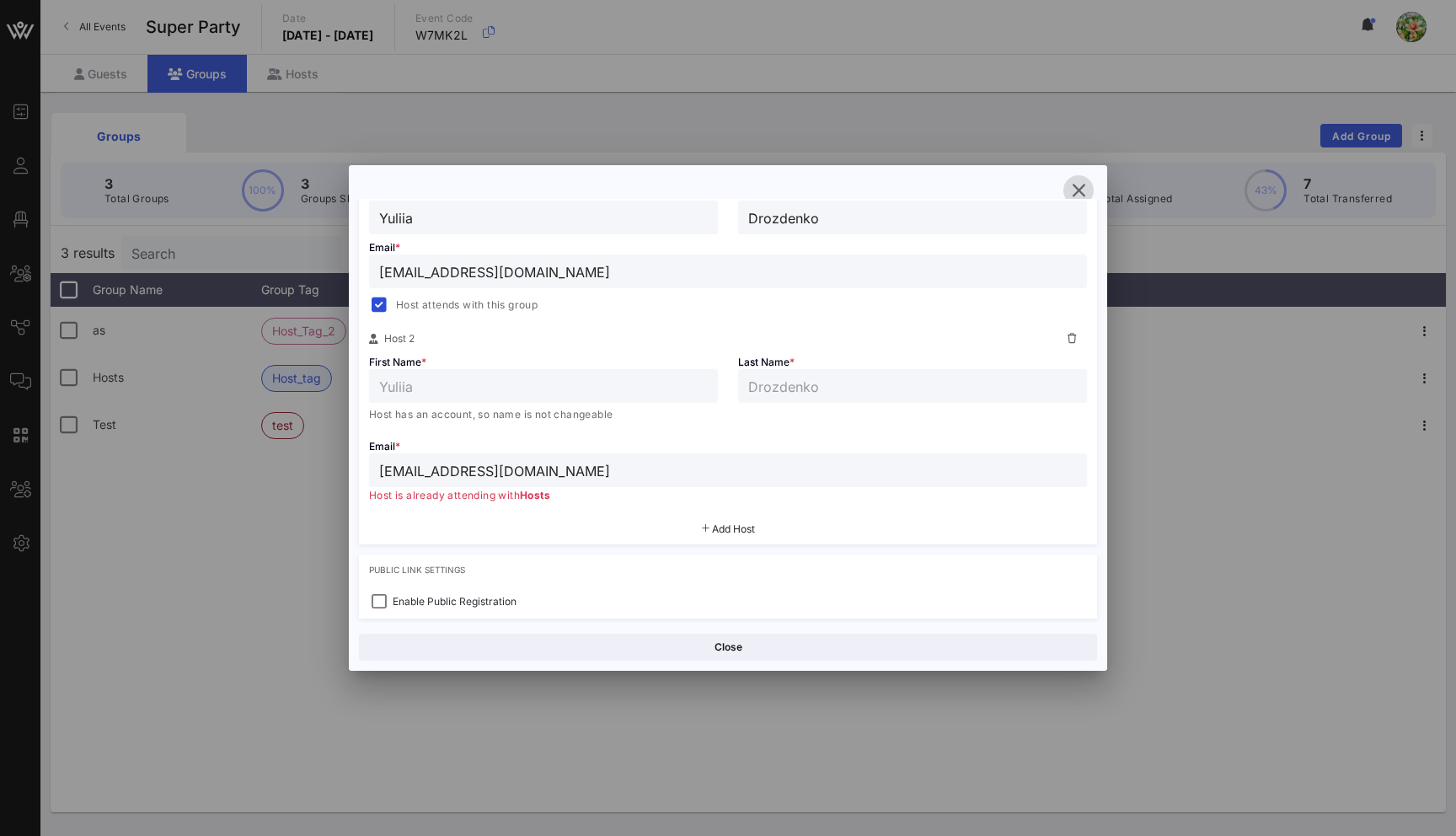
click at [1085, 188] on icon "button" at bounding box center [1078, 190] width 20 height 20
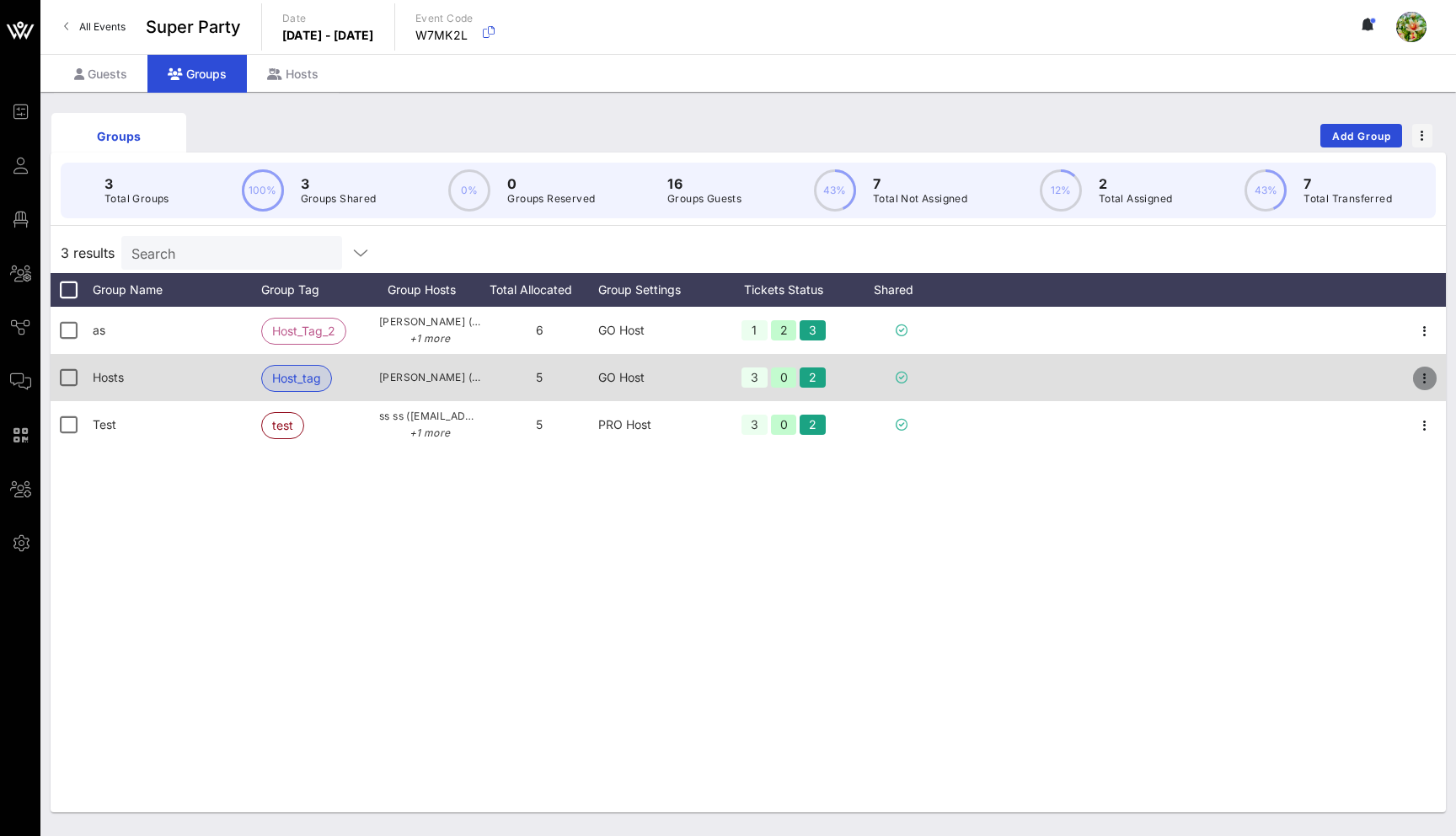
click at [1416, 379] on icon "button" at bounding box center [1424, 379] width 20 height 20
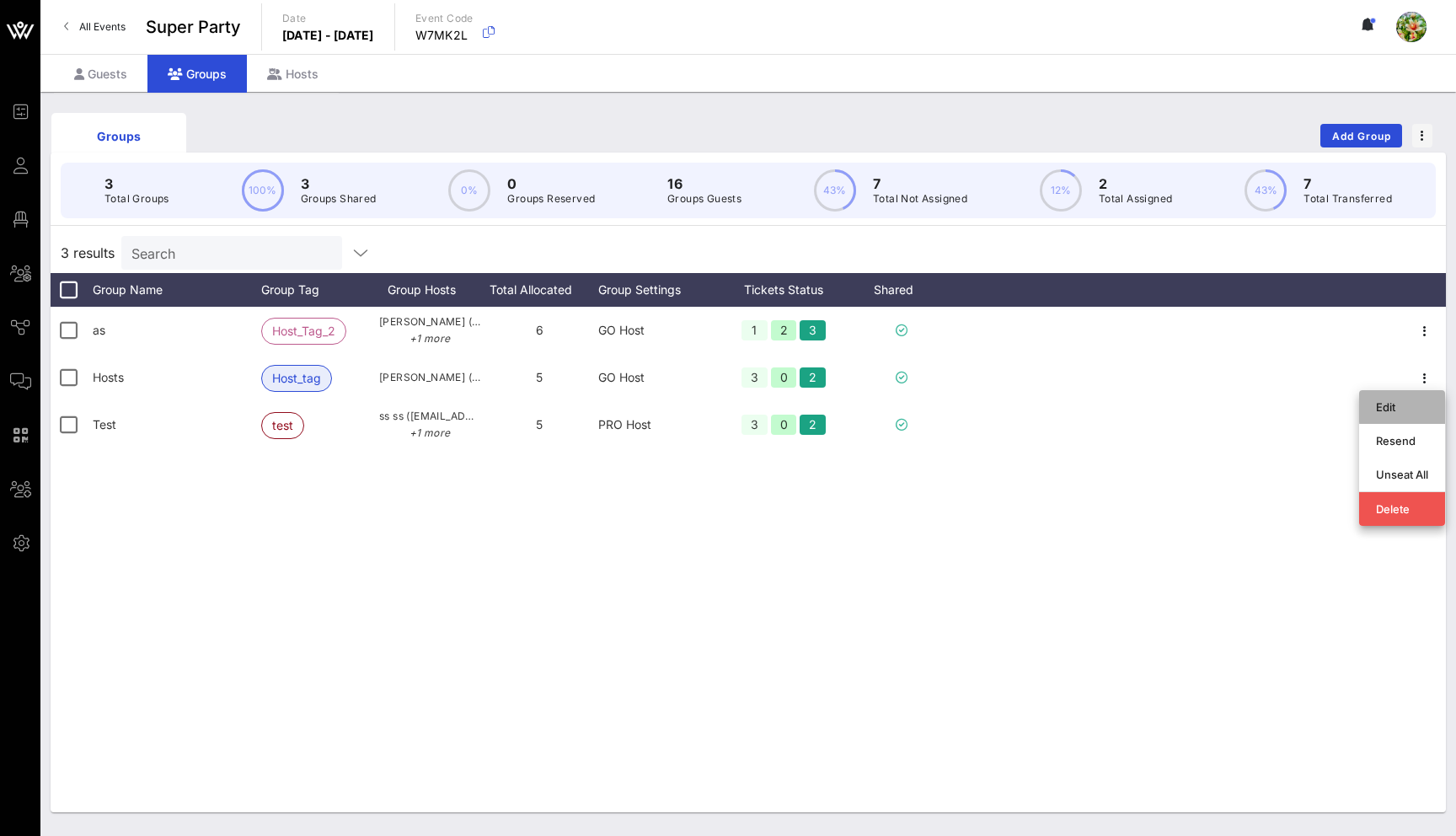
click at [1391, 403] on div "Edit" at bounding box center [1401, 407] width 52 height 14
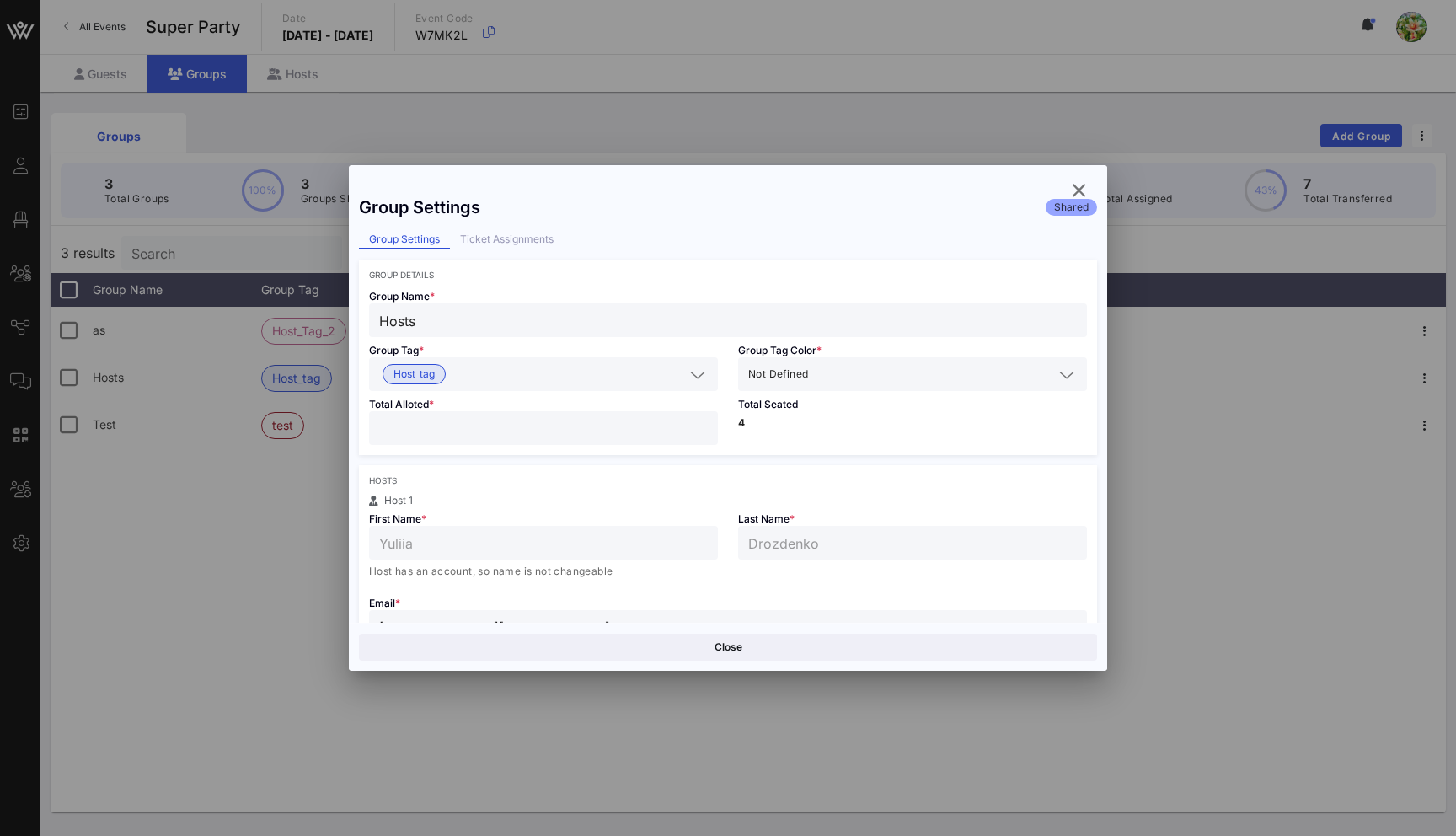
scroll to position [15, 0]
click at [1073, 188] on icon "button" at bounding box center [1078, 190] width 20 height 20
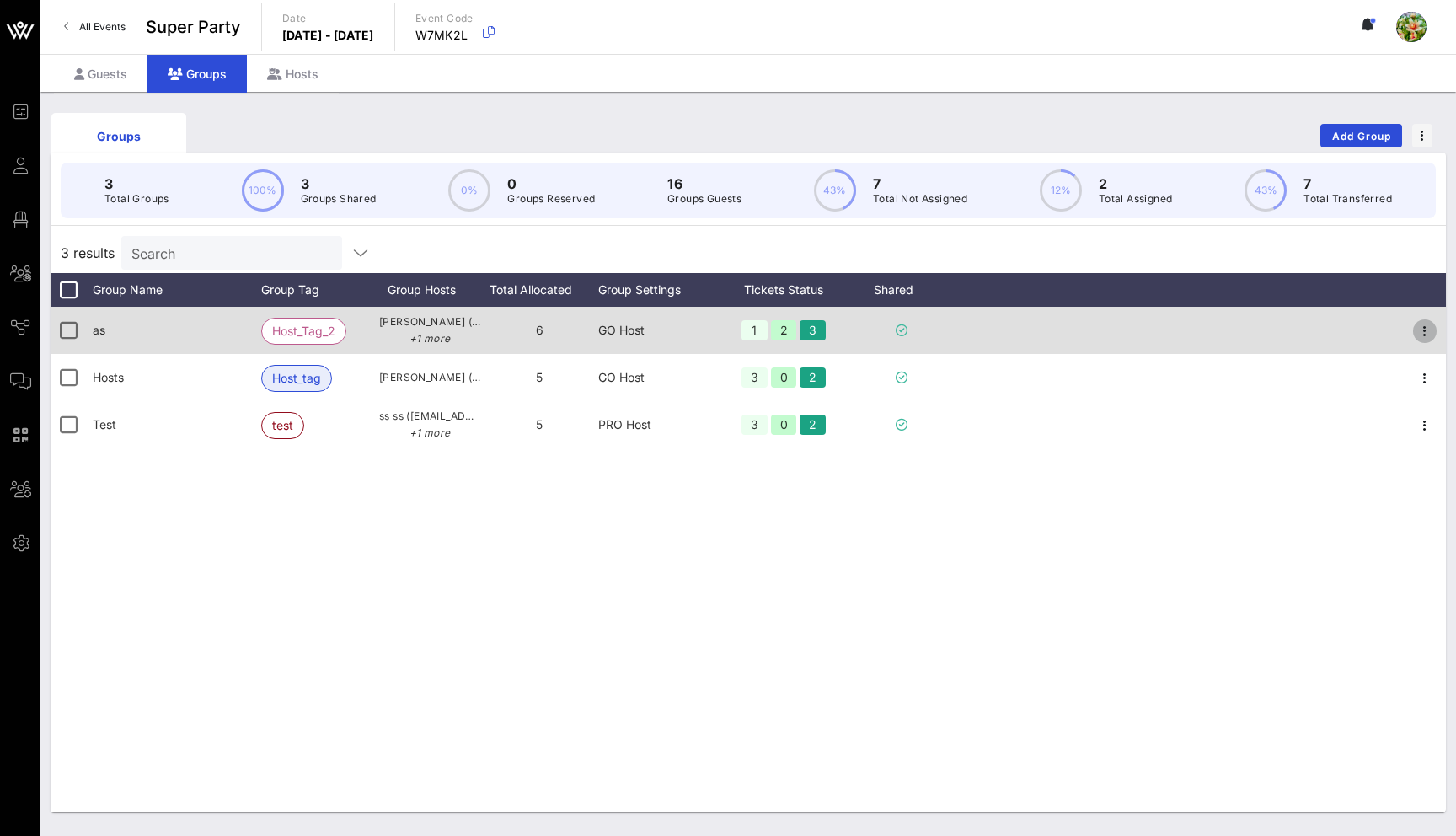
click at [1433, 325] on icon "button" at bounding box center [1424, 331] width 20 height 20
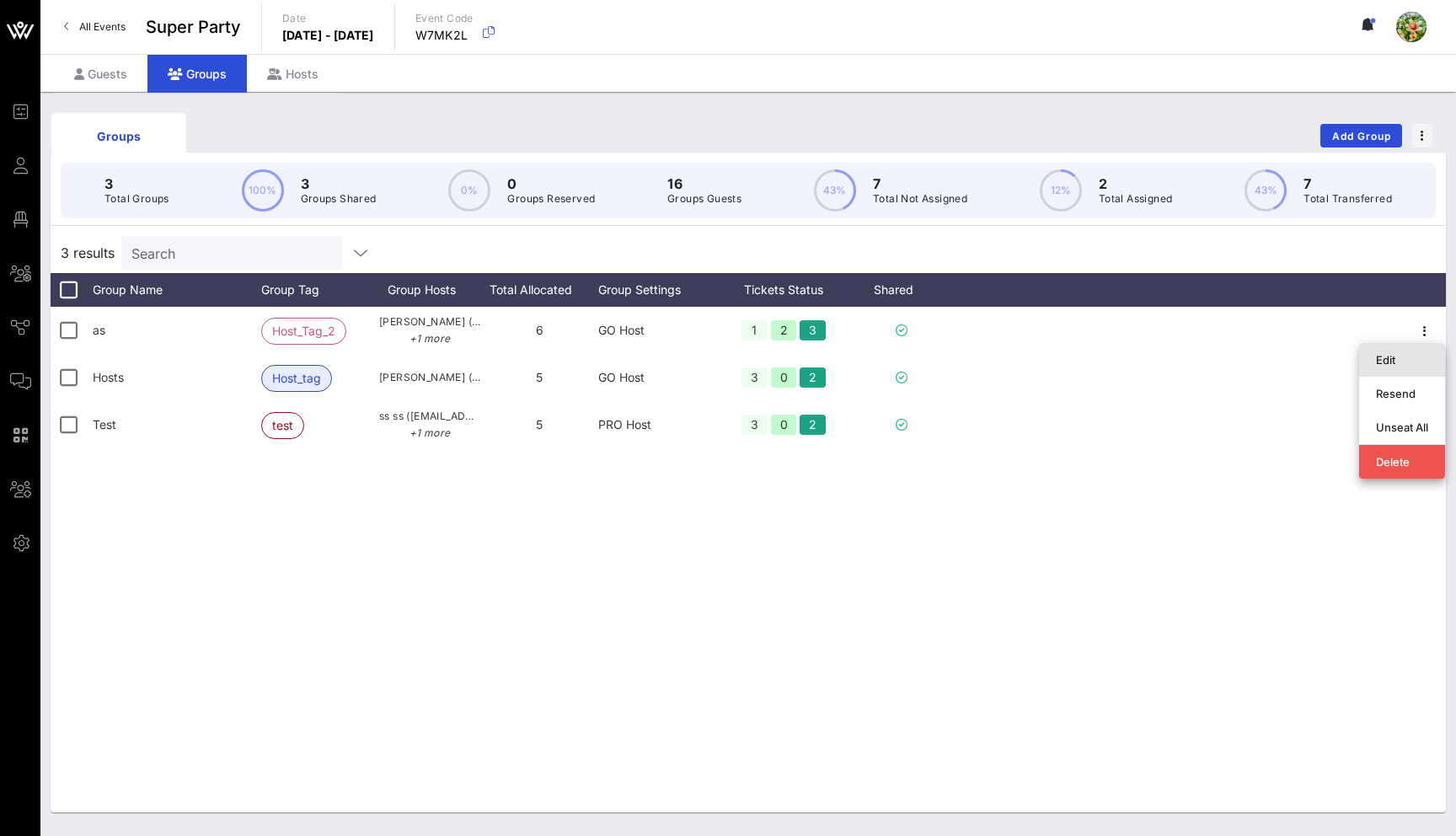
click at [1413, 355] on div "Edit" at bounding box center [1401, 360] width 52 height 14
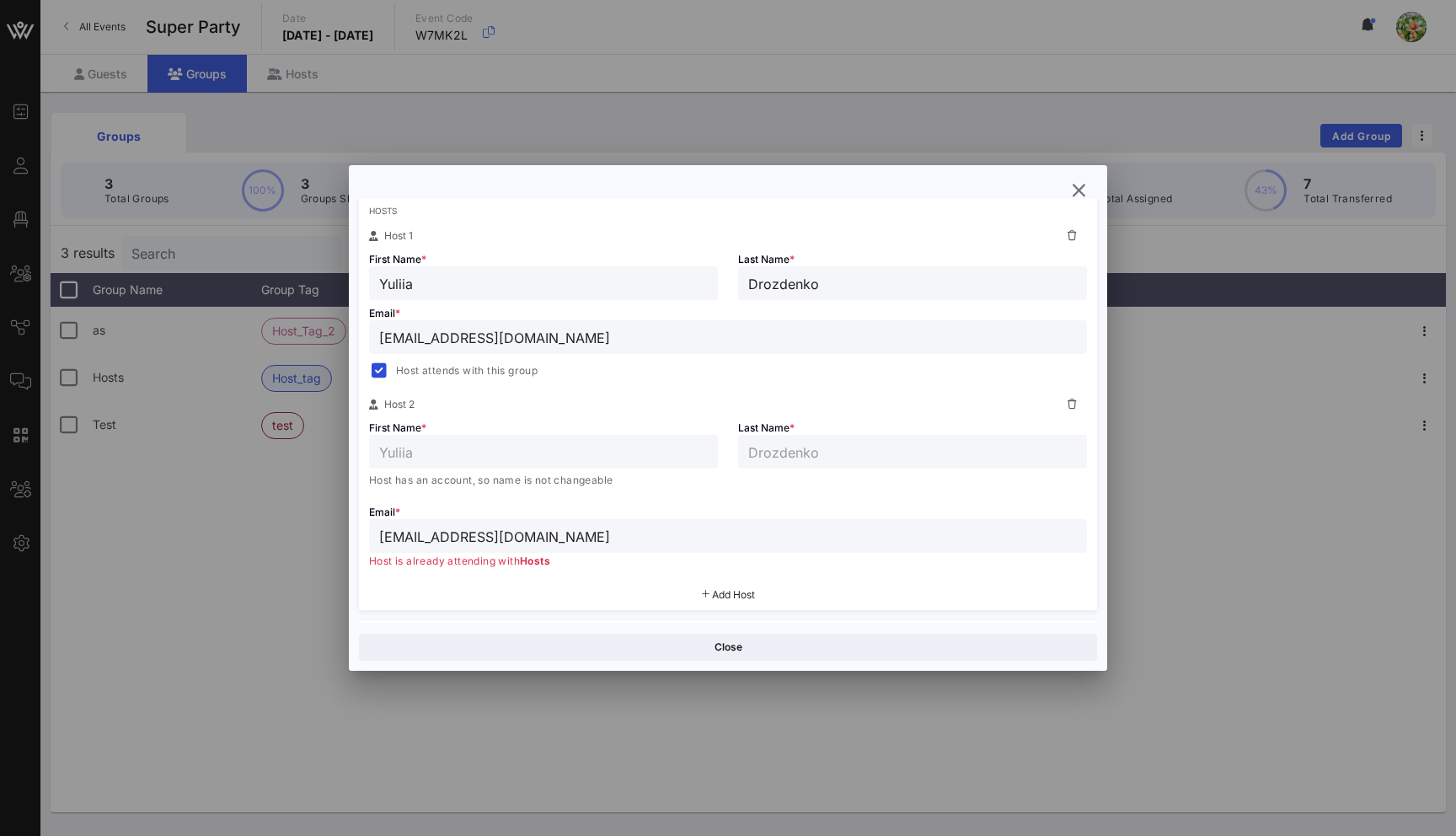
scroll to position [282, 0]
click at [1079, 176] on button "button" at bounding box center [1078, 190] width 31 height 31
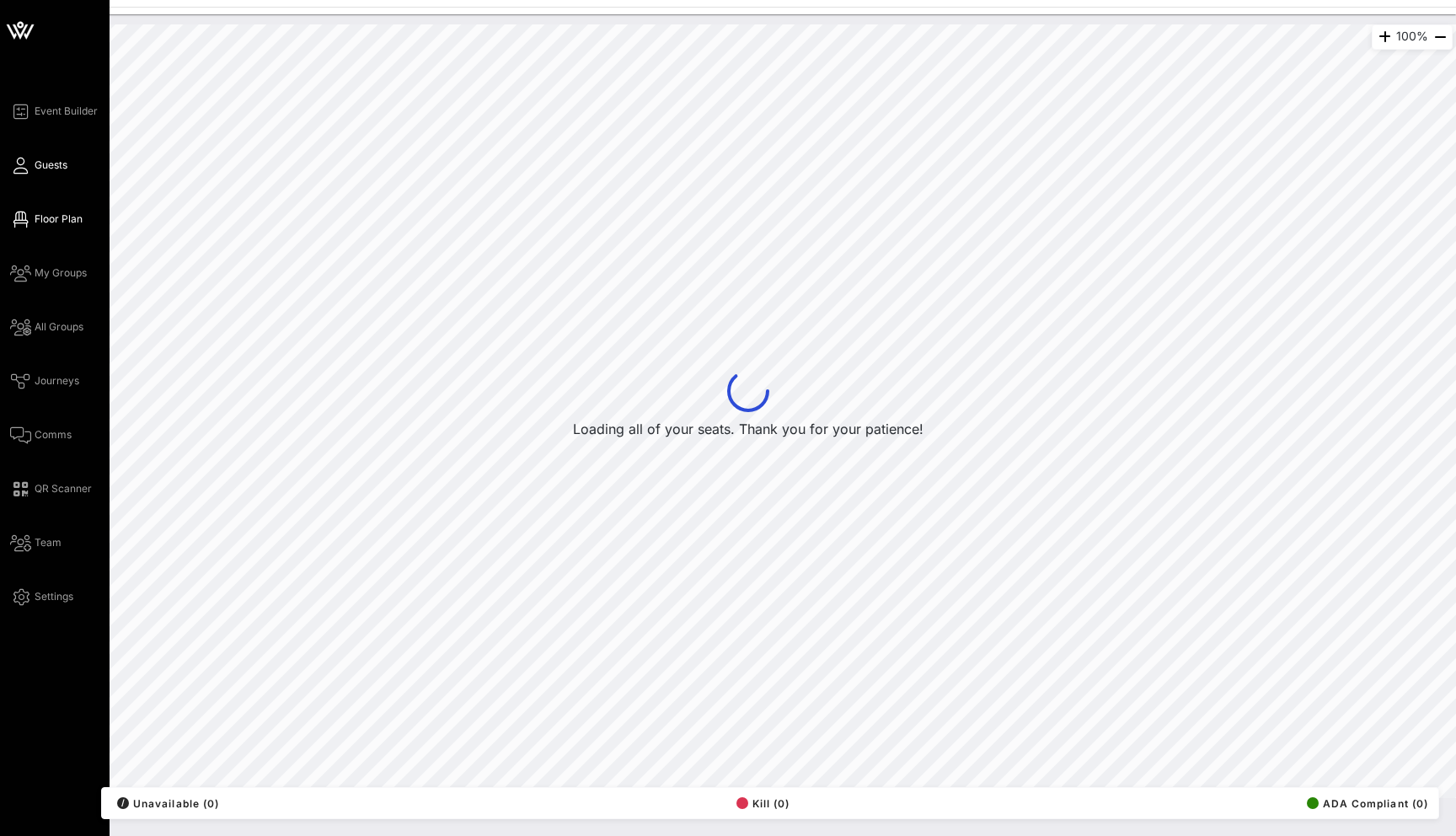
click at [25, 166] on icon at bounding box center [20, 165] width 21 height 3
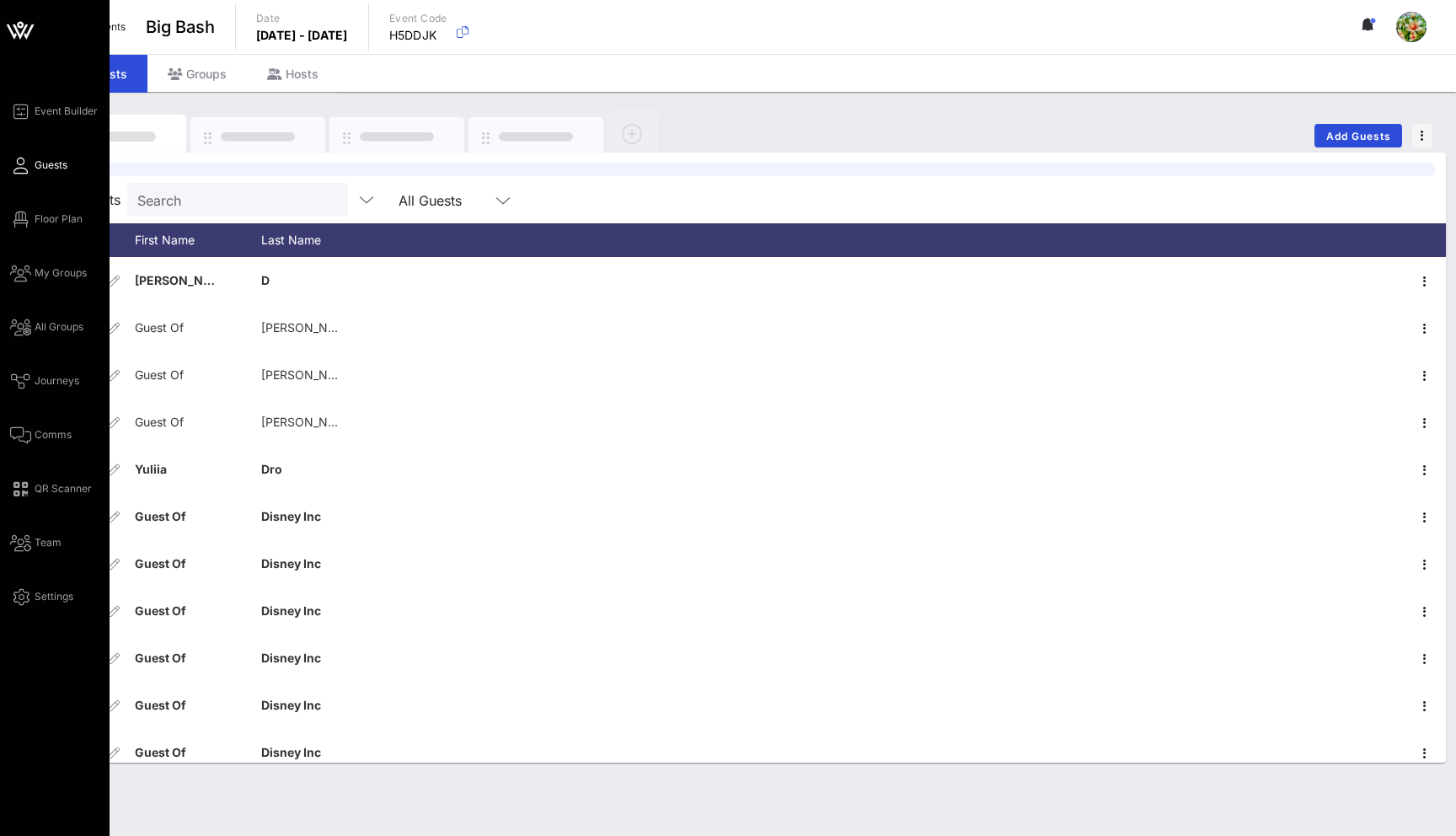
click at [25, 287] on div "Event Builder Guests Floor Plan My Groups All Groups Journeys Comms QR Scanner …" at bounding box center [60, 354] width 100 height 506
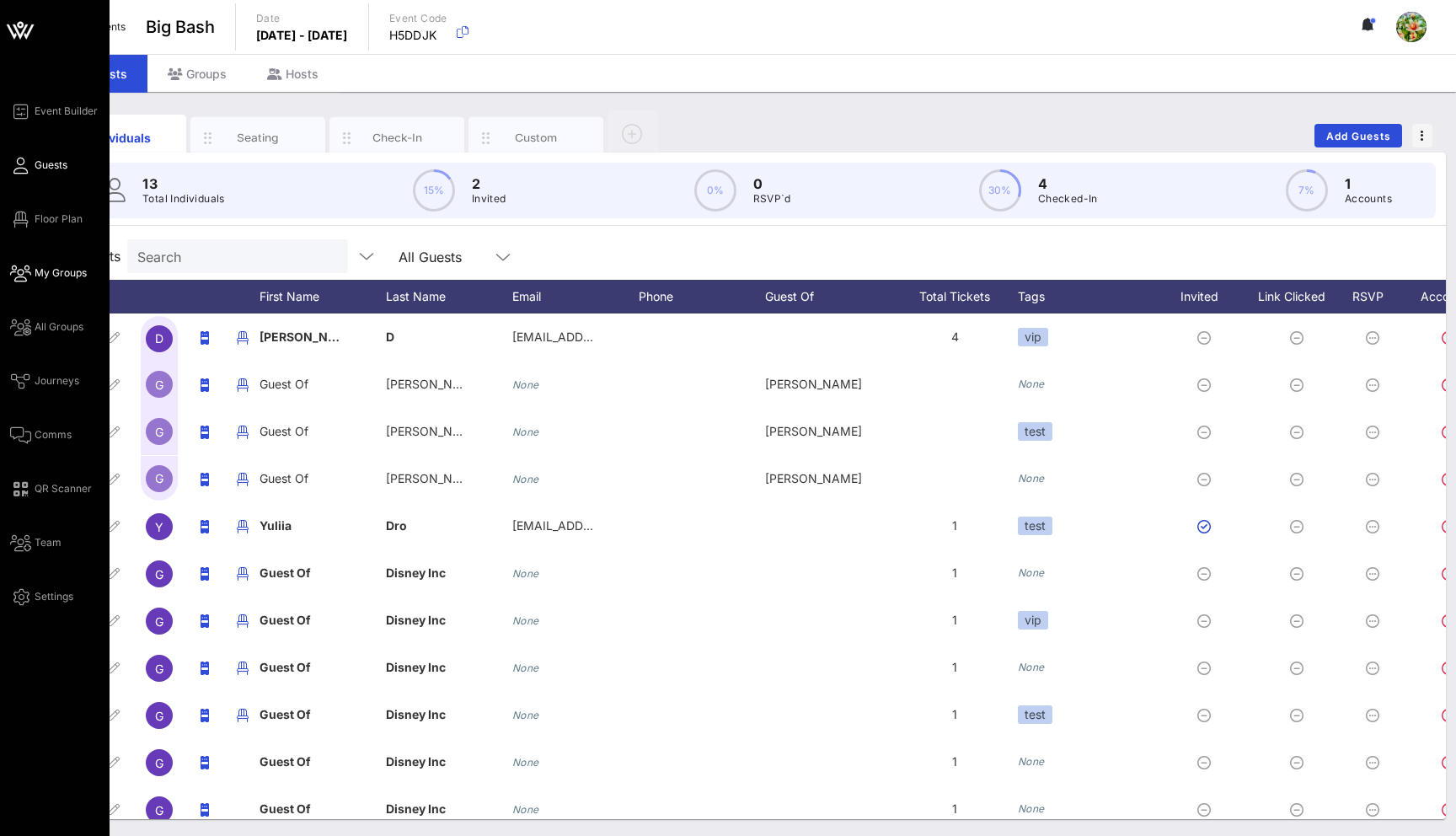
click at [25, 282] on link "My Groups" at bounding box center [49, 273] width 77 height 20
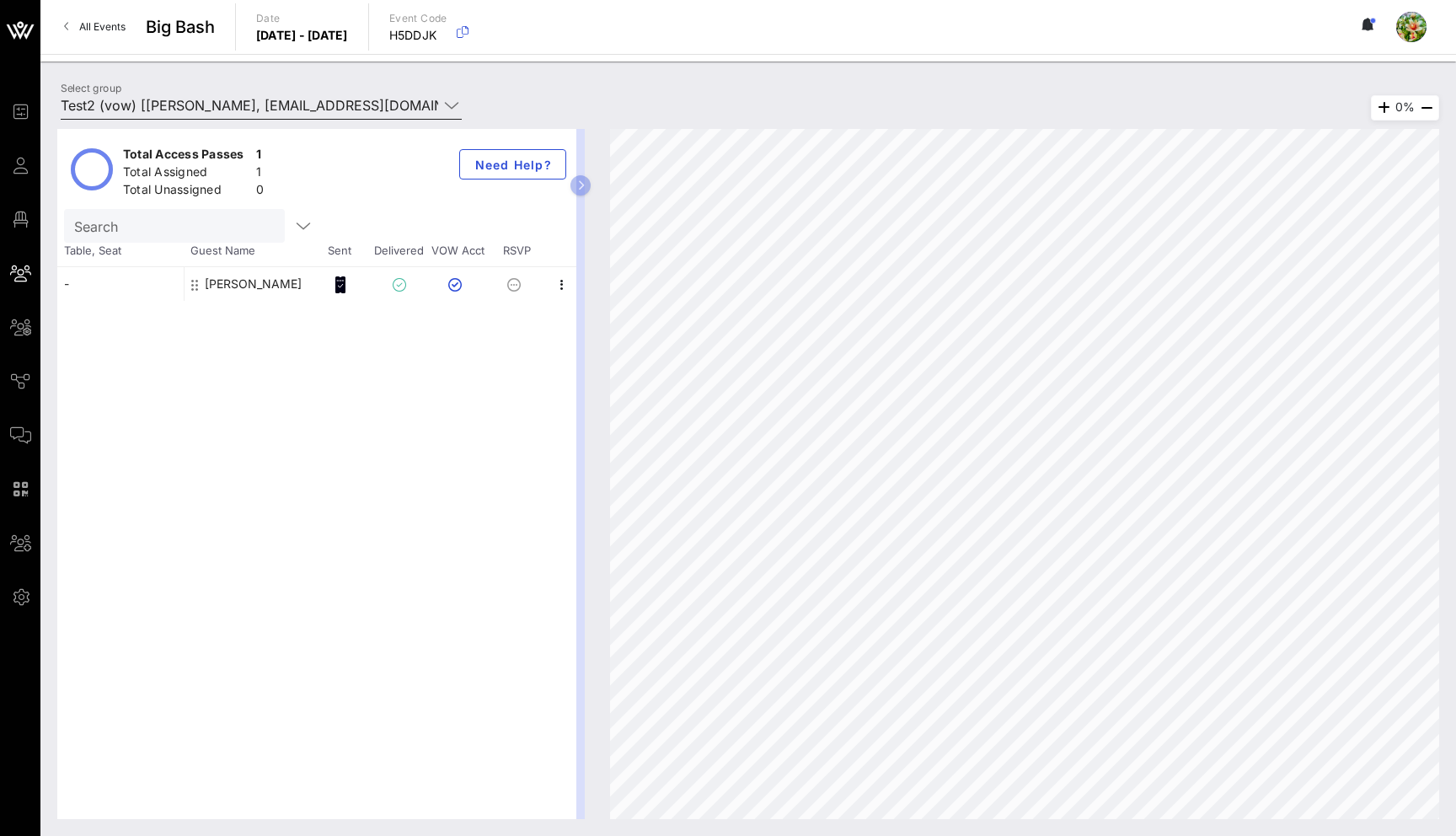
click at [168, 103] on input "Test2 (vow) [[PERSON_NAME], [EMAIL_ADDRESS][DOMAIN_NAME]]; [Ju Li, [EMAIL_ADDRE…" at bounding box center [249, 106] width 377 height 27
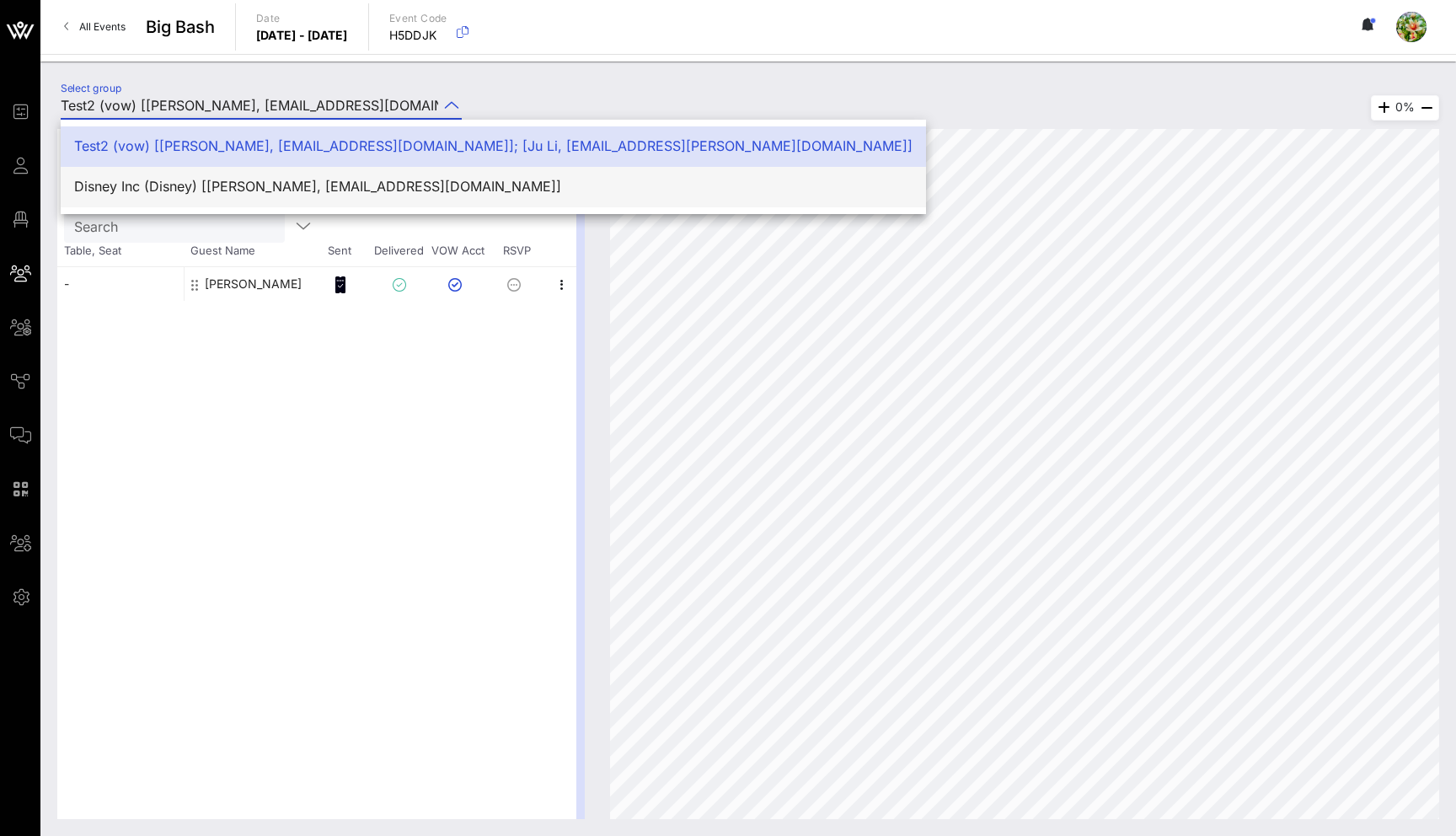
click at [177, 180] on div "Disney Inc (Disney) [[PERSON_NAME], [EMAIL_ADDRESS][DOMAIN_NAME]]" at bounding box center [493, 186] width 838 height 16
type input "Disney Inc (Disney) [[PERSON_NAME], [EMAIL_ADDRESS][DOMAIN_NAME]]"
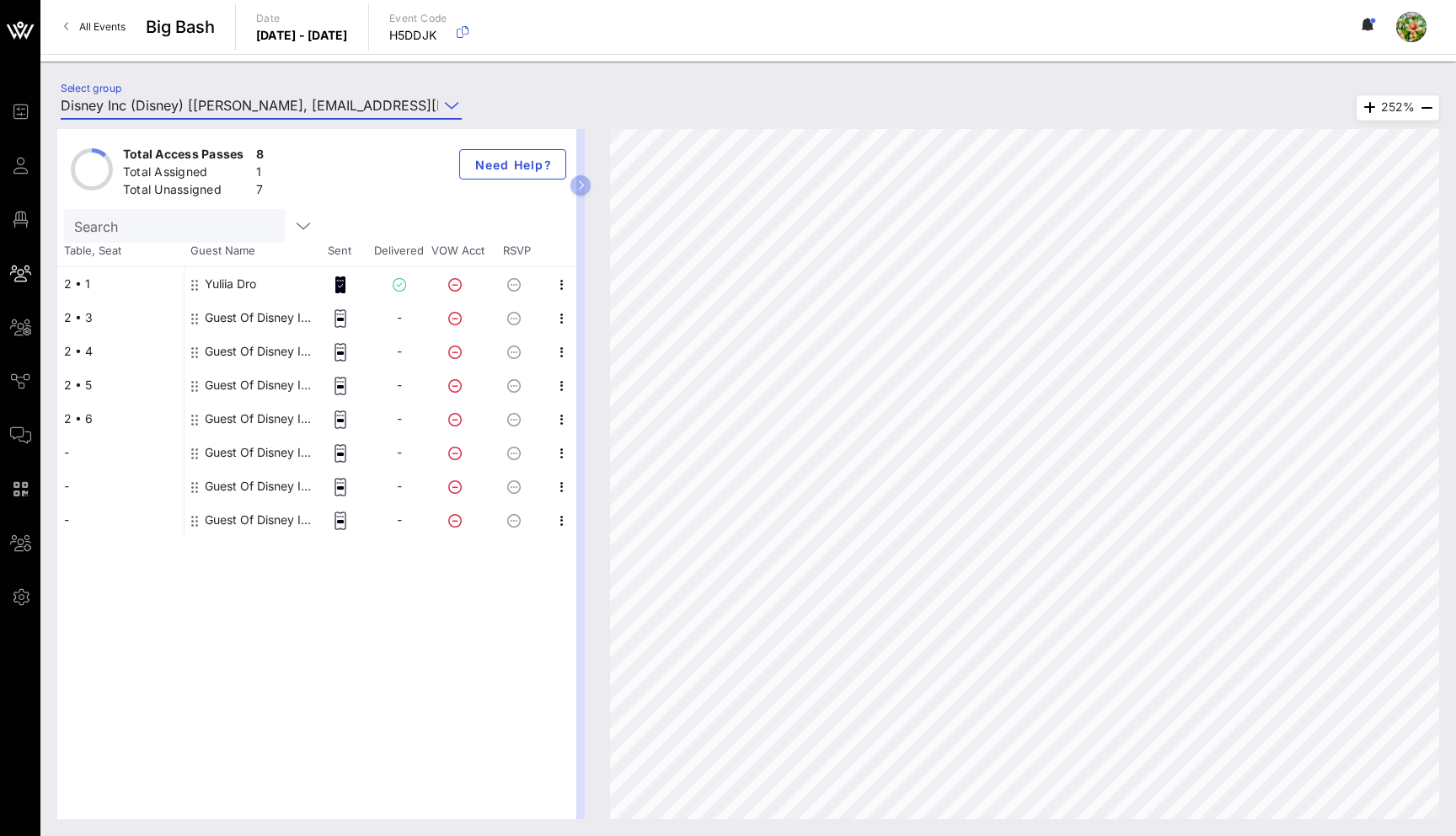
click at [218, 287] on div "Yuliia Dro" at bounding box center [230, 284] width 51 height 34
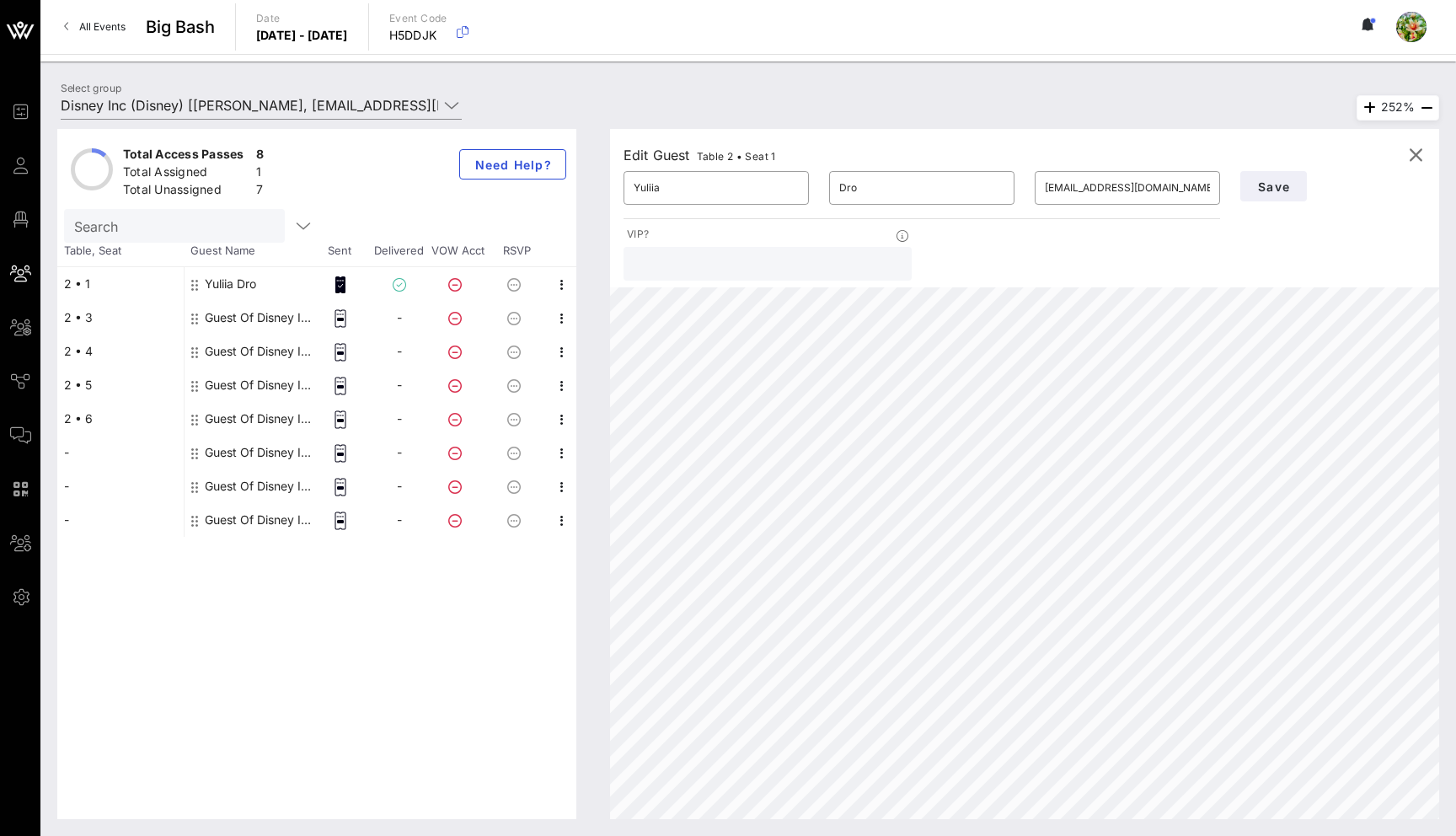
click at [220, 322] on div "Guest Of Disney Inc" at bounding box center [258, 318] width 106 height 34
type input "Guest Of"
type input "Disney Inc"
click at [1122, 185] on input "text" at bounding box center [1128, 188] width 165 height 27
type input "[EMAIL_ADDRESS][DOMAIN_NAME]"
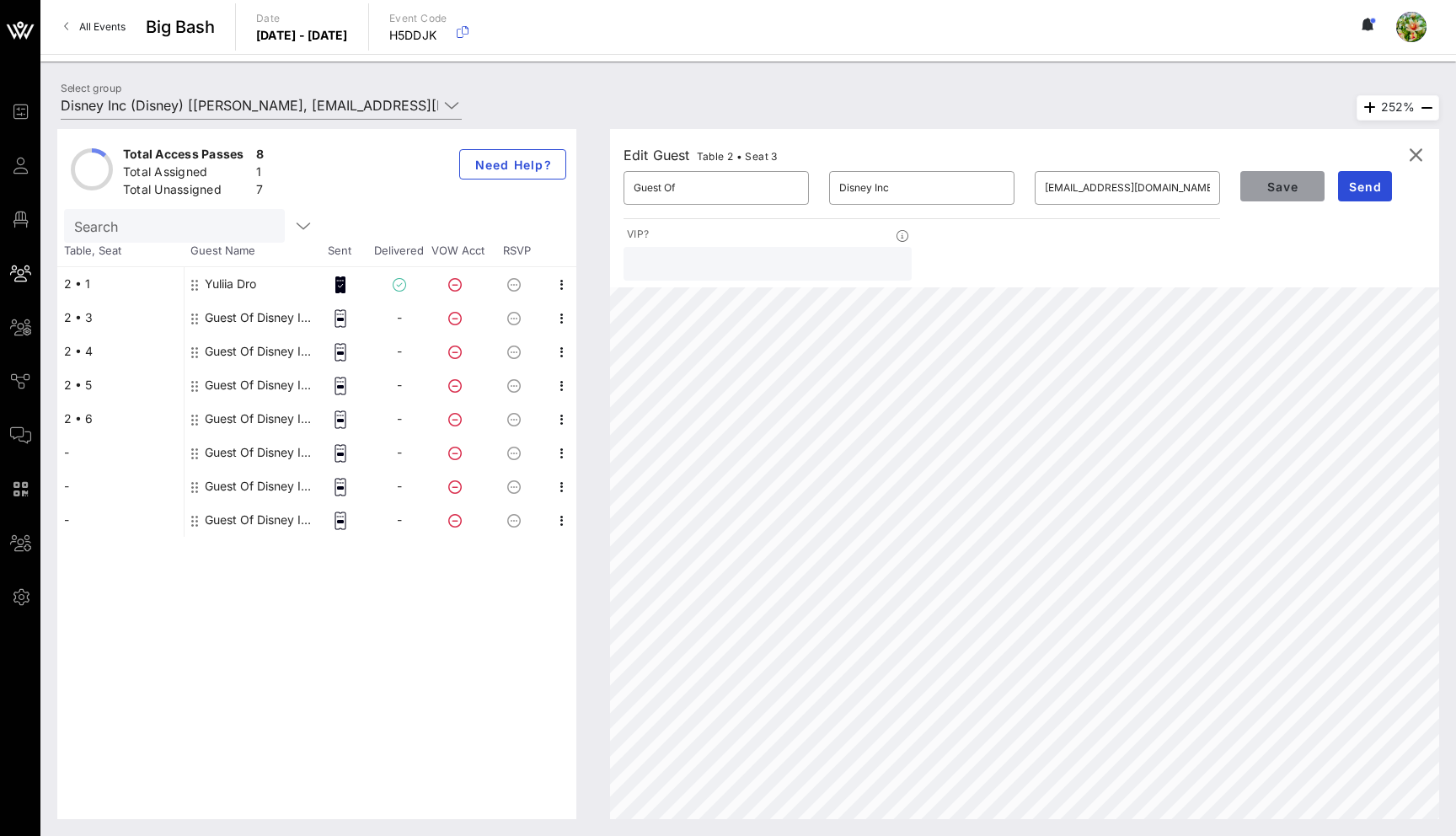
click at [1283, 194] on button "Save" at bounding box center [1282, 187] width 84 height 31
click at [1413, 156] on icon "button" at bounding box center [1416, 155] width 20 height 20
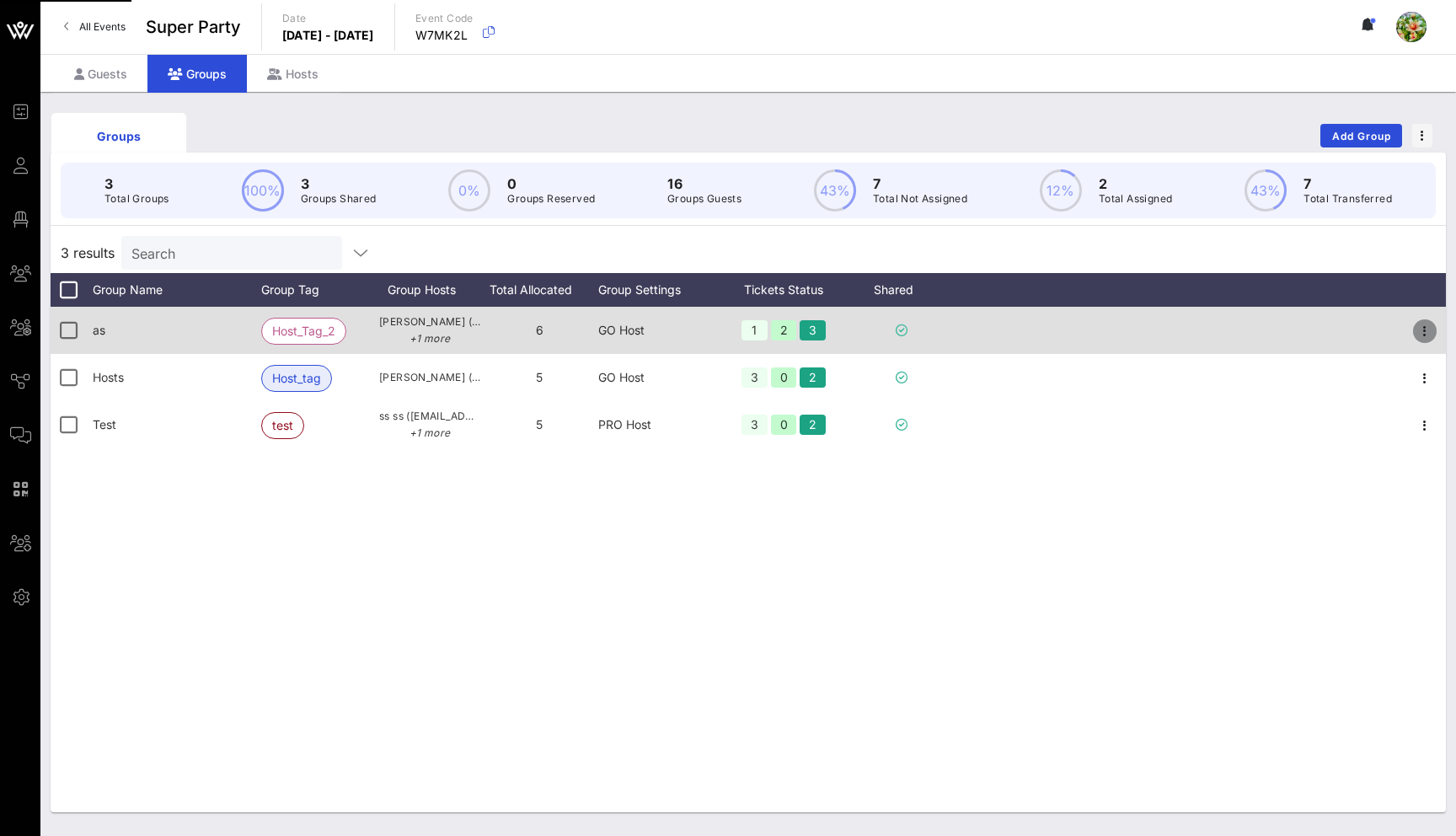
click at [1423, 335] on icon "button" at bounding box center [1424, 331] width 20 height 20
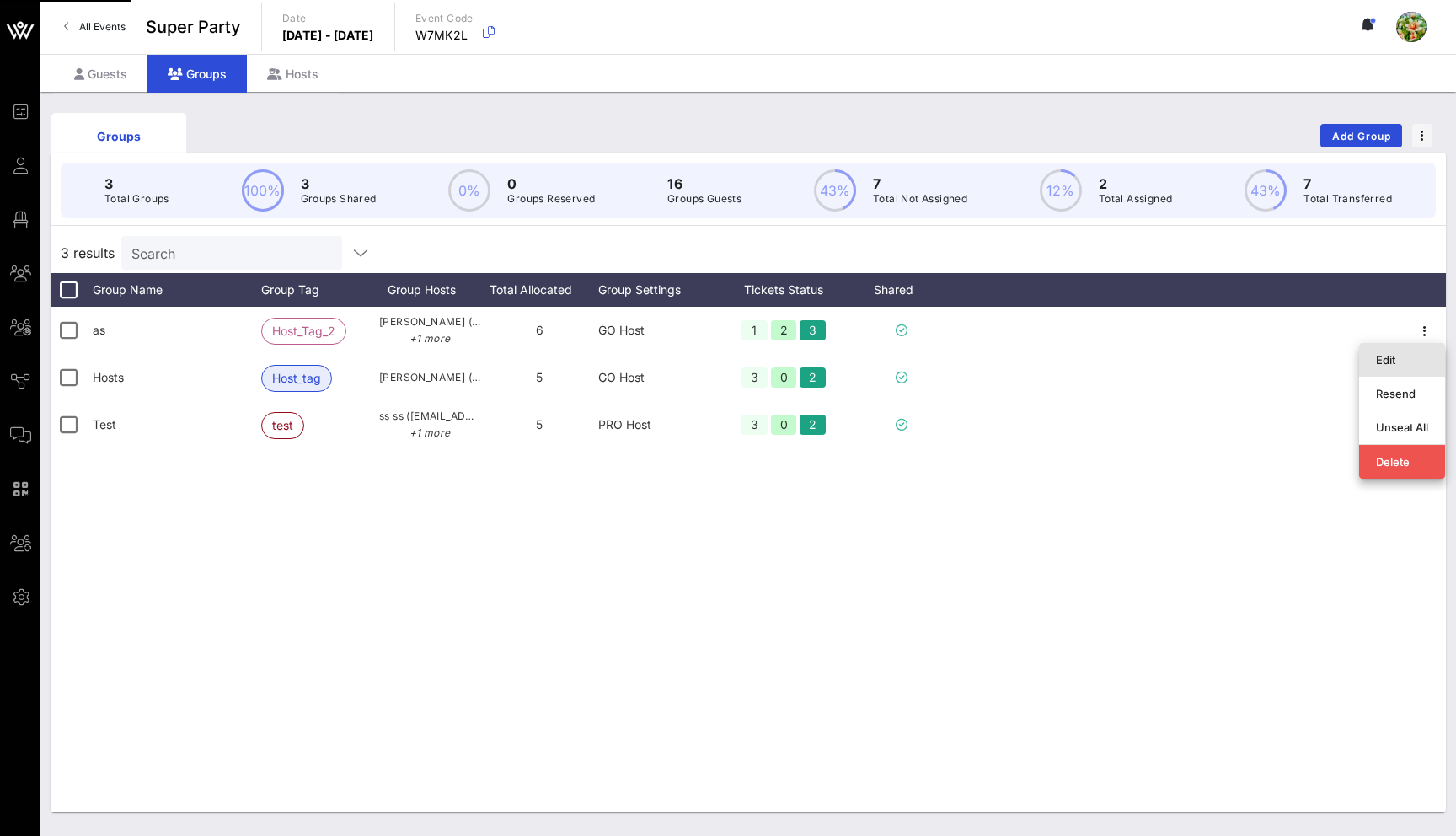
click at [1411, 353] on div "Edit" at bounding box center [1401, 360] width 52 height 14
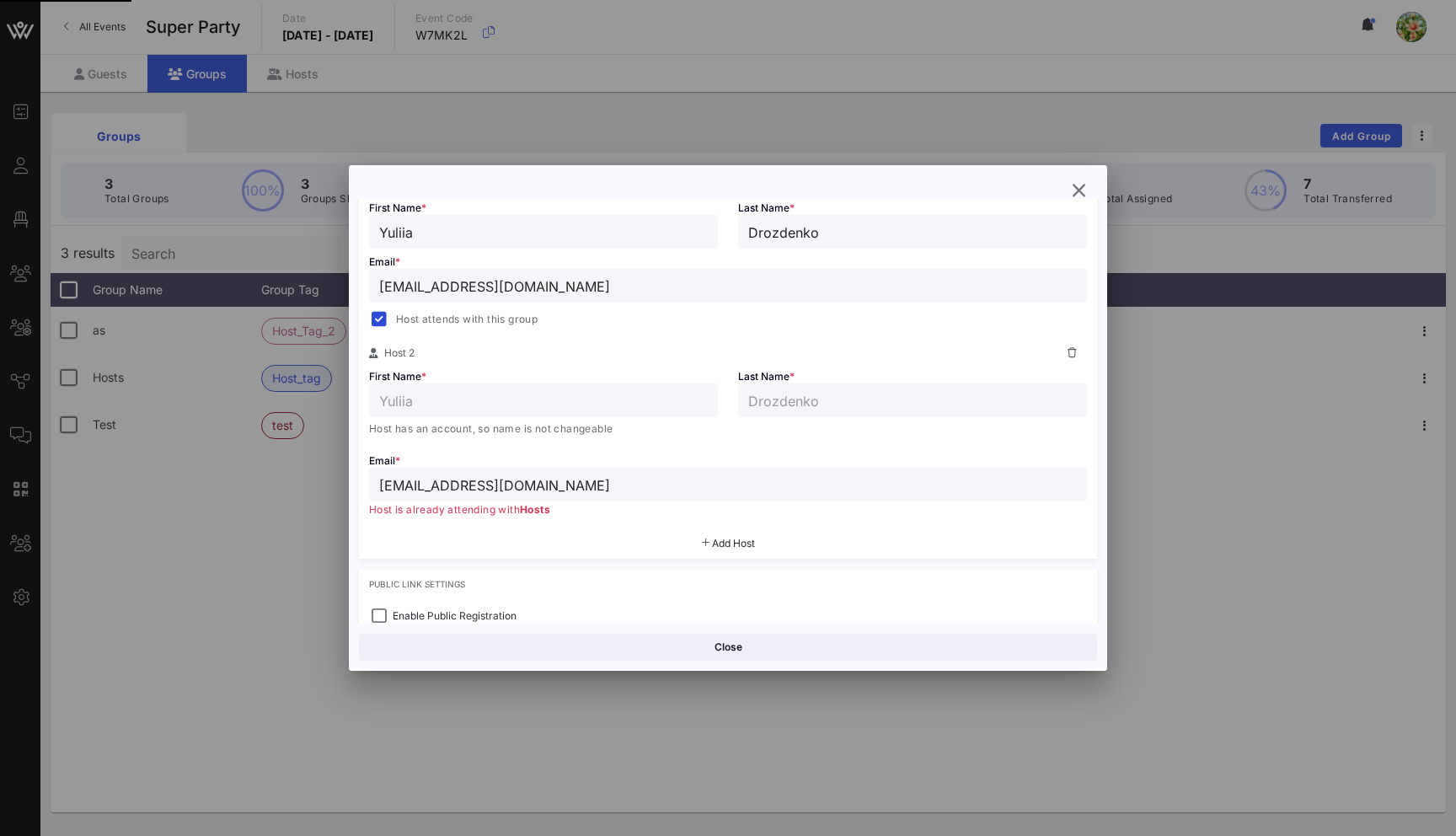
scroll to position [334, 0]
click at [1081, 187] on icon "button" at bounding box center [1078, 190] width 20 height 20
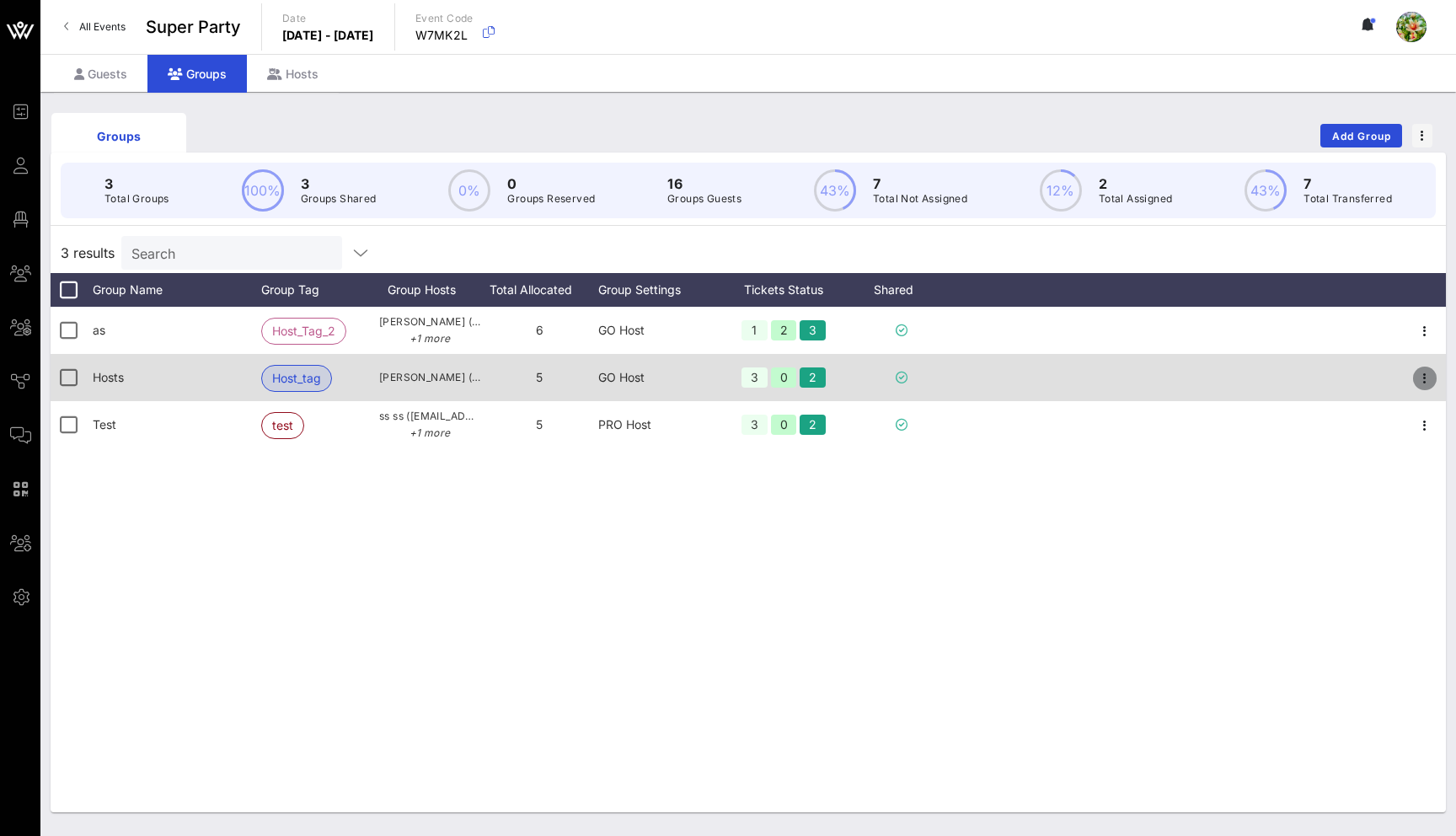
click at [1424, 367] on button "button" at bounding box center [1424, 379] width 24 height 24
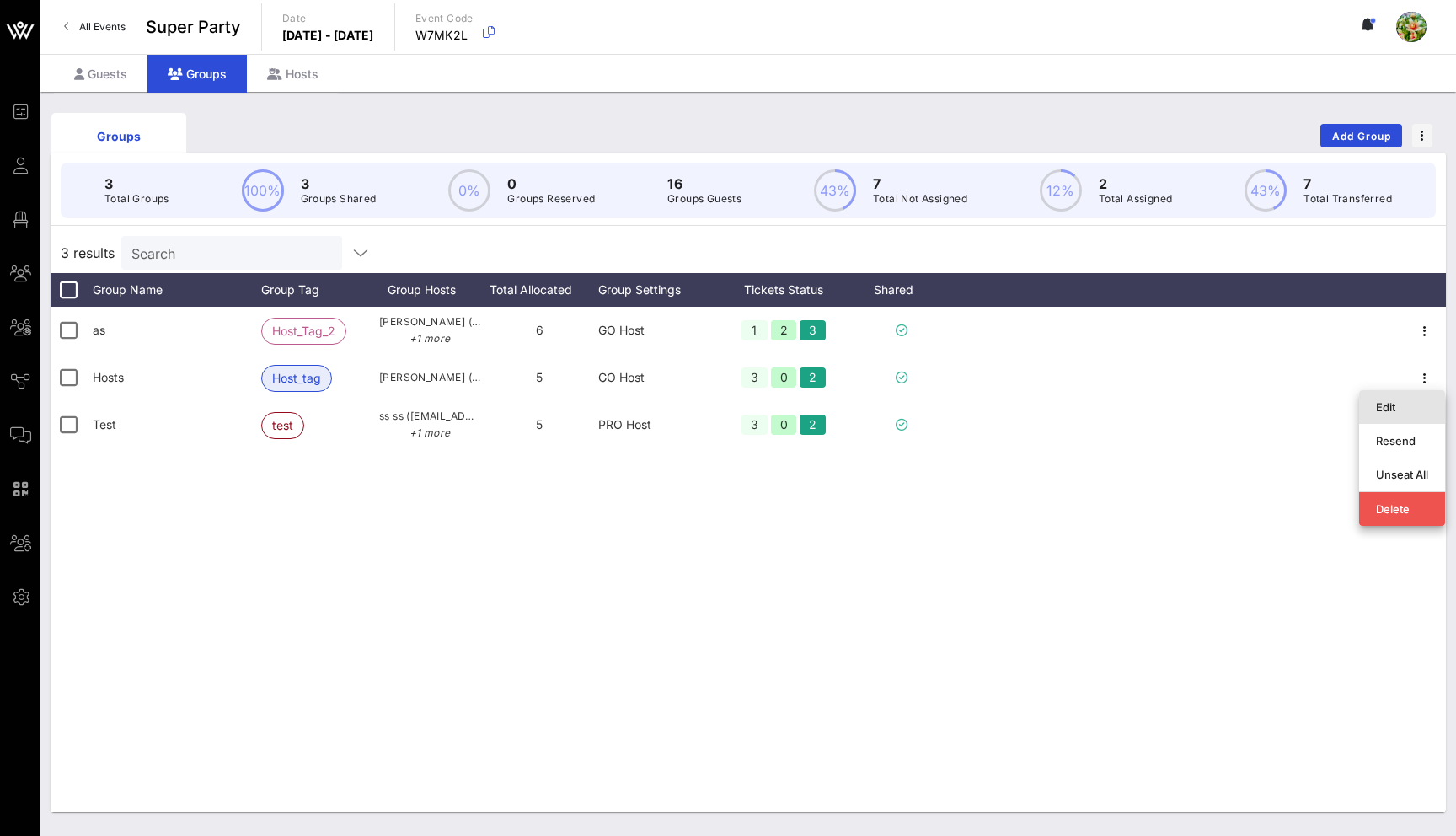
click at [1415, 405] on div "Edit" at bounding box center [1401, 407] width 52 height 14
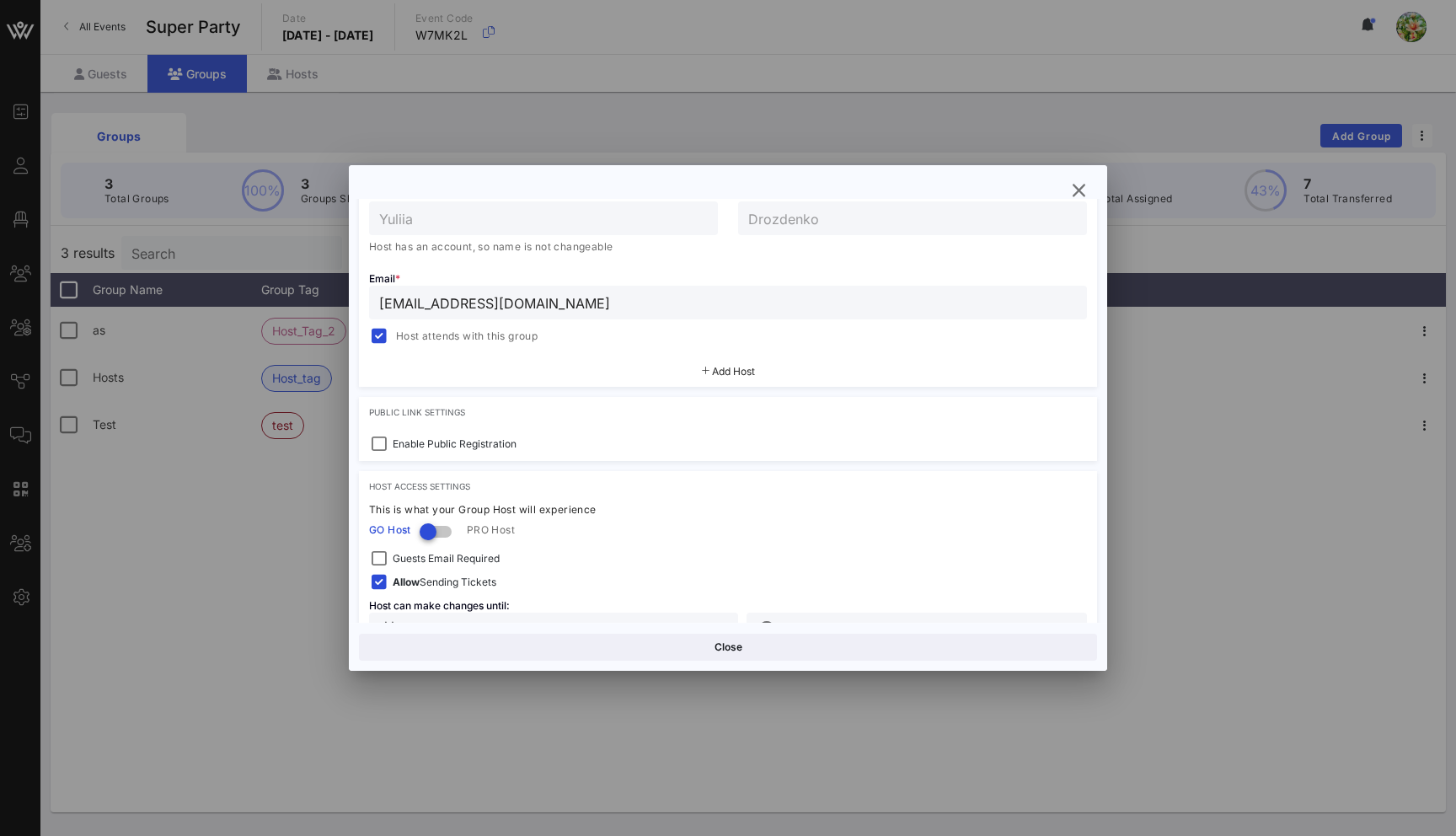
scroll to position [368, 0]
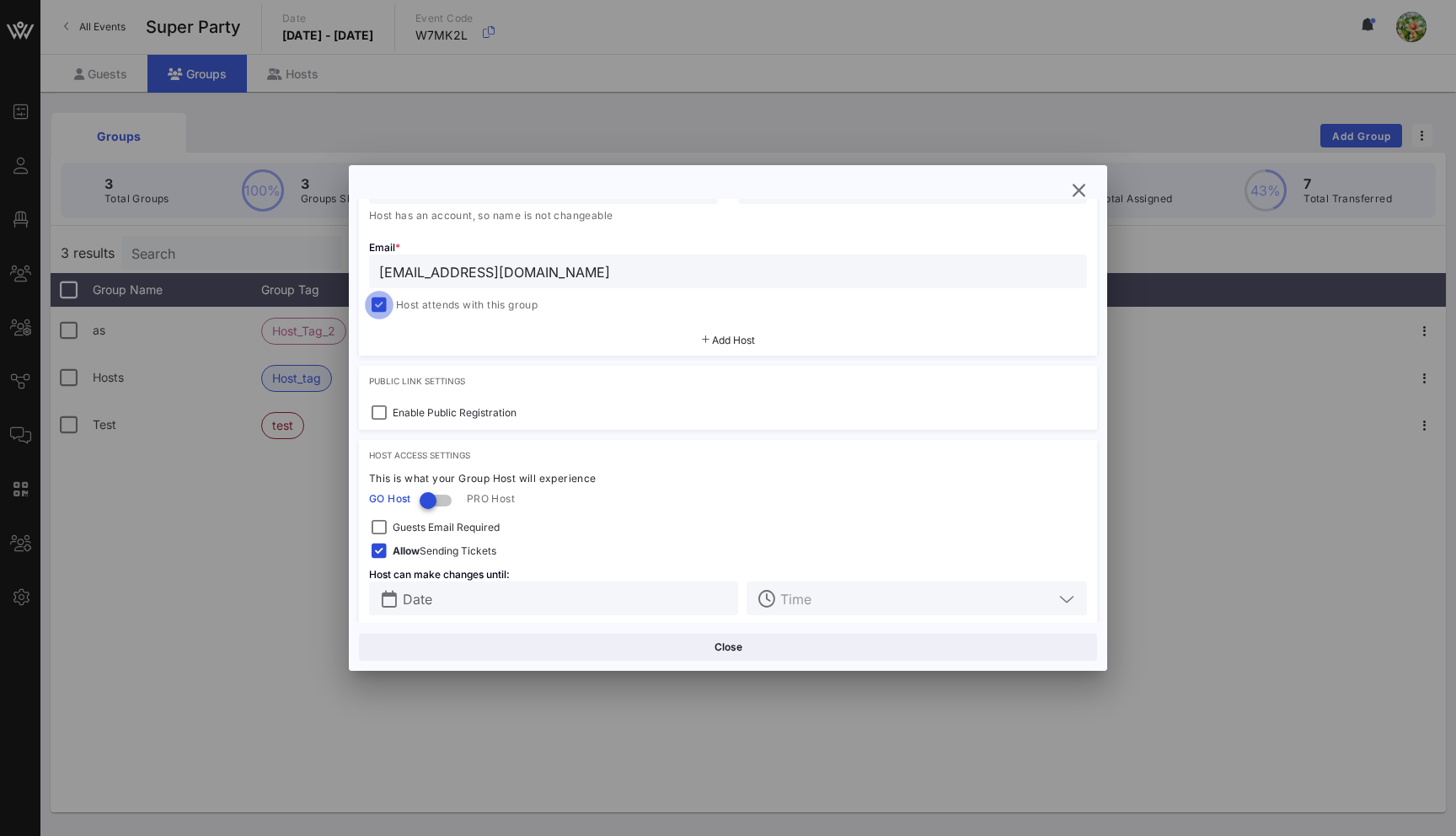
click at [385, 299] on div at bounding box center [380, 305] width 24 height 24
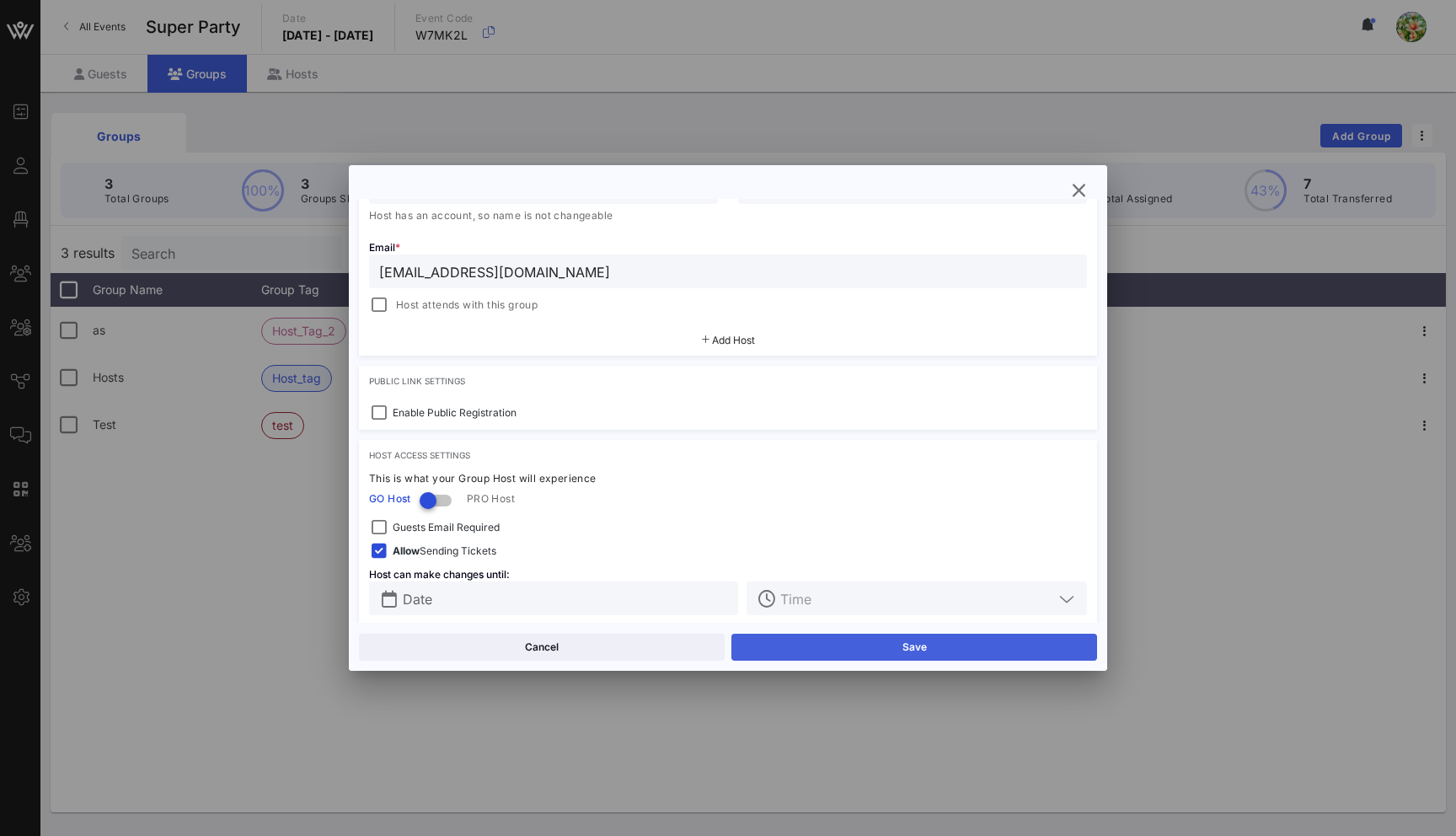
click at [925, 653] on button "Save" at bounding box center [914, 647] width 366 height 27
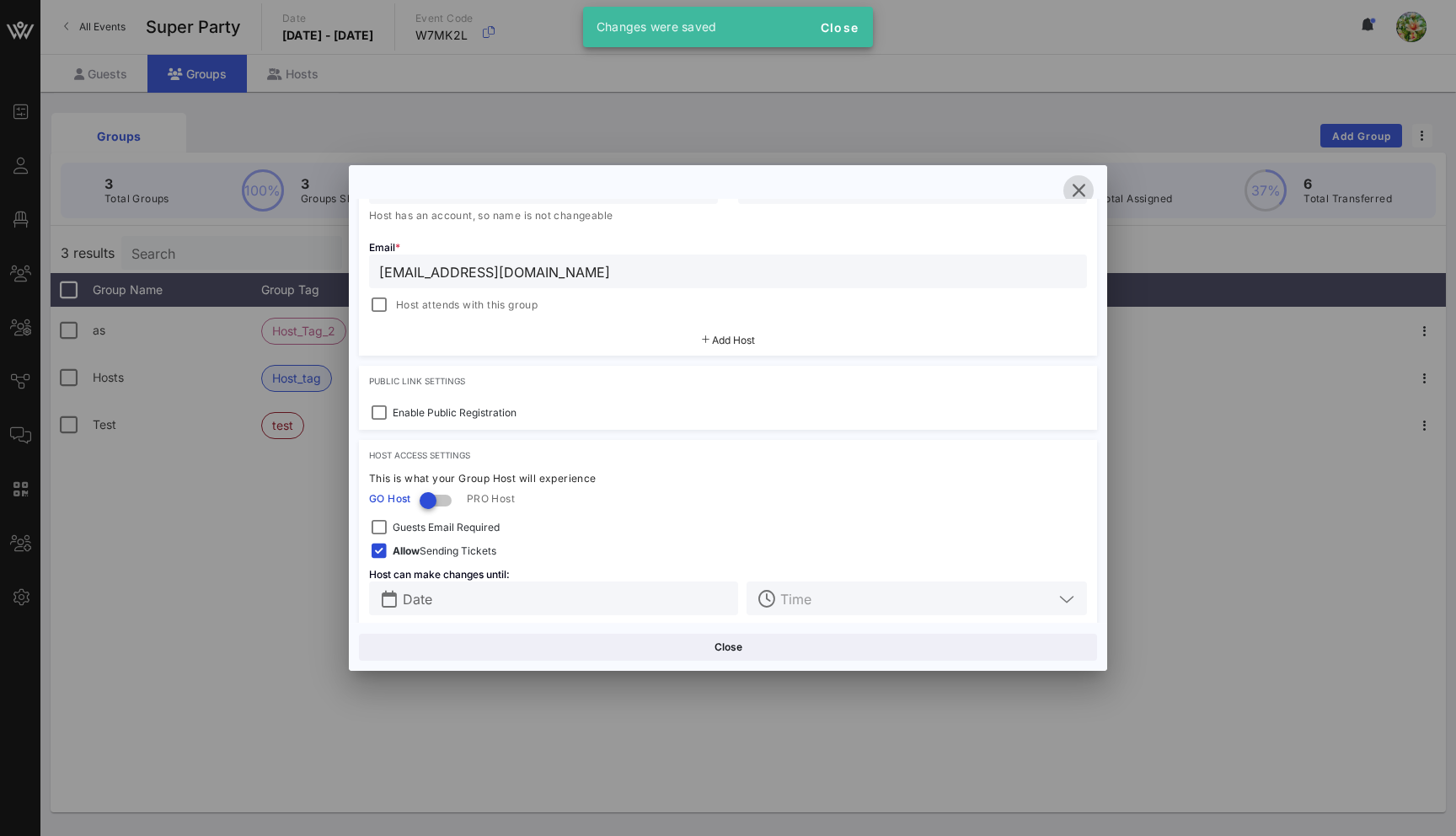
click at [1075, 188] on icon "button" at bounding box center [1078, 190] width 20 height 20
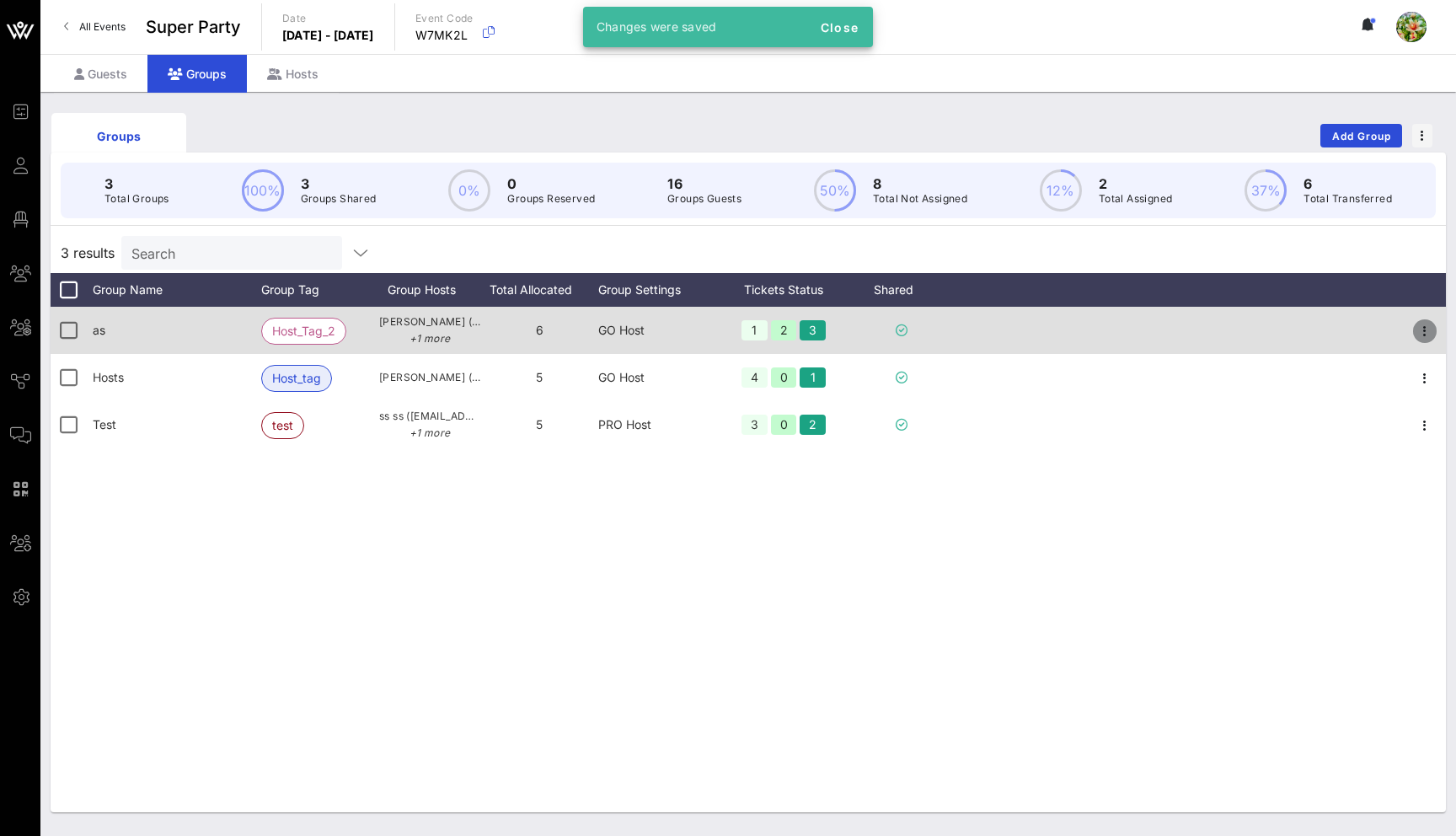
click at [1421, 331] on icon "button" at bounding box center [1424, 331] width 20 height 20
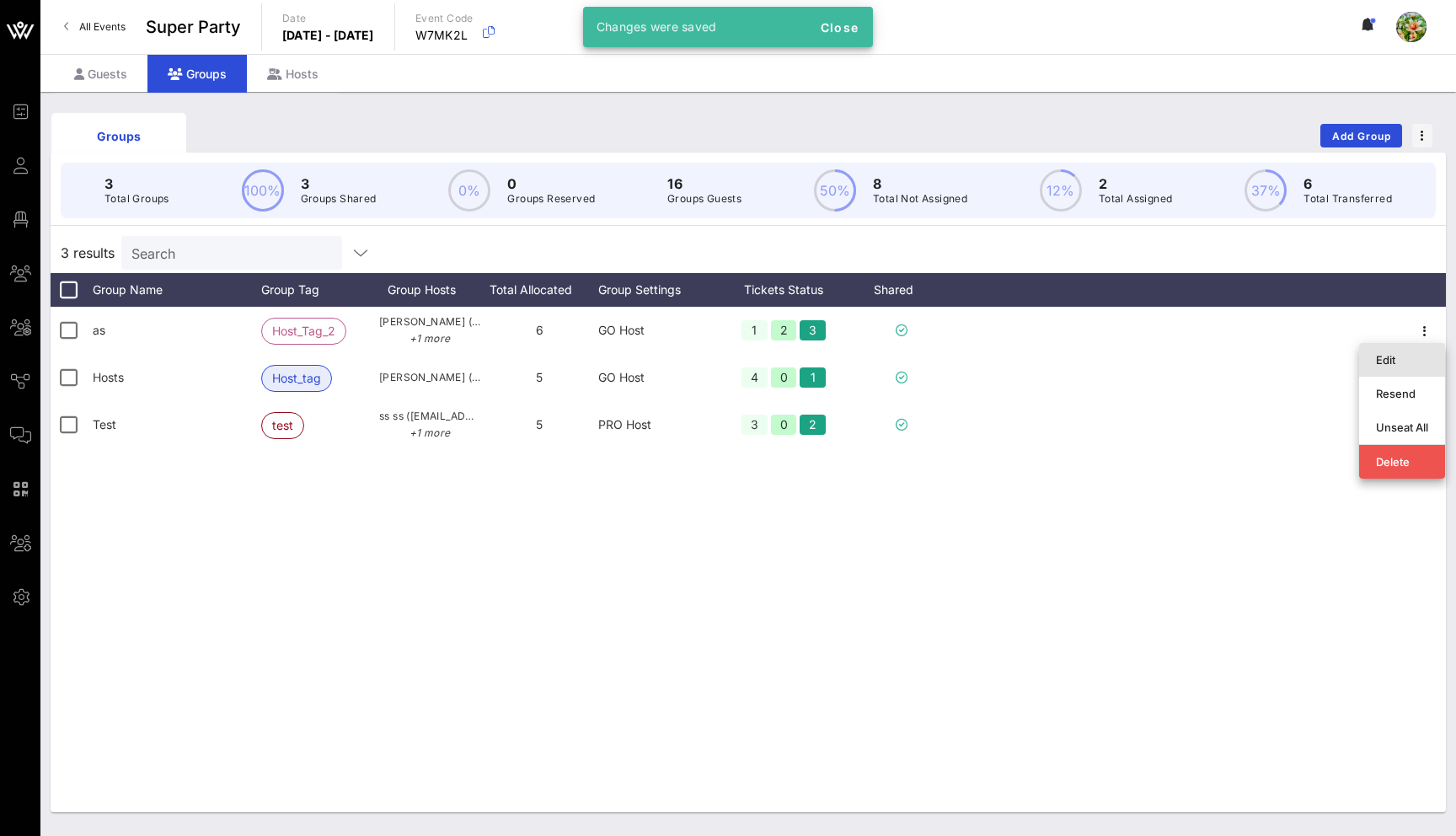
click at [1405, 363] on div "Edit" at bounding box center [1401, 360] width 52 height 14
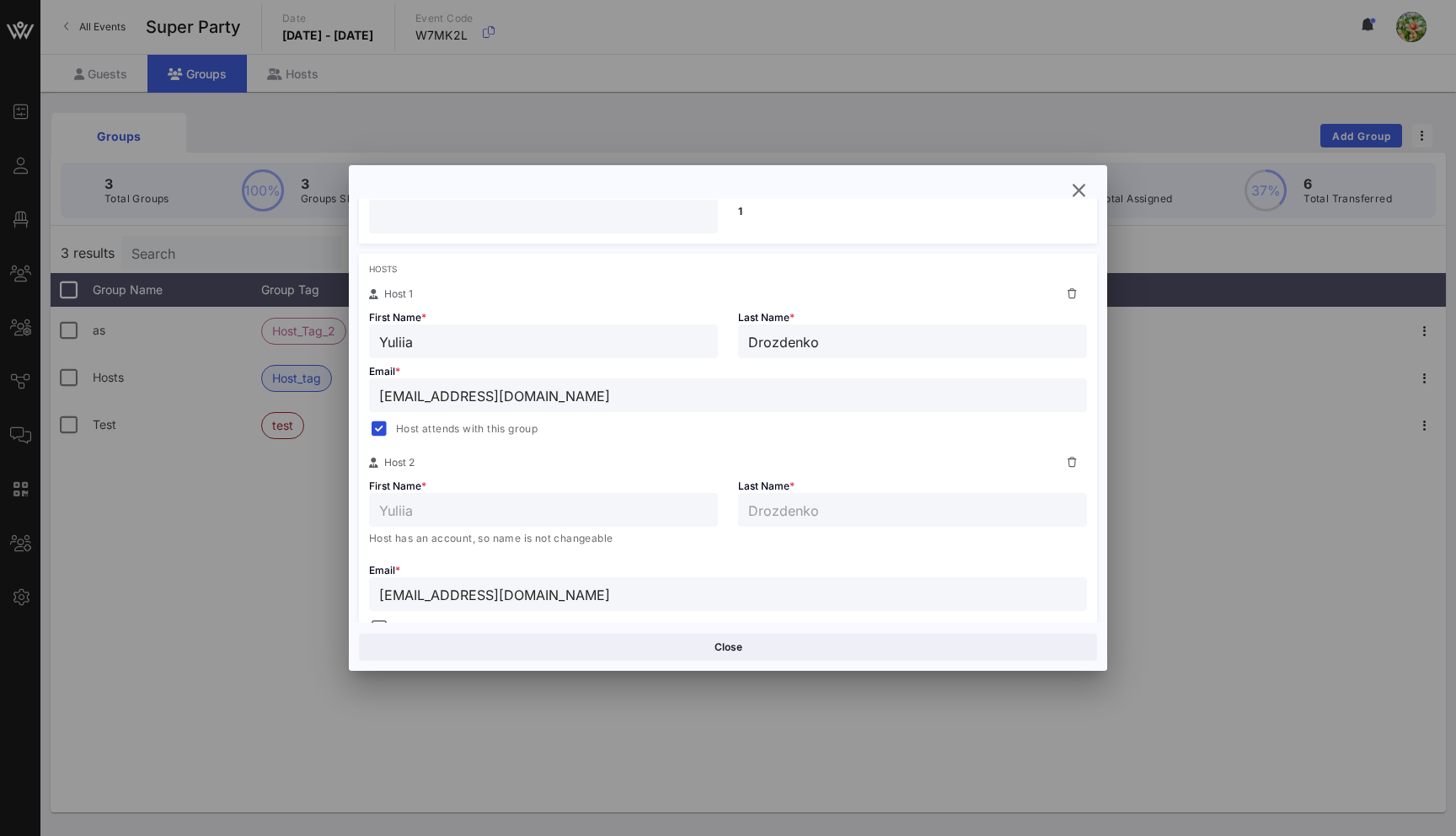
scroll to position [260, 0]
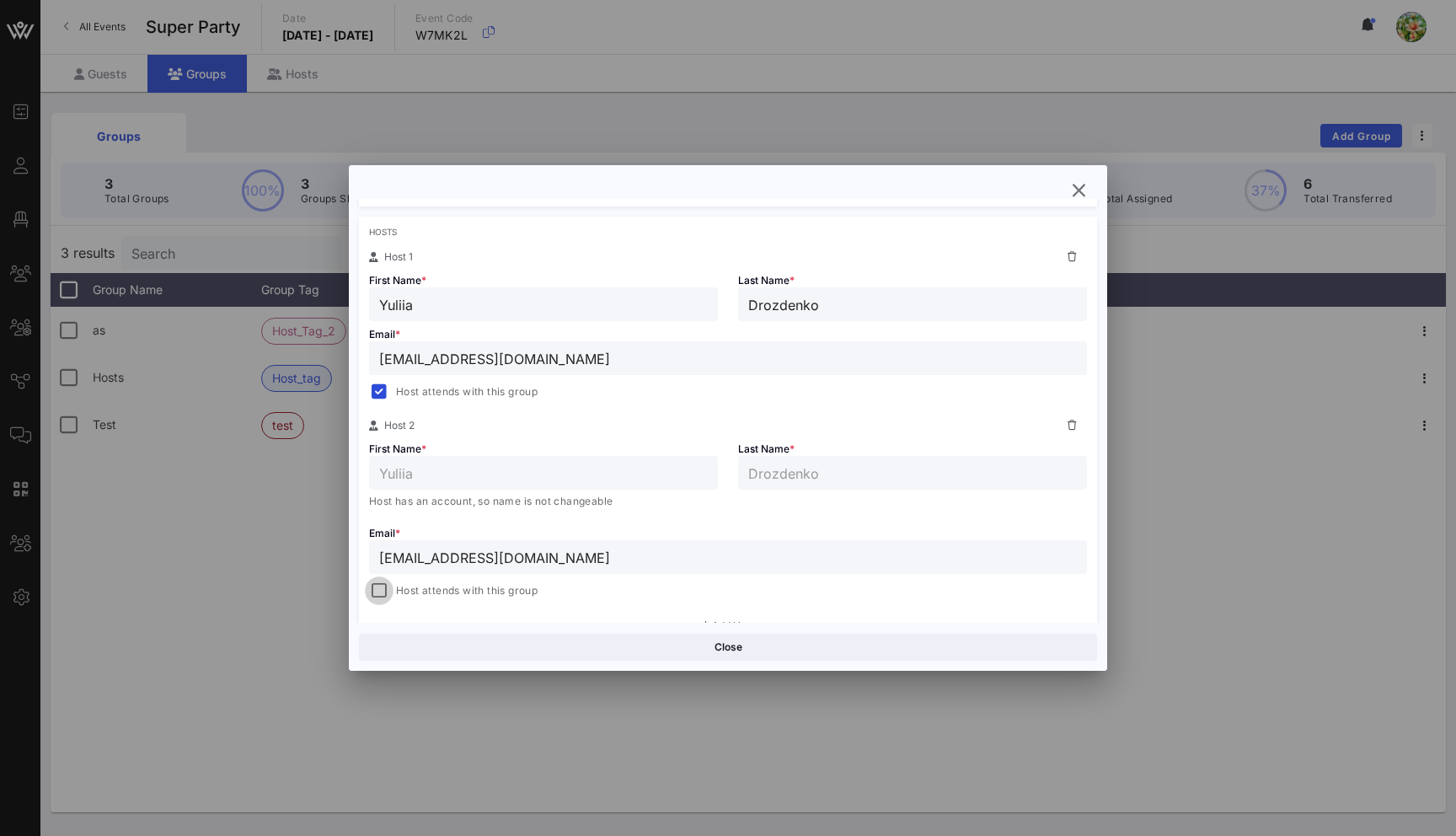
click at [380, 589] on div at bounding box center [380, 591] width 24 height 24
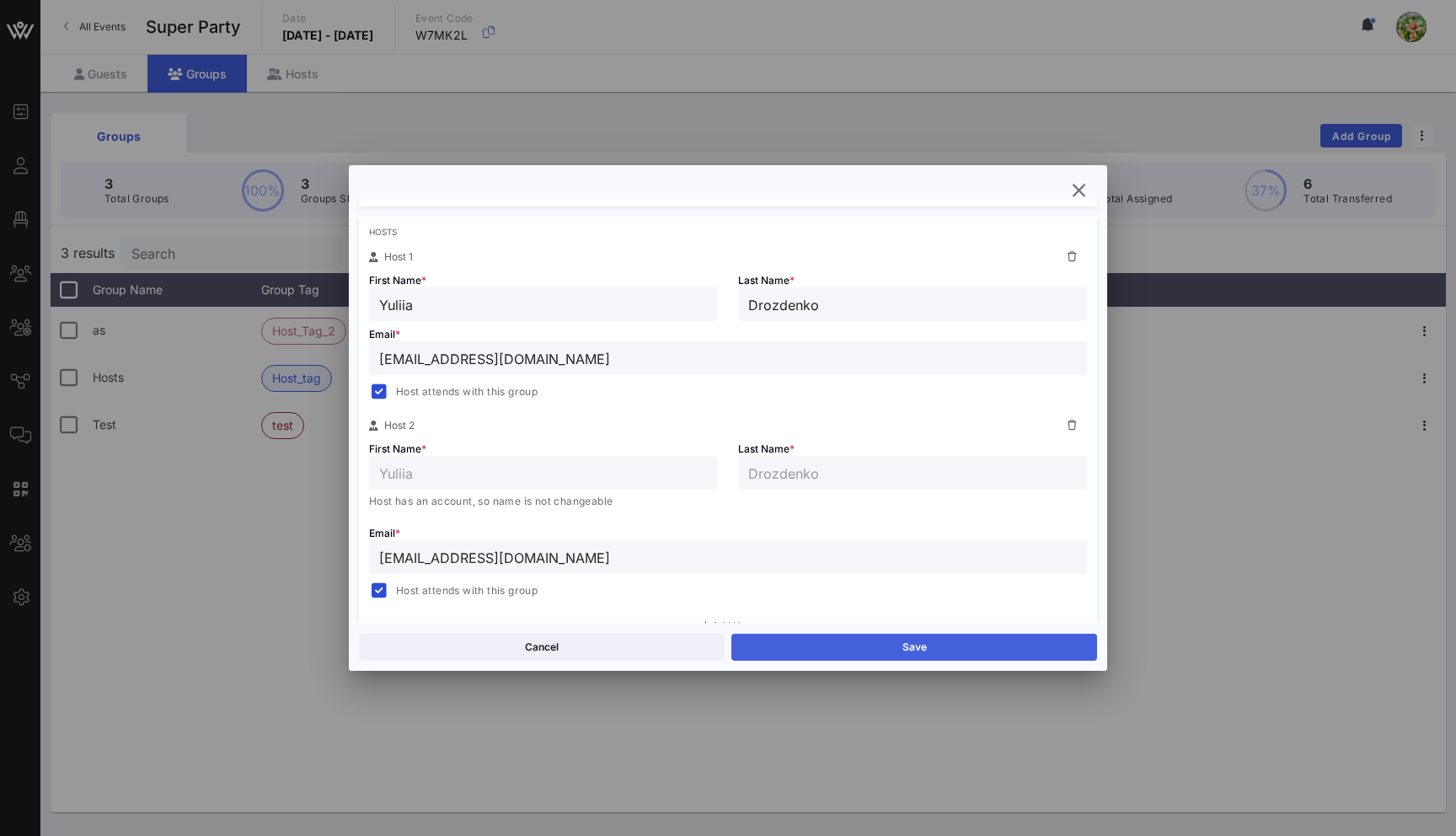
click at [872, 642] on button "Save" at bounding box center [914, 647] width 366 height 27
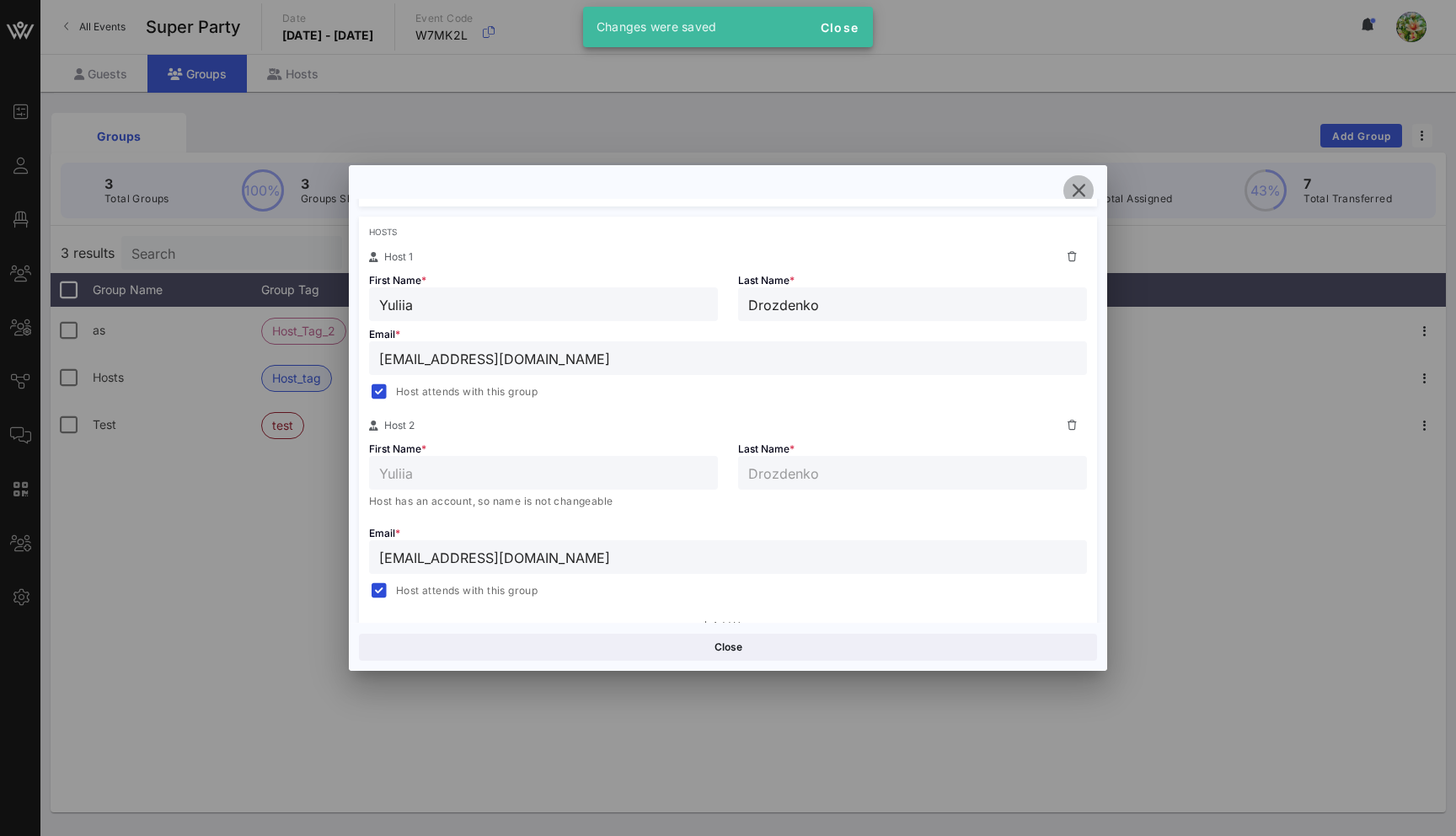
click at [1077, 183] on icon "button" at bounding box center [1078, 190] width 20 height 20
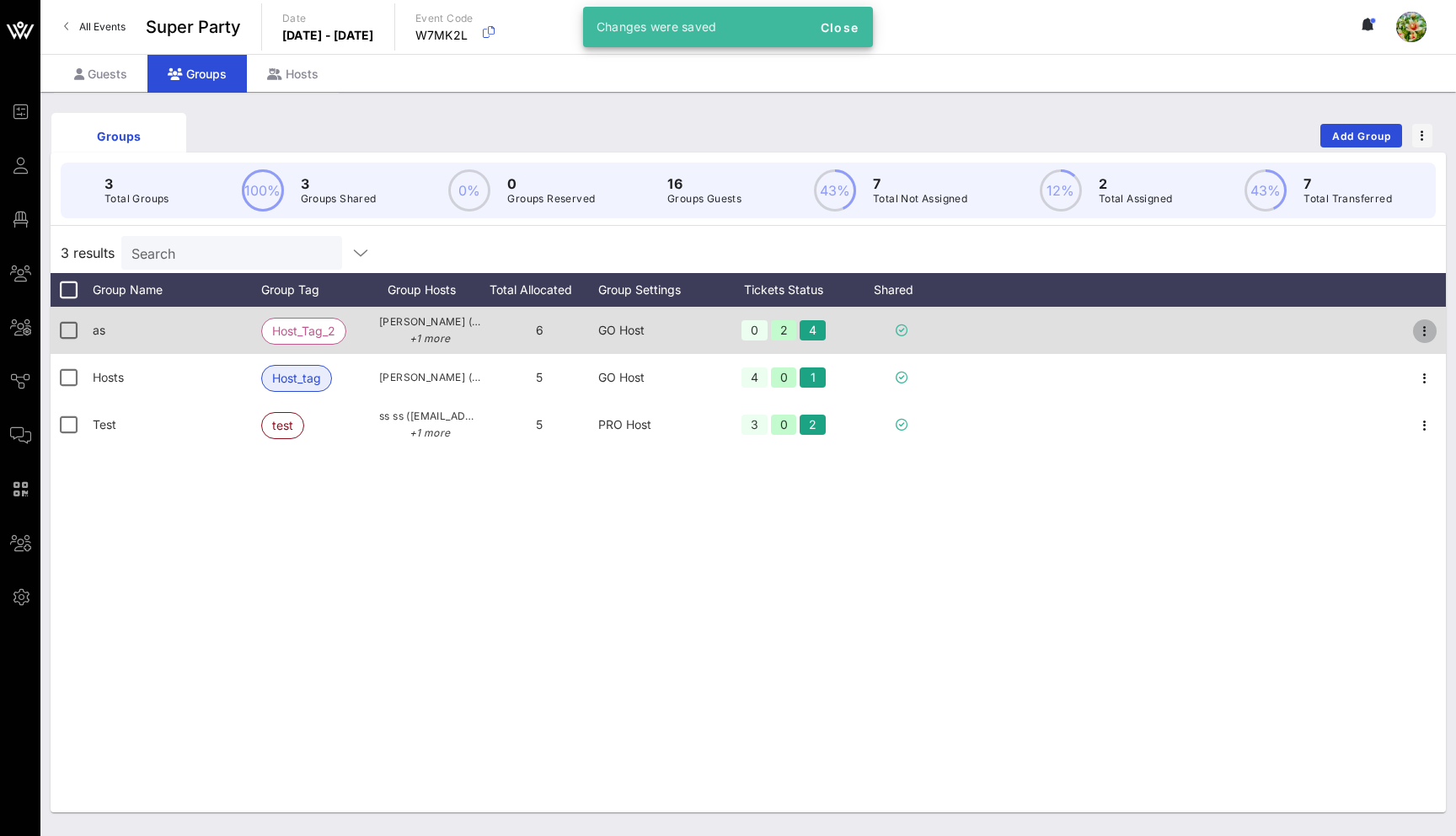
click at [1429, 326] on icon "button" at bounding box center [1424, 331] width 20 height 20
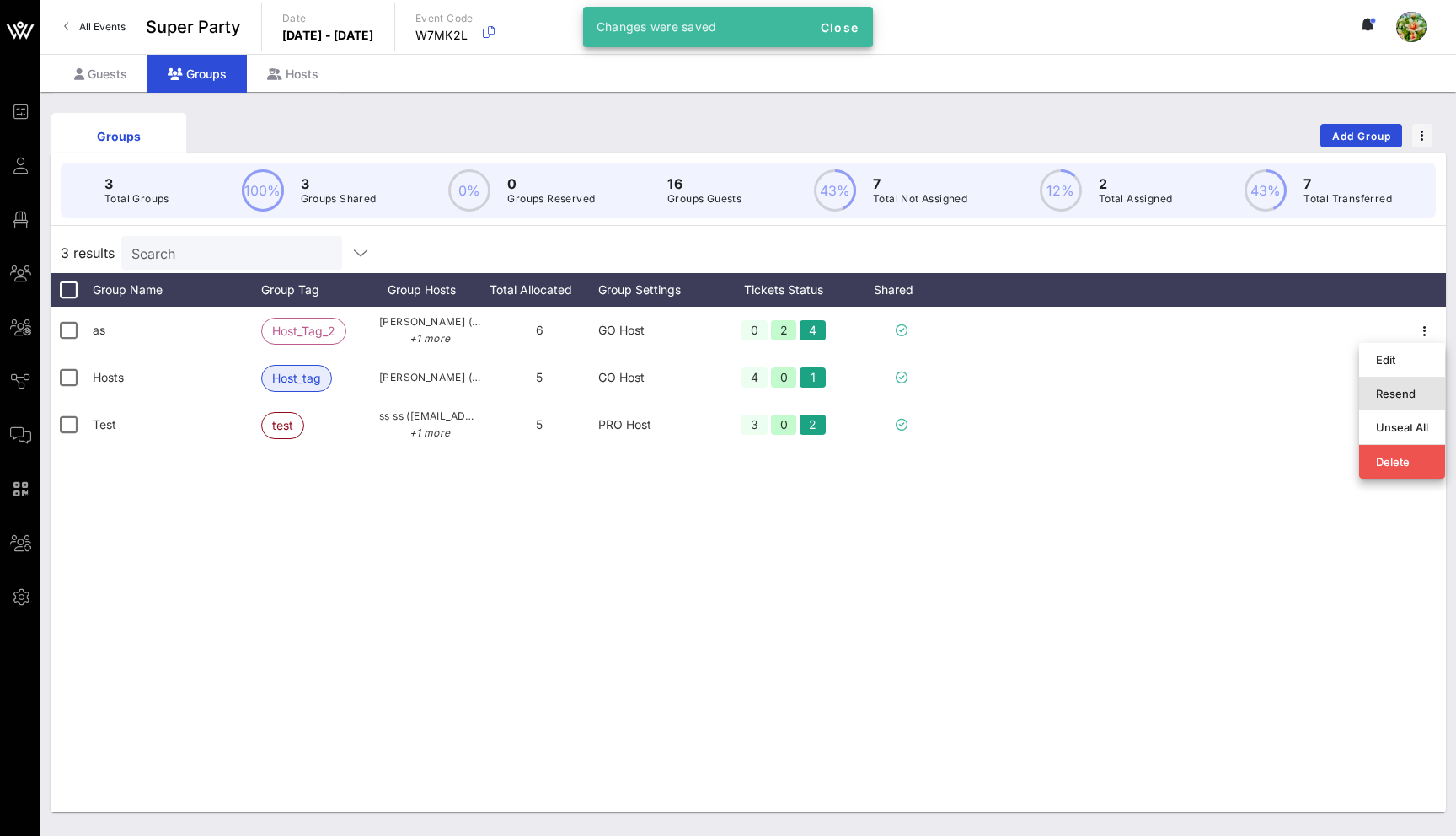
click at [1407, 383] on div "Resend" at bounding box center [1401, 393] width 52 height 27
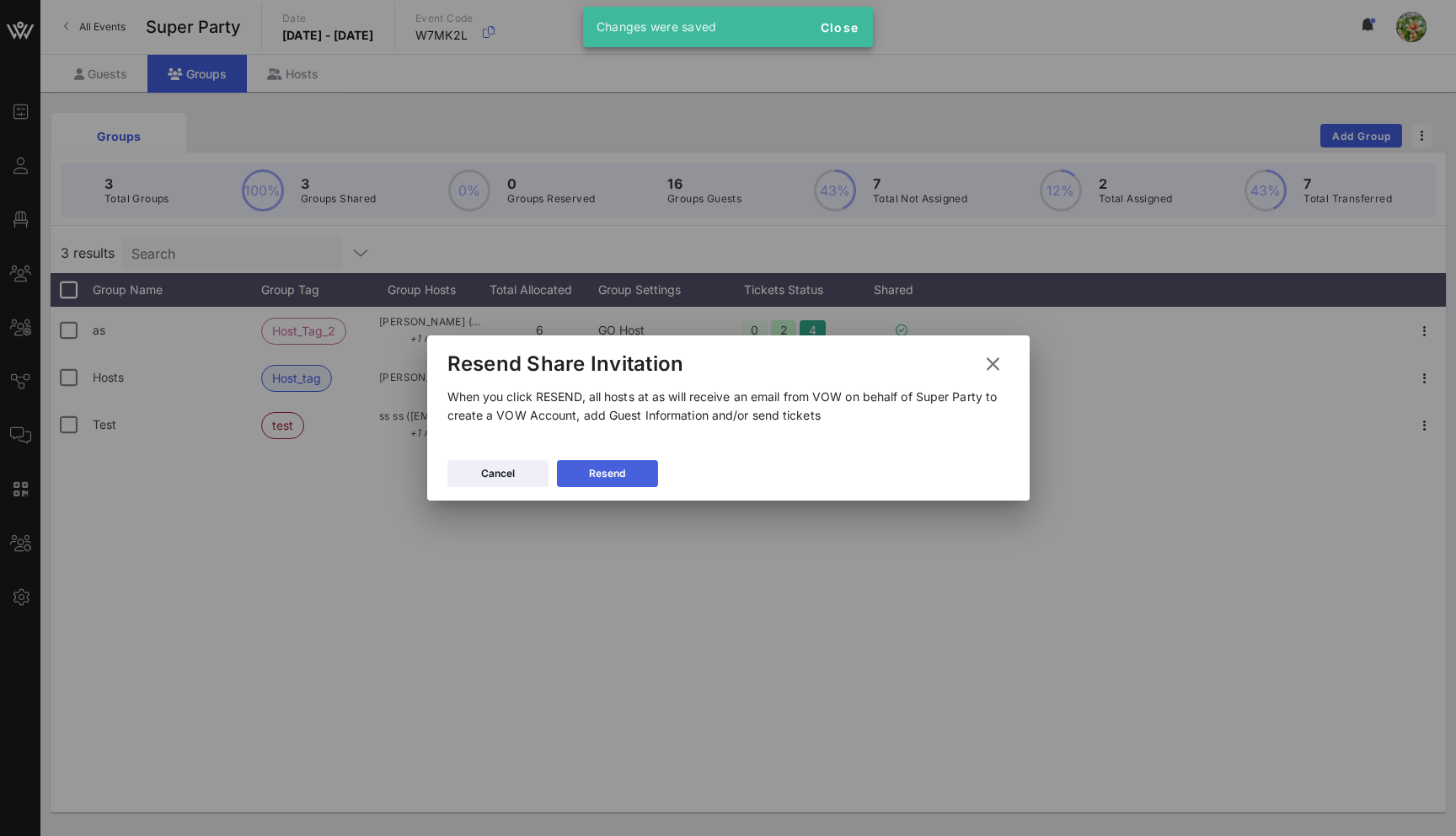
click at [633, 465] on button "Resend" at bounding box center [607, 473] width 102 height 27
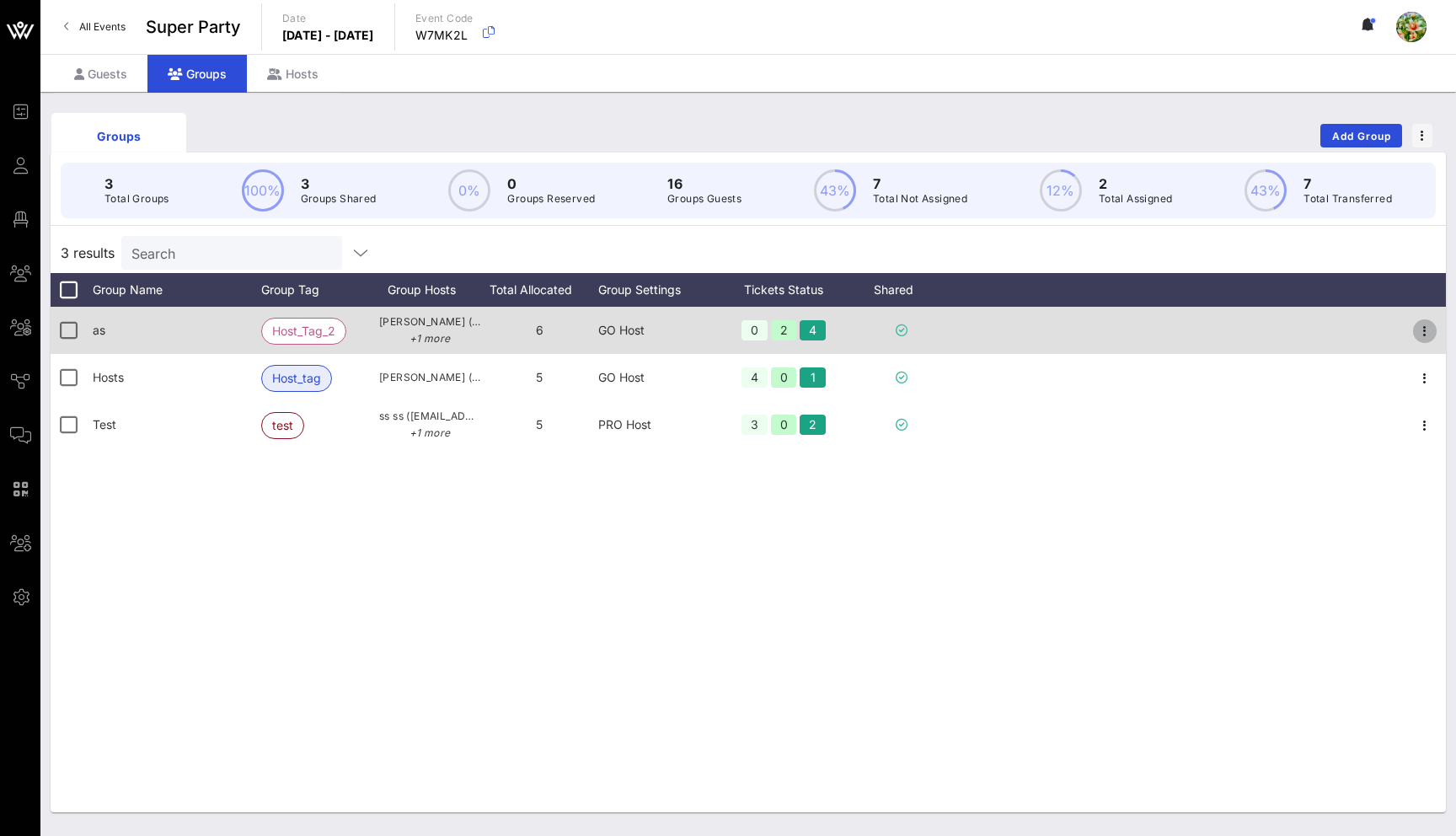
click at [1427, 328] on icon "button" at bounding box center [1424, 331] width 20 height 20
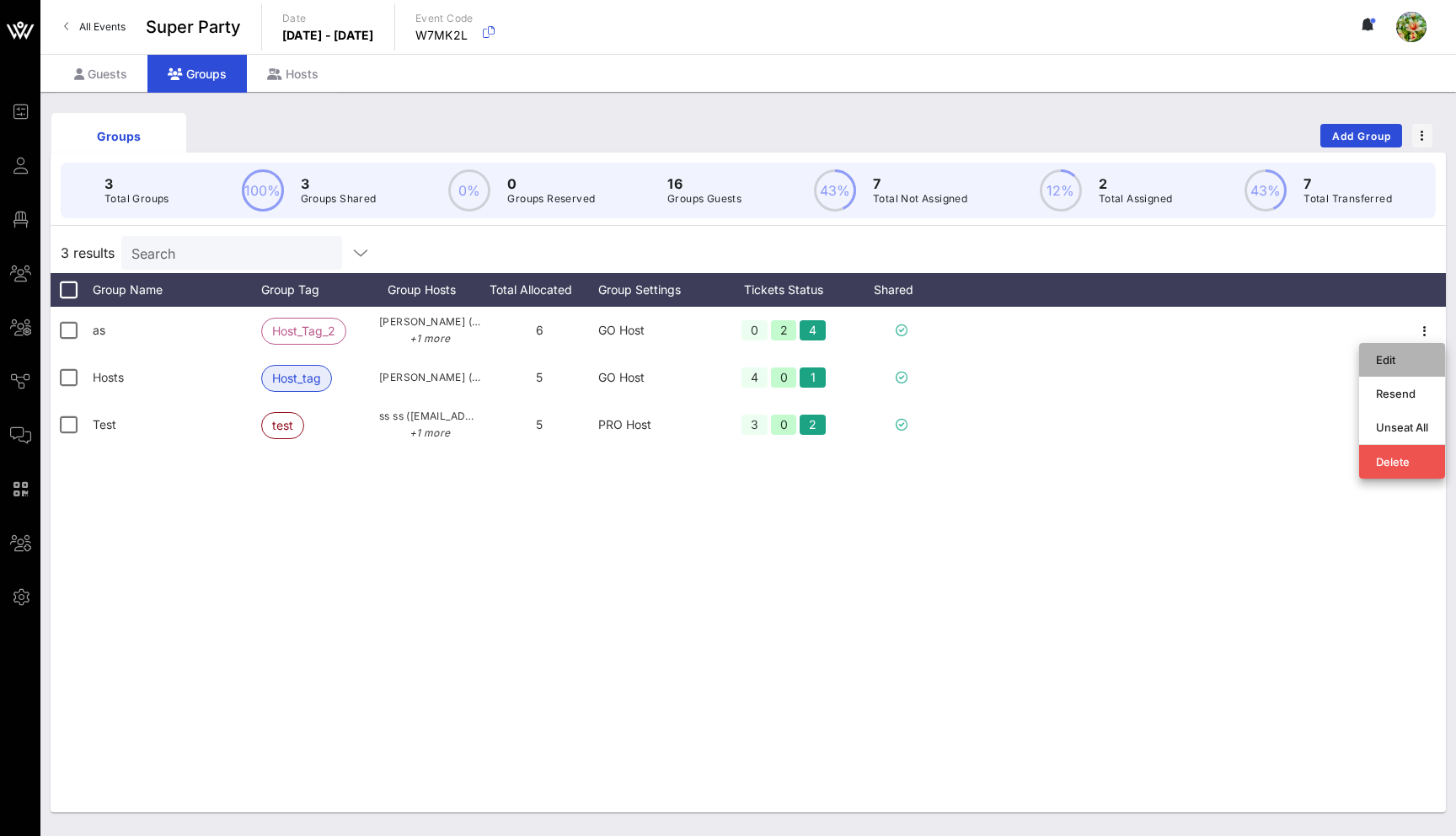
click at [1405, 357] on div "Edit" at bounding box center [1401, 360] width 52 height 14
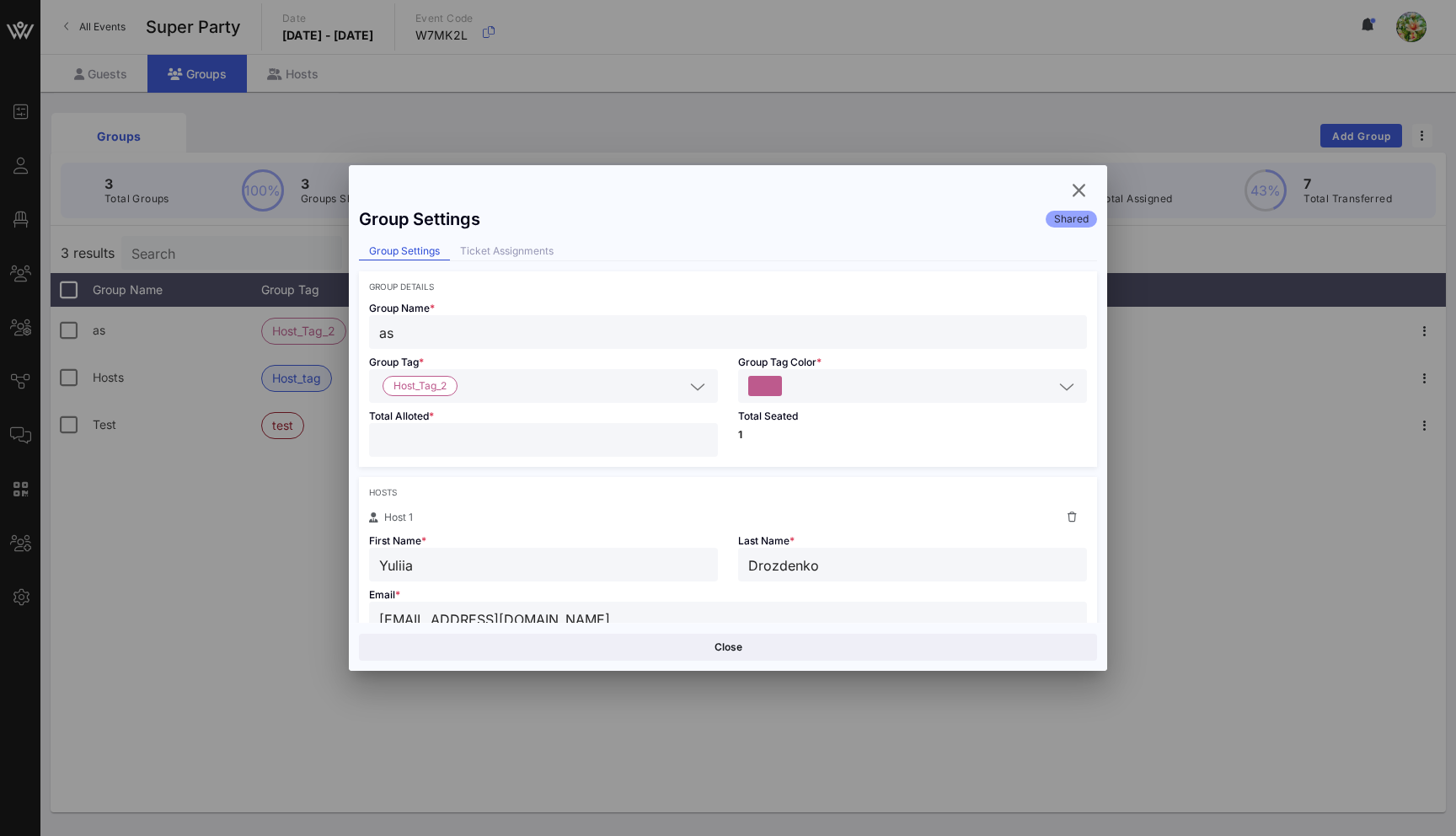
click at [943, 378] on input "text" at bounding box center [919, 386] width 268 height 22
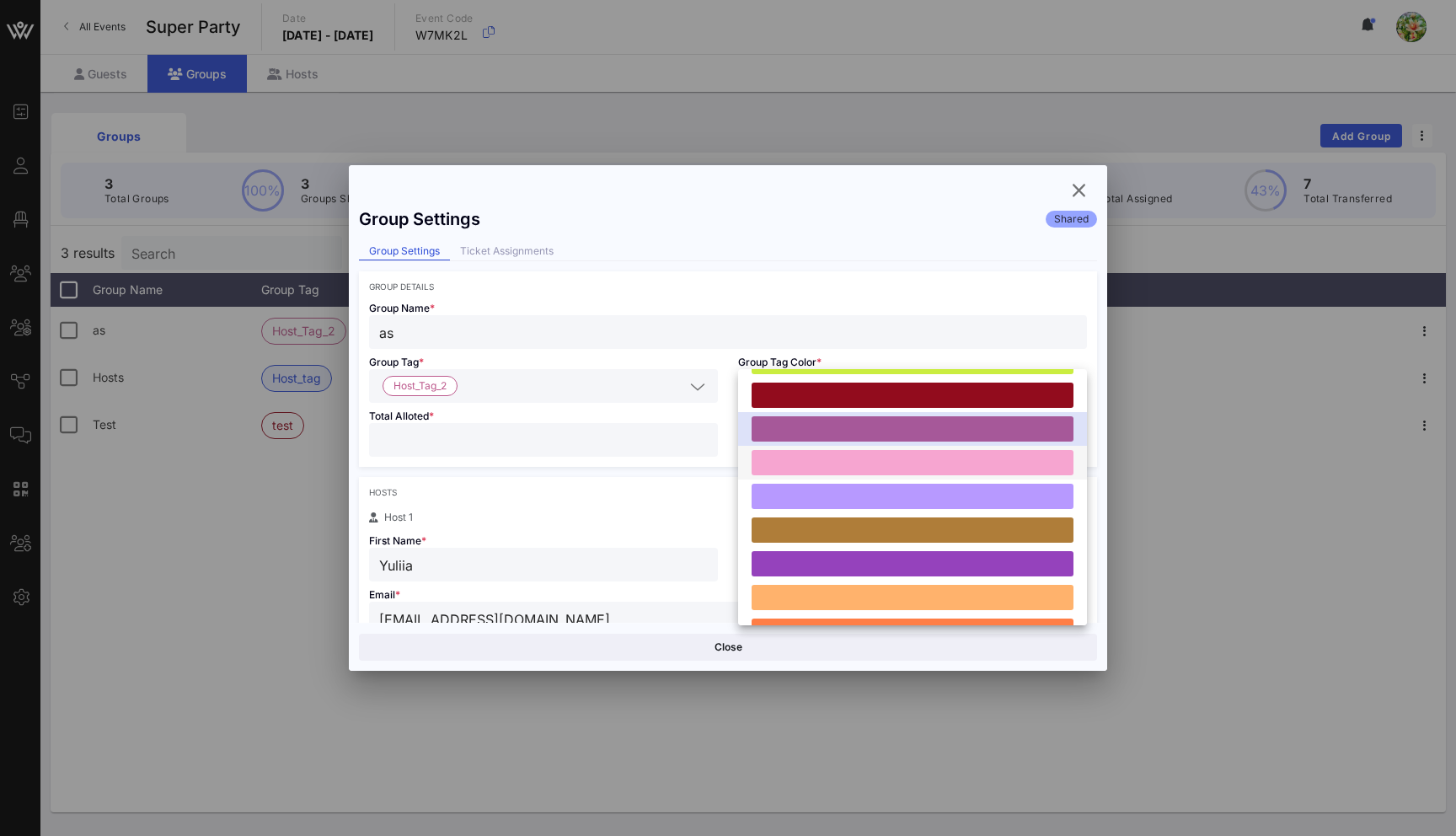
scroll to position [147, 0]
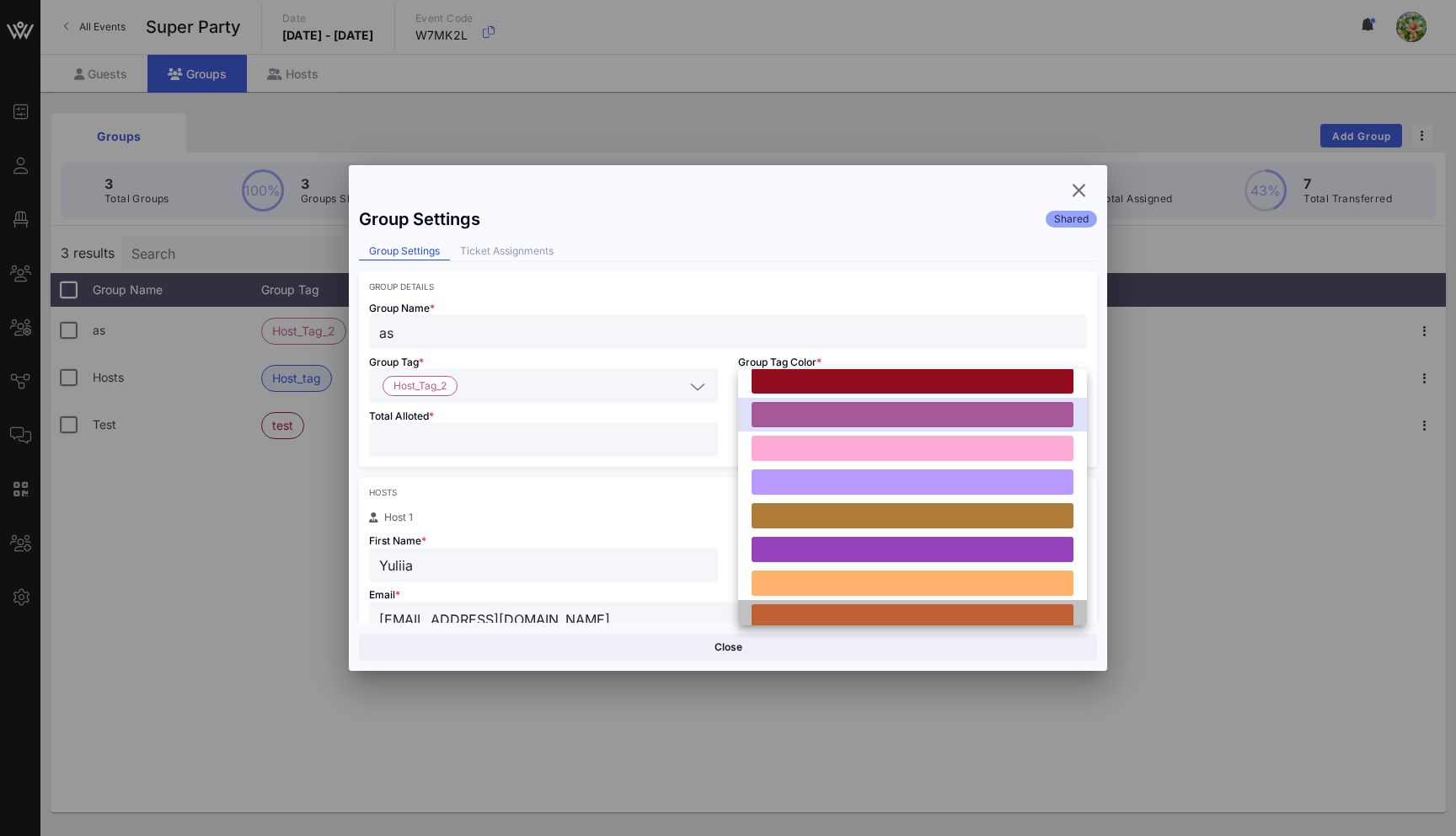
click at [895, 614] on div at bounding box center [912, 617] width 322 height 26
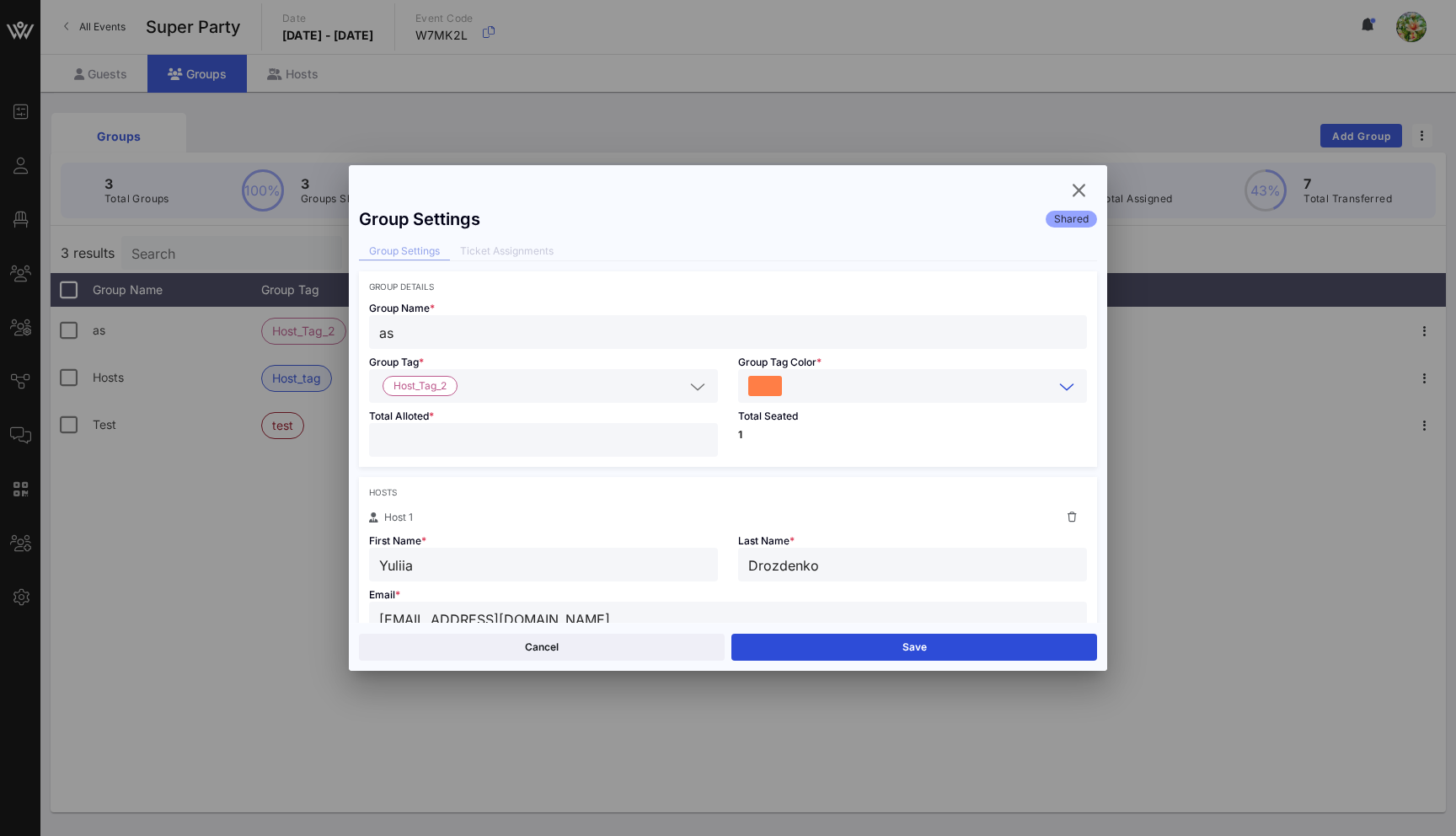
scroll to position [0, 0]
click at [871, 654] on button "Save" at bounding box center [914, 647] width 366 height 27
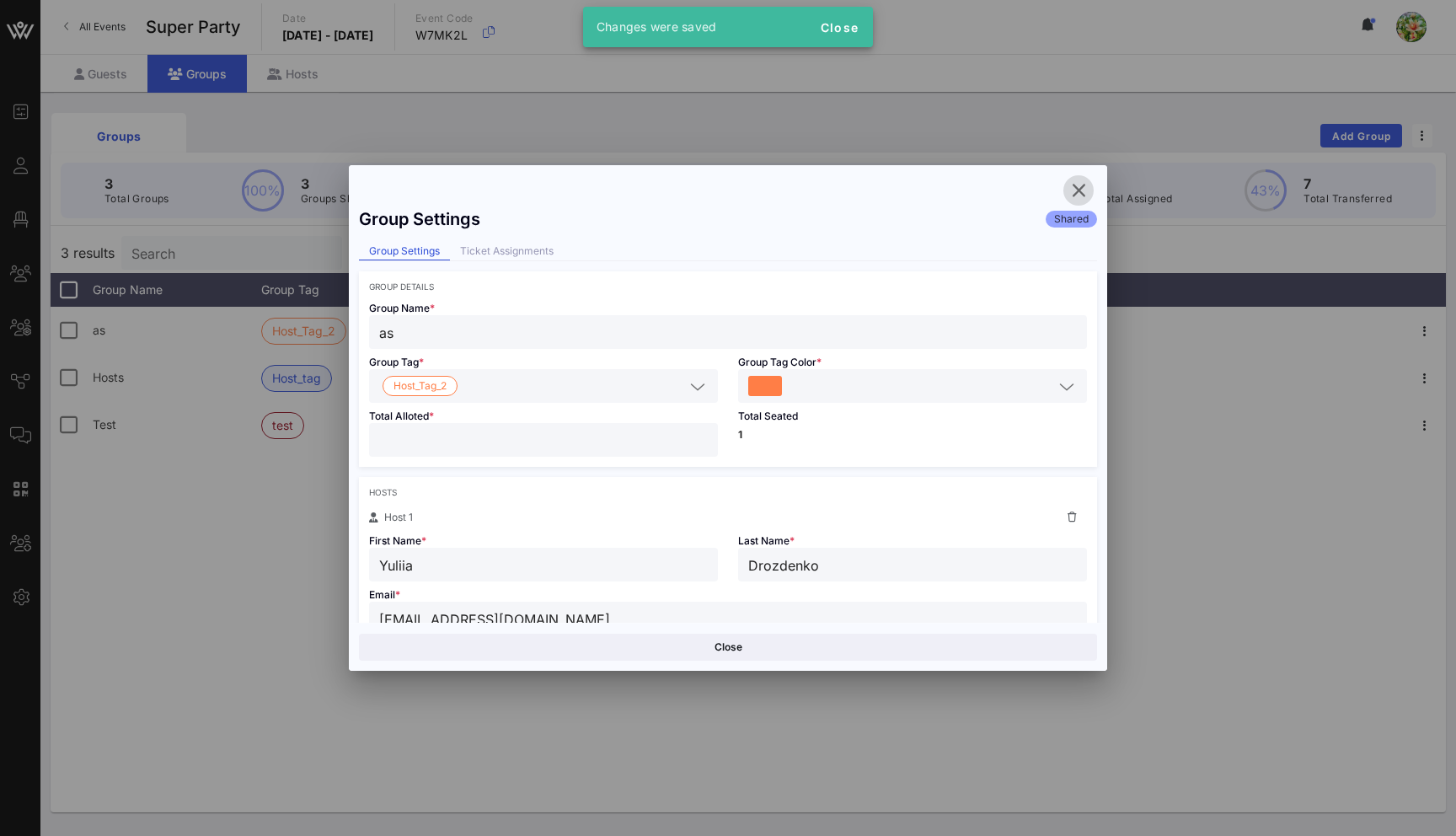
click at [1080, 189] on icon "button" at bounding box center [1078, 190] width 20 height 20
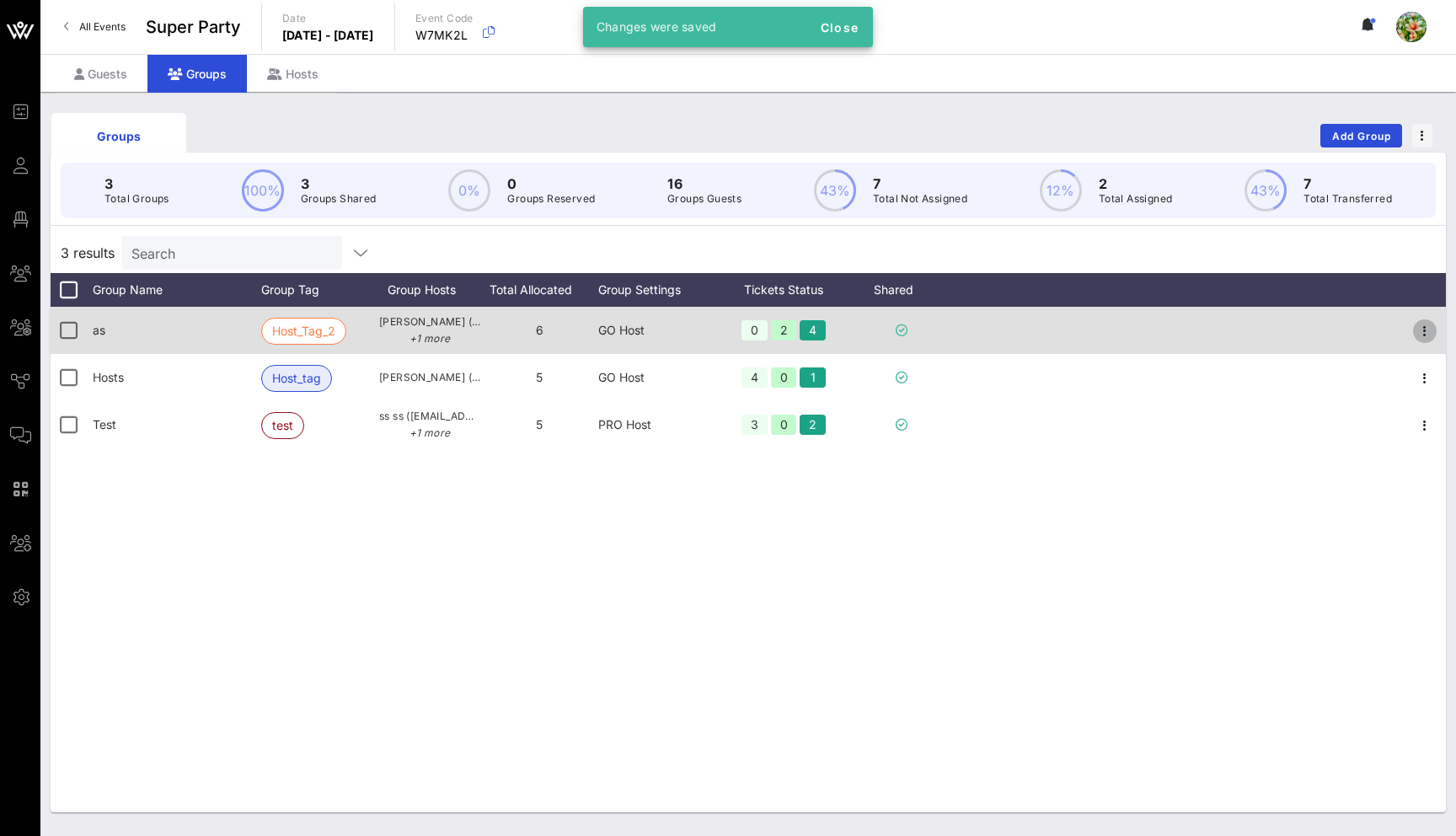
click at [1429, 322] on icon "button" at bounding box center [1424, 331] width 20 height 20
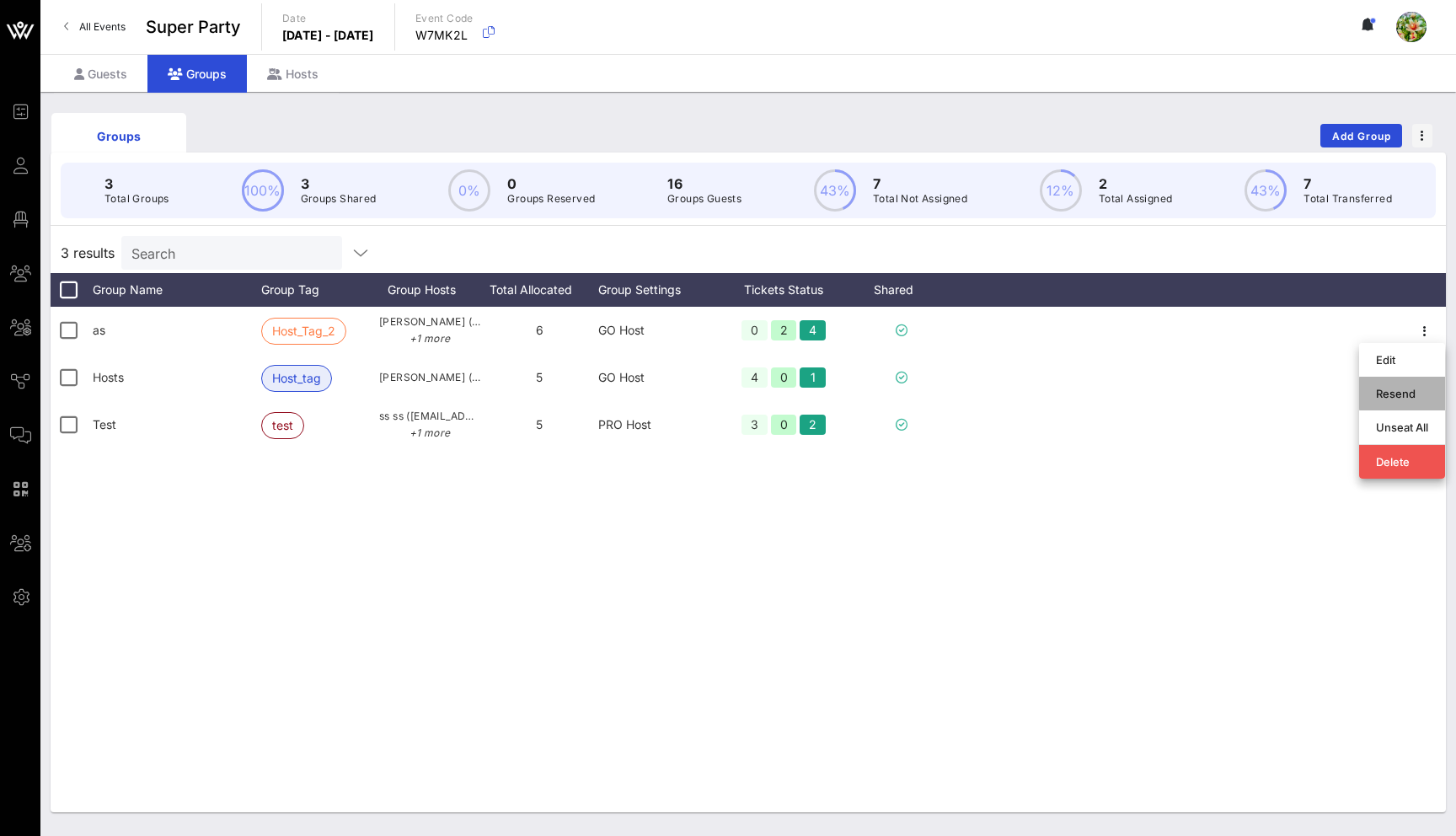
click at [1405, 391] on div "Resend" at bounding box center [1401, 393] width 52 height 14
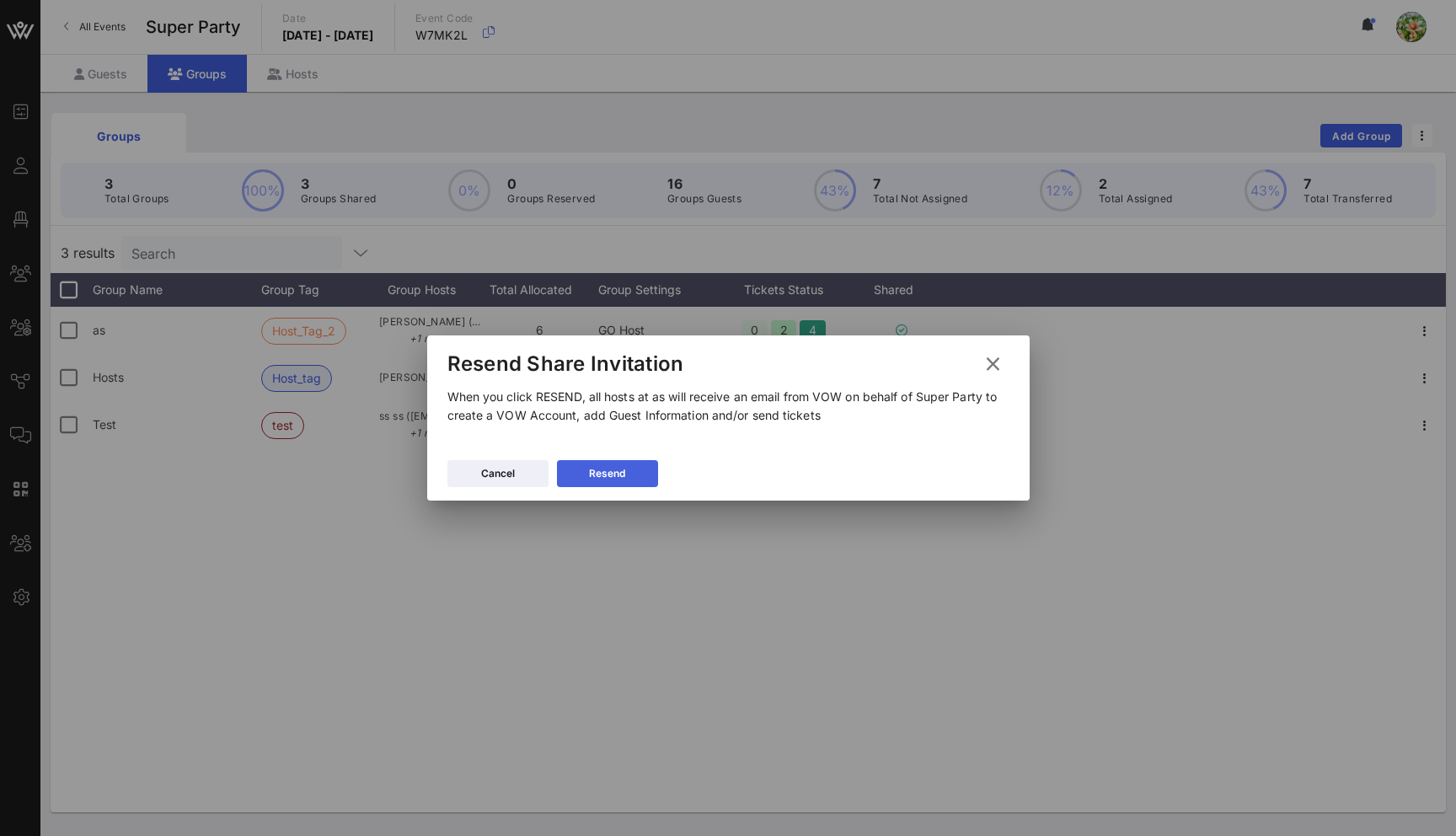
click at [619, 473] on div "Resend" at bounding box center [606, 473] width 36 height 17
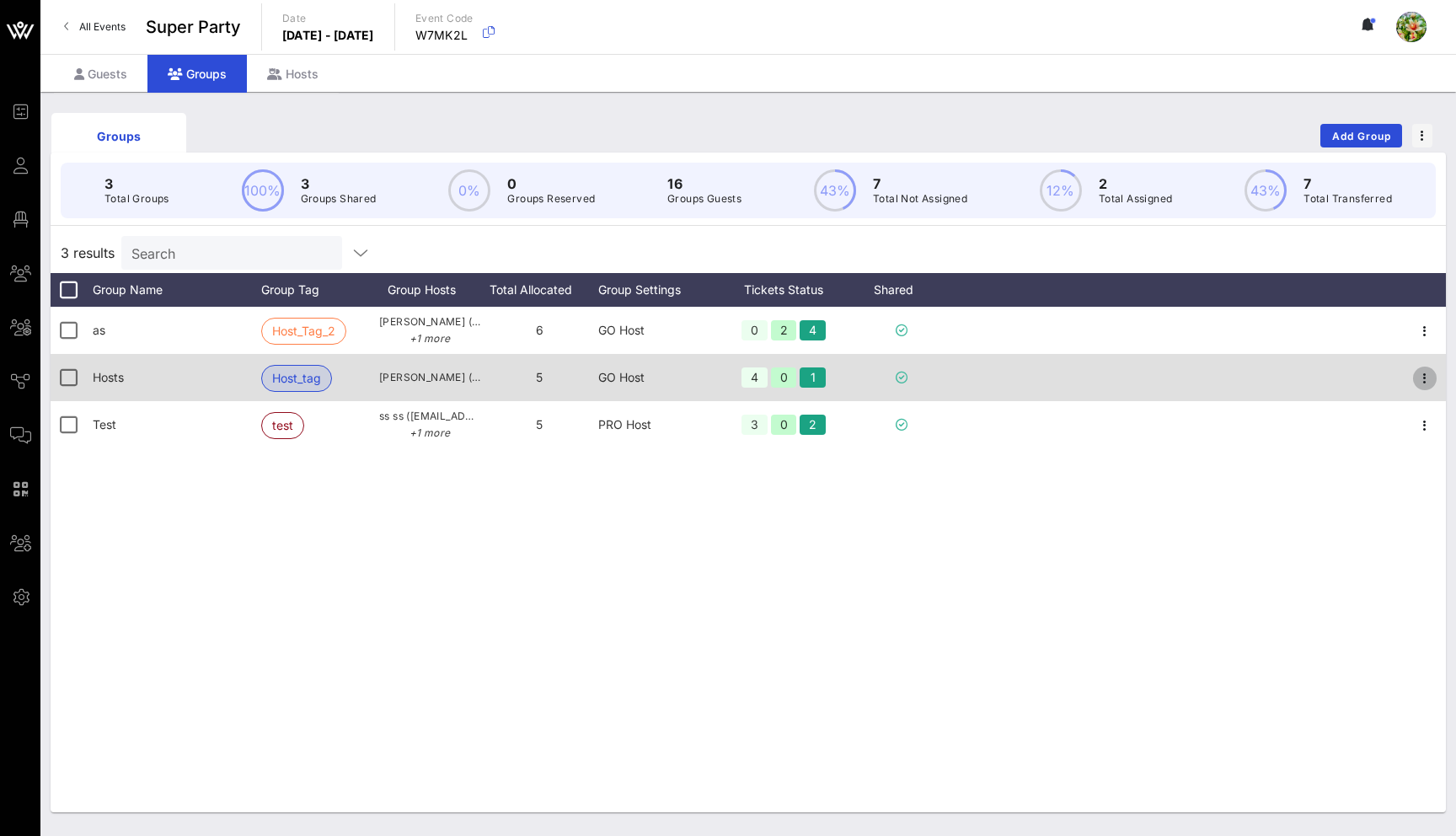
click at [1424, 374] on icon "button" at bounding box center [1424, 379] width 20 height 20
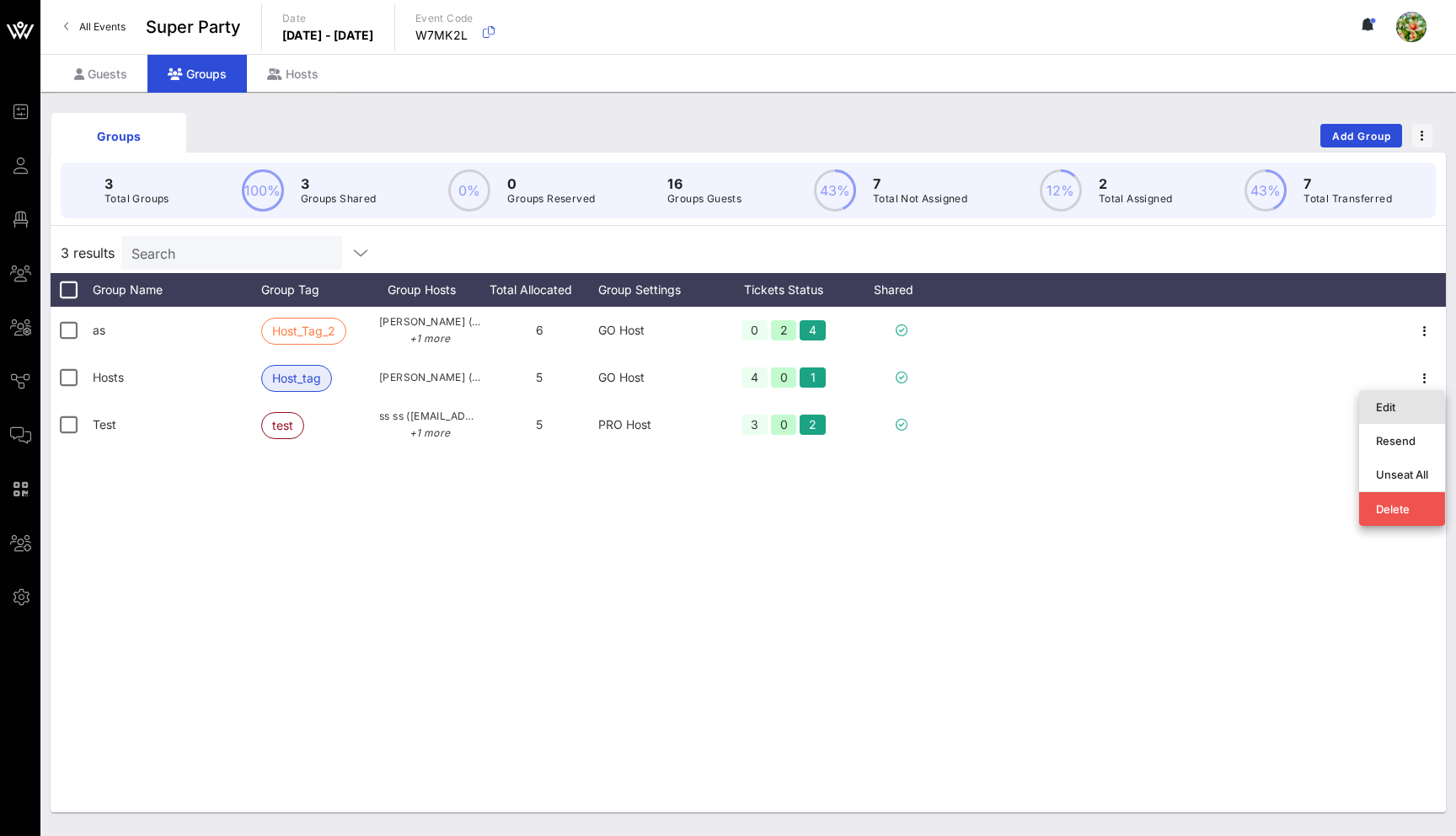
click at [1393, 395] on div "Edit" at bounding box center [1401, 407] width 52 height 27
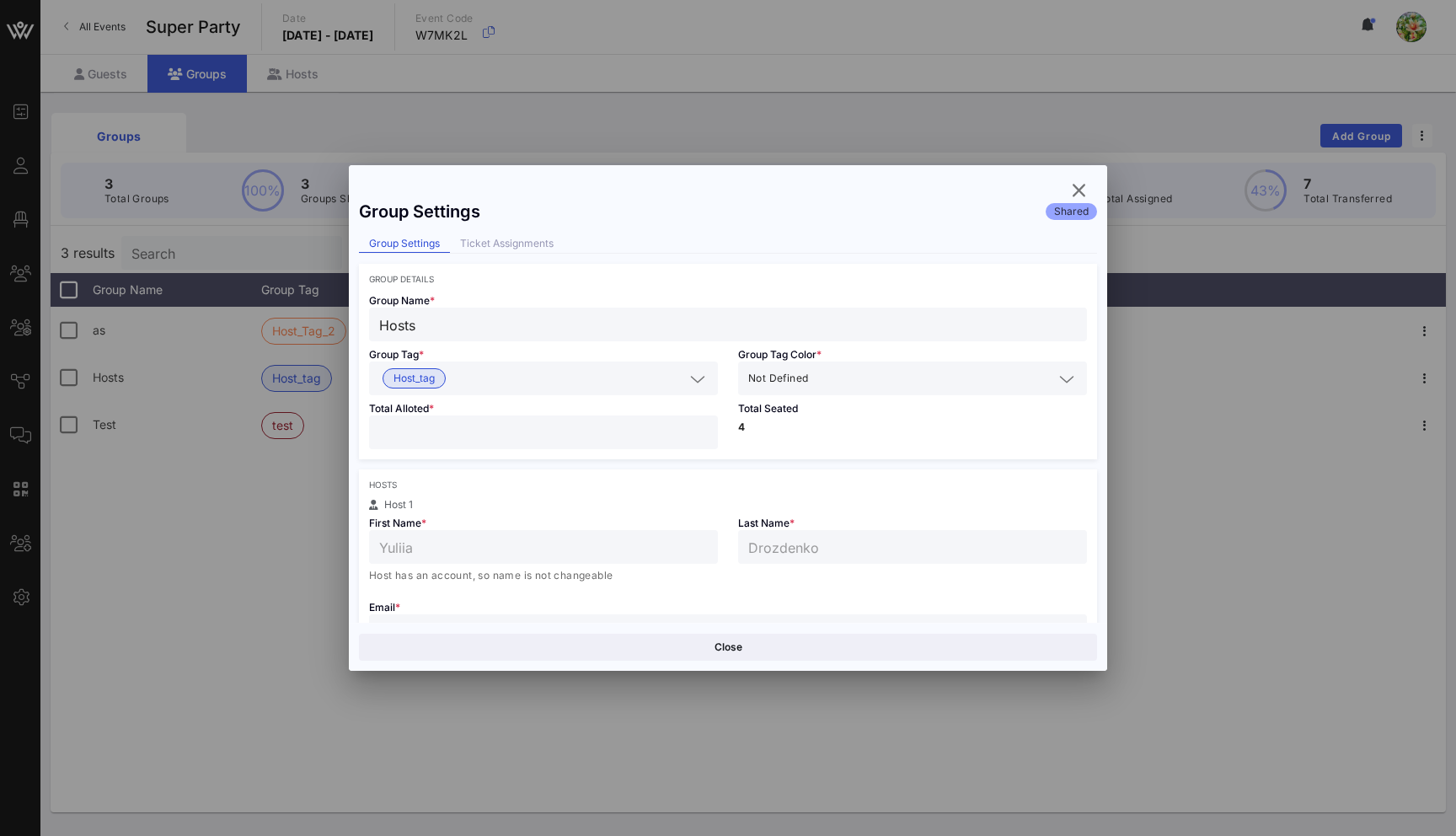
scroll to position [9, 0]
click at [969, 378] on input "text" at bounding box center [931, 378] width 241 height 22
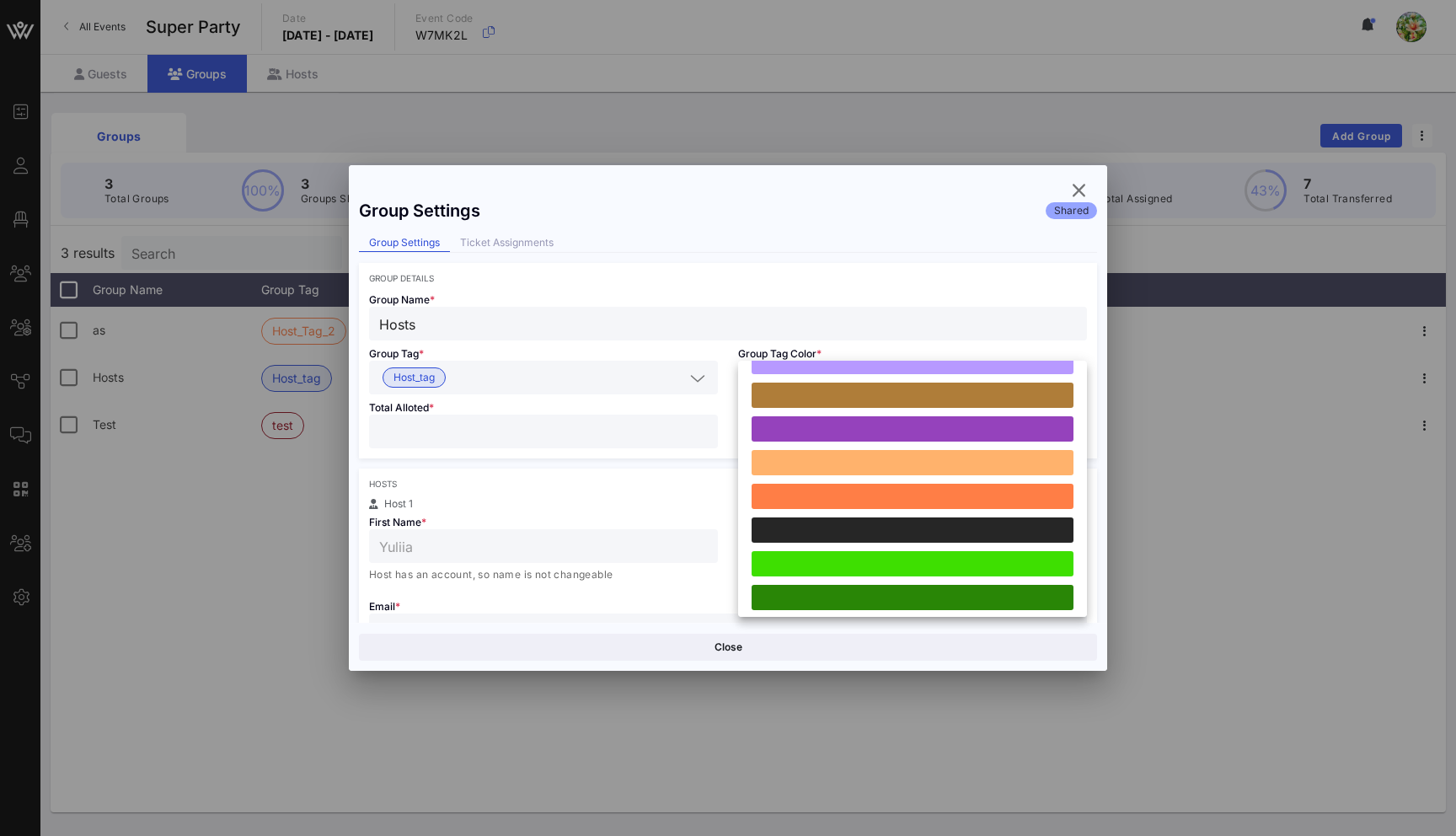
scroll to position [265, 0]
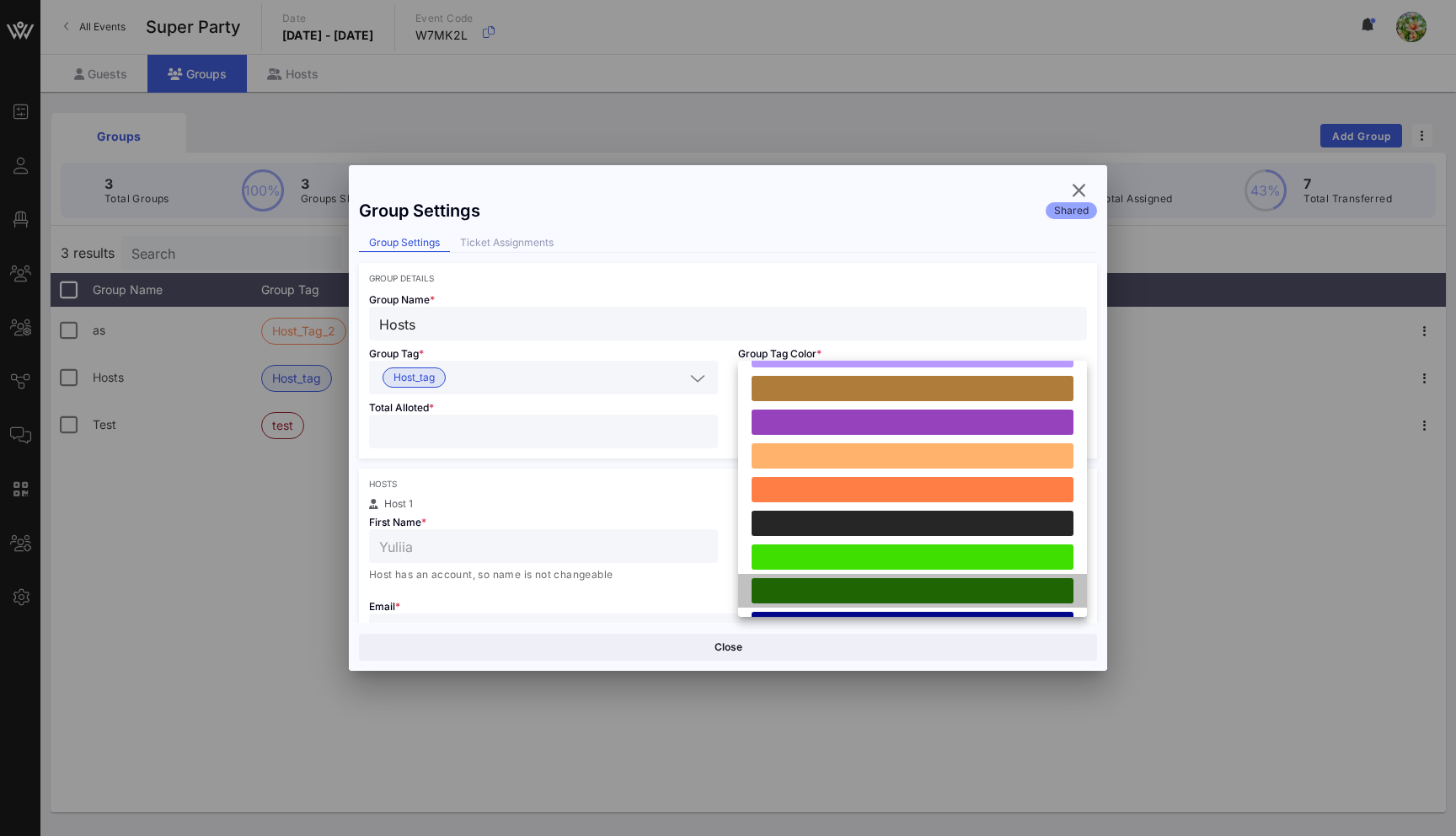
click at [921, 589] on div at bounding box center [912, 591] width 322 height 26
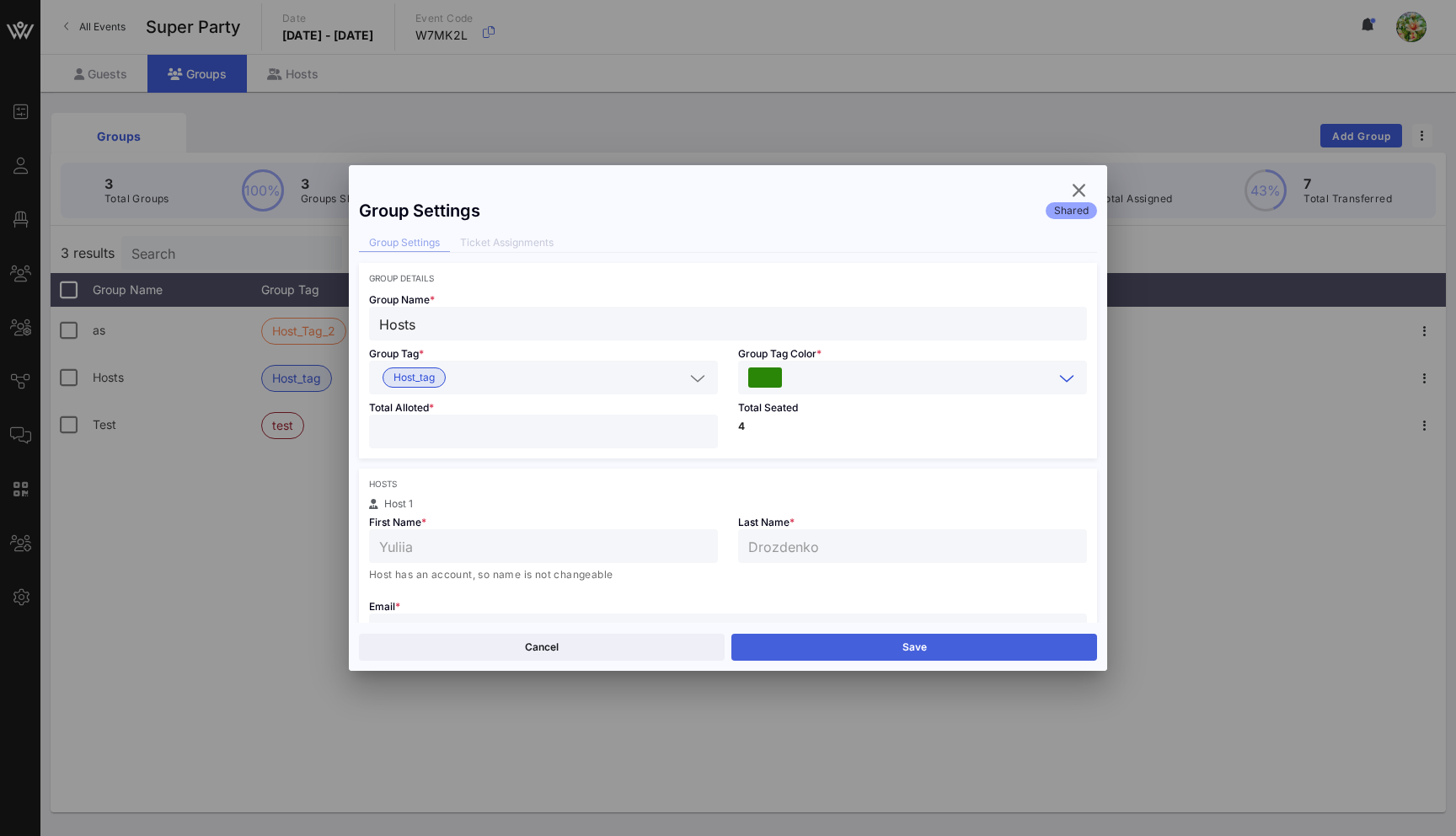
click at [906, 652] on button "Save" at bounding box center [914, 647] width 366 height 27
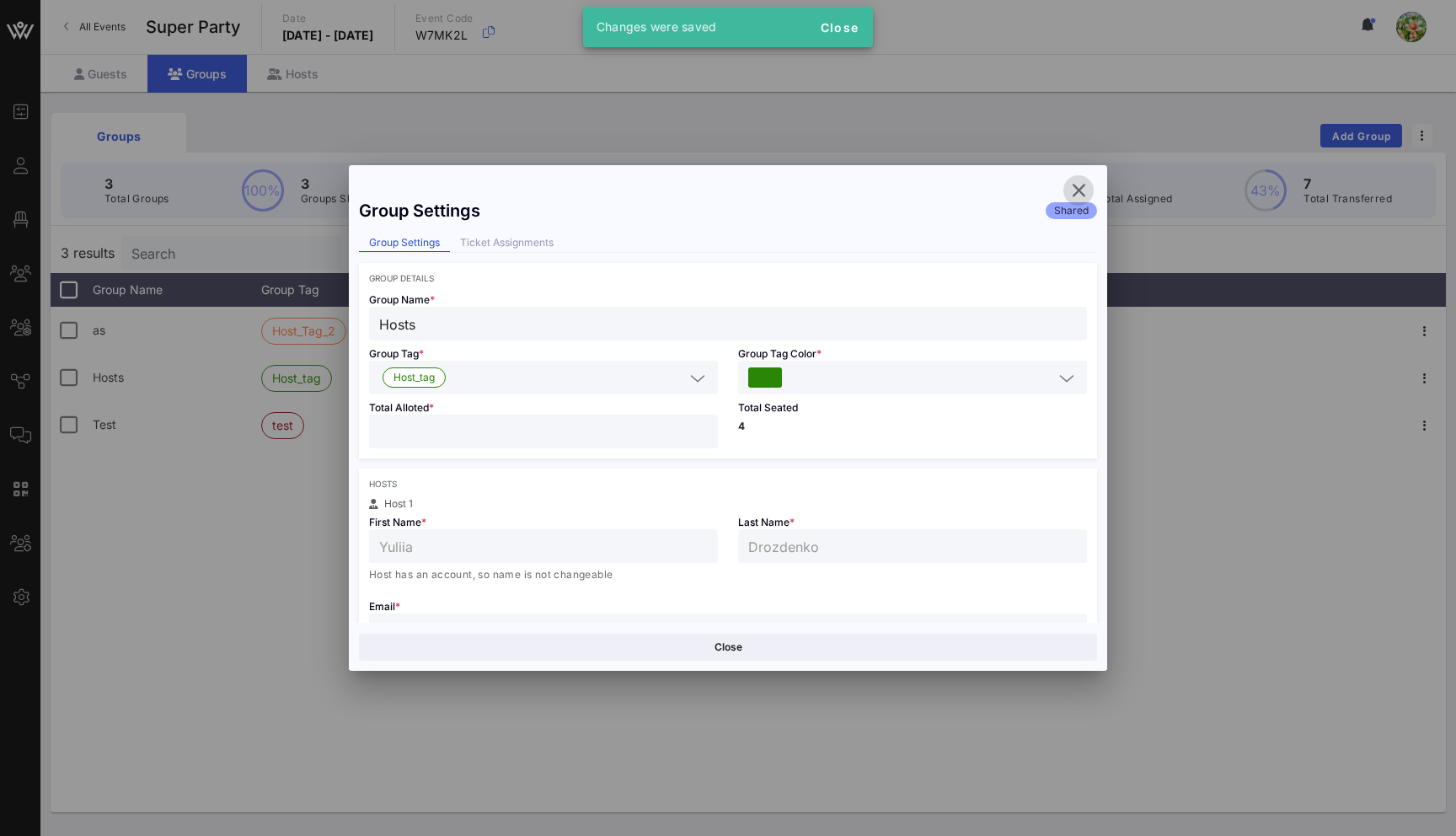
click at [1071, 183] on icon "button" at bounding box center [1078, 190] width 20 height 20
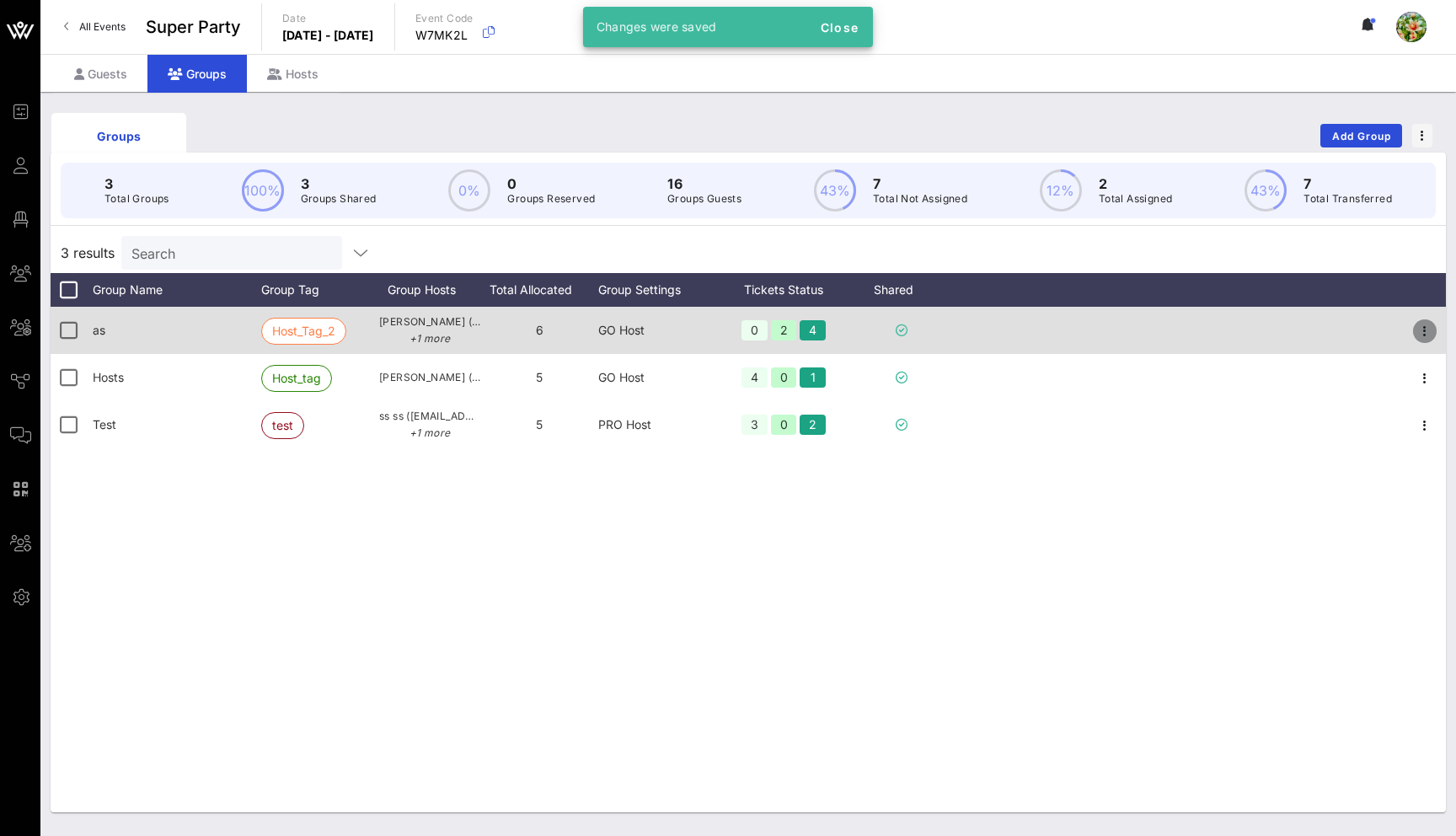
click at [1423, 328] on icon "button" at bounding box center [1424, 331] width 20 height 20
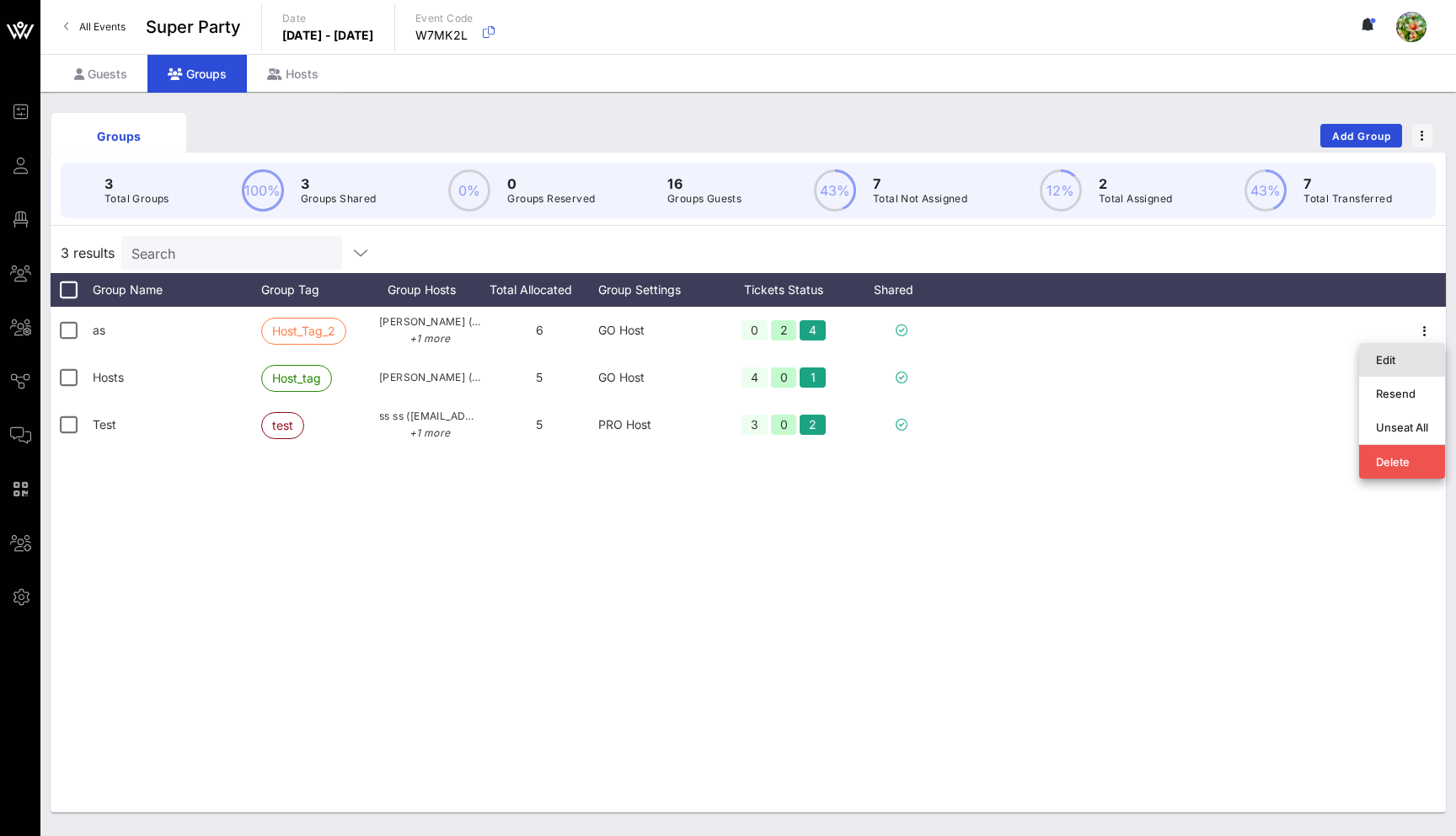
click at [1380, 362] on div "Edit" at bounding box center [1401, 360] width 52 height 14
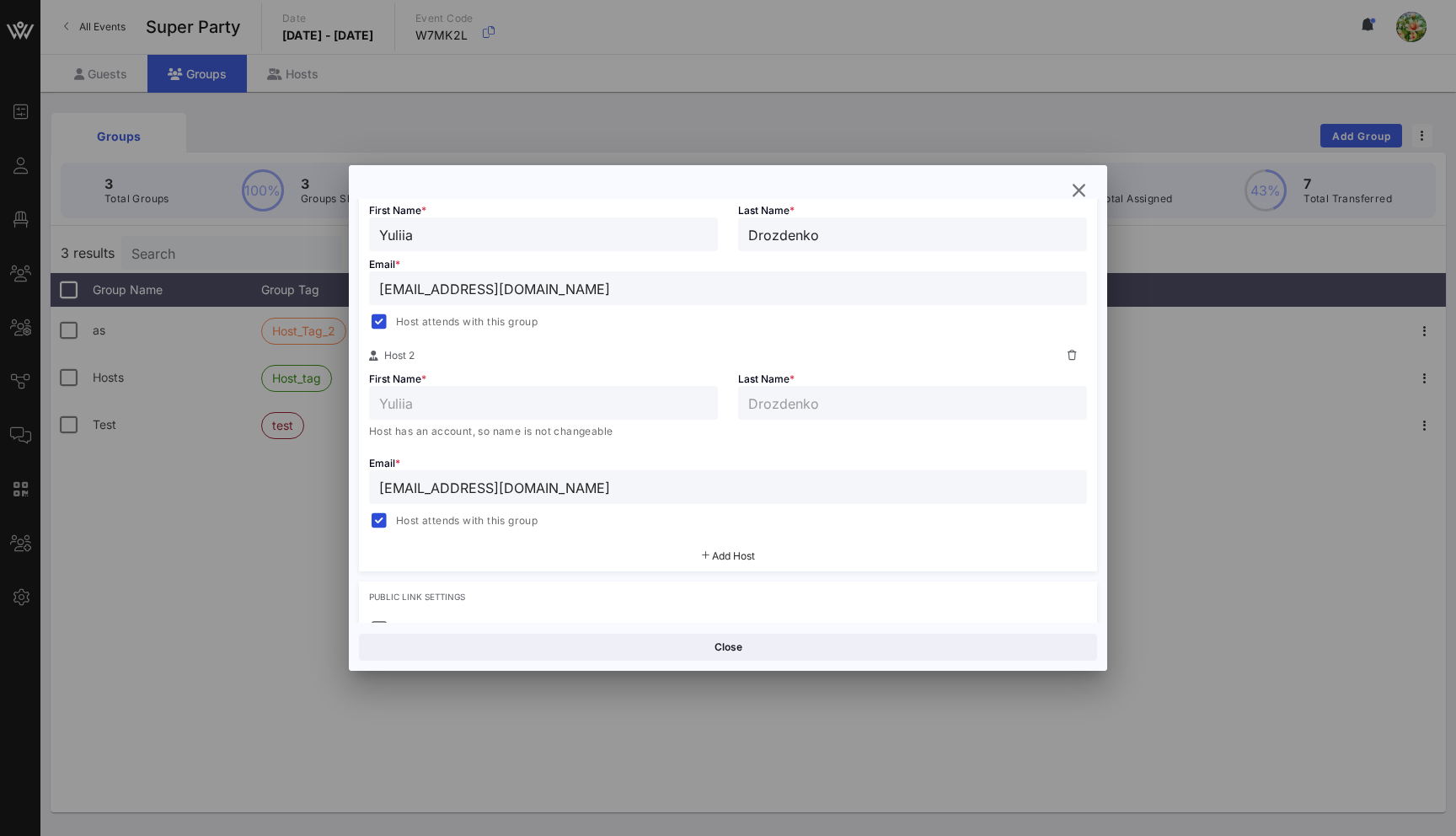
scroll to position [340, 0]
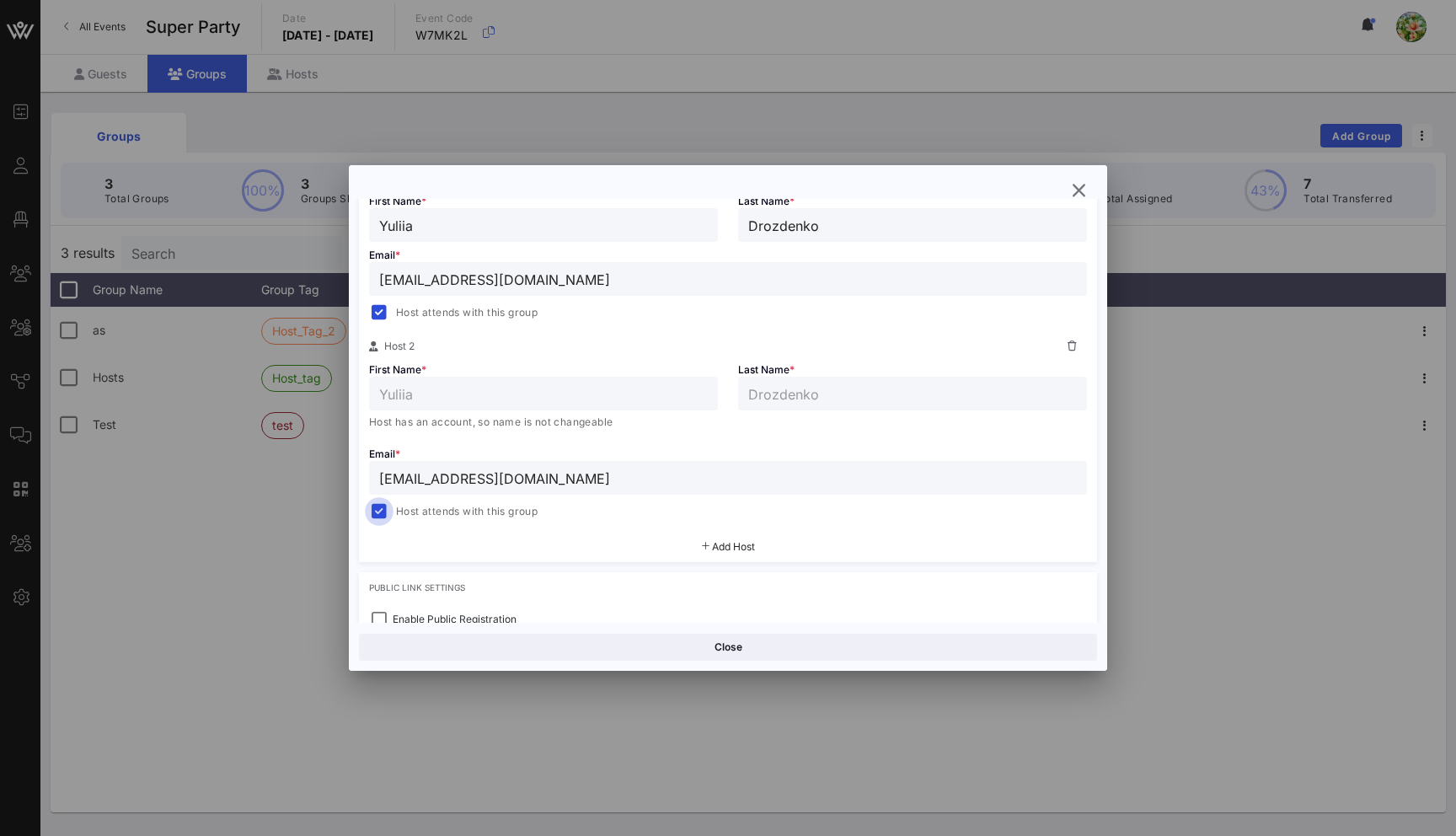
click at [377, 511] on div at bounding box center [380, 512] width 24 height 24
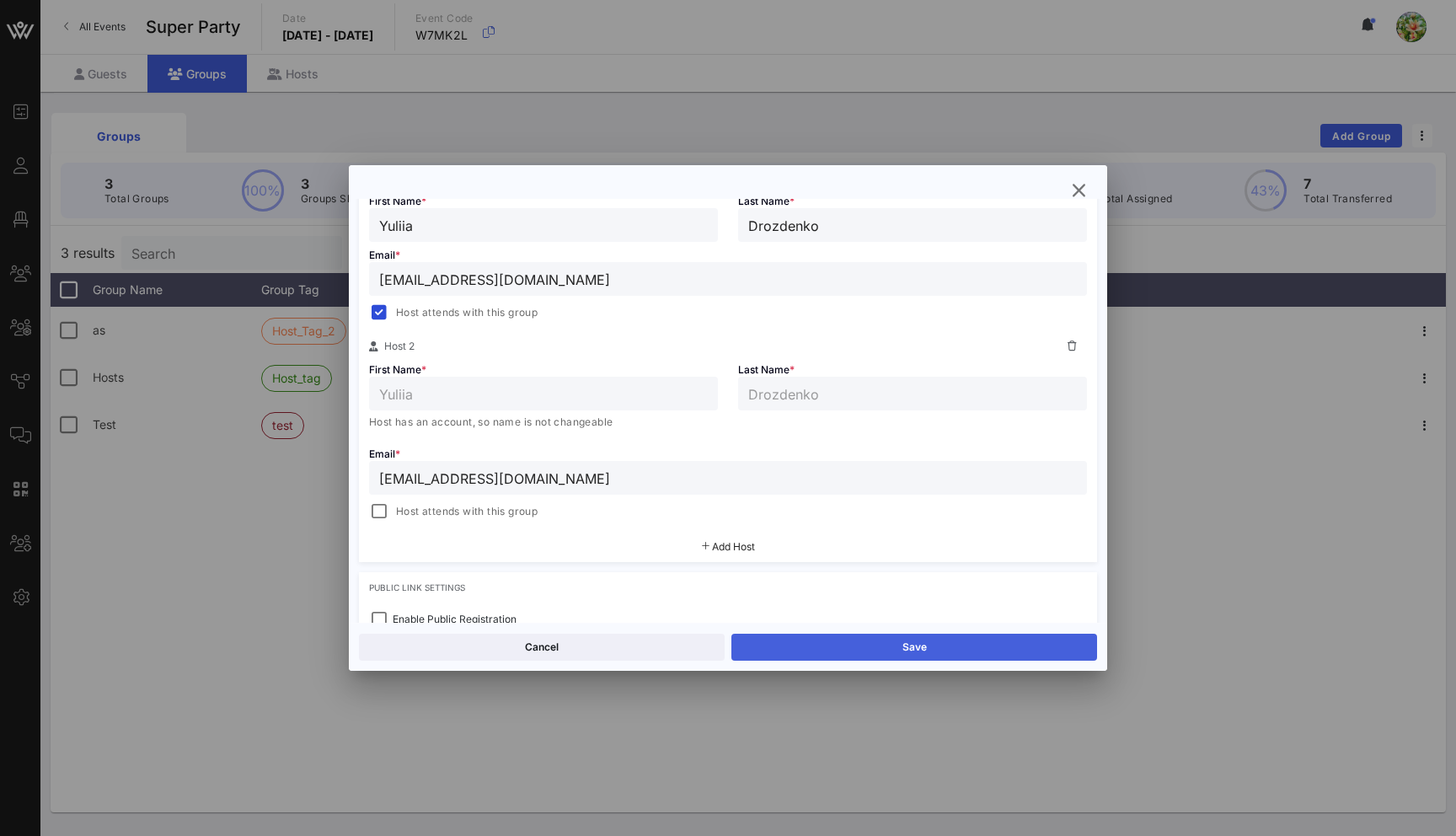
click at [869, 643] on button "Save" at bounding box center [914, 647] width 366 height 27
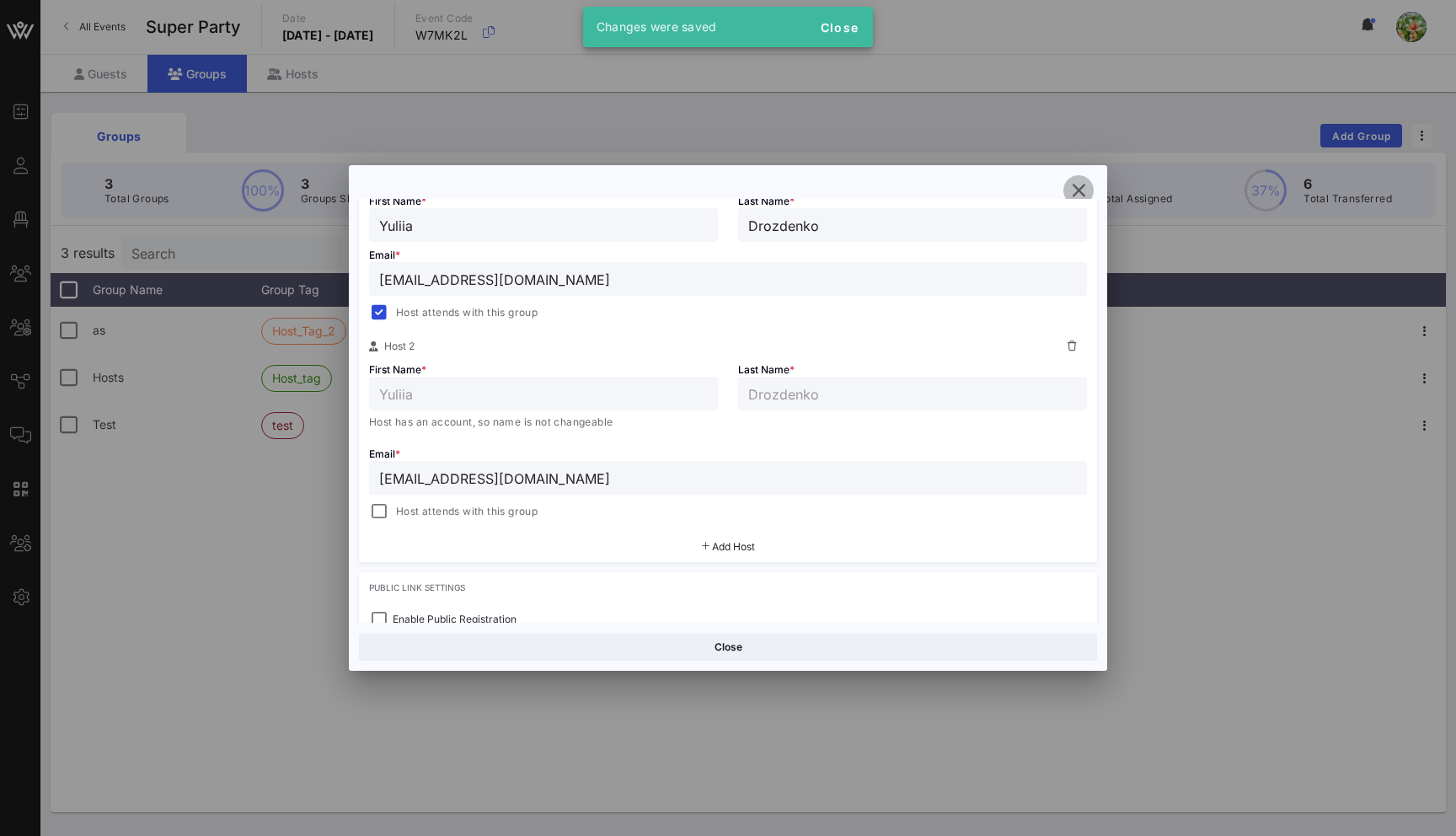
click at [1078, 191] on icon "button" at bounding box center [1078, 190] width 20 height 20
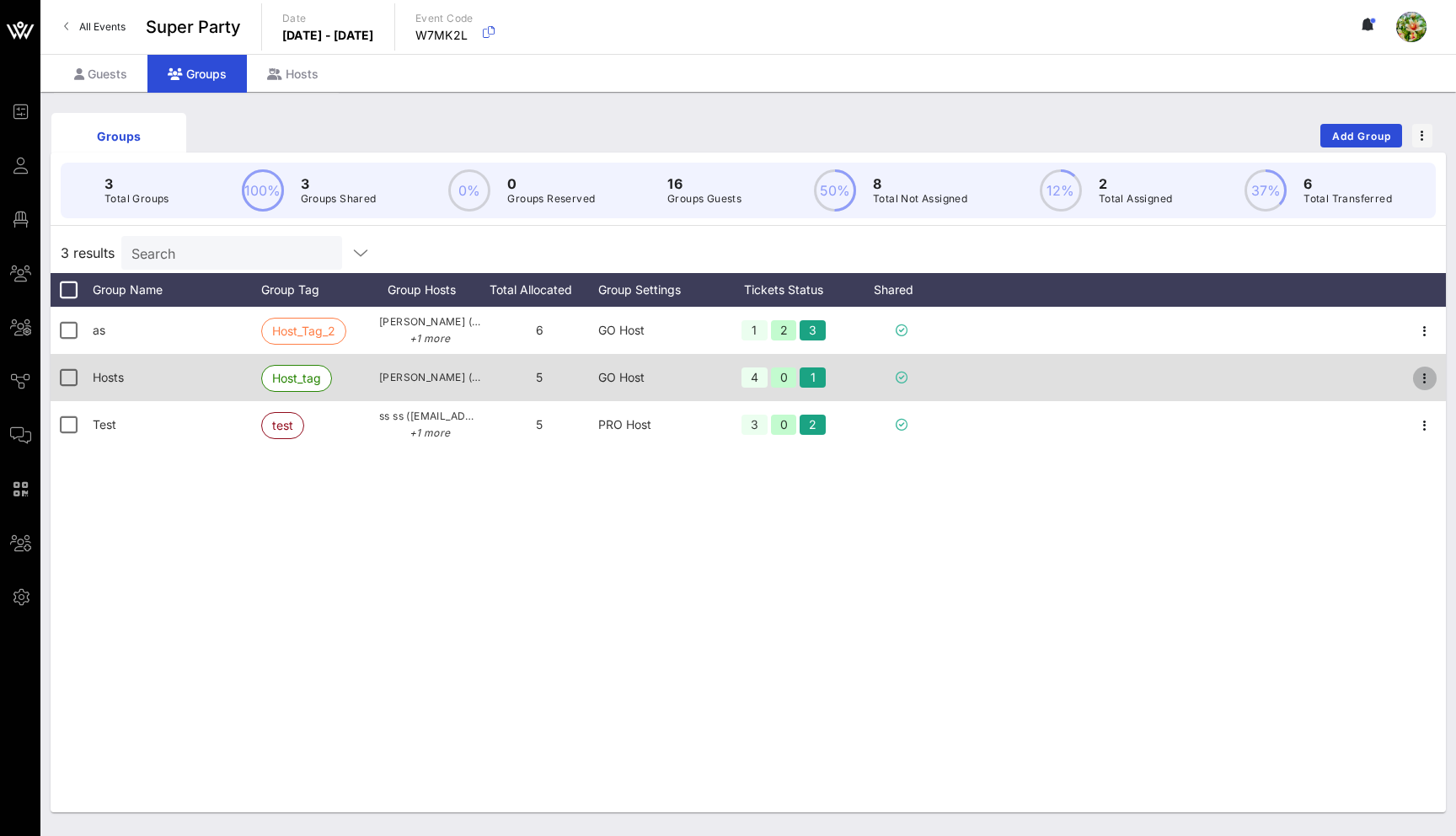
click at [1416, 376] on icon "button" at bounding box center [1424, 379] width 20 height 20
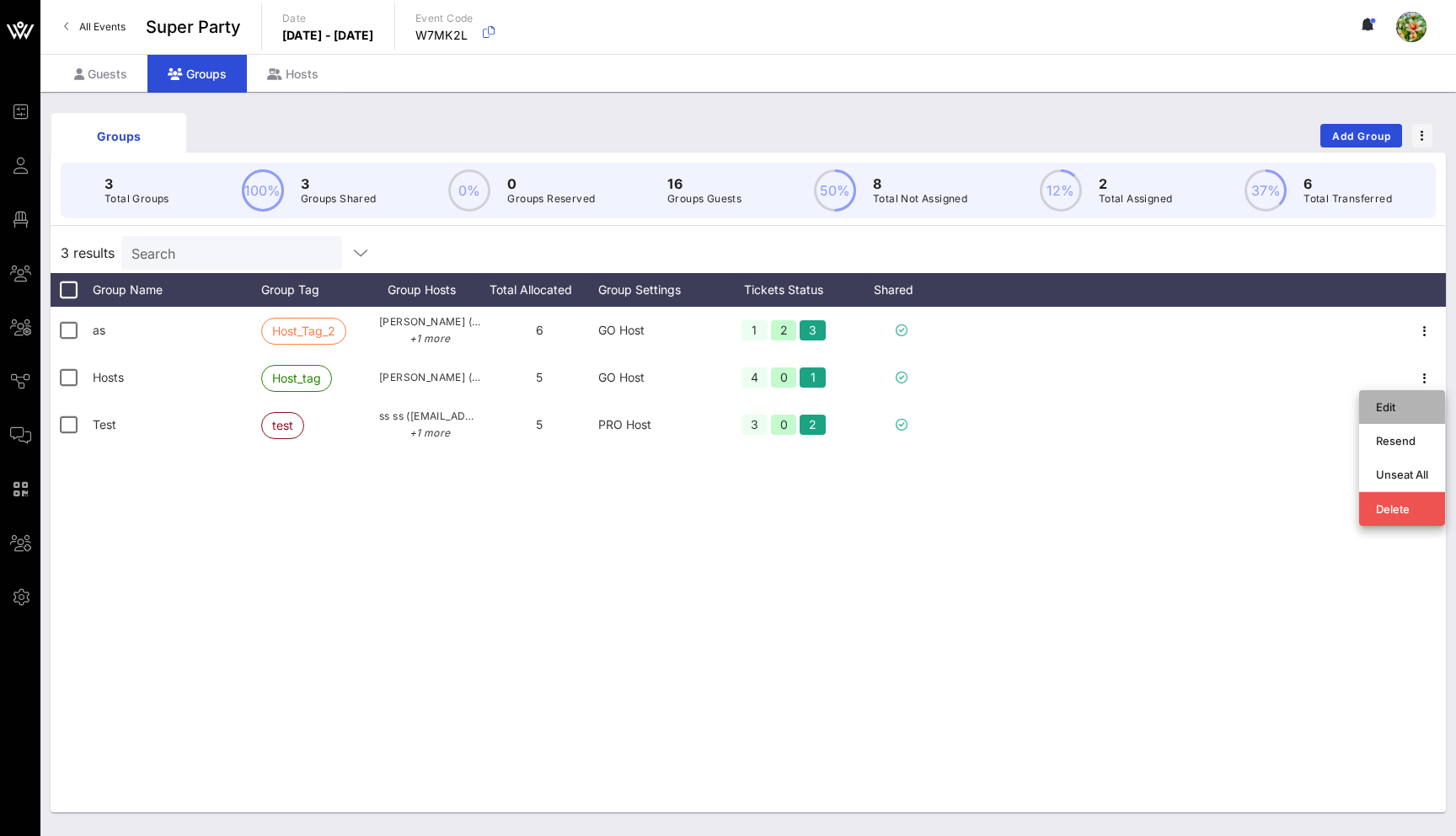
click at [1410, 409] on div "Edit" at bounding box center [1401, 407] width 52 height 14
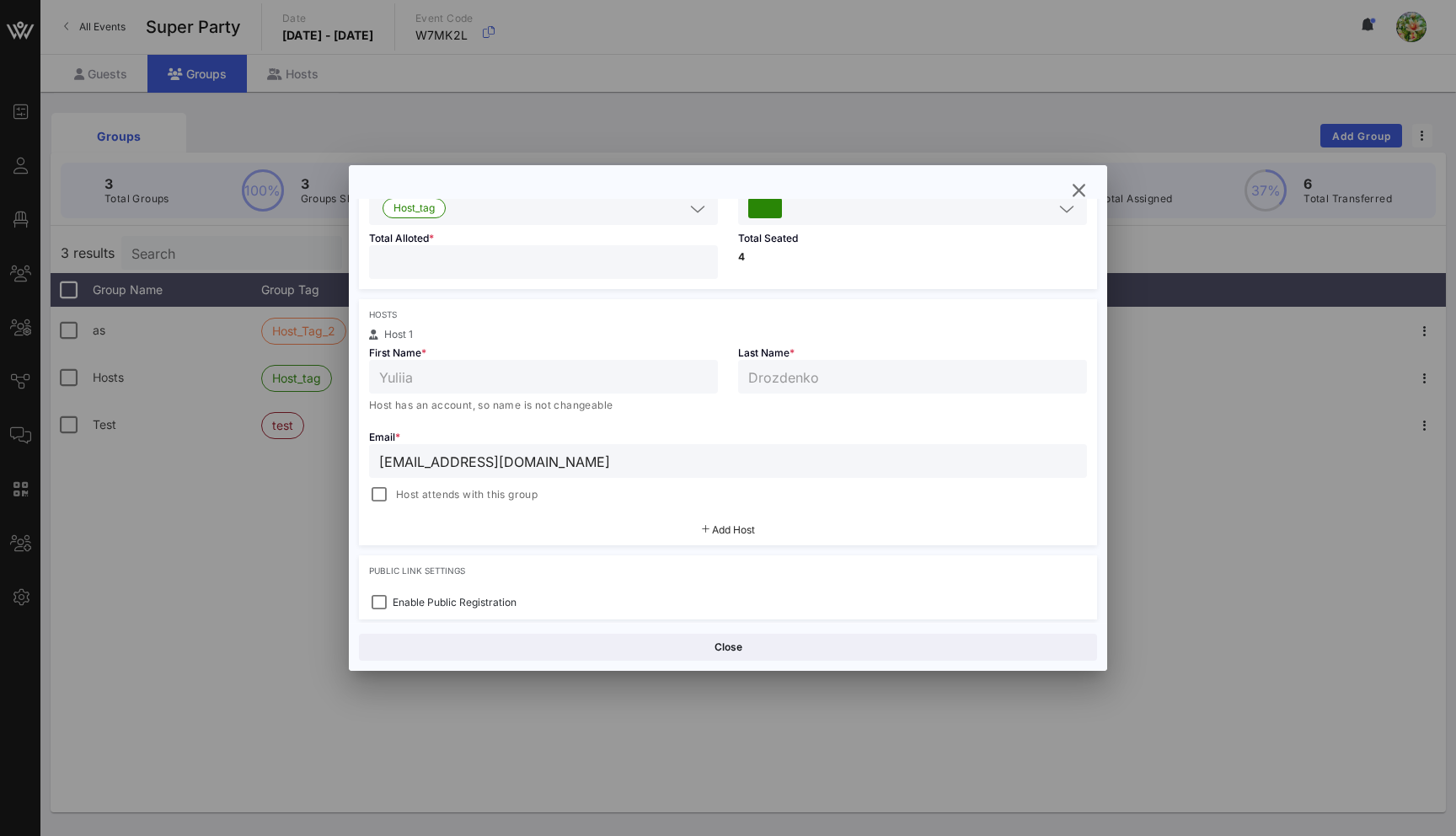
scroll to position [198, 0]
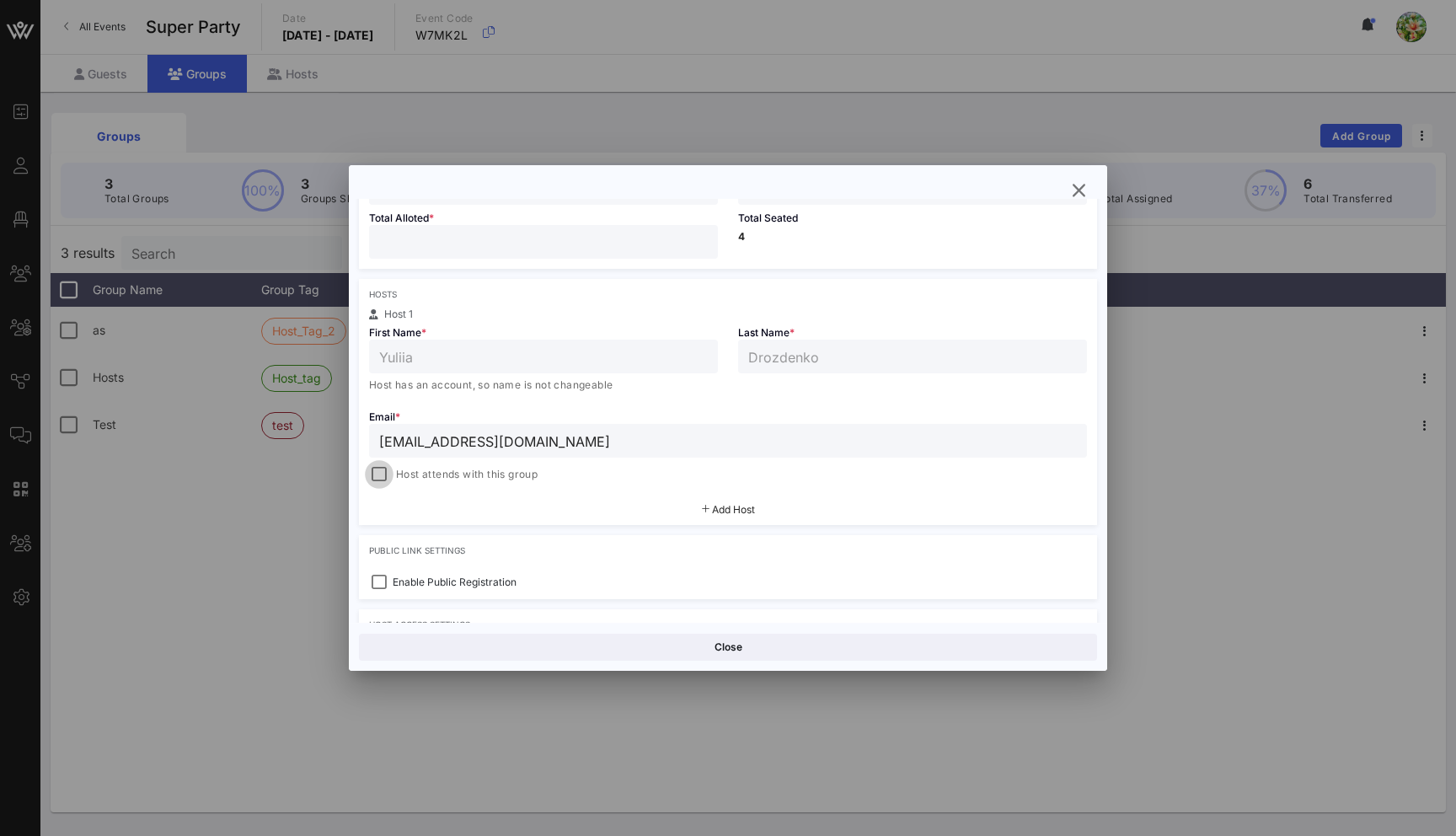
click at [373, 479] on div at bounding box center [380, 474] width 24 height 24
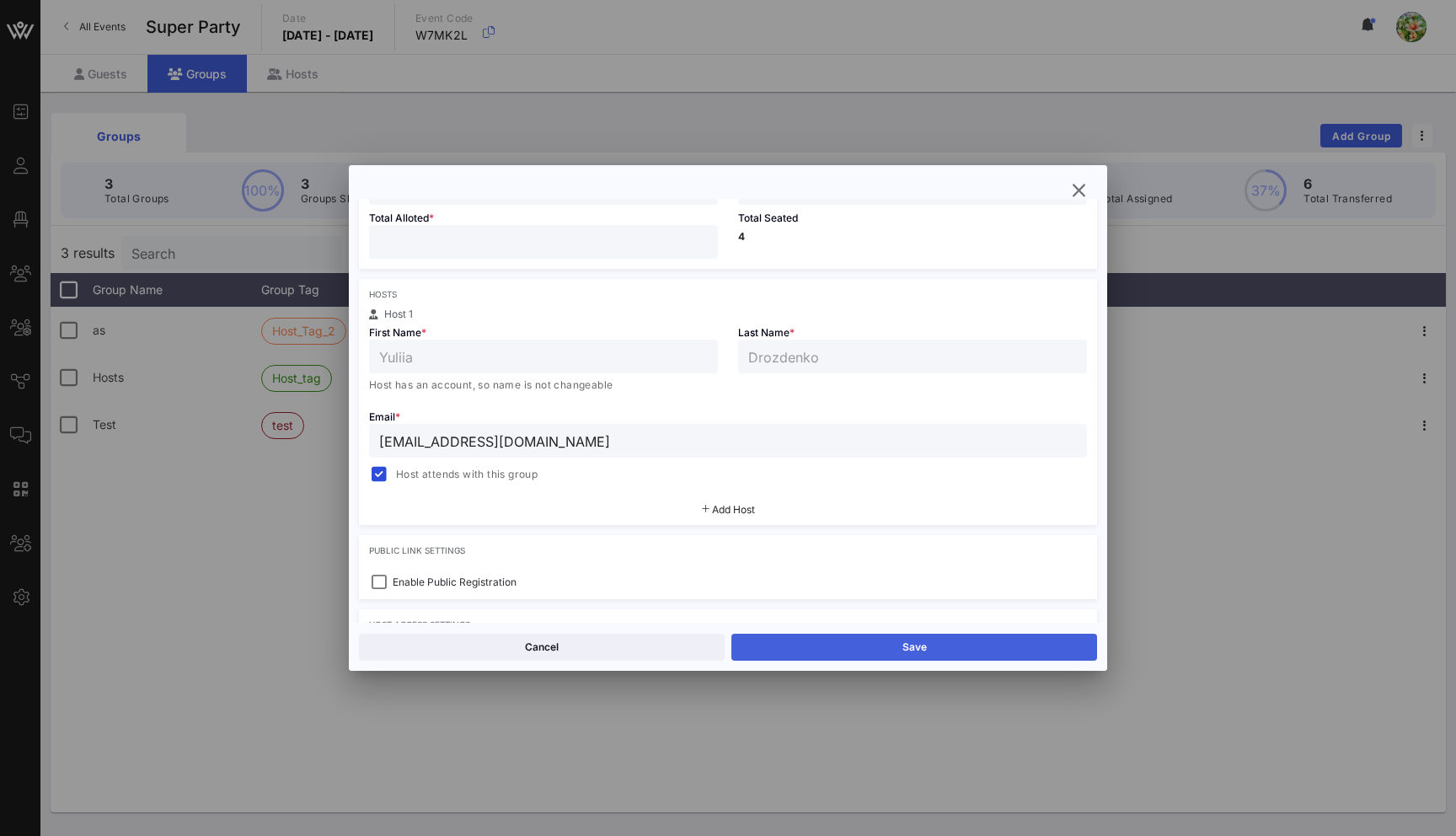
click at [985, 651] on button "Save" at bounding box center [914, 647] width 366 height 27
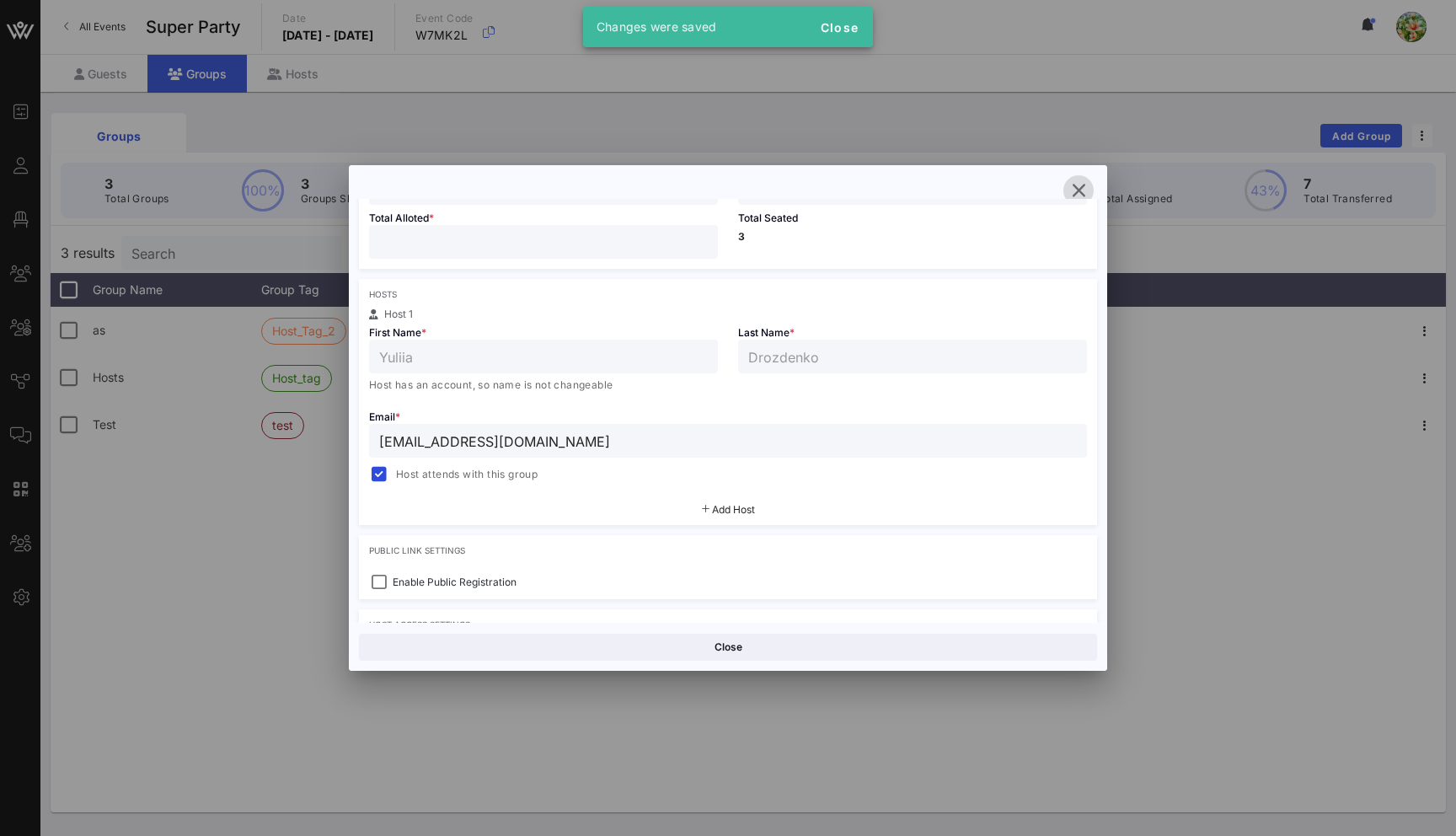
click at [1076, 189] on icon "button" at bounding box center [1078, 190] width 20 height 20
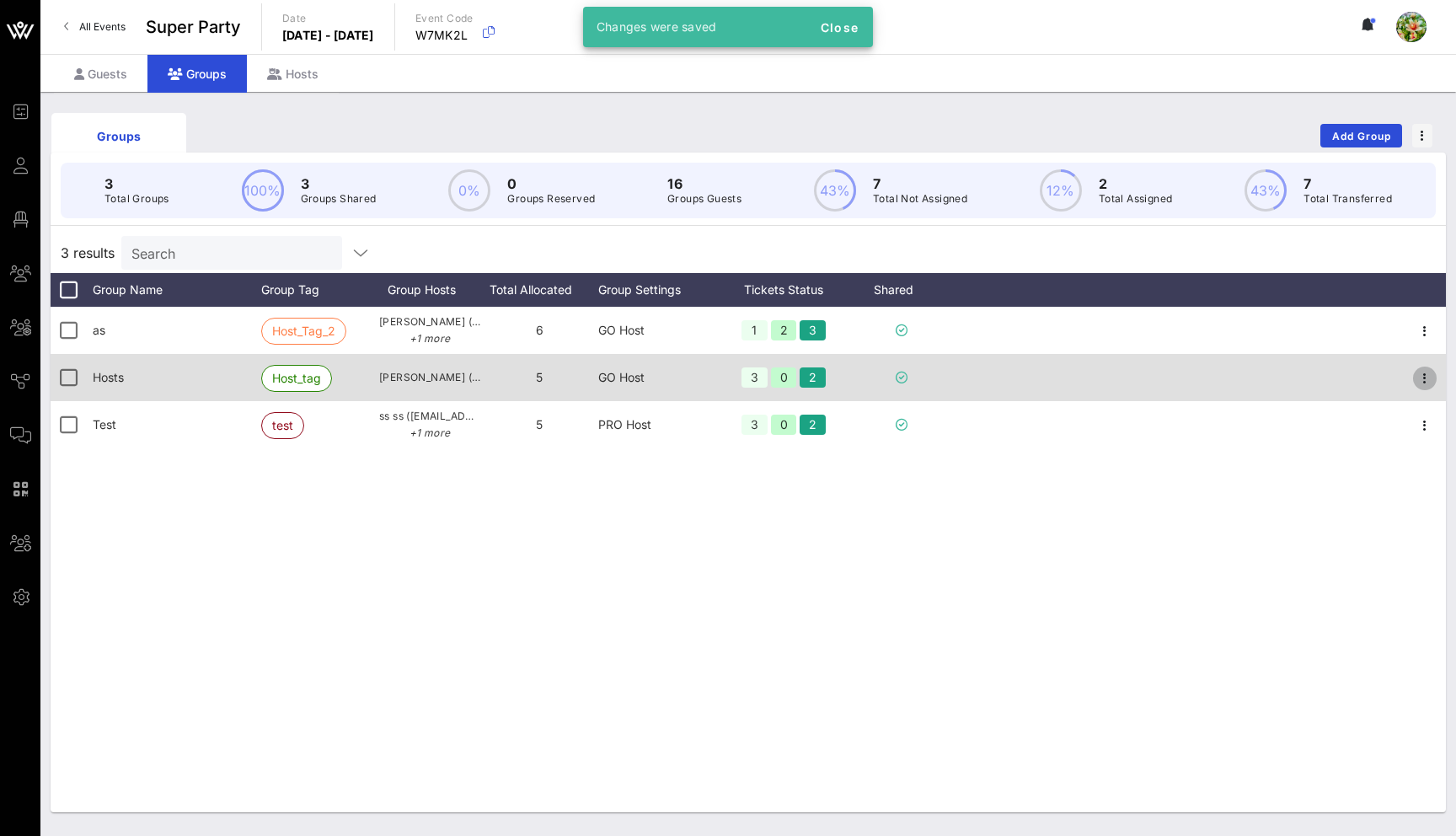
click at [1426, 377] on icon "button" at bounding box center [1424, 379] width 20 height 20
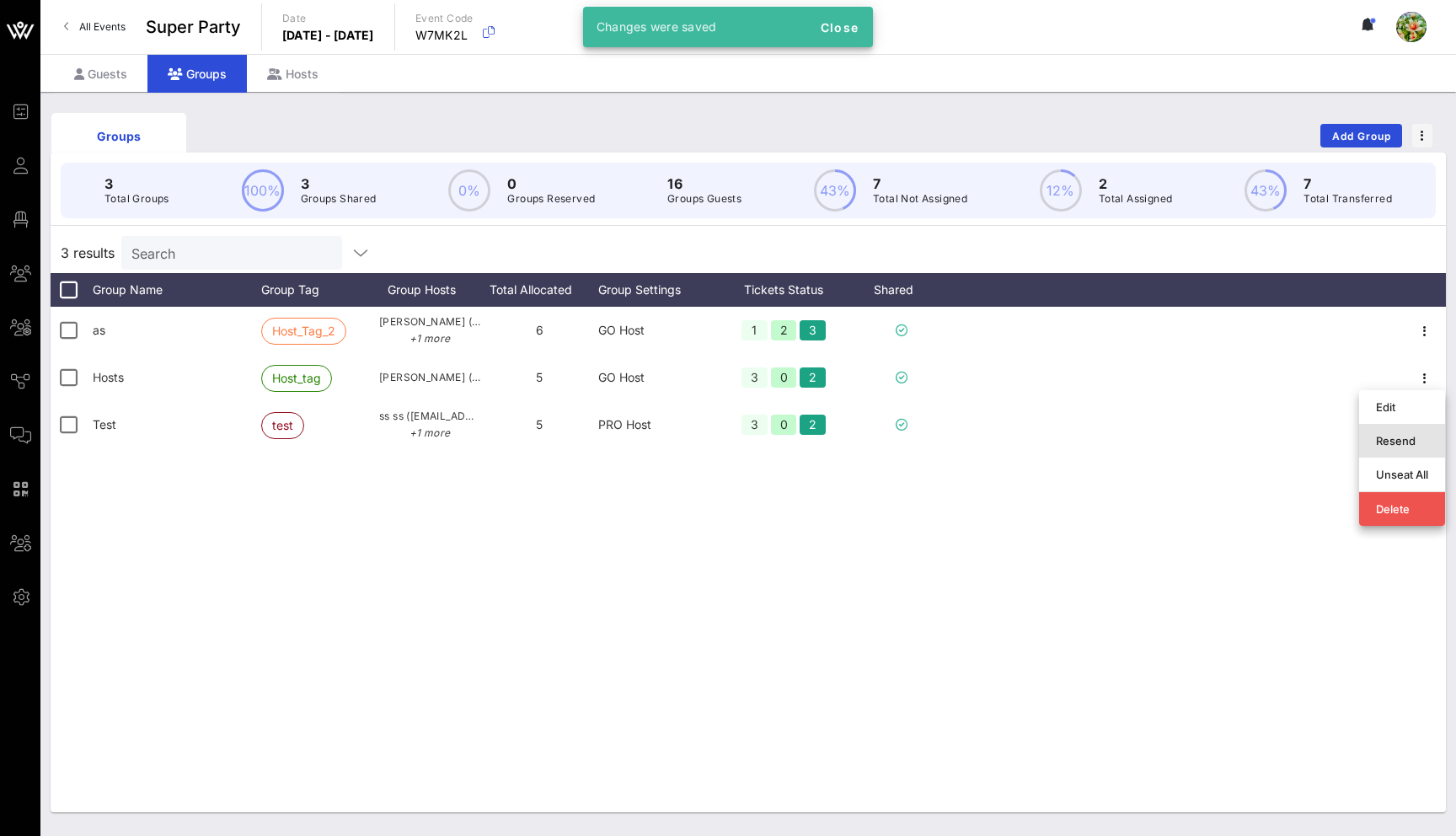
click at [1407, 432] on div "Resend" at bounding box center [1401, 441] width 52 height 27
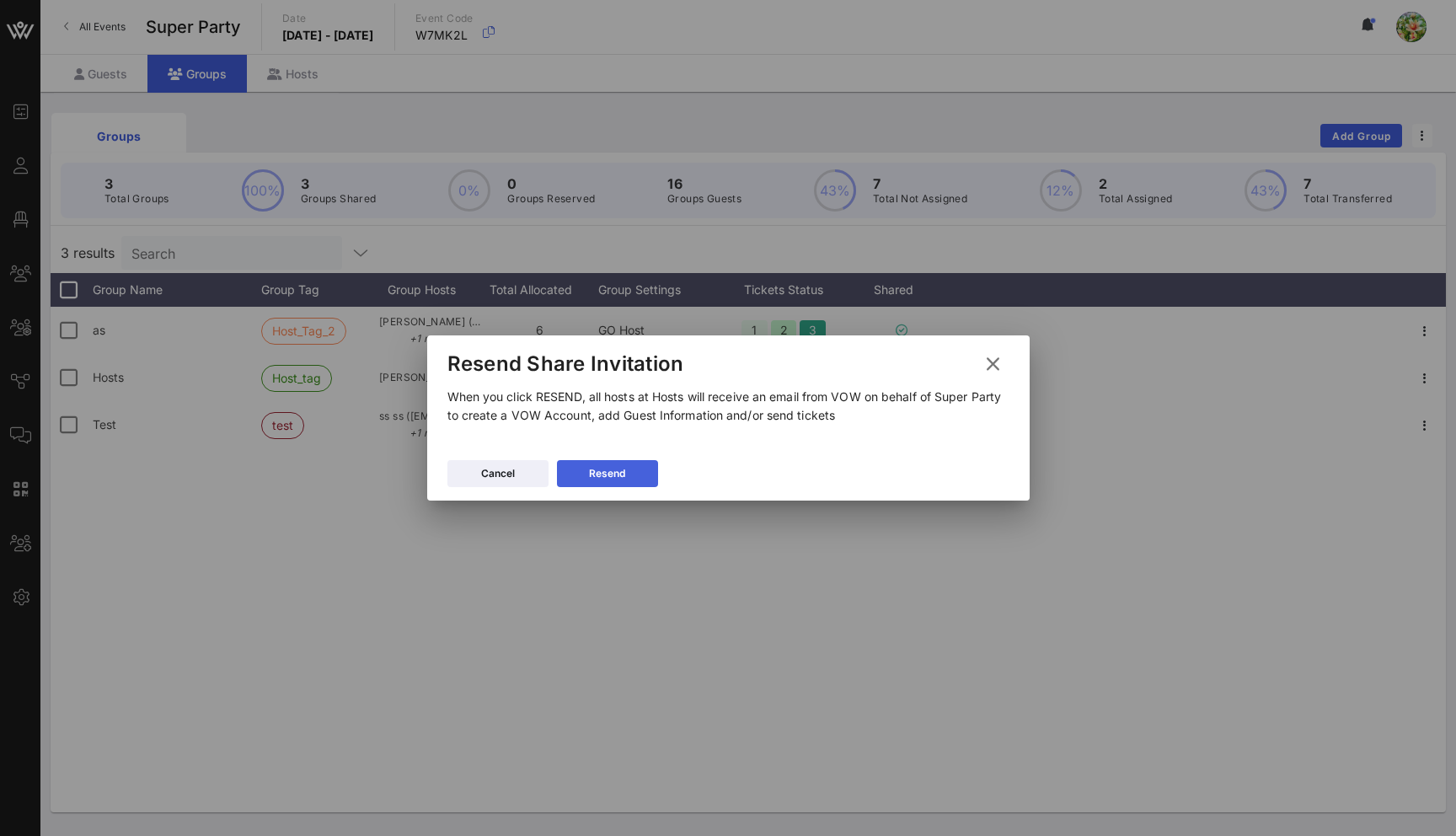
click at [614, 472] on div "Resend" at bounding box center [606, 473] width 36 height 17
